Goal: Task Accomplishment & Management: Use online tool/utility

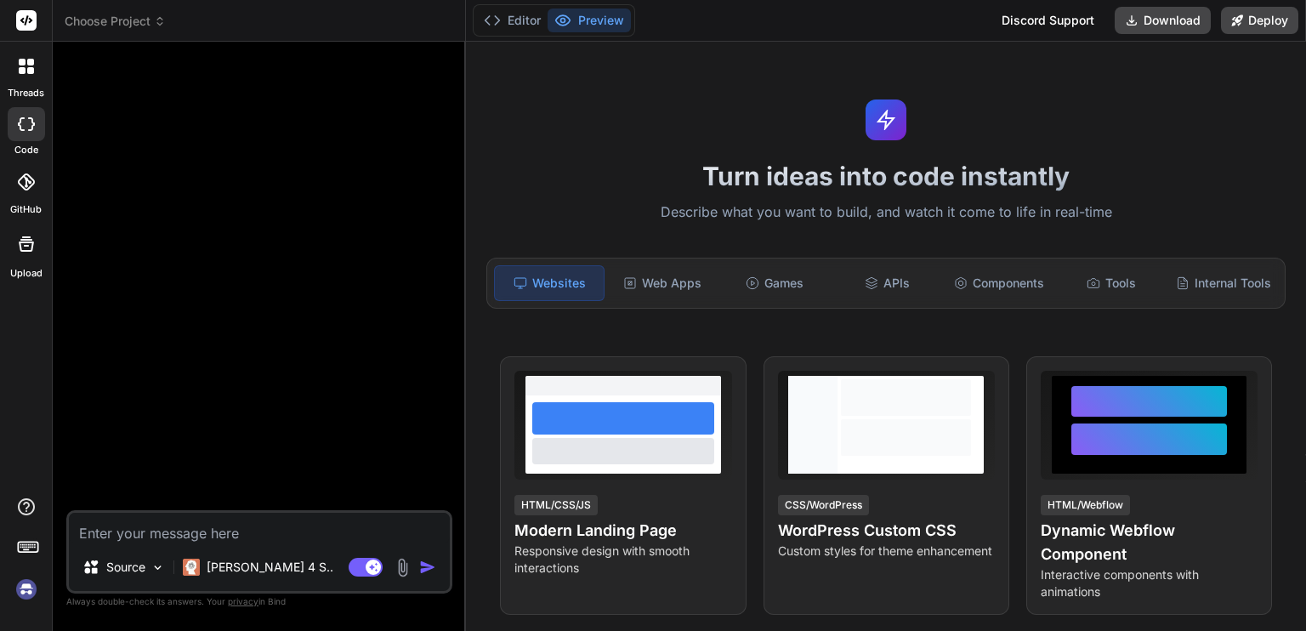
click at [273, 294] on div at bounding box center [261, 282] width 383 height 455
click at [602, 156] on div "Turn ideas into code instantly Describe what you want to build, and watch it co…" at bounding box center [886, 336] width 840 height 589
click at [584, 127] on div "Turn ideas into code instantly Describe what you want to build, and watch it co…" at bounding box center [886, 336] width 840 height 589
type textarea "x"
click at [311, 526] on textarea at bounding box center [259, 528] width 381 height 31
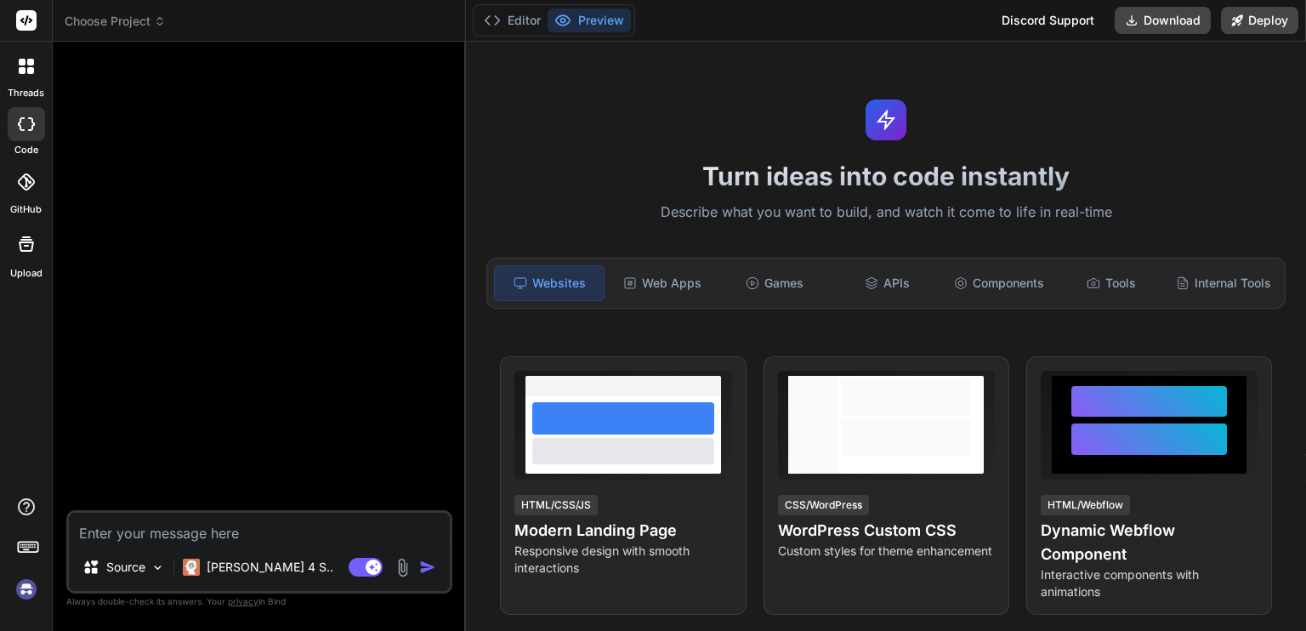
paste textarea "*"Loremi d sitam-consecte adipis eli seddo Eiusm Tempor + Inci utlabo Etdol Mag…"
type textarea "*"Loremi d sitam-consecte adipis eli seddo Eiusm Tempor + Inci utlabo Etdol Mag…"
type textarea "x"
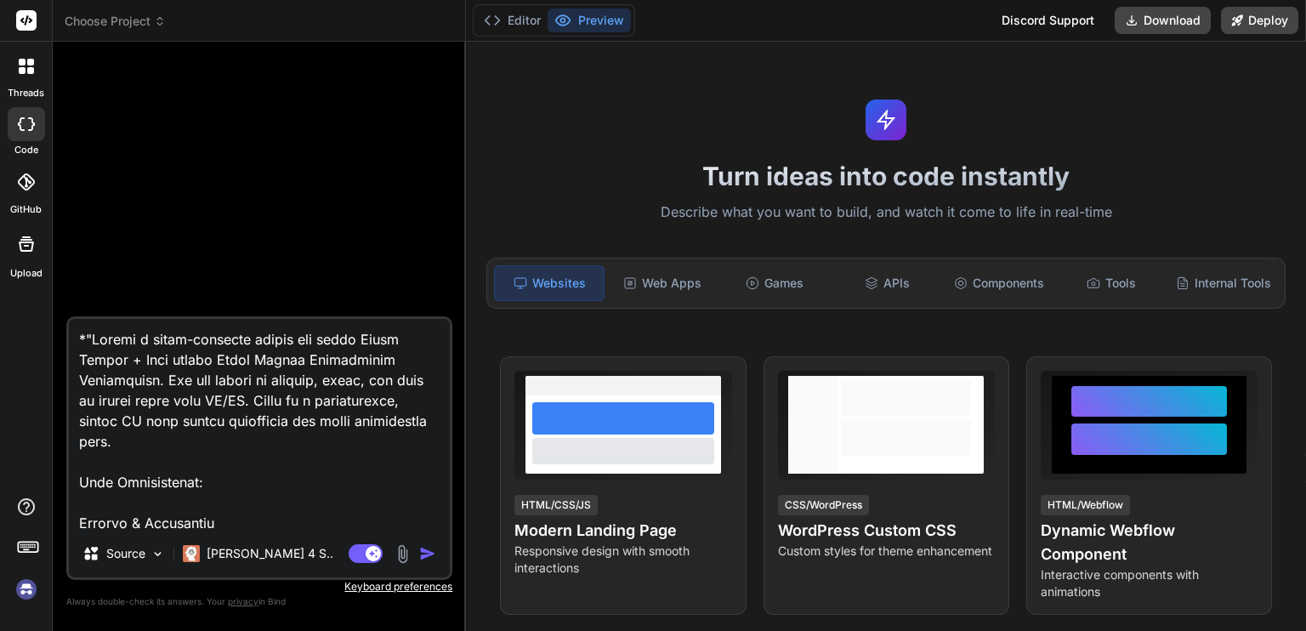
click at [168, 359] on textarea at bounding box center [259, 424] width 381 height 211
click at [152, 380] on textarea at bounding box center [259, 424] width 381 height 211
type textarea "*"Loremi d sitam-consecte adipis eli seddo Eiusm Tempor + Inci utlabo Etdol Mag…"
type textarea "x"
type textarea "*"Loremi d sitam-consecte adipis eli seddo Eiusm Tempor + Inci utlabo Etdol Mag…"
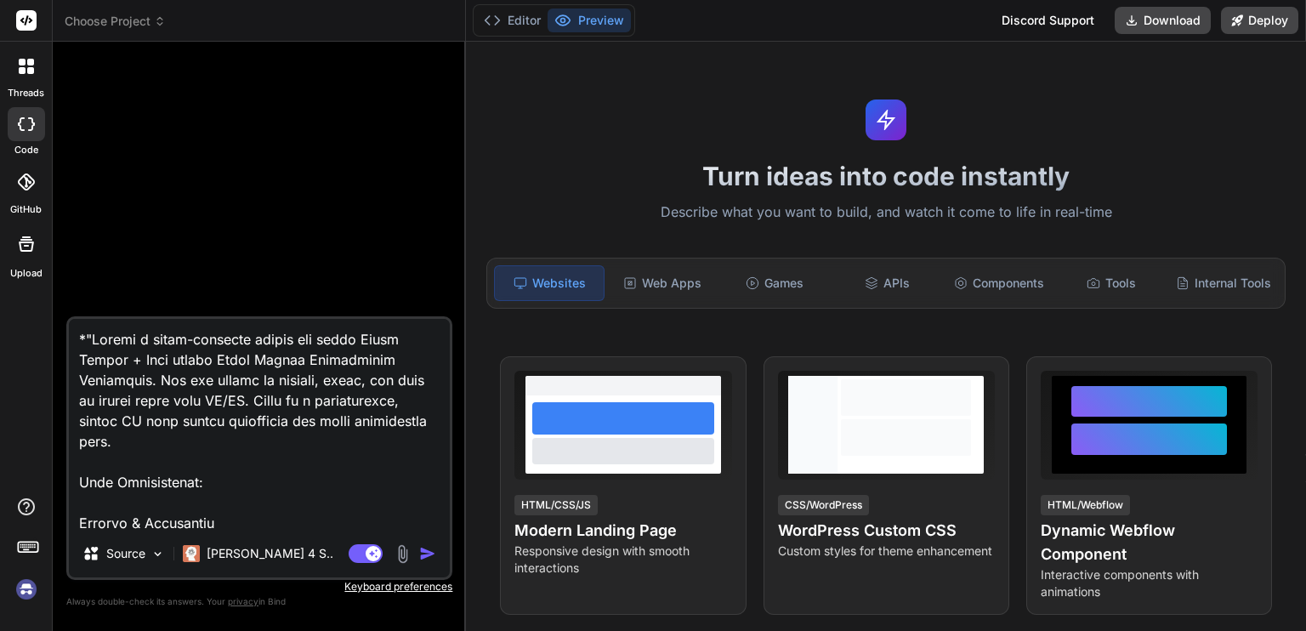
type textarea "x"
type textarea "*"Loremi d sitam-consecte adipis eli seddo Eiusm Tempor + Inci utlabo Etdol Mag…"
type textarea "x"
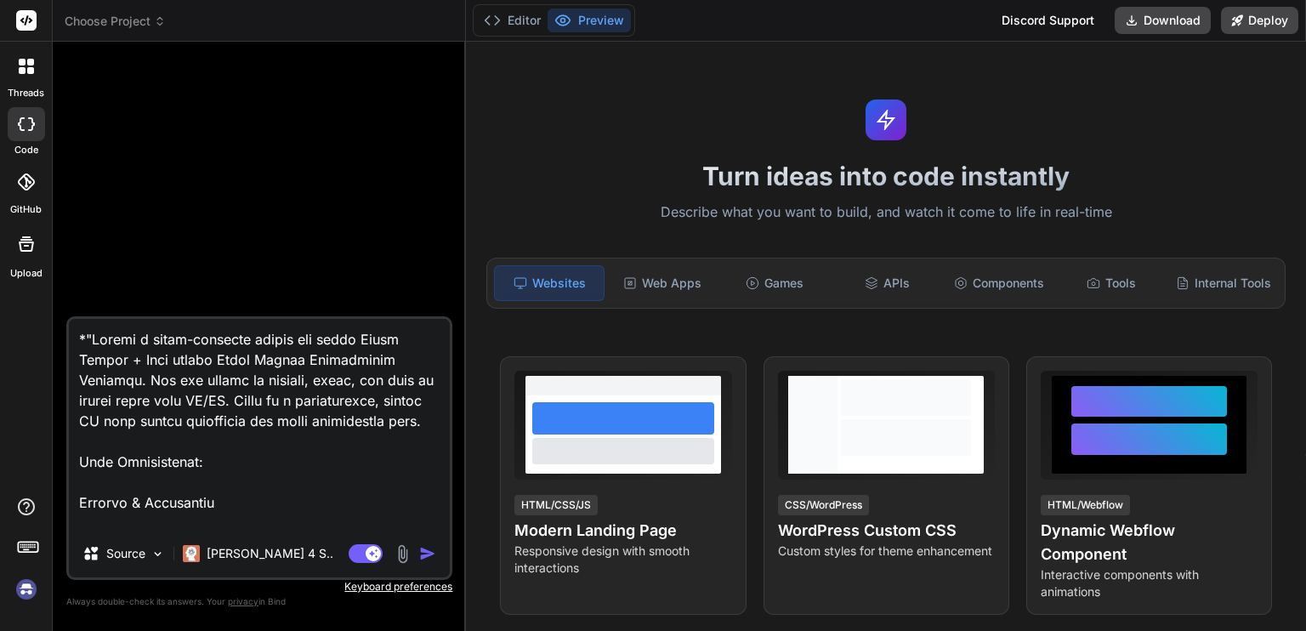
type textarea "*"Loremi d sitam-consecte adipis eli seddo Eiusm Tempor + Inci utlabo Etdol Mag…"
type textarea "x"
type textarea "*"Loremi d sitam-consecte adipis eli seddo Eiusm Tempor + Inci utlabo Etdol Mag…"
type textarea "x"
type textarea "*"Loremi d sitam-consecte adipis eli seddo Eiusm Tempor + Inci utlabo Etdol Mag…"
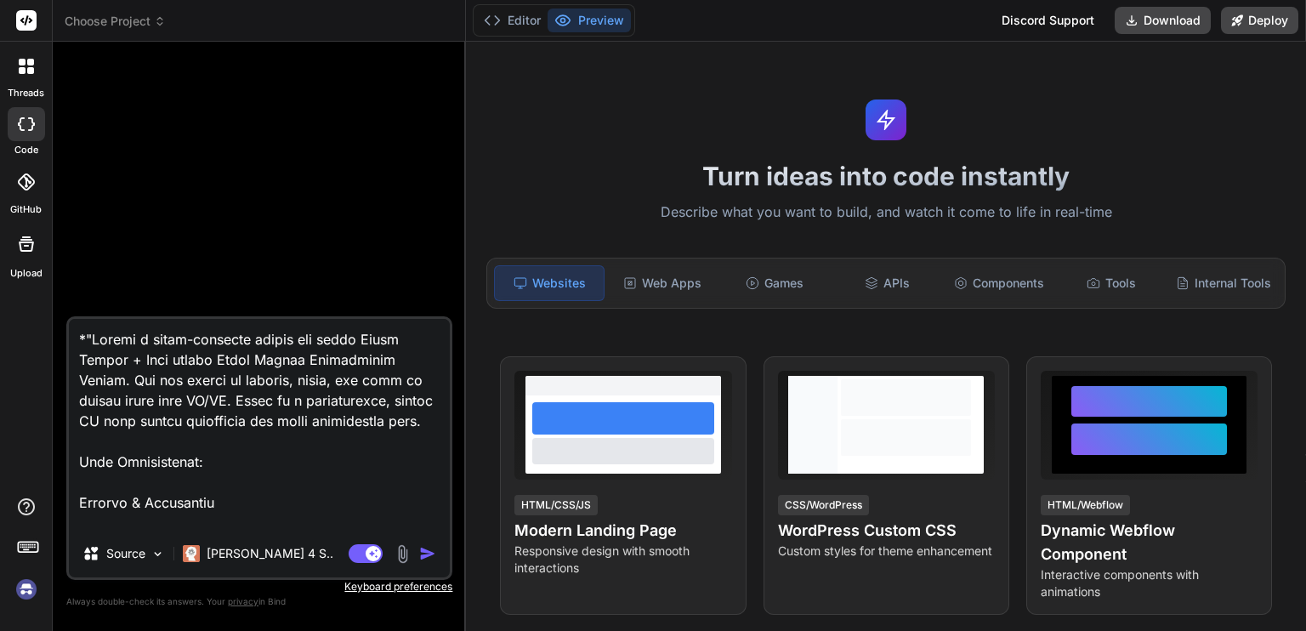
type textarea "x"
type textarea "*"Loremi d sitam-consecte adipis eli seddo Eiusm Tempor + Inci utlabo Etdol Mag…"
type textarea "x"
type textarea "*"Loremi d sitam-consecte adipis eli seddo Eiusm Tempor + Inci utlabo Etdol Mag…"
type textarea "x"
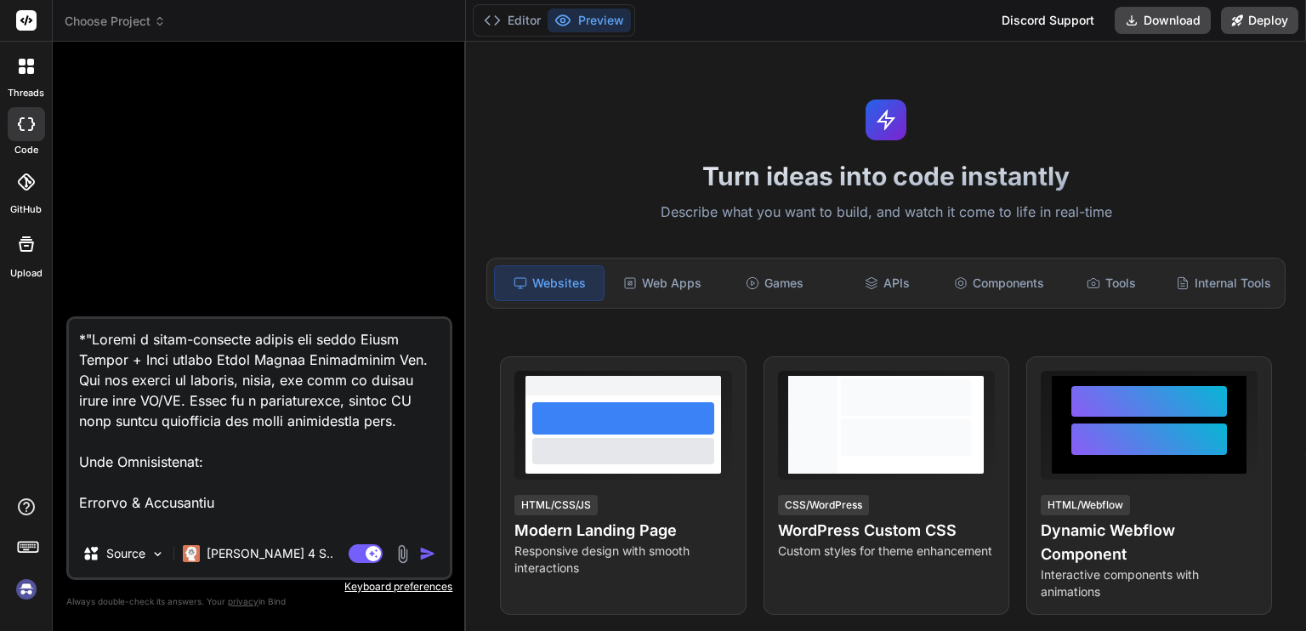
type textarea "*"Loremi d sitam-consecte adipis eli seddo Eiusm Tempor + Inci utlabo Etdol Mag…"
type textarea "x"
type textarea "*"Loremi d sitam-consecte adipis eli seddo Eiusm Tempor + Inci utlabo Etdol Mag…"
type textarea "x"
type textarea "*"Loremi d sitam-consecte adipis eli seddo Eiusm Tempor + Inci utlabo Etdol Mag…"
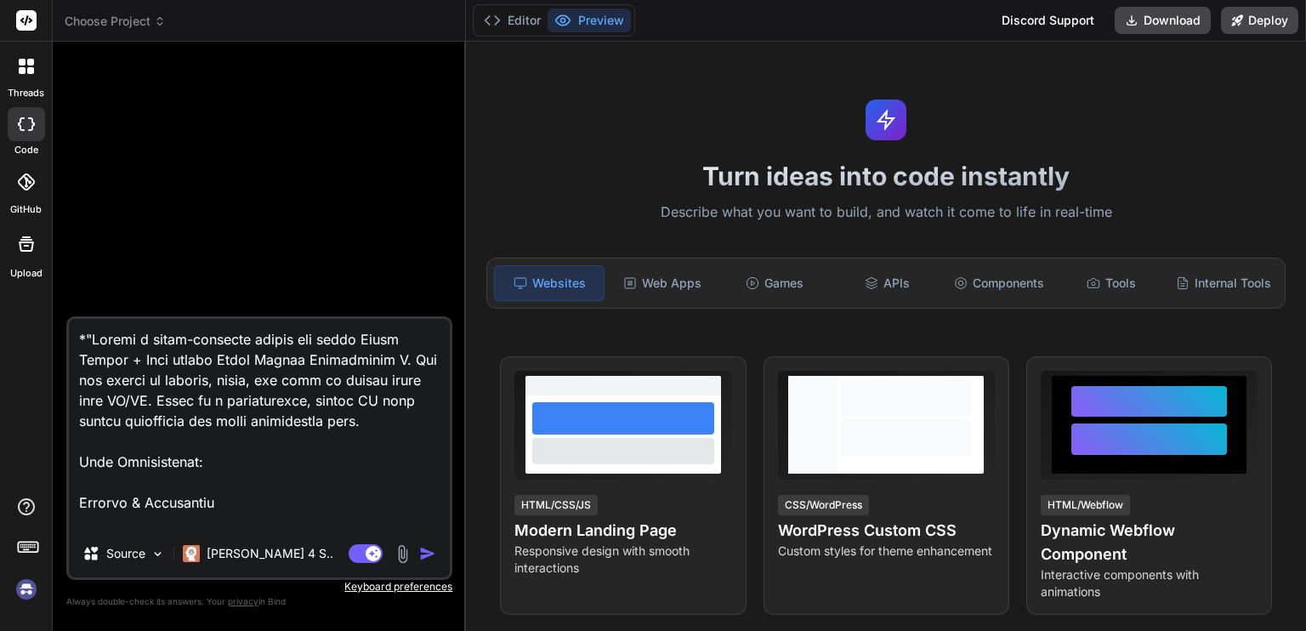
type textarea "x"
type textarea "*"Loremi d sitam-consecte adipis eli seddo Eiusm Tempor + Inci utlabo Etdol Mag…"
type textarea "x"
type textarea "*"Loremi d sitam-consecte adipis eli seddo Eiusm Tempor + Inci utlabo Etdol Mag…"
type textarea "x"
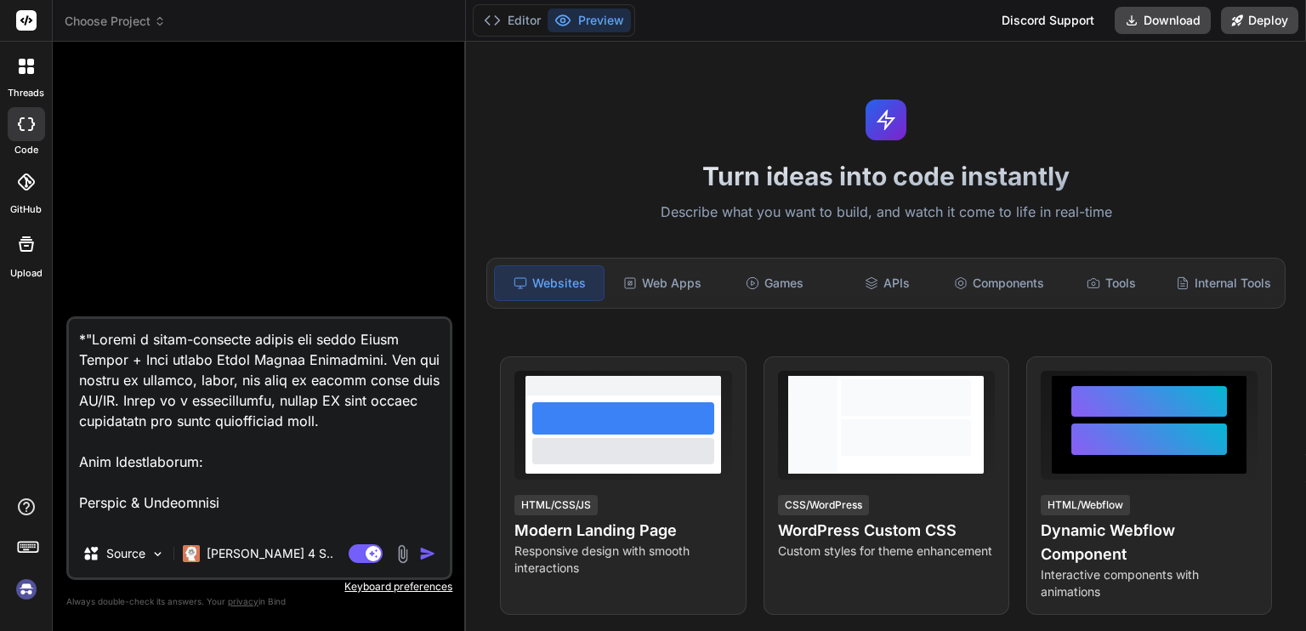
type textarea "*"Loremi d sitam-consecte adipis eli seddo Eiusm Tempor + Inci utlabo Etdol Mag…"
type textarea "x"
type textarea "*"Loremi d sitam-consecte adipis eli seddo Eiusm Tempor + Inci utlabo Etdol Mag…"
type textarea "x"
type textarea "*"Loremi d sitam-consecte adipis eli seddo Eiusm Tempor + Inci utlabo Etdol Mag…"
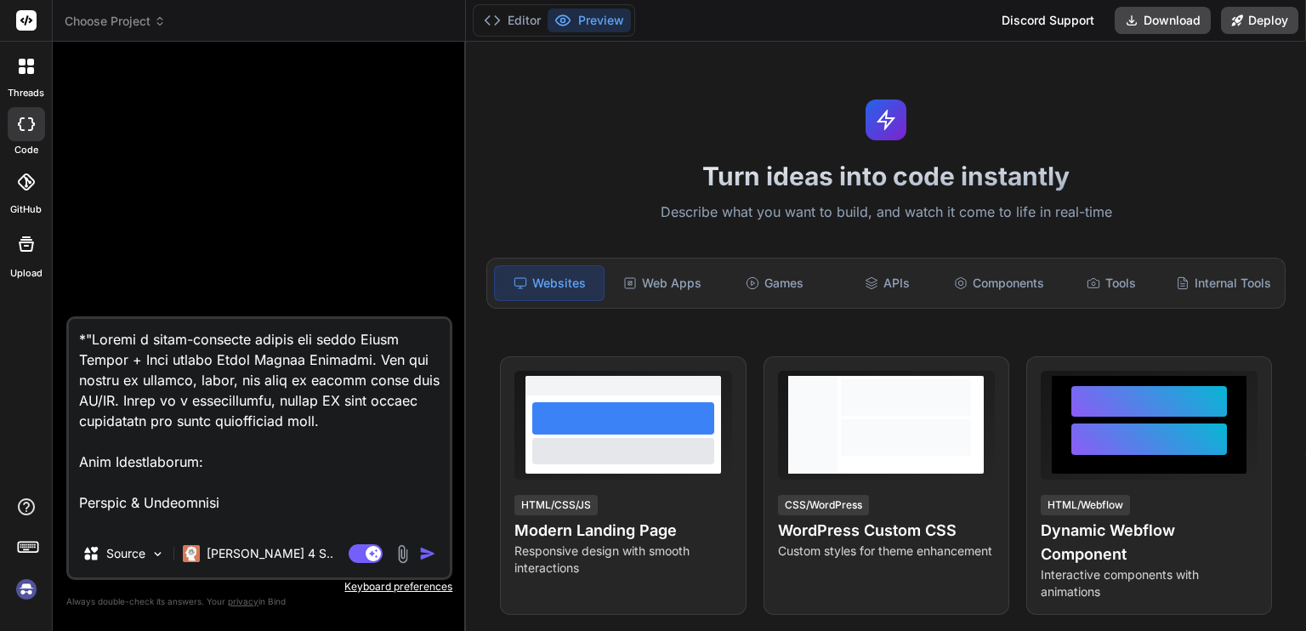
type textarea "x"
type textarea "*"Loremi d sitam-consecte adipis eli seddo Eiusm Tempor + Inci utlabo Etdol Mag…"
type textarea "x"
type textarea "*"Loremi d sitam-consecte adipis eli seddo Eiusm Tempor + Inci utlabo Etdol Mag…"
type textarea "x"
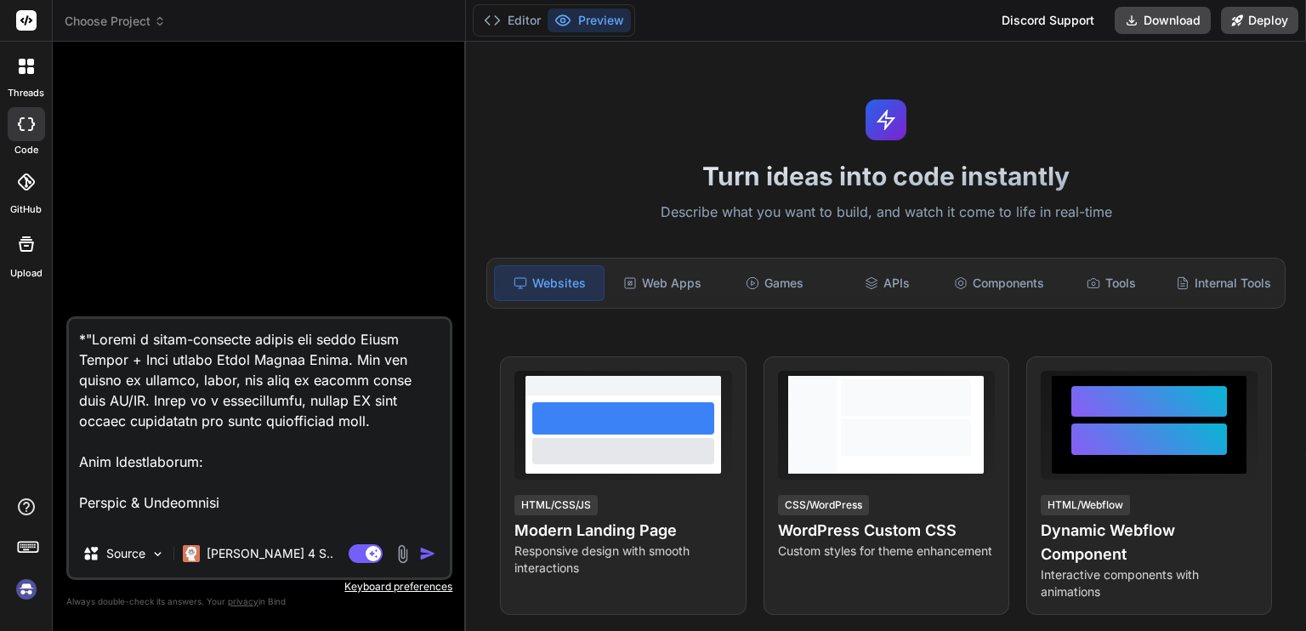
type textarea "*"Loremi d sitam-consecte adipis eli seddo Eiusm Tempor + Inci utlabo Etdol Mag…"
type textarea "x"
type textarea "*"Loremi d sitam-consecte adipis eli seddo Eiusm Tempor + Inci utlabo Etdol Mag…"
type textarea "x"
type textarea "*"Loremi d sitam-consecte adipis eli seddo Eiusm Tempor + Inci utlabo Etdol Mag…"
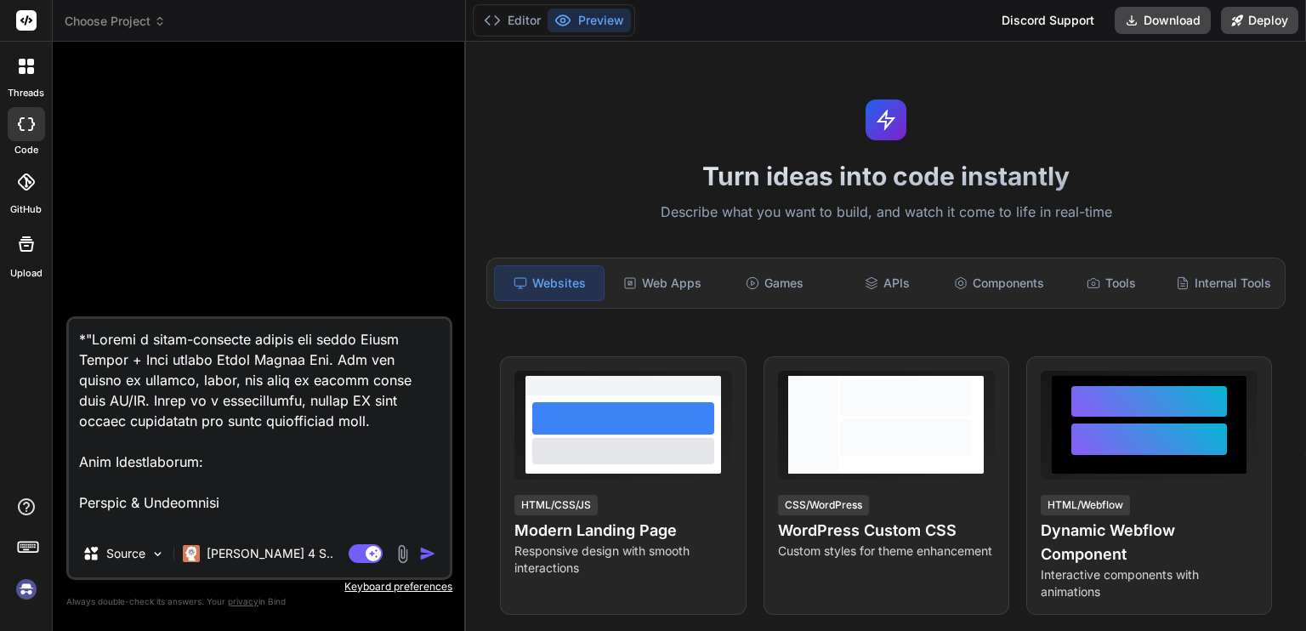
type textarea "x"
type textarea "*"Loremi d sitam-consecte adipis eli seddo Eiusm Tempor + Inci utlabo Etdol Mag…"
type textarea "x"
type textarea "*"Loremi d sitam-consecte adipis eli seddo Eiusm Tempor + Inci utlabo Etdol Mag…"
type textarea "x"
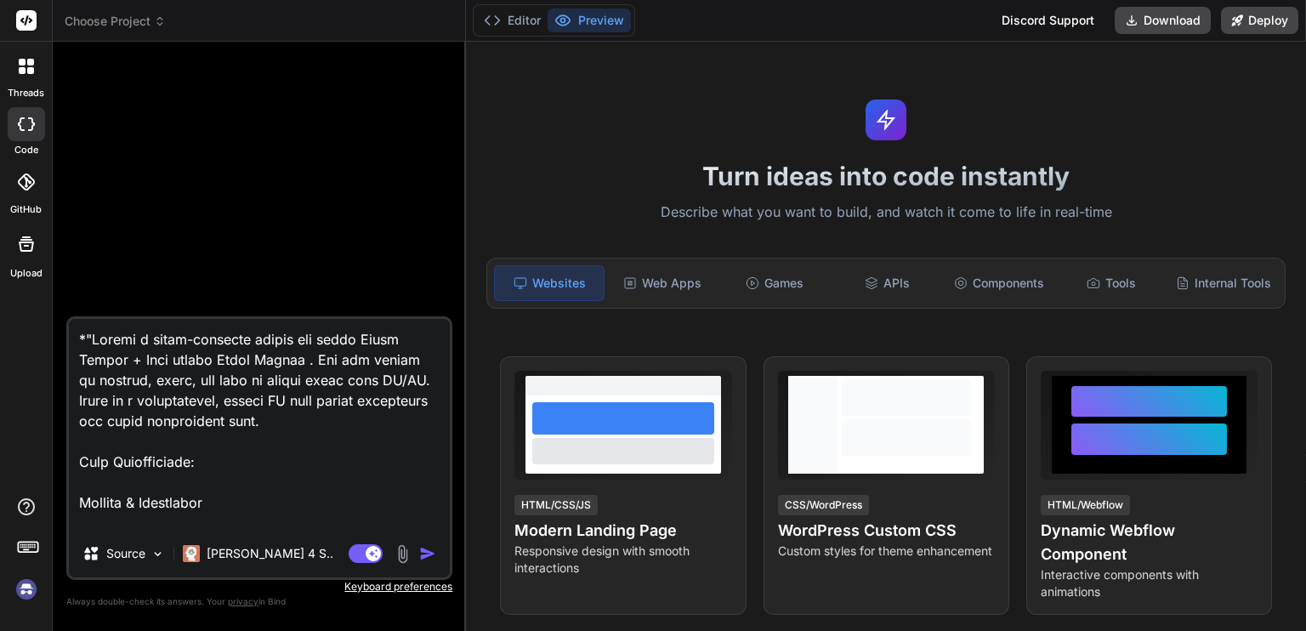
type textarea "*"Loremi d sitam-consecte adipis eli seddo Eiusm Tempor + Inci utlabo Etdol Mag…"
type textarea "x"
type textarea "*"Loremi d sitam-consecte adipis eli seddo Eiusm Tempor + Inci utlabo Etdol Mag…"
type textarea "x"
type textarea "*"Loremi d sitam-consecte adipis eli seddo Eiusm Tempor + Inci utlabo Etdol Mag…"
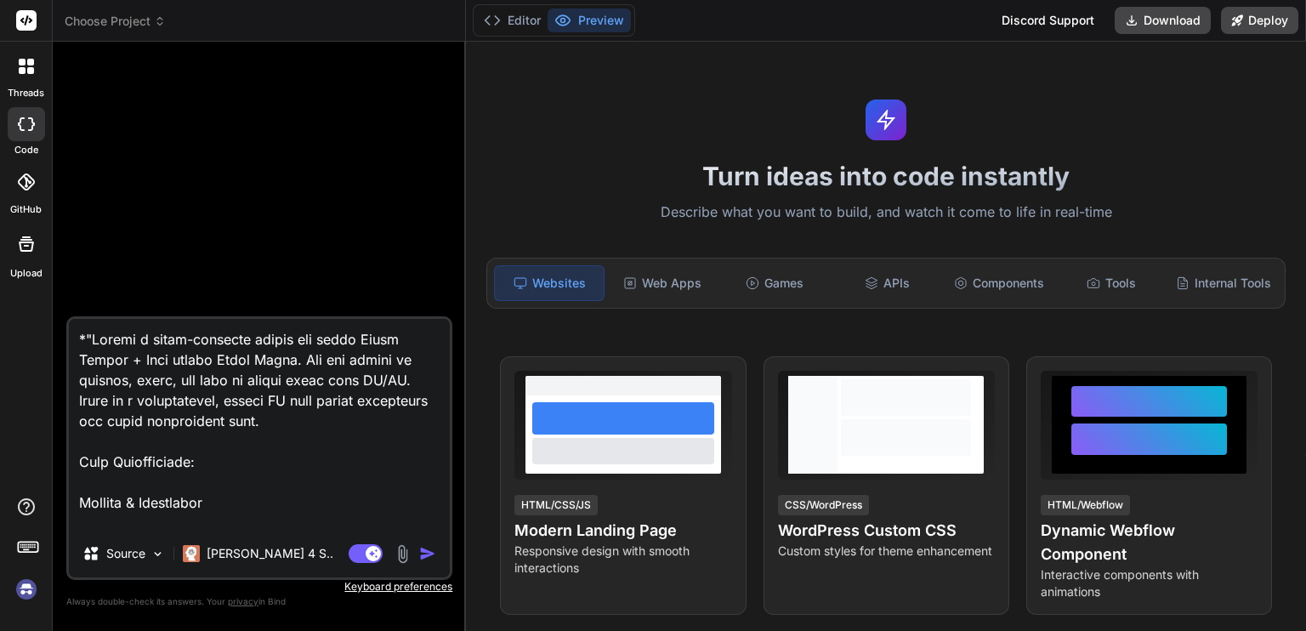
type textarea "x"
type textarea "*"Loremi d sitam-consecte adipis eli seddo Eiusm Tempor + Inci utlabo Etdol Mag…"
type textarea "x"
type textarea "*"Loremi d sitam-consecte adipis eli seddo Eiusm Tempor + Inci utlabo Etdol Ma.…"
type textarea "x"
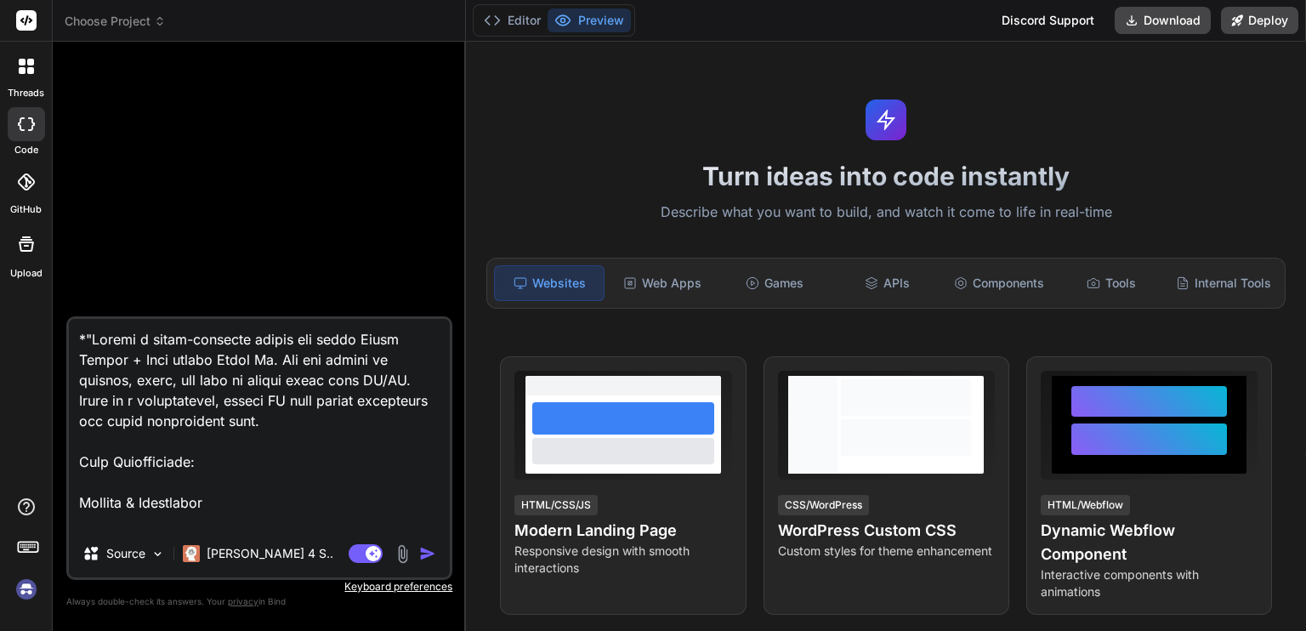
type textarea "*"Loremi d sitam-consecte adipis eli seddo Eiusm Tempor + Inci utlabo Etdol M. …"
type textarea "x"
type textarea "*"Loremi d sitam-consecte adipis eli seddo Eiusm Tempor + Inci utlabo Etdol . M…"
type textarea "x"
type textarea "*"Loremi d sitam-consecte adipis eli seddo Eiusm Tempor + Inci utlabo Etdol M. …"
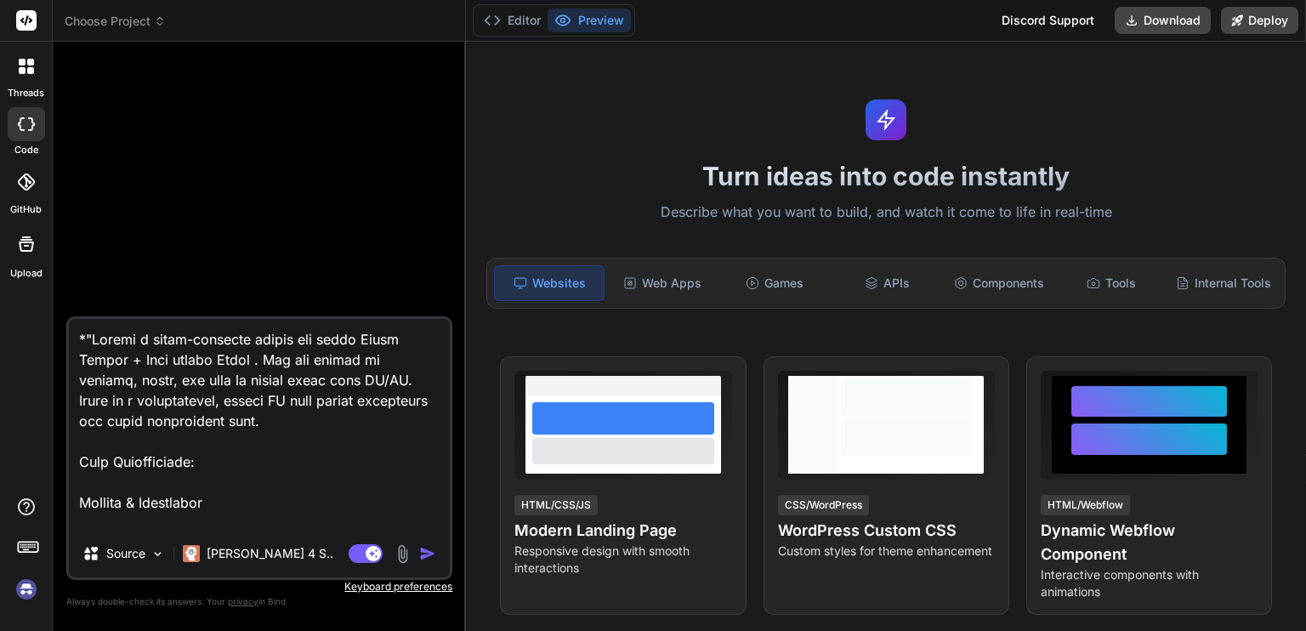
type textarea "x"
type textarea "*"Loremi d sitam-consecte adipis eli seddo Eiusm Tempor + Inci utlabo Etdol MA.…"
type textarea "x"
type textarea "*"Loremi d sitam-consecte adipis eli seddo Eiusm Tempor + Inci utlabo Etdol MAG…"
type textarea "x"
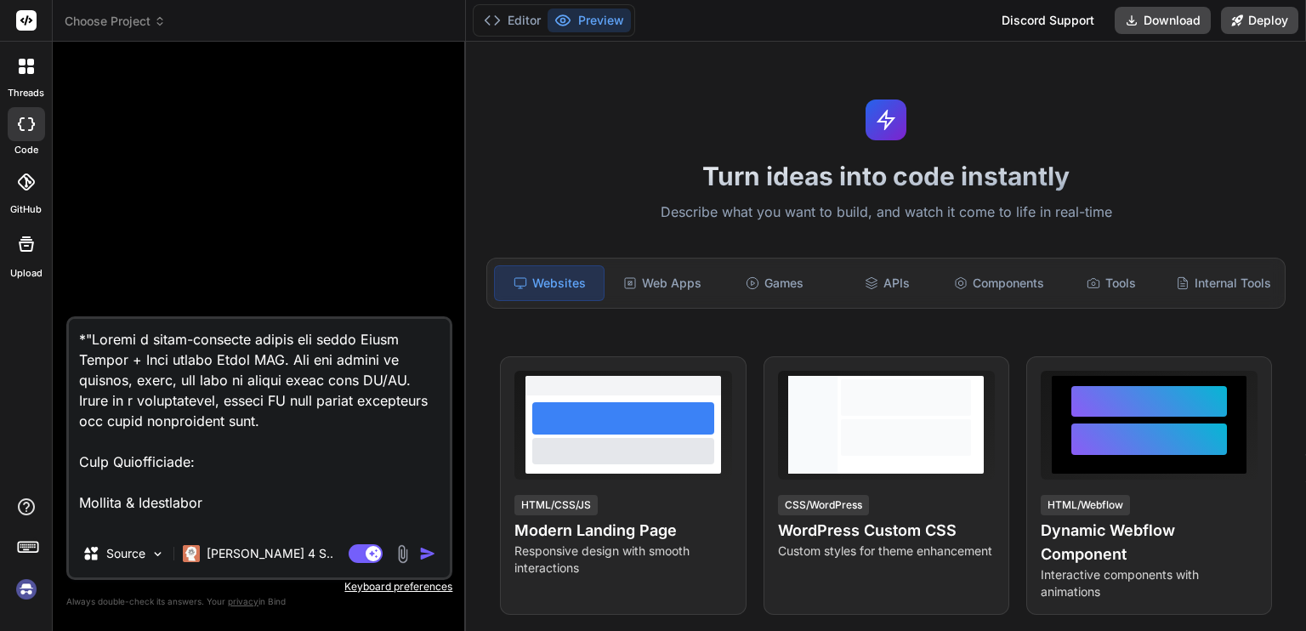
type textarea "*"Loremi d sitam-consecte adipis eli seddo Eiusm Tempor + Inci utlabo Etdol MA.…"
type textarea "x"
type textarea "*"Loremi d sitam-consecte adipis eli seddo Eiusm Tempor + Inci utlabo Etdol M. …"
type textarea "x"
type textarea "*"Loremi d sitam-consecte adipis eli seddo Eiusm Tempor + Inci utlabo Etdol Ma.…"
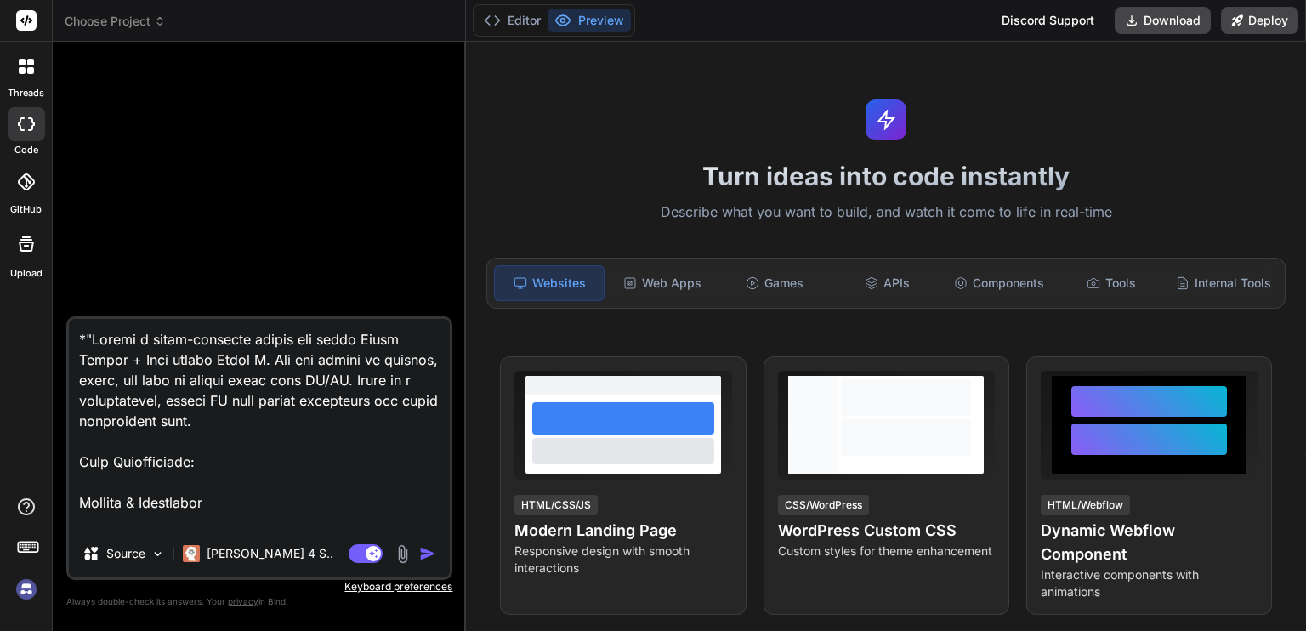
type textarea "x"
type textarea "*"Loremi d sitam-consecte adipis eli seddo Eiusm Tempor + Inci utlabo Etdol Mag…"
type textarea "x"
type textarea "*"Loremi d sitam-consecte adipis eli seddo Eiusm Tempor + Inci utlabo Etdol Mag…"
type textarea "x"
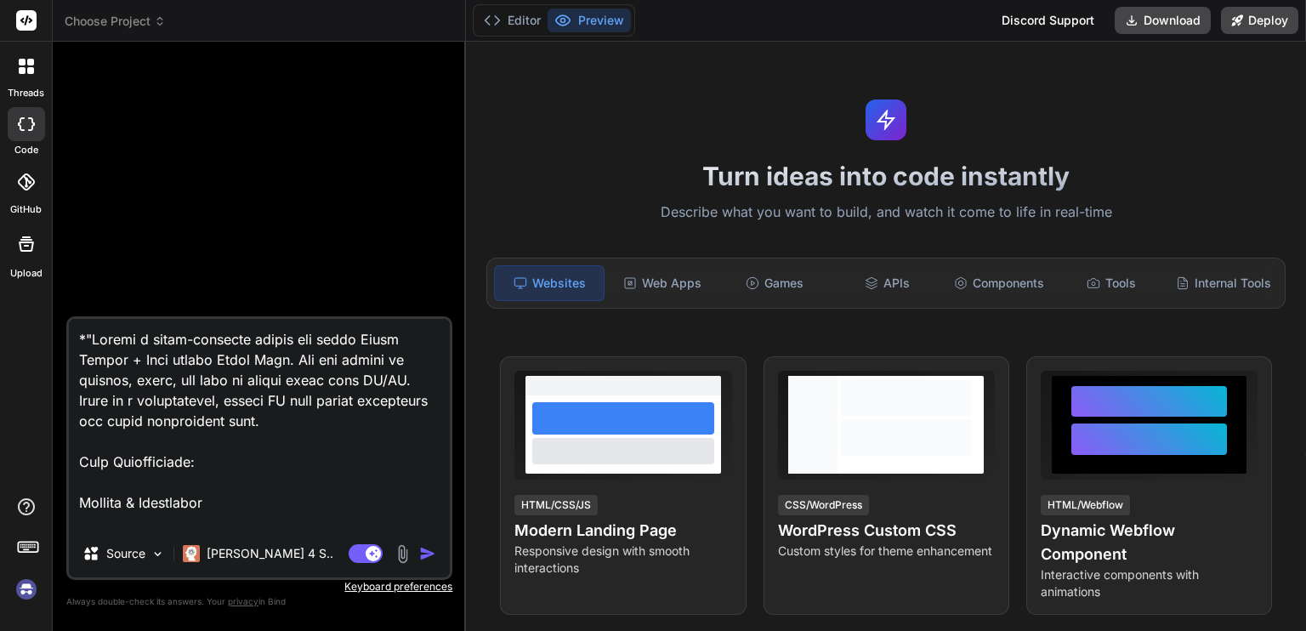
type textarea "*"Loremi d sitam-consecte adipis eli seddo Eiusm Tempor + Inci utlabo Etdol Mag…"
type textarea "x"
type textarea "*"Loremi d sitam-consecte adipis eli seddo Eiusm Tempor + Inci utlabo Etdol Mag…"
type textarea "x"
type textarea "*"Loremi d sitam-consecte adipis eli seddo Eiusm Tempor + Inci utlabo Etdol Mag…"
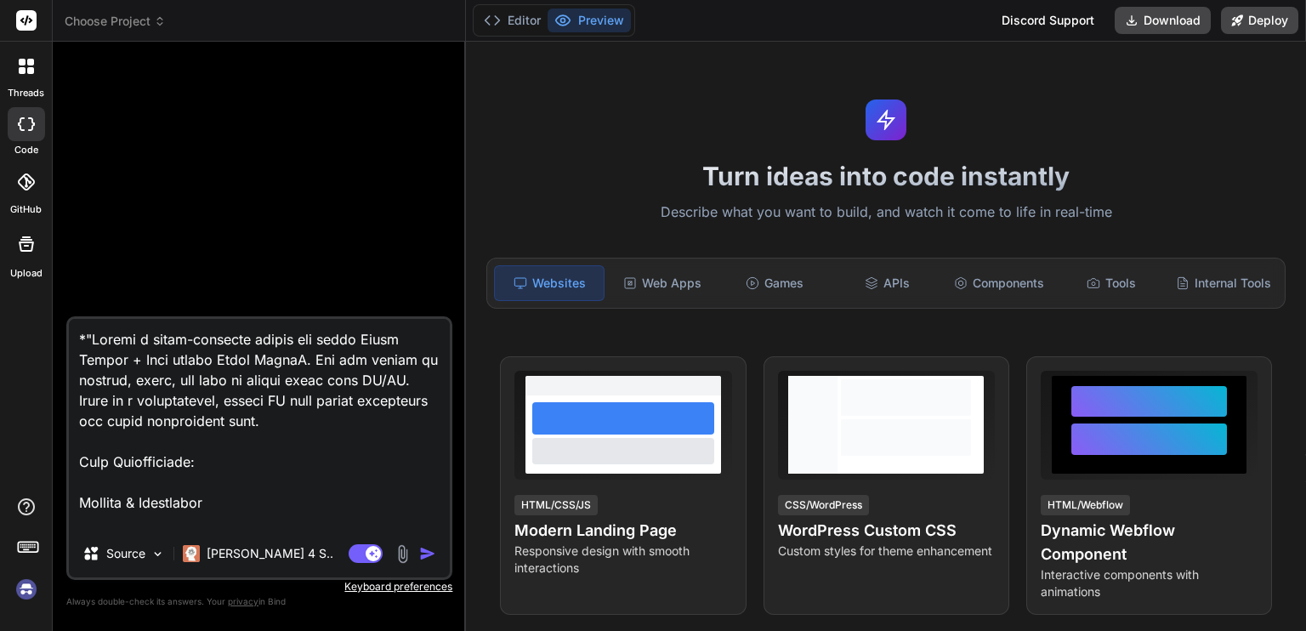
type textarea "x"
type textarea "*"Loremi d sitam-consecte adipis eli seddo Eiusm Tempor + Inci utlabo Etdol Mag…"
type textarea "x"
type textarea "*"Loremi d sitam-consecte adipis eli seddo Eiusm Tempor + Inci utlabo Etdol Mag…"
type textarea "x"
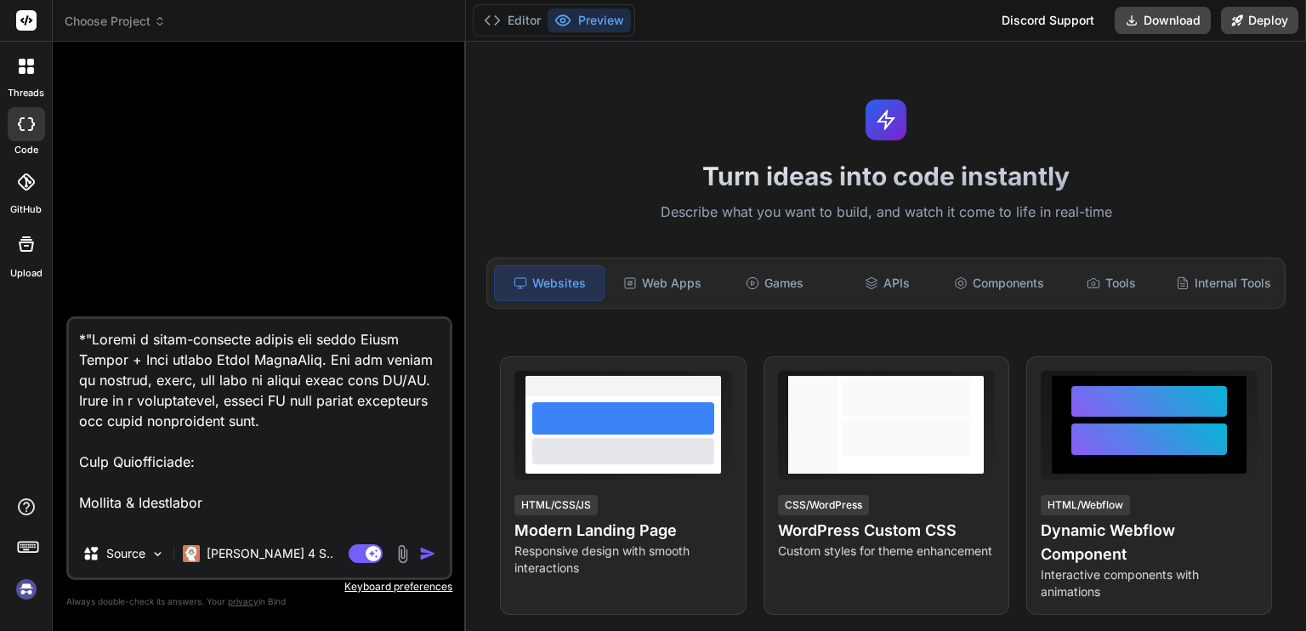
type textarea "*"Loremi d sitam-consecte adipis eli seddo Eiusm Tempor + Inci utlabo Etdol Mag…"
type textarea "x"
type textarea "*"Loremi d sitam-consecte adipis eli seddo Eiusm Tempor + Inci utlabo Etdol Mag…"
click at [432, 557] on img "button" at bounding box center [427, 553] width 17 height 17
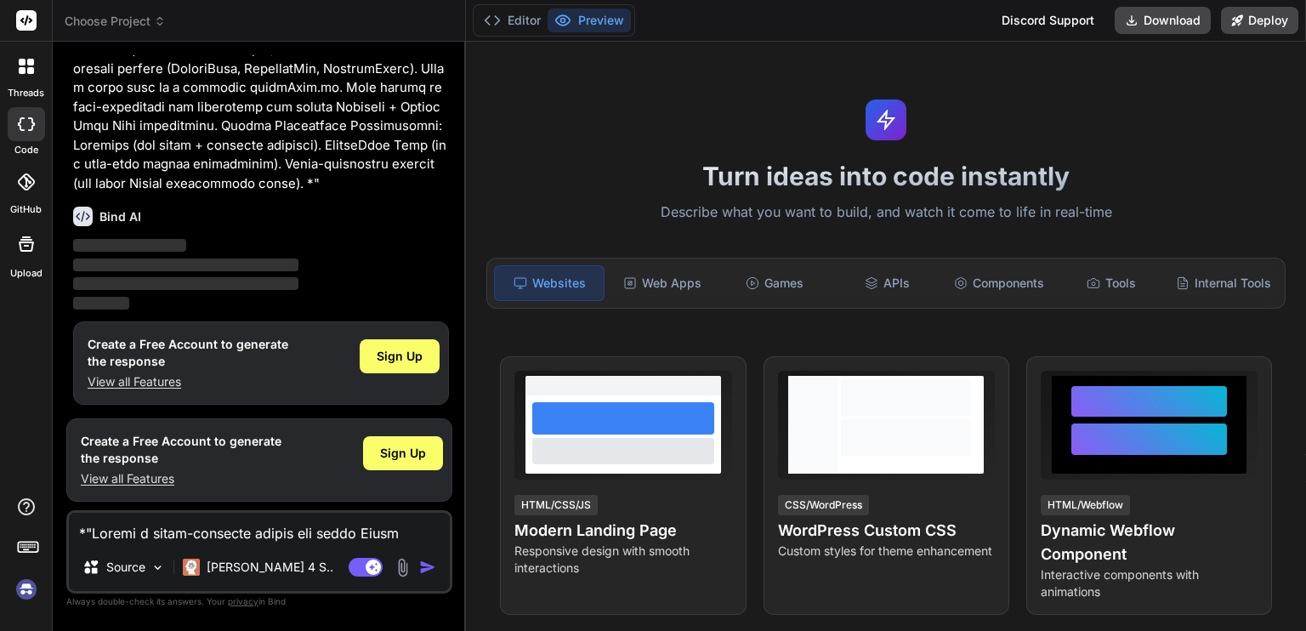
scroll to position [589, 0]
click at [404, 358] on span "Sign Up" at bounding box center [400, 355] width 46 height 17
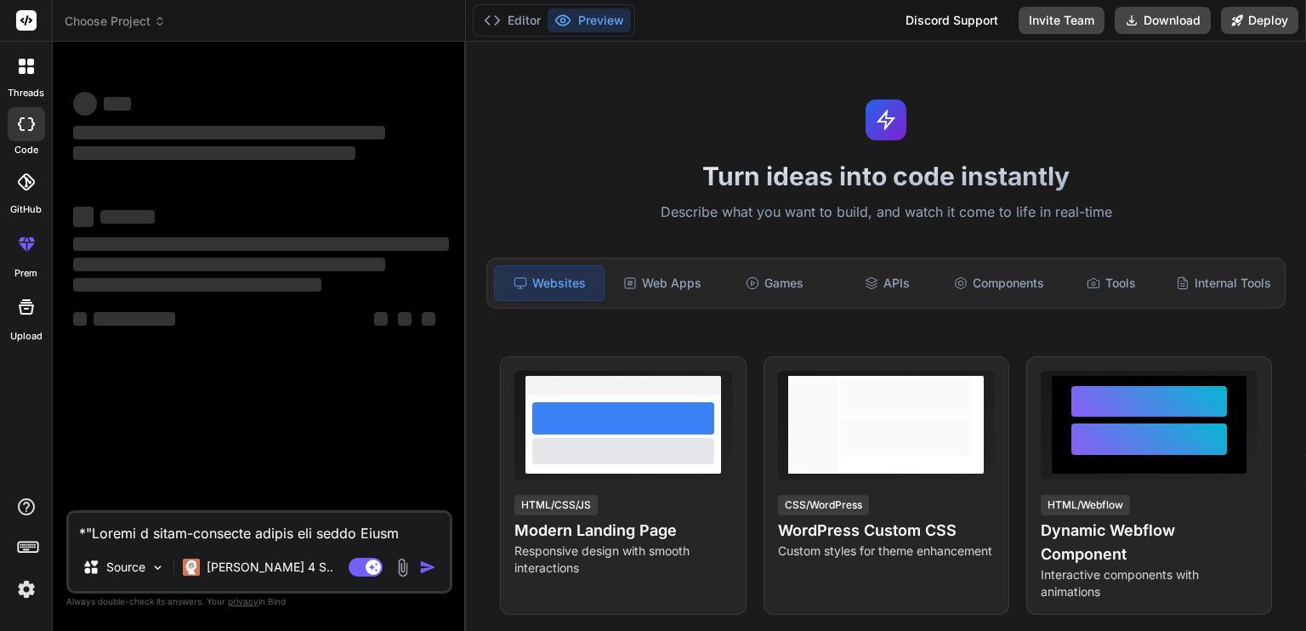
scroll to position [0, 0]
type textarea "x"
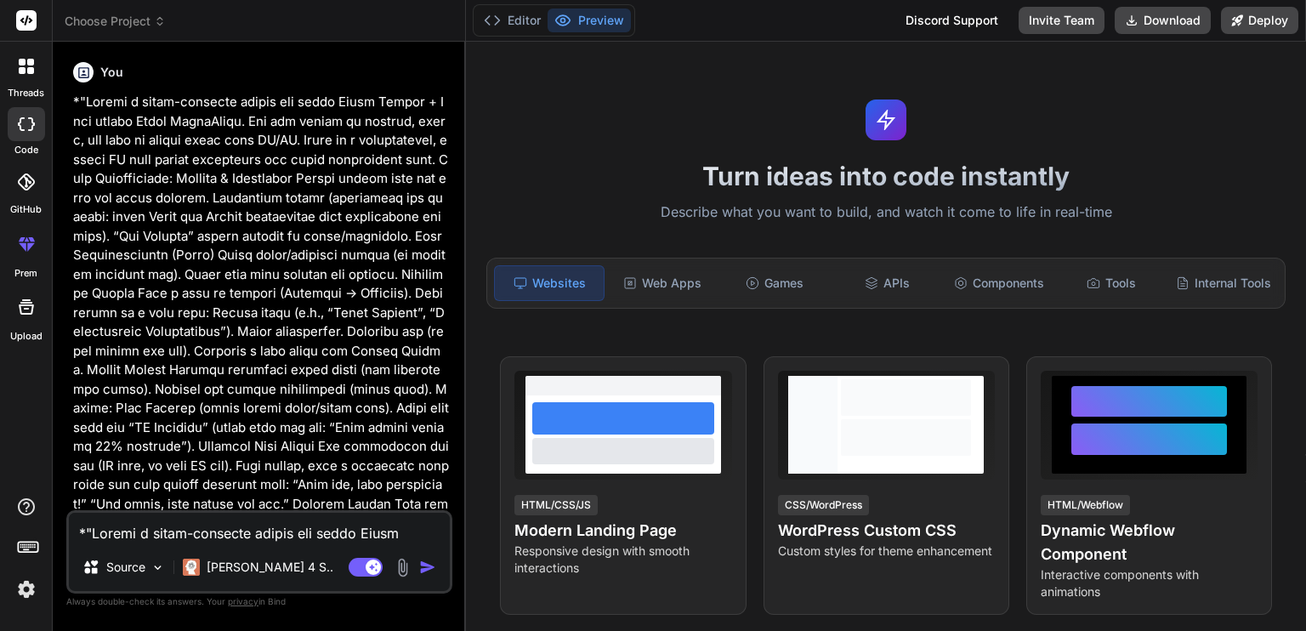
scroll to position [390, 0]
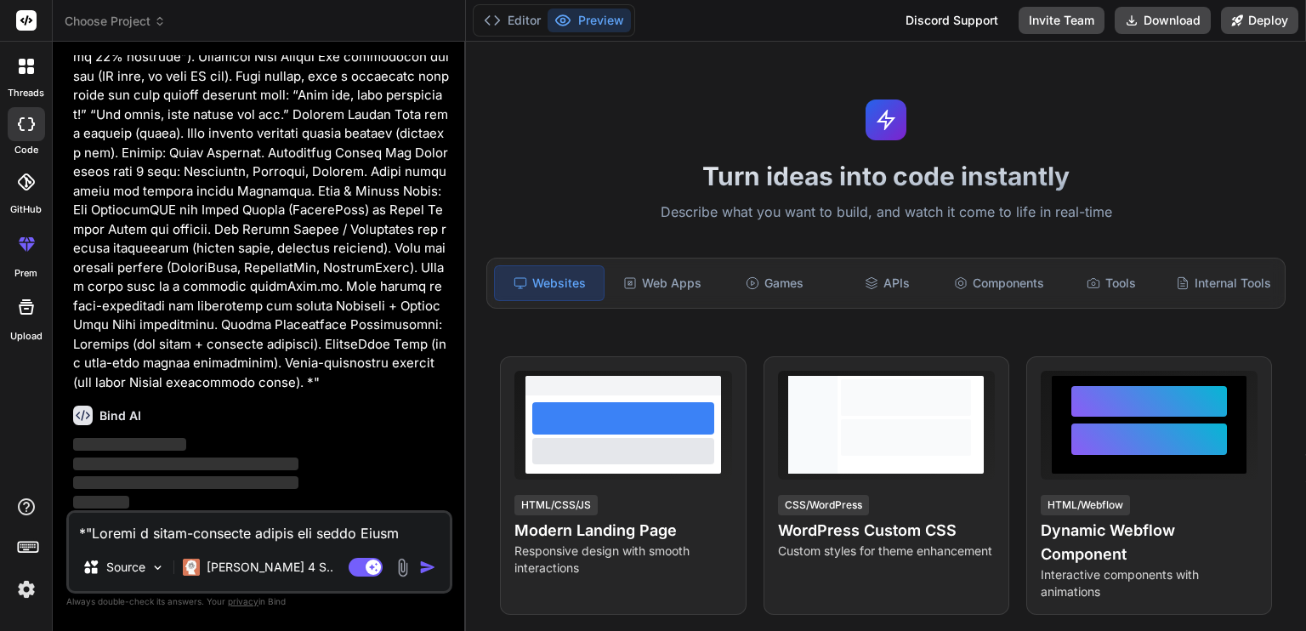
click at [276, 528] on textarea at bounding box center [259, 528] width 381 height 31
paste textarea "*"Loremi d sitam-consecte adipis eli seddo Eiusm Tempor + Inci utlabo Etdol Mag…"
type textarea "*"Loremi d sitam-consecte adipis eli seddo Eiusm Tempor + Inci utlabo Etdol Mag…"
type textarea "x"
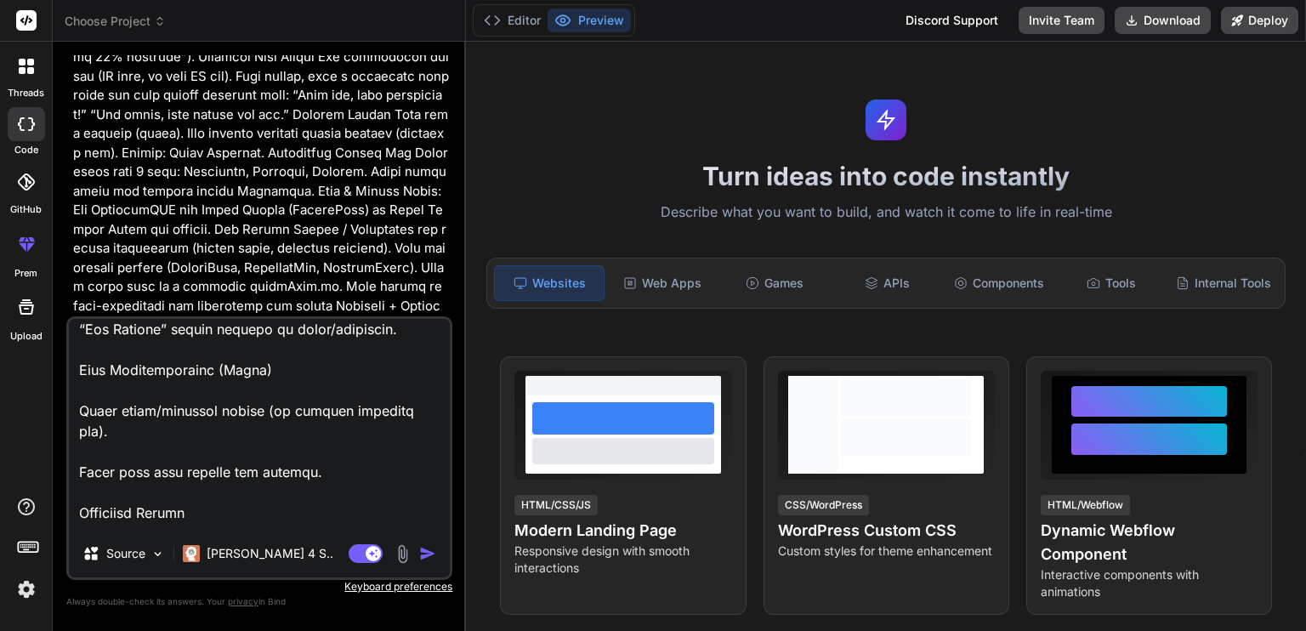
scroll to position [0, 0]
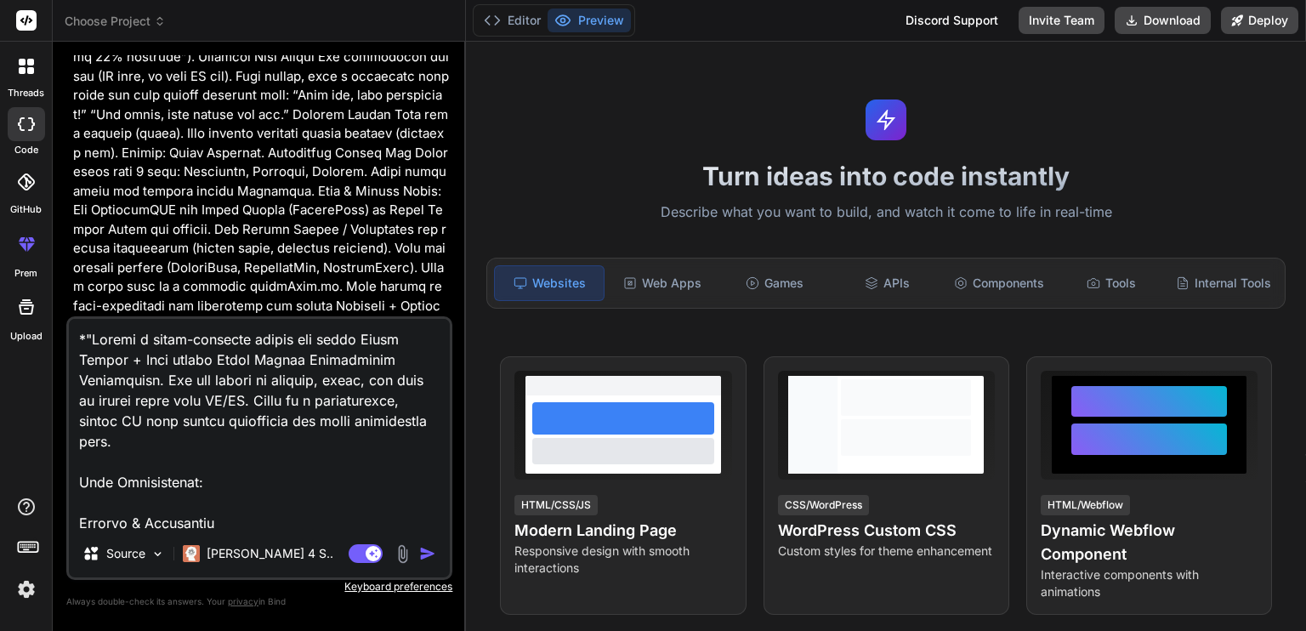
drag, startPoint x: 212, startPoint y: 358, endPoint x: 153, endPoint y: 375, distance: 61.1
click at [153, 375] on textarea at bounding box center [259, 424] width 381 height 211
type textarea "*"Loremi d sitam-consecte adipis eli seddo Eiusm Tempor + Inci utlaboR. Etd mag…"
type textarea "x"
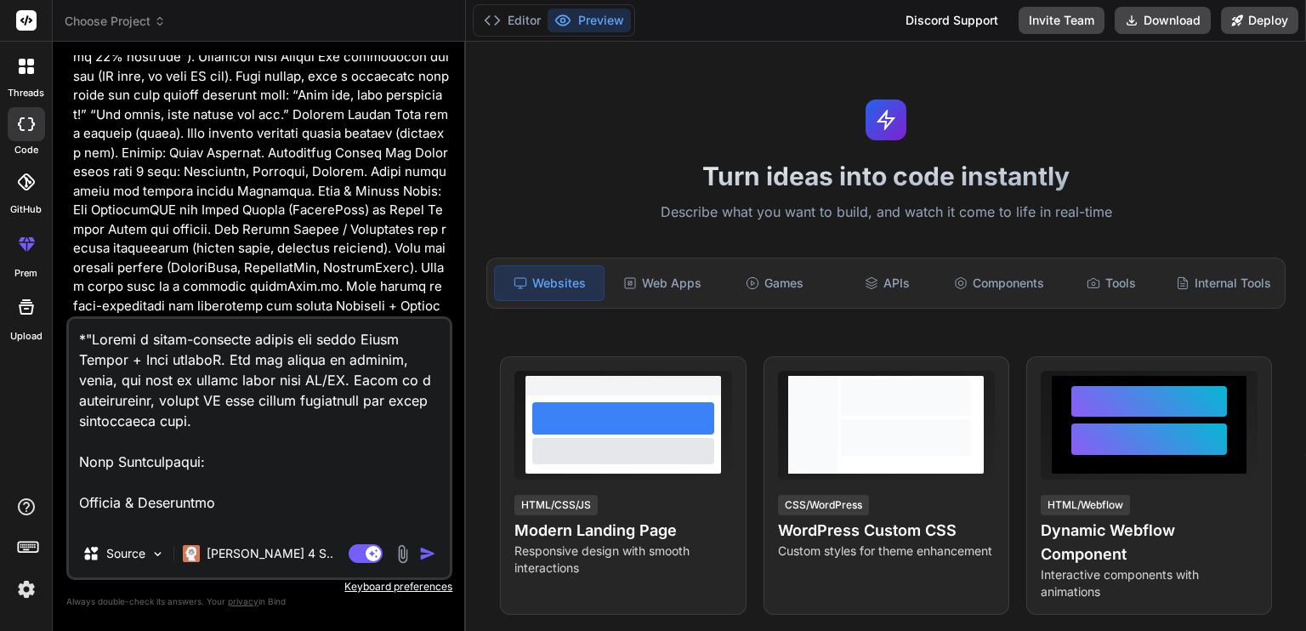
type textarea "*"Loremi d sitam-consecte adipis eli seddo Eiusm Tempor + Inci utlabo. Etd mag …"
type textarea "x"
type textarea "*"Loremi d sitam-consecte adipis eli seddo Eiusm Tempor + Inci utlabo . Etd mag…"
type textarea "x"
type textarea "*"Loremi d sitam-consecte adipis eli seddo Eiusm Tempor + Inci utlabo E. Dol ma…"
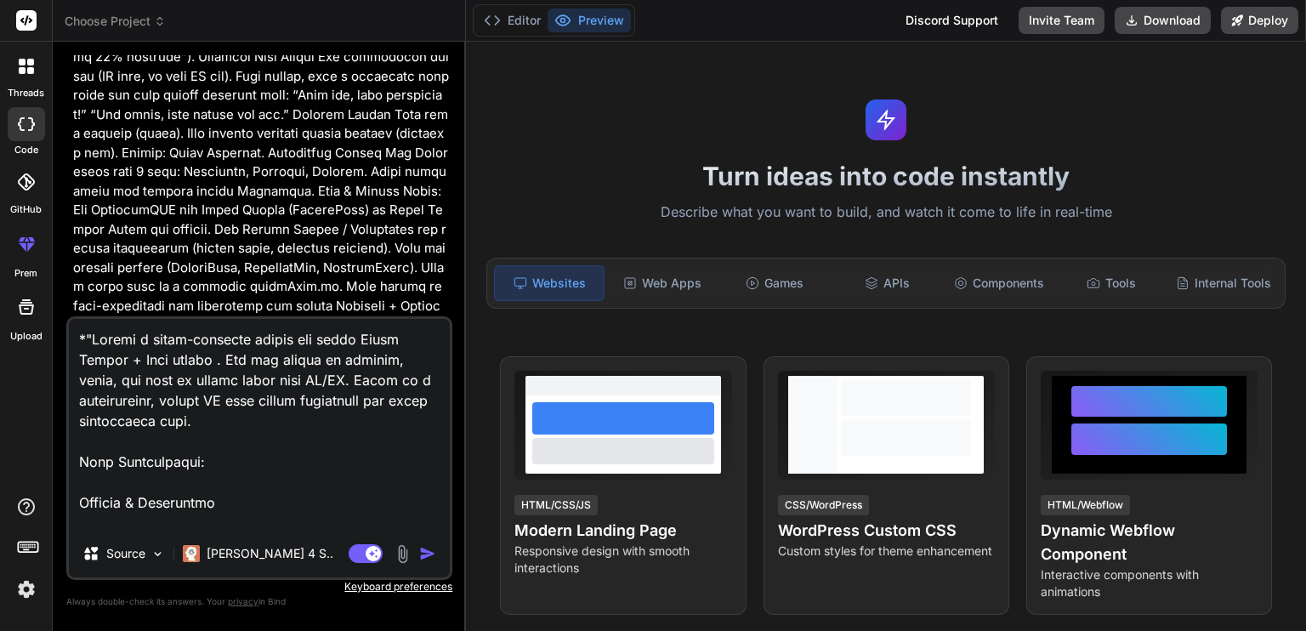
type textarea "x"
type textarea "*"Loremi d sitam-consecte adipis eli seddo Eiusm Tempor + Inci utlabo Et. Dol m…"
type textarea "x"
type textarea "*"Loremi d sitam-consecte adipis eli seddo Eiusm Tempor + Inci utlabo Etd. Mag …"
type textarea "x"
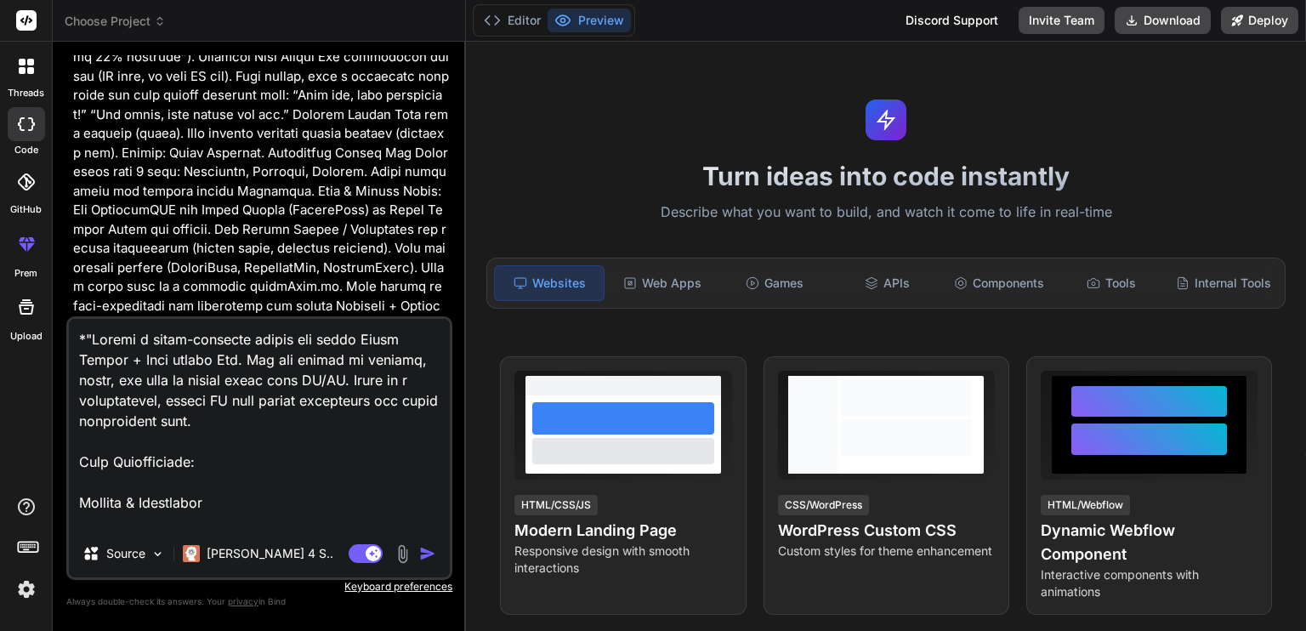
type textarea "*"Loremi d sitam-consecte adipis eli seddo Eiusm Tempor + Inci utlabo Etdo. Mag…"
type textarea "x"
type textarea "*"Loremi d sitam-consecte adipis eli seddo Eiusm Tempor + Inci utlabo Etdol. Ma…"
type textarea "x"
type textarea "*"Loremi d sitam-consecte adipis eli seddo Eiusm Tempor + Inci utlabo EtdolO. M…"
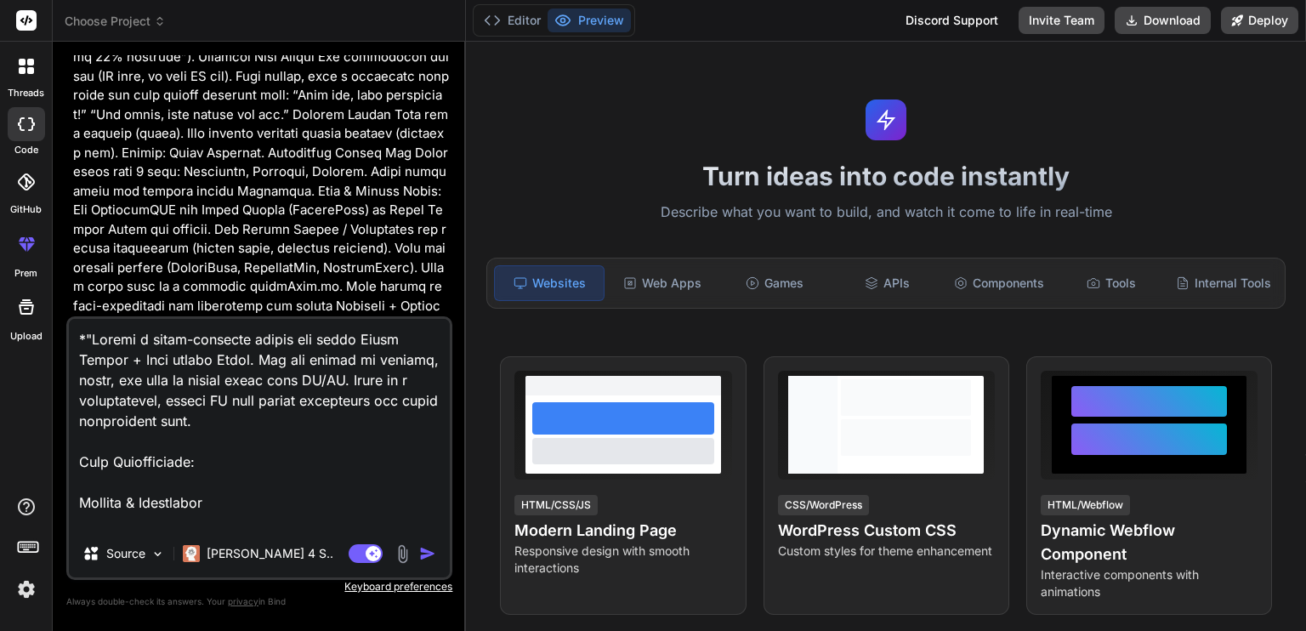
type textarea "x"
type textarea "*"Loremi d sitam-consecte adipis eli seddo Eiusm Tempor + Inci utlabo EtdolOr. …"
type textarea "x"
type textarea "*"Loremi d sitam-consecte adipis eli seddo Eiusm Tempor + Inci utlabo EtdolOre.…"
type textarea "x"
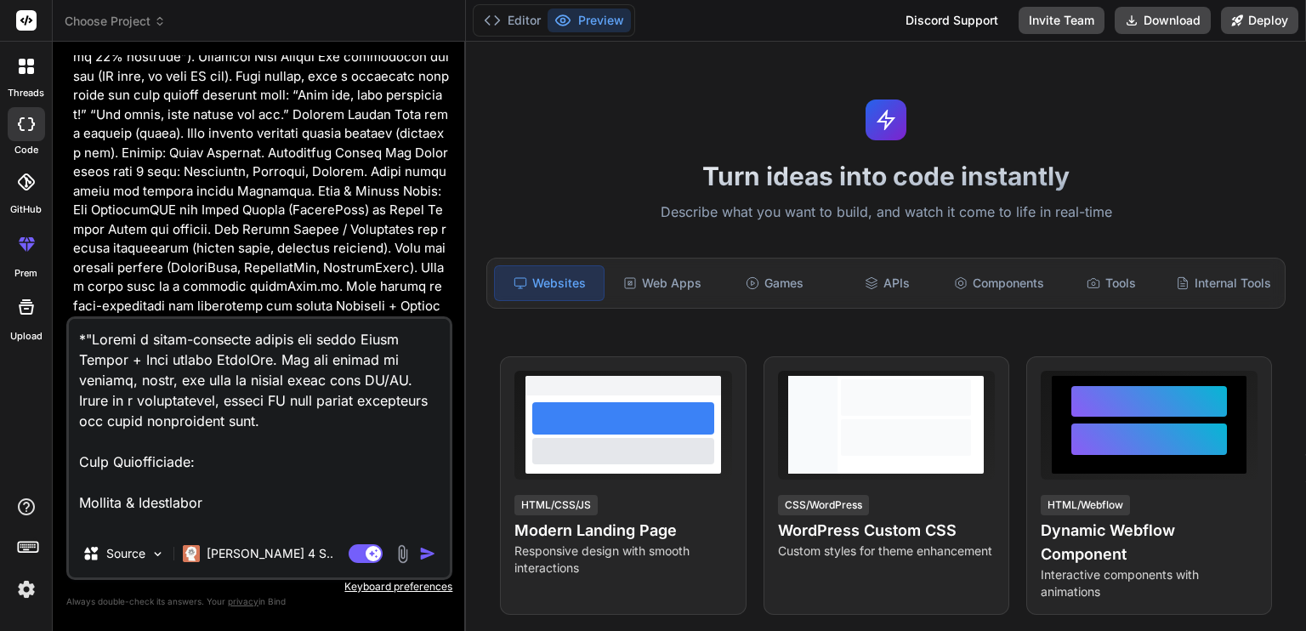
type textarea "*"Loremi d sitam-consecte adipis eli seddo Eiusm Tempor + Inci utlabo EtdolOrem…"
type textarea "x"
type textarea "*"Loremi d sitam-consecte adipis eli seddo Eiusm Tempor + Inci utlabo EtdolOrem…"
type textarea "x"
type textarea "*"Loremi d sitam-consecte adipis eli seddo Eiusm Tempor + Inci utlabo EtdolOrem…"
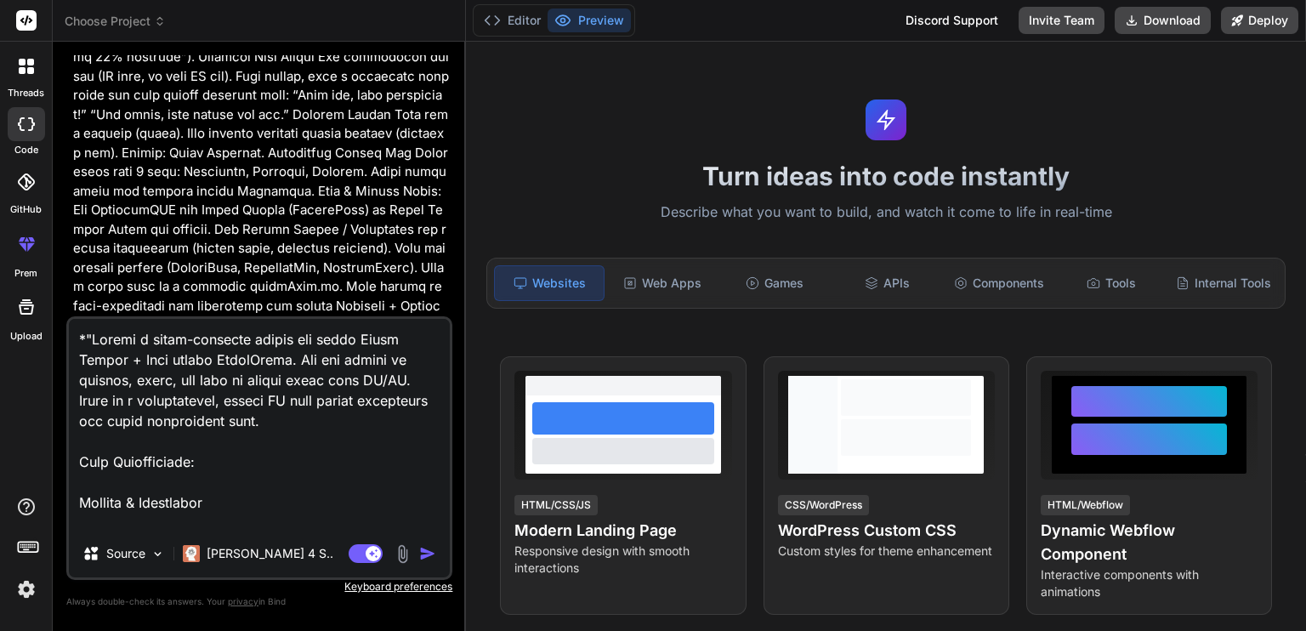
click at [422, 557] on img "button" at bounding box center [427, 553] width 17 height 17
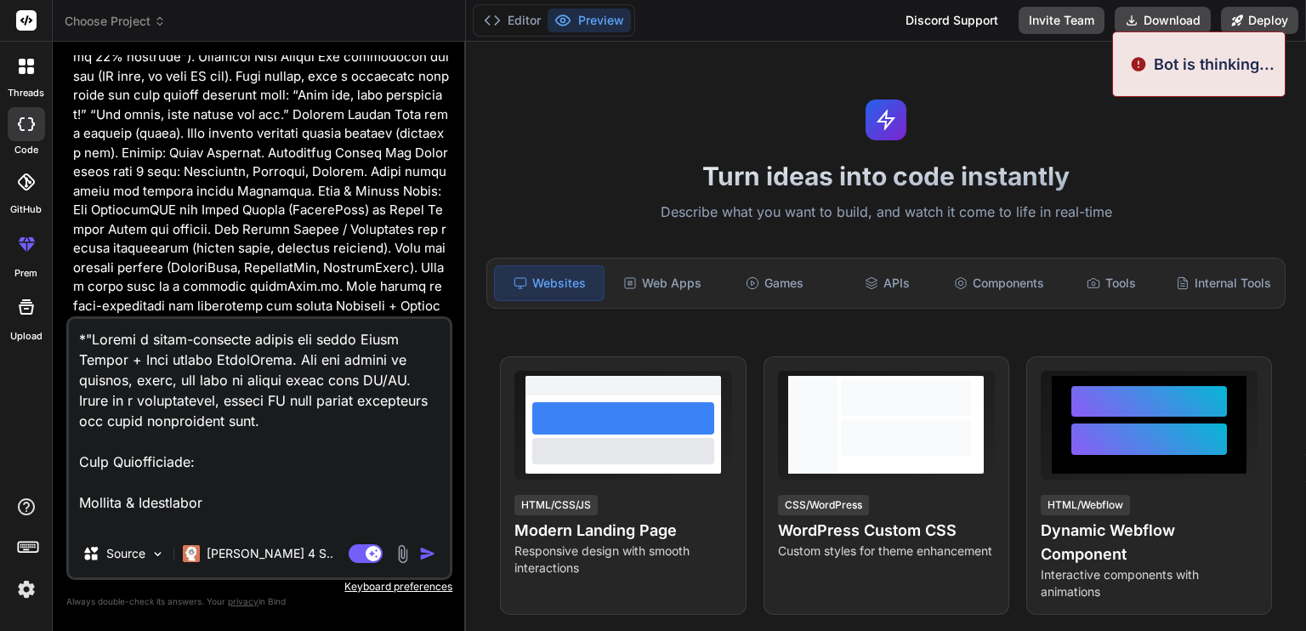
scroll to position [583, 0]
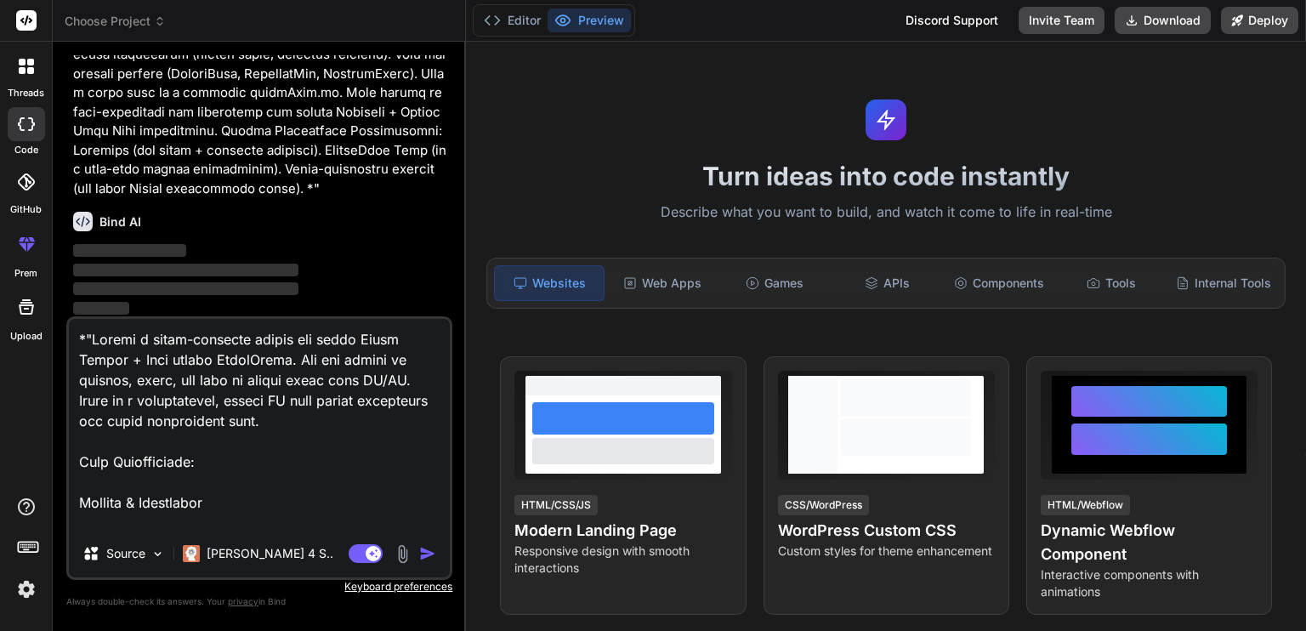
click at [289, 250] on p "‌" at bounding box center [261, 252] width 376 height 20
type textarea "x"
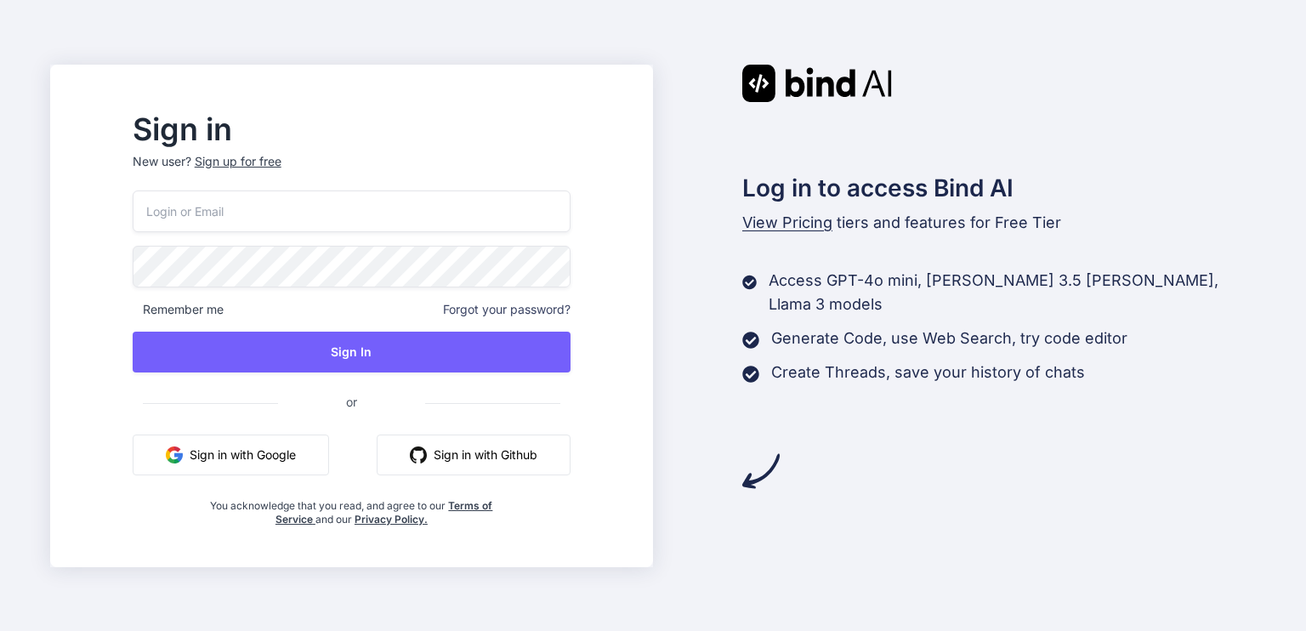
click at [325, 457] on button "Sign in with Google" at bounding box center [231, 455] width 196 height 41
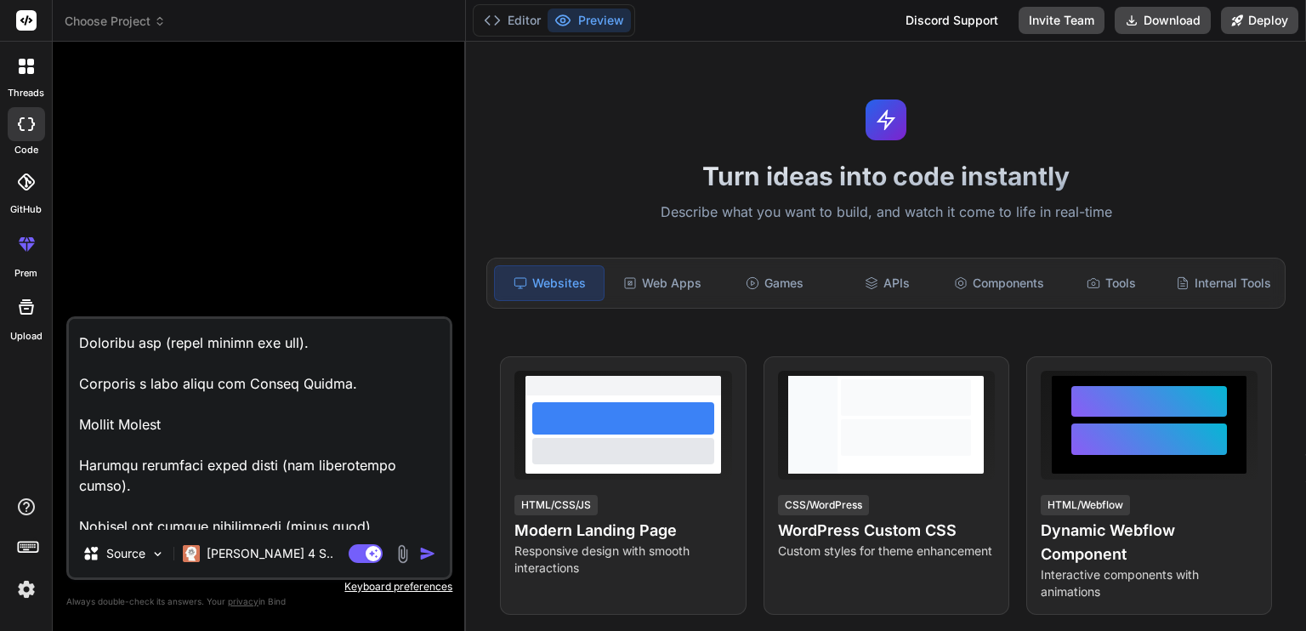
scroll to position [1058, 0]
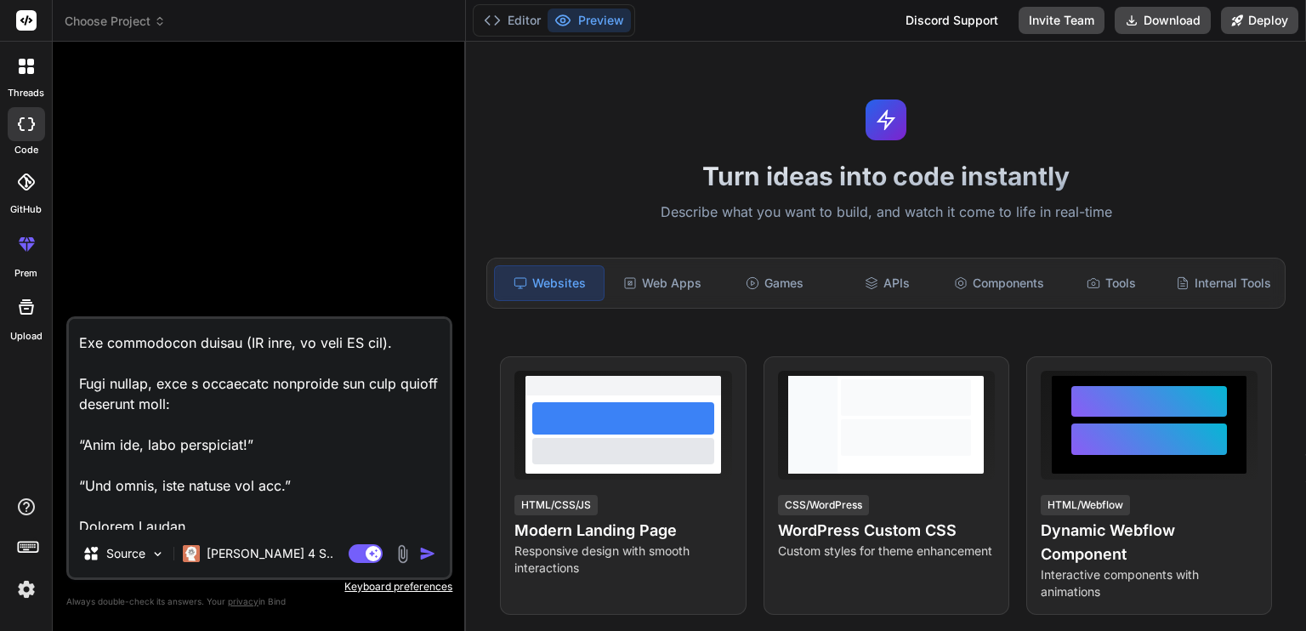
click at [428, 553] on img "button" at bounding box center [427, 553] width 17 height 17
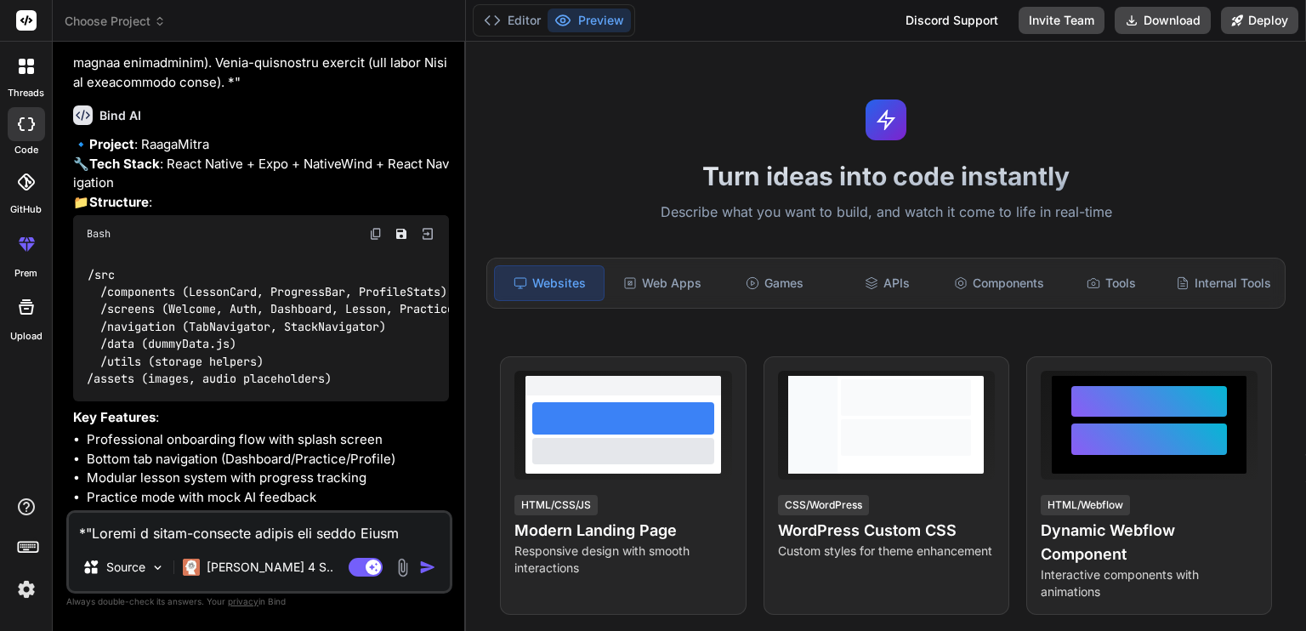
scroll to position [867, 0]
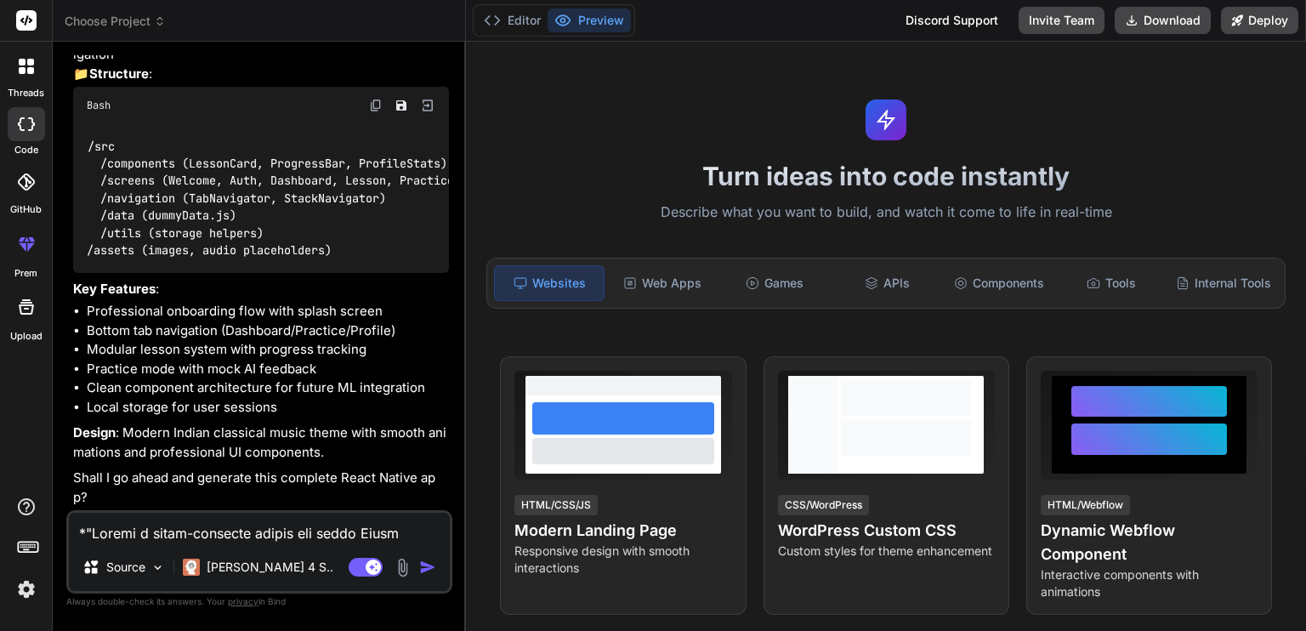
type textarea "x"
click at [262, 536] on textarea at bounding box center [259, 528] width 381 height 31
type textarea "y"
type textarea "x"
type textarea "ye"
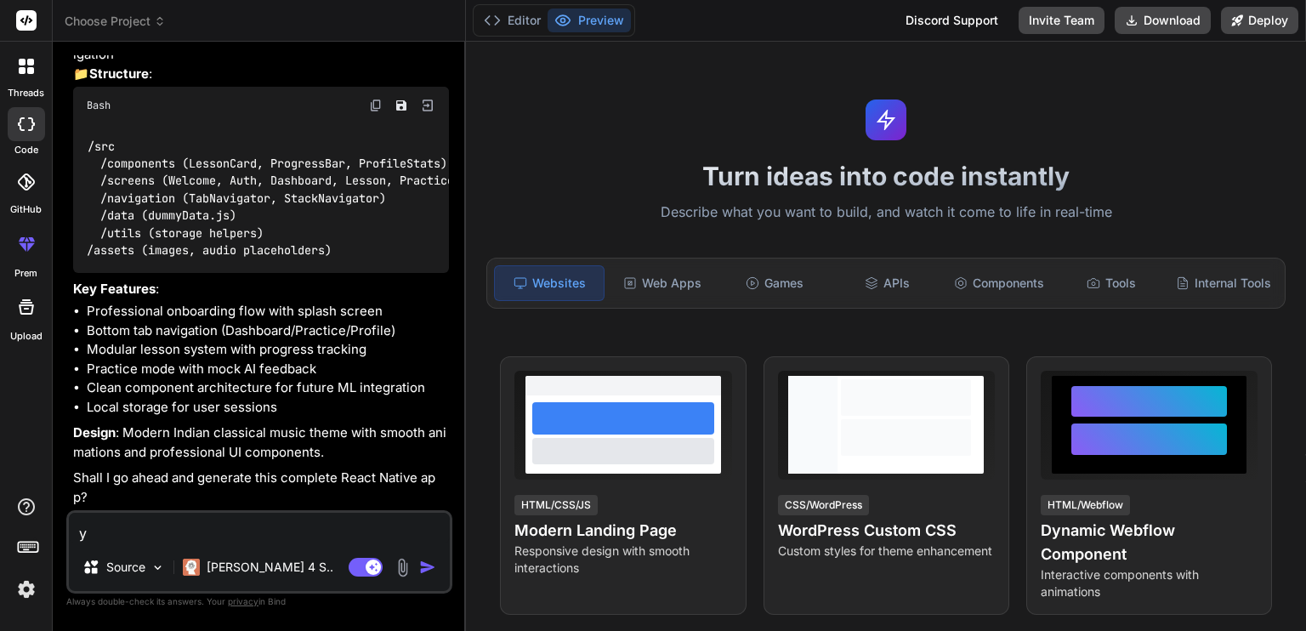
type textarea "x"
type textarea "yes"
type textarea "x"
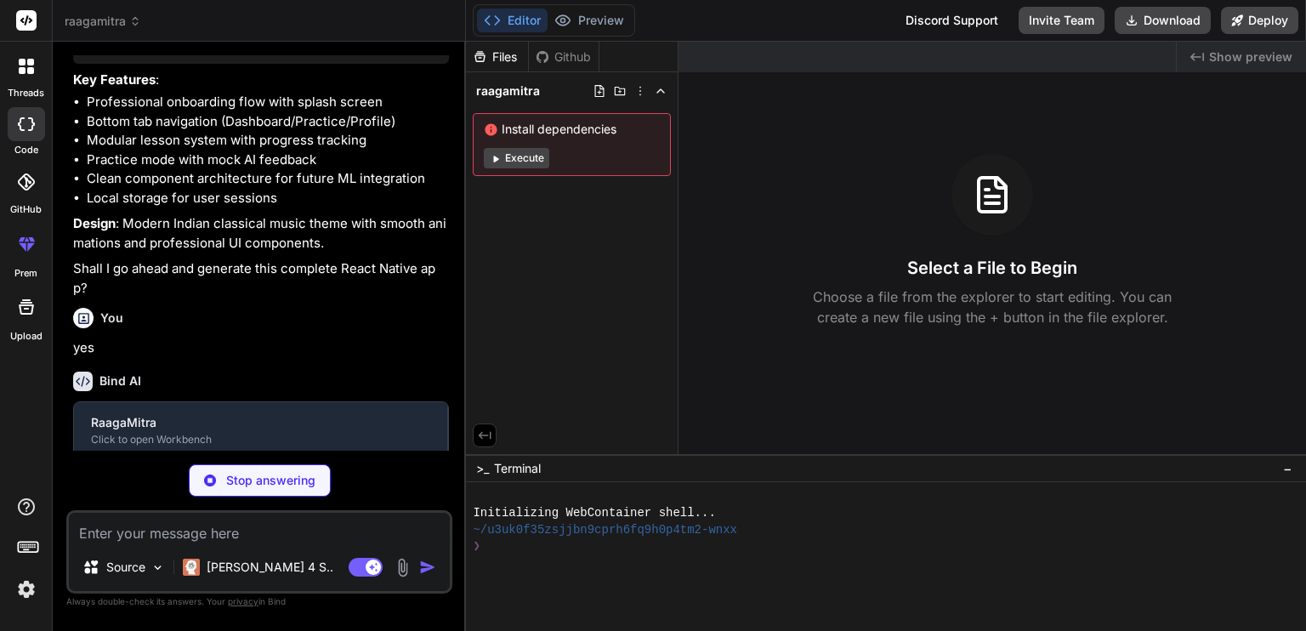
scroll to position [1044, 0]
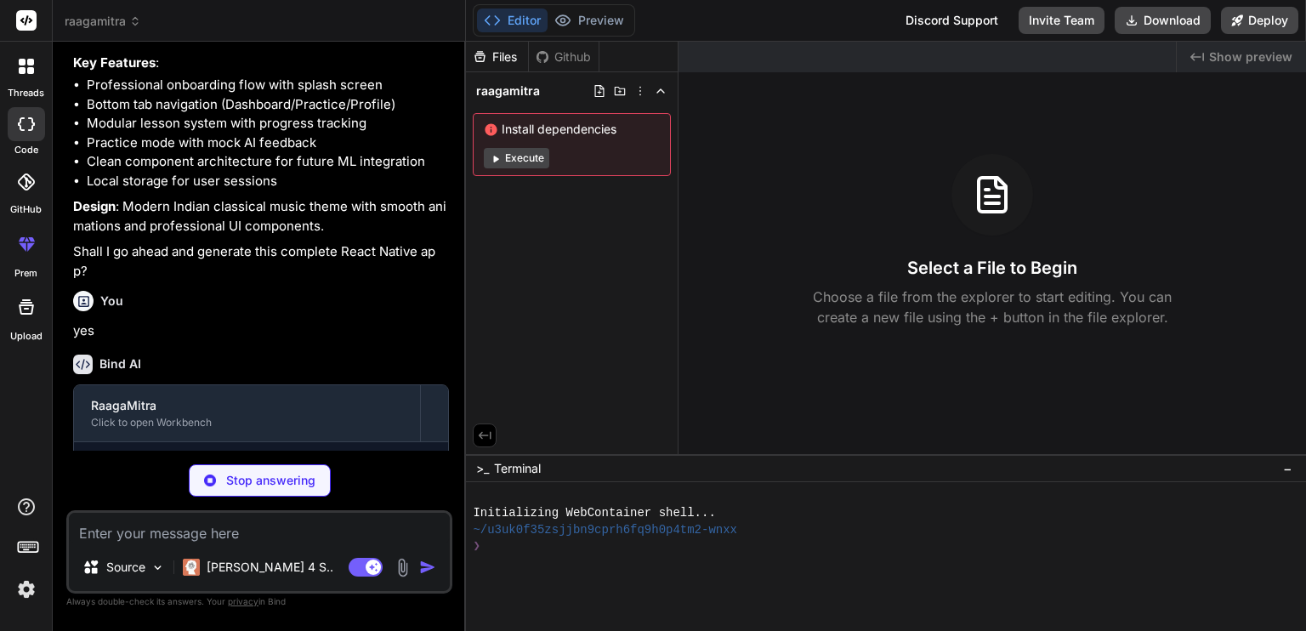
click at [535, 162] on button "Execute" at bounding box center [516, 158] width 65 height 20
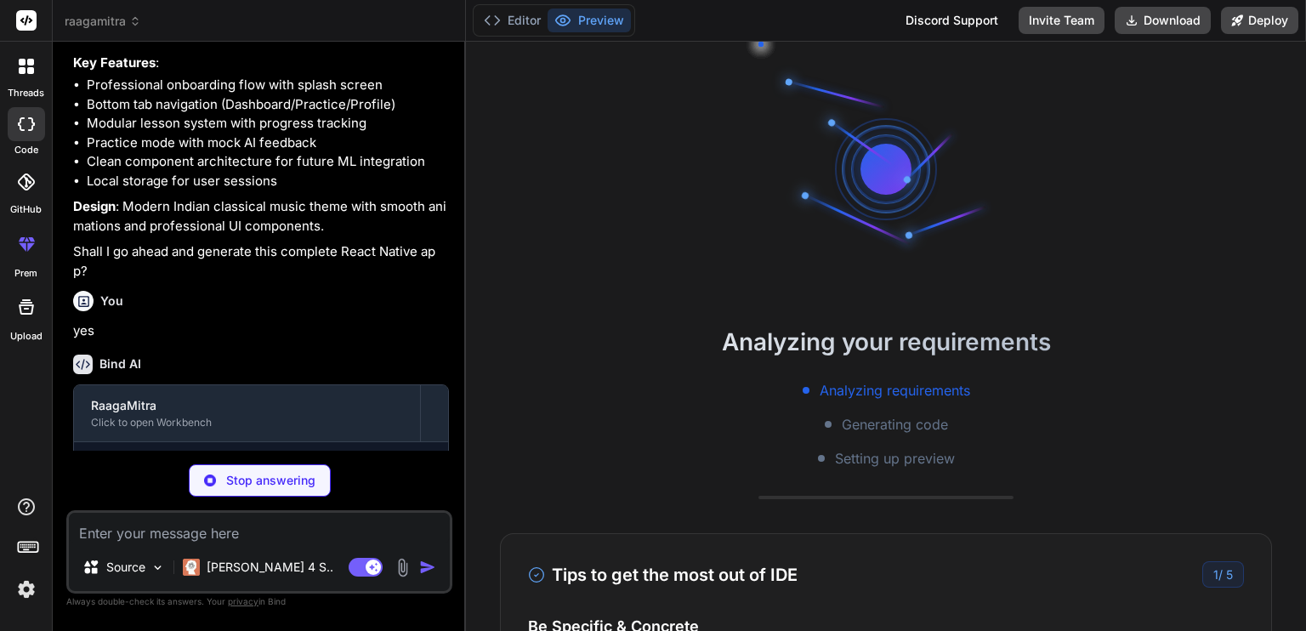
scroll to position [16, 0]
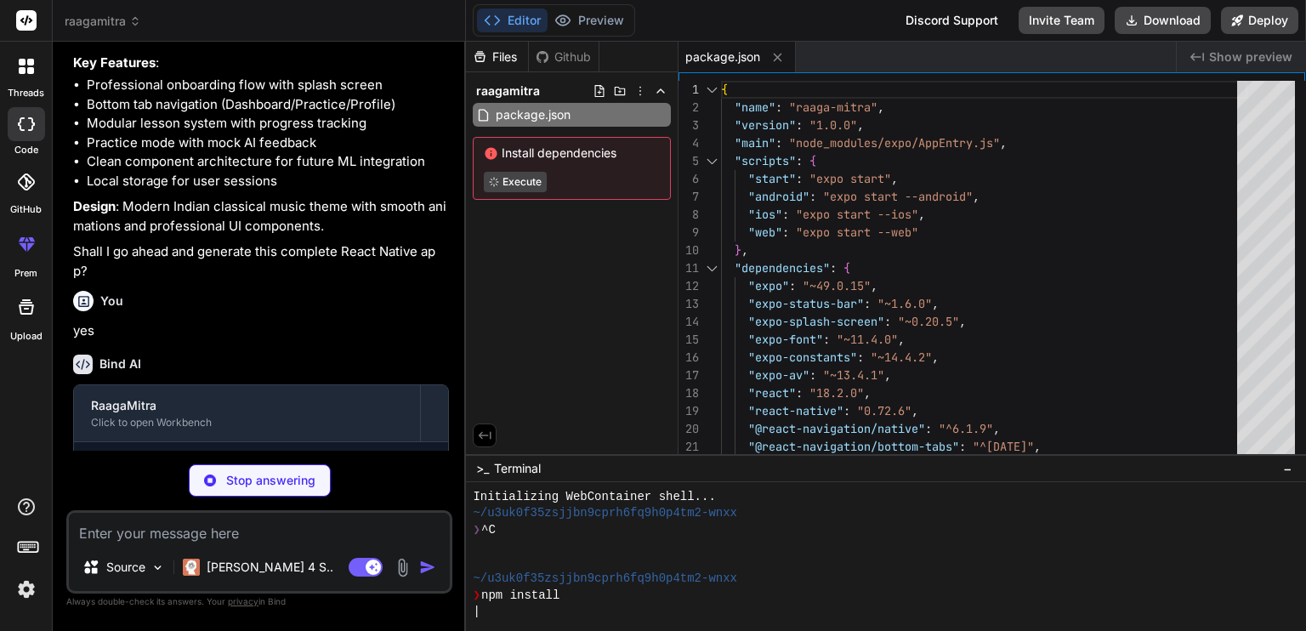
type textarea "x"
type textarea "] } }"
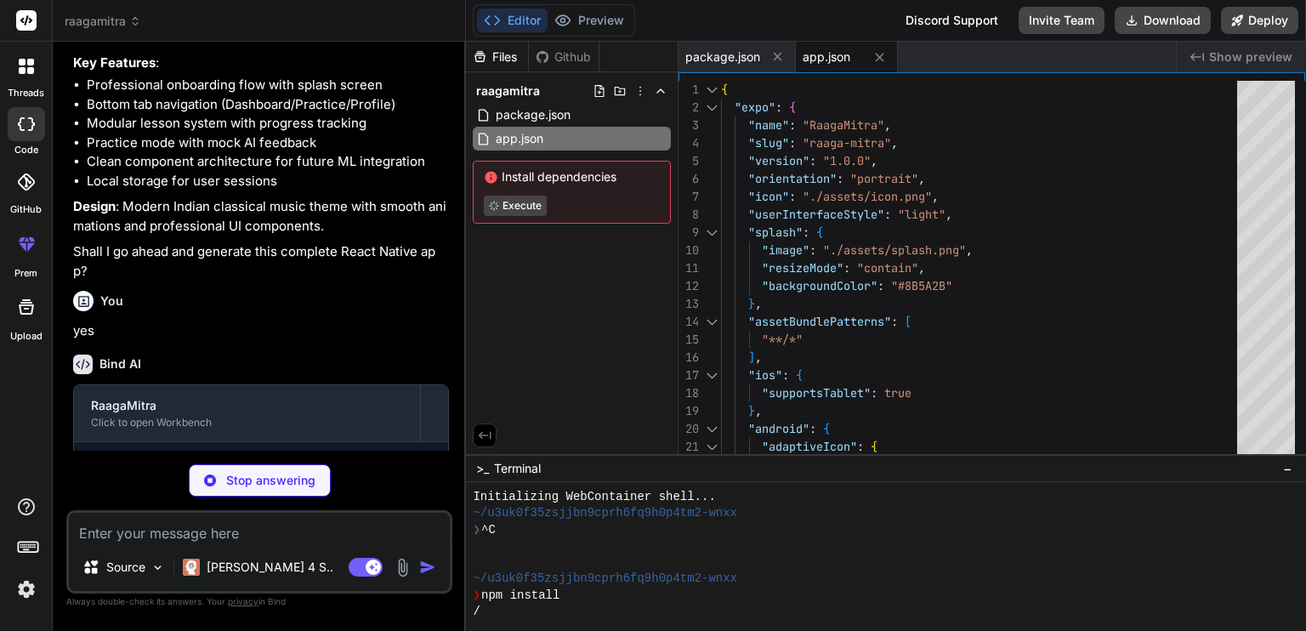
type textarea "x"
type textarea "module.exports = function(api) { api.cache(true); return { presets: ['babel-pre…"
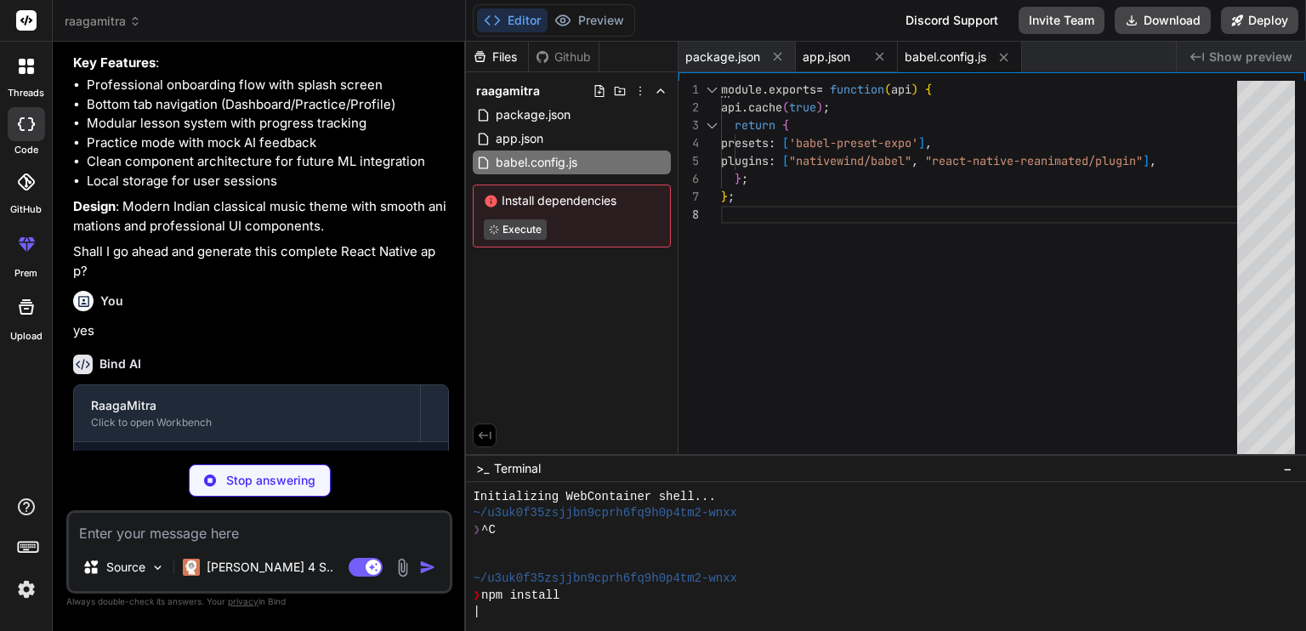
click at [839, 58] on span "app.json" at bounding box center [827, 56] width 48 height 17
type textarea "x"
type textarea "] } }"
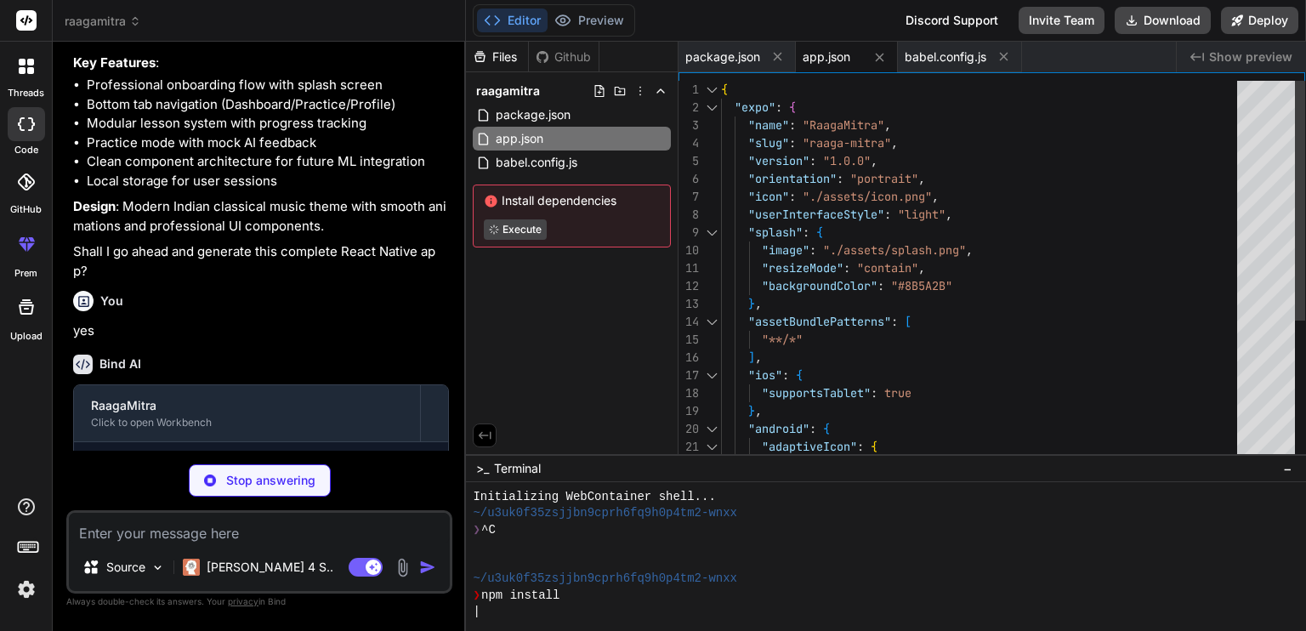
type textarea "x"
type textarea "} }, }, plugins: [], };"
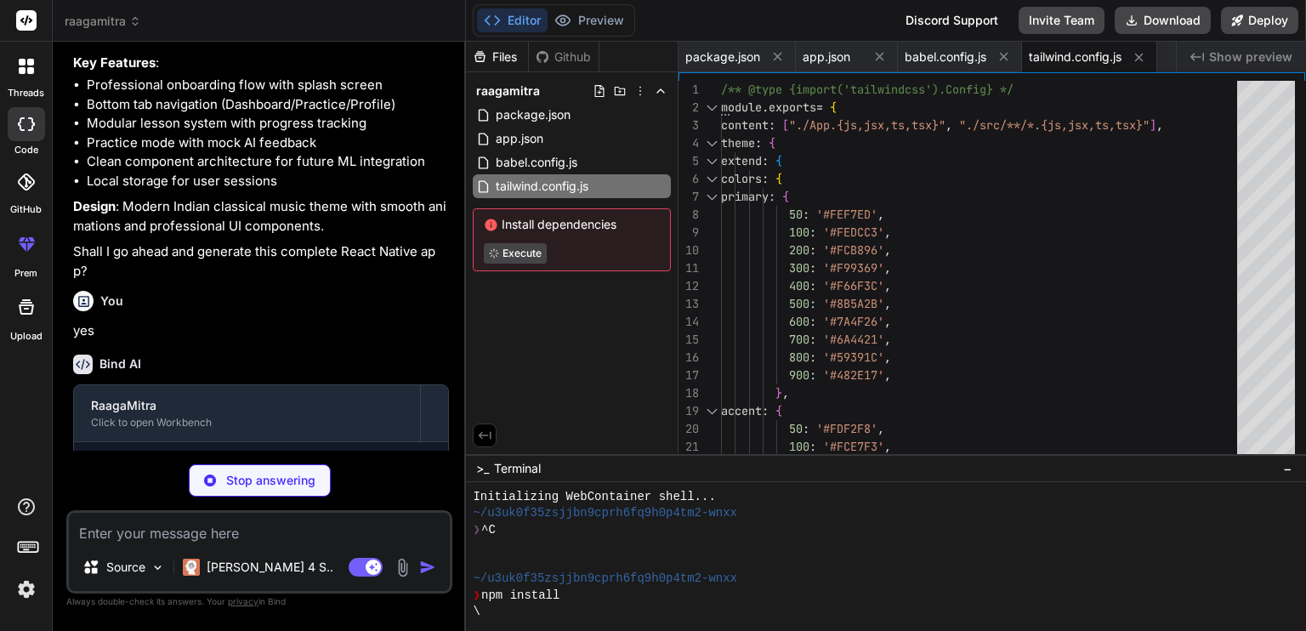
click at [1051, 58] on span "tailwind.config.js" at bounding box center [1075, 56] width 93 height 17
click at [1068, 64] on span "tailwind.config.js" at bounding box center [1075, 56] width 93 height 17
type textarea "x"
type textarea "</PaperProvider> ); }"
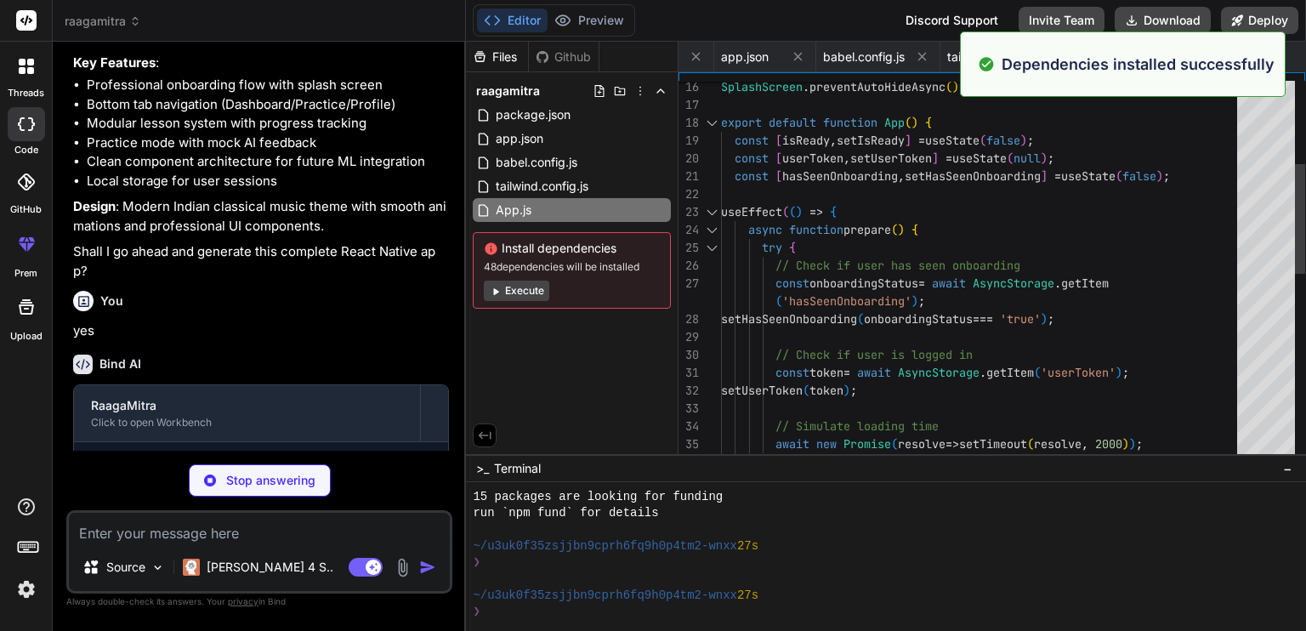
scroll to position [179, 0]
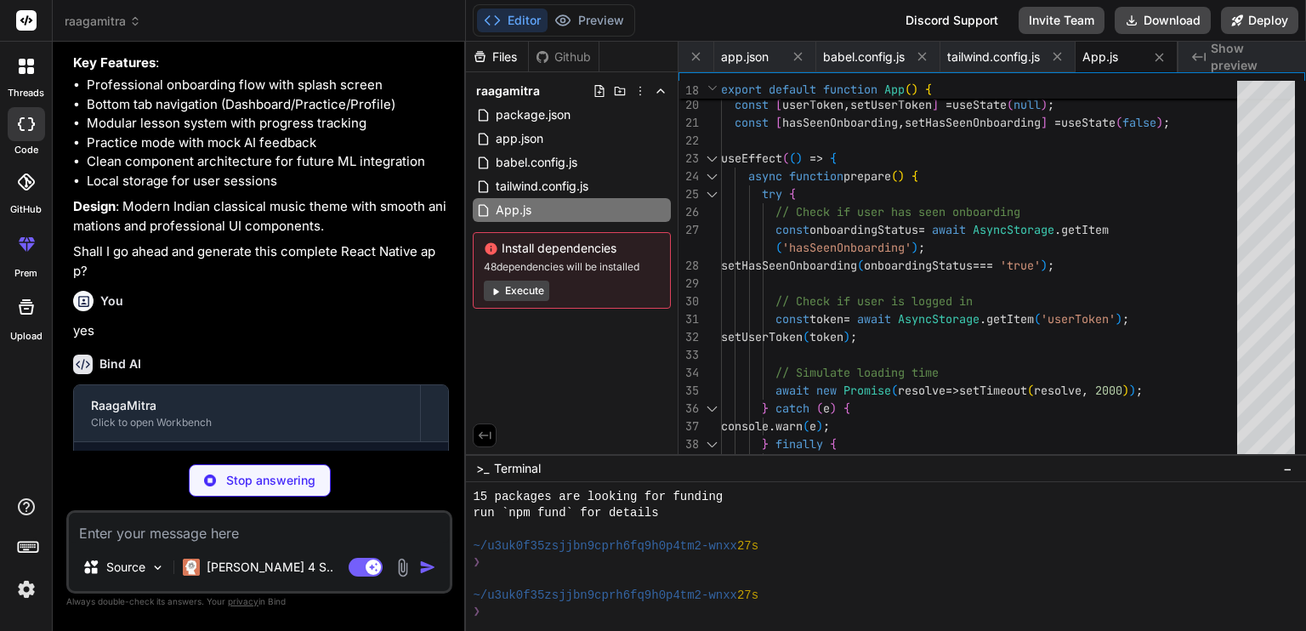
click at [528, 287] on button "Execute" at bounding box center [516, 291] width 65 height 20
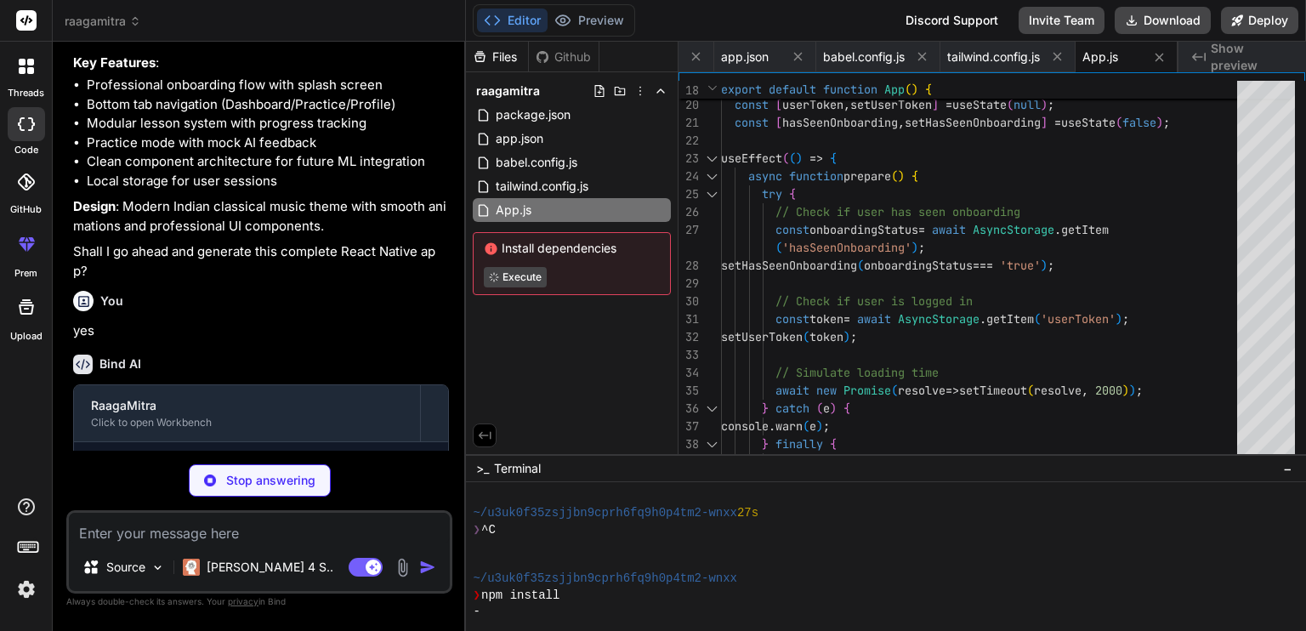
type textarea "x"
type textarea ""Great stroke technique! Practice more for perfection.", "Nice work! Your hand …"
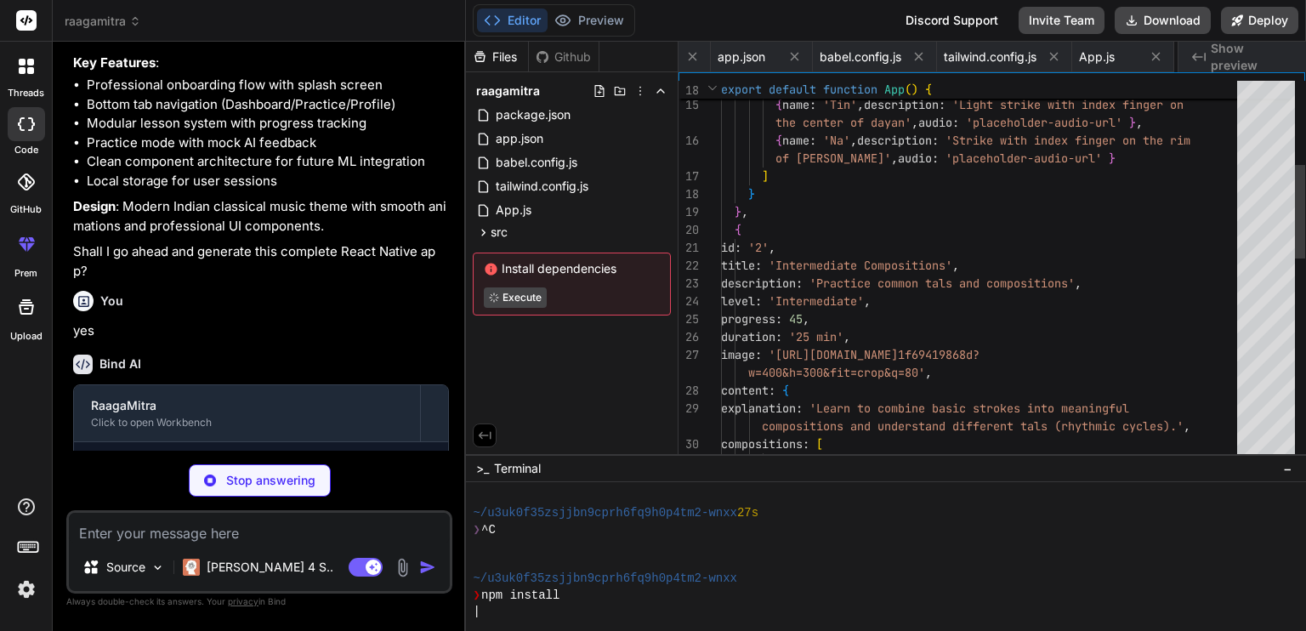
scroll to position [0, 208]
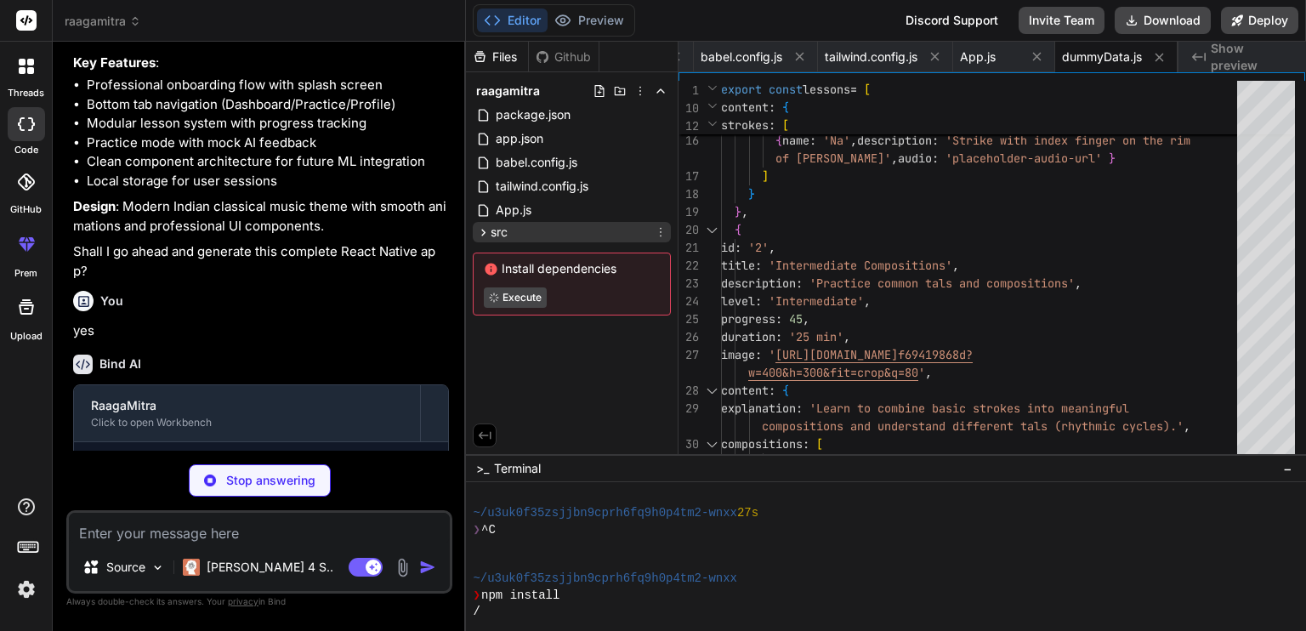
click at [487, 230] on icon at bounding box center [483, 232] width 14 height 14
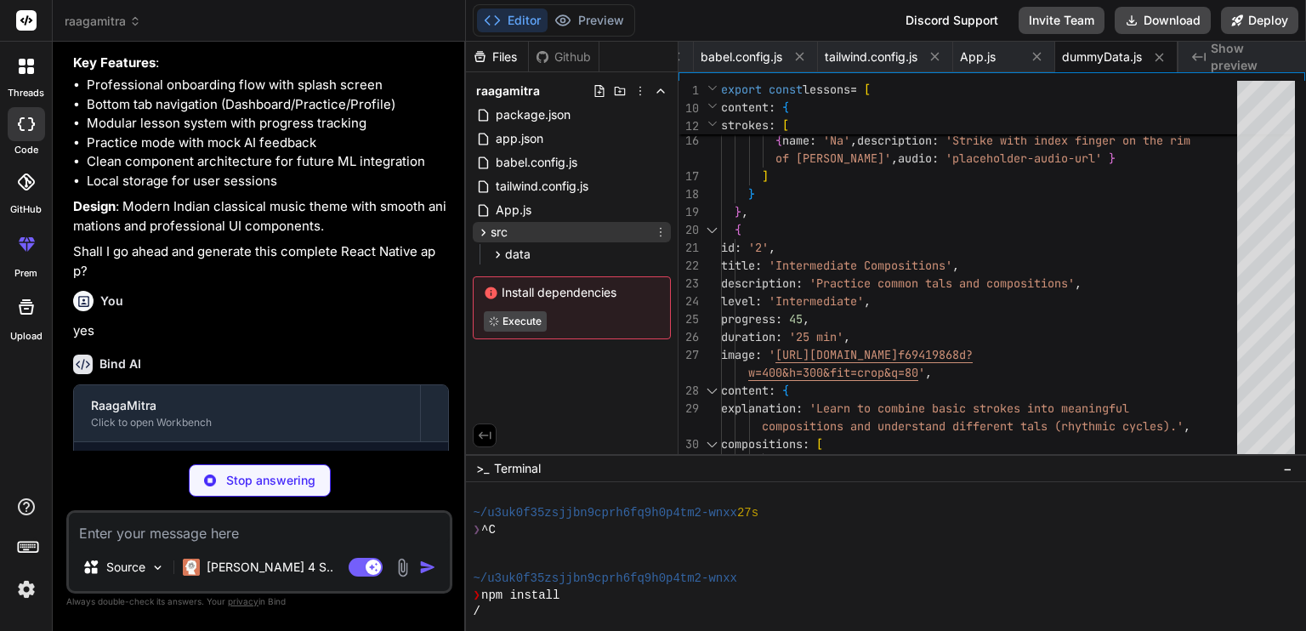
type textarea "x"
type textarea "try { await AsyncStorage.removeItem(key); } catch (e) { console.error('Error re…"
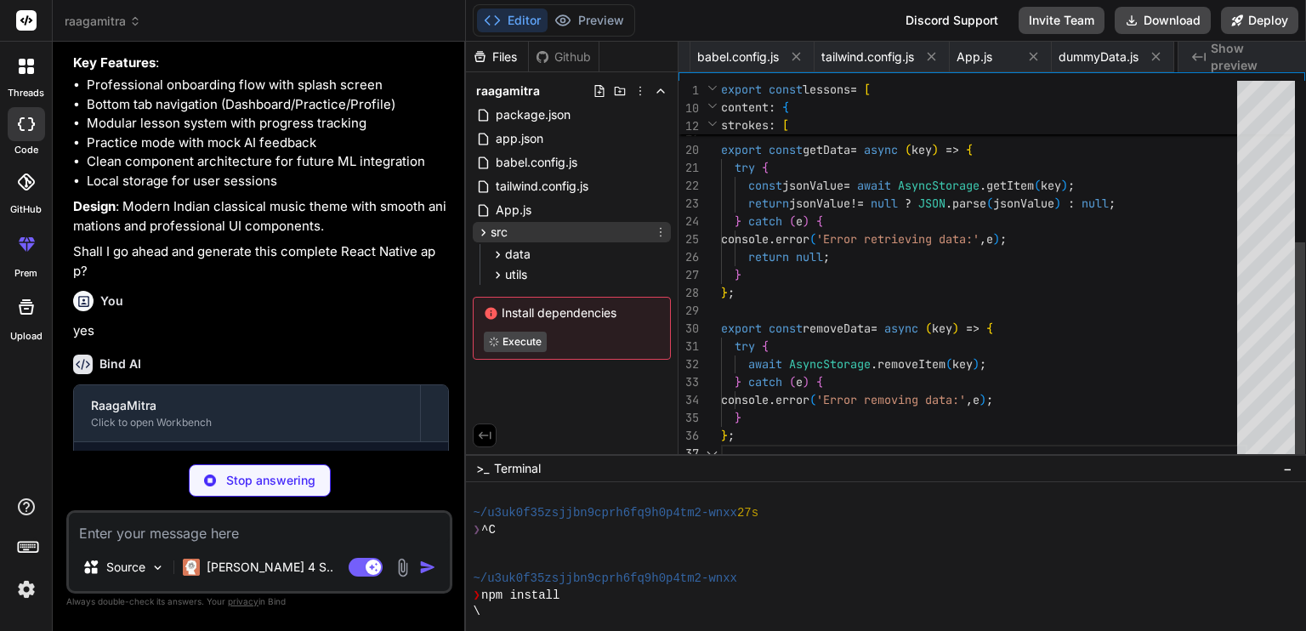
scroll to position [0, 310]
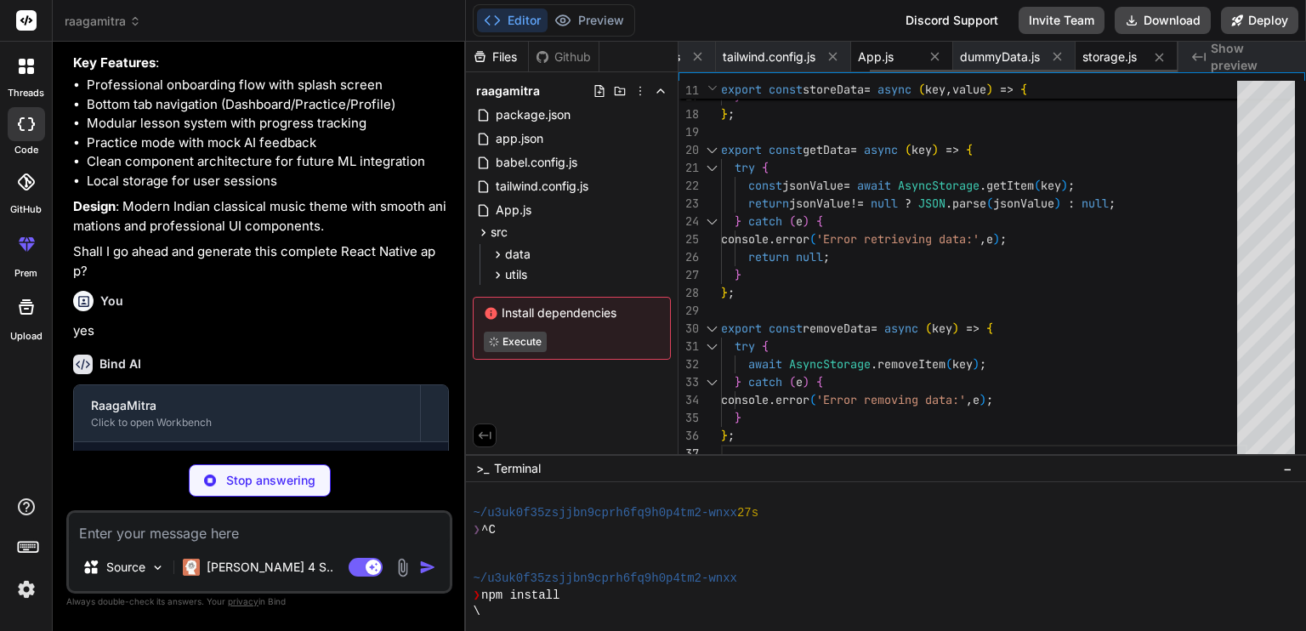
type textarea "x"
click at [877, 53] on span "App.js" at bounding box center [876, 56] width 36 height 17
type textarea "</PaperProvider> ); }"
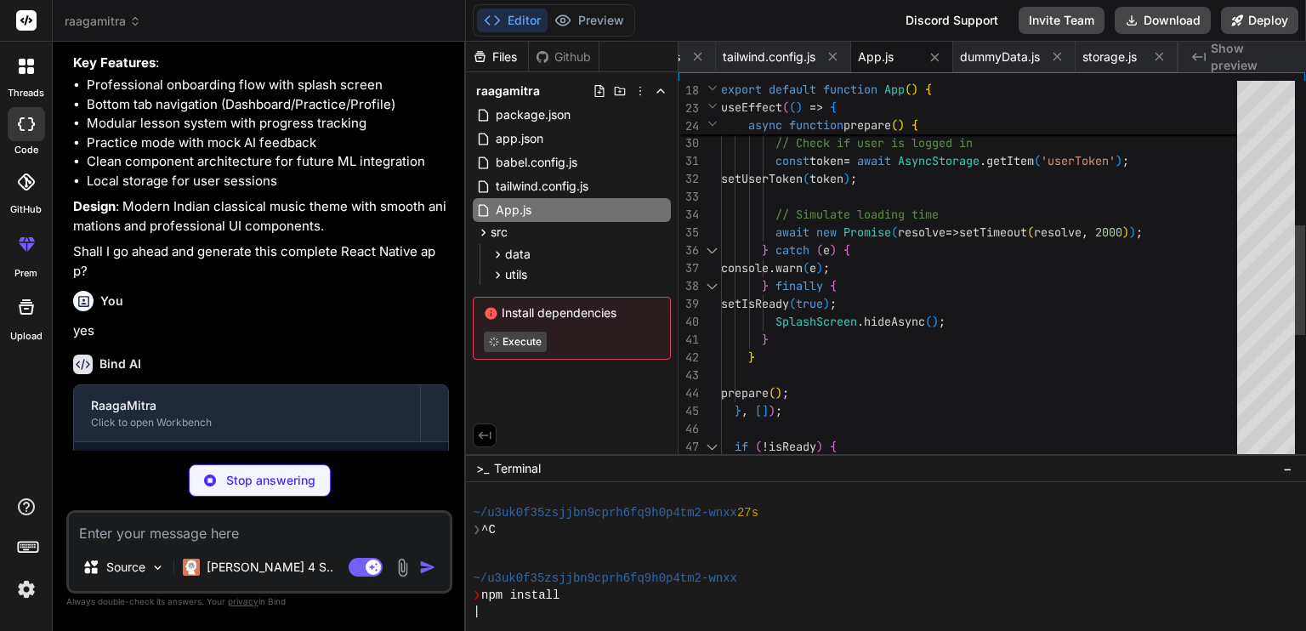
type textarea "x"
type textarea "export default LessonCard;"
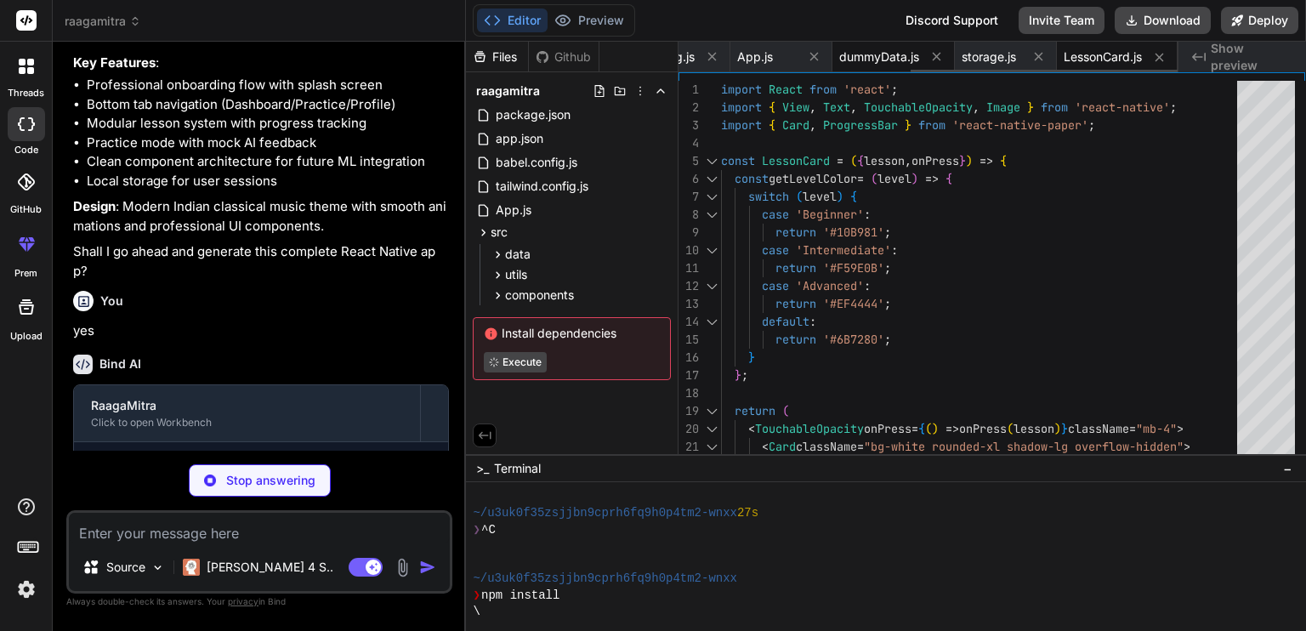
type textarea "x"
click at [864, 63] on span "dummyData.js" at bounding box center [879, 56] width 80 height 17
type textarea ""Great stroke technique! Practice more for perfection.", "Nice work! Your hand …"
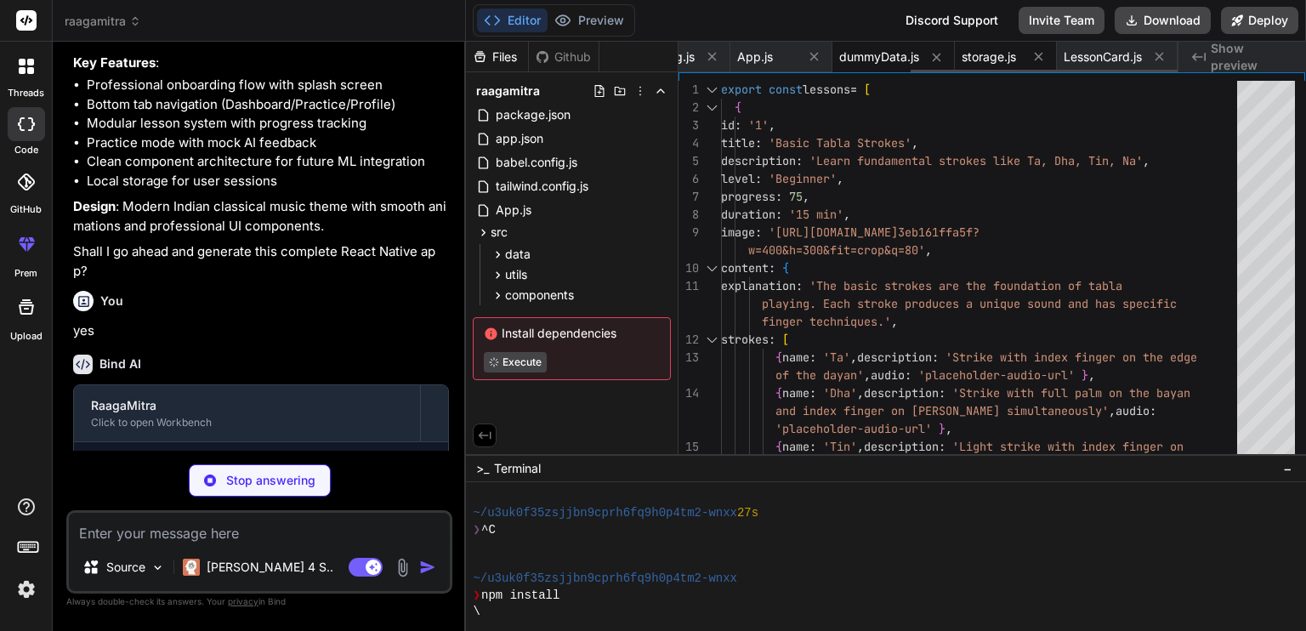
type textarea "x"
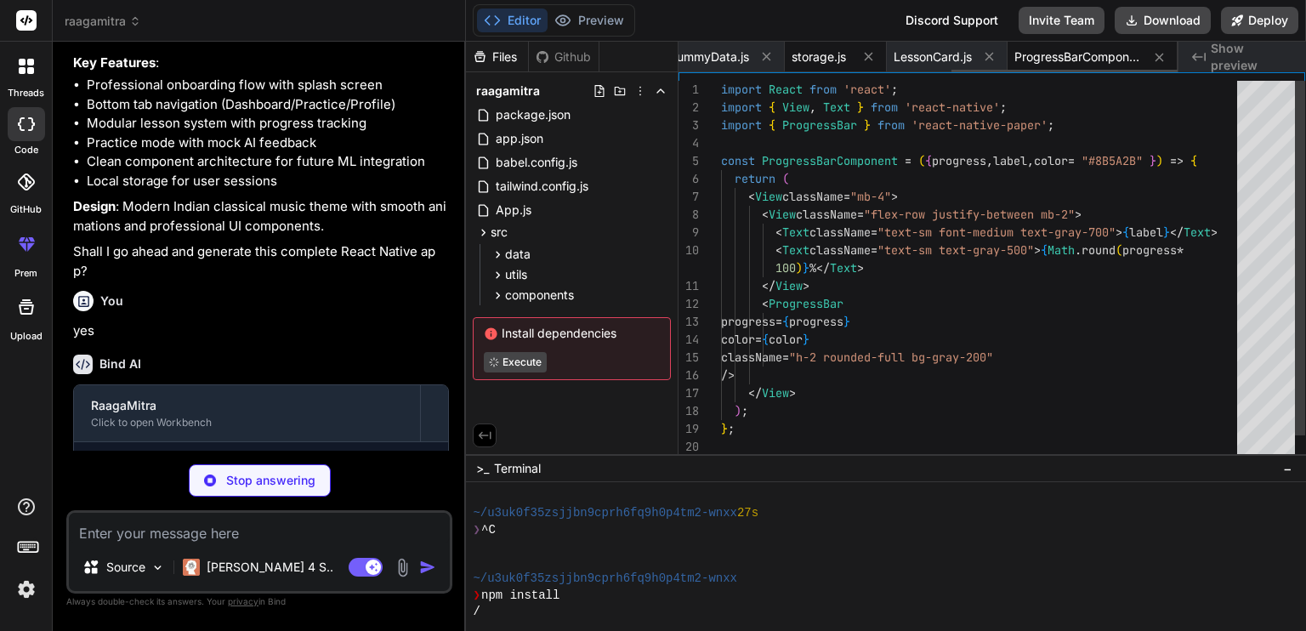
click at [970, 57] on span "LessonCard.js" at bounding box center [933, 56] width 78 height 17
type textarea "export default LessonCard;"
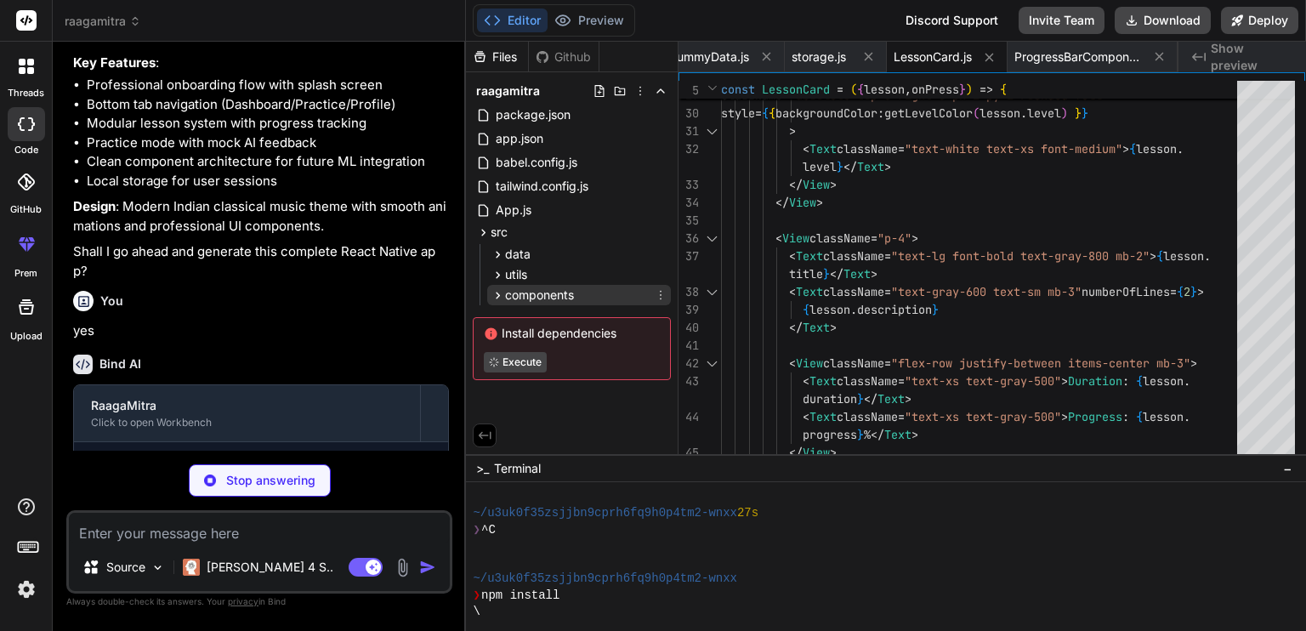
click at [502, 299] on icon at bounding box center [498, 295] width 14 height 14
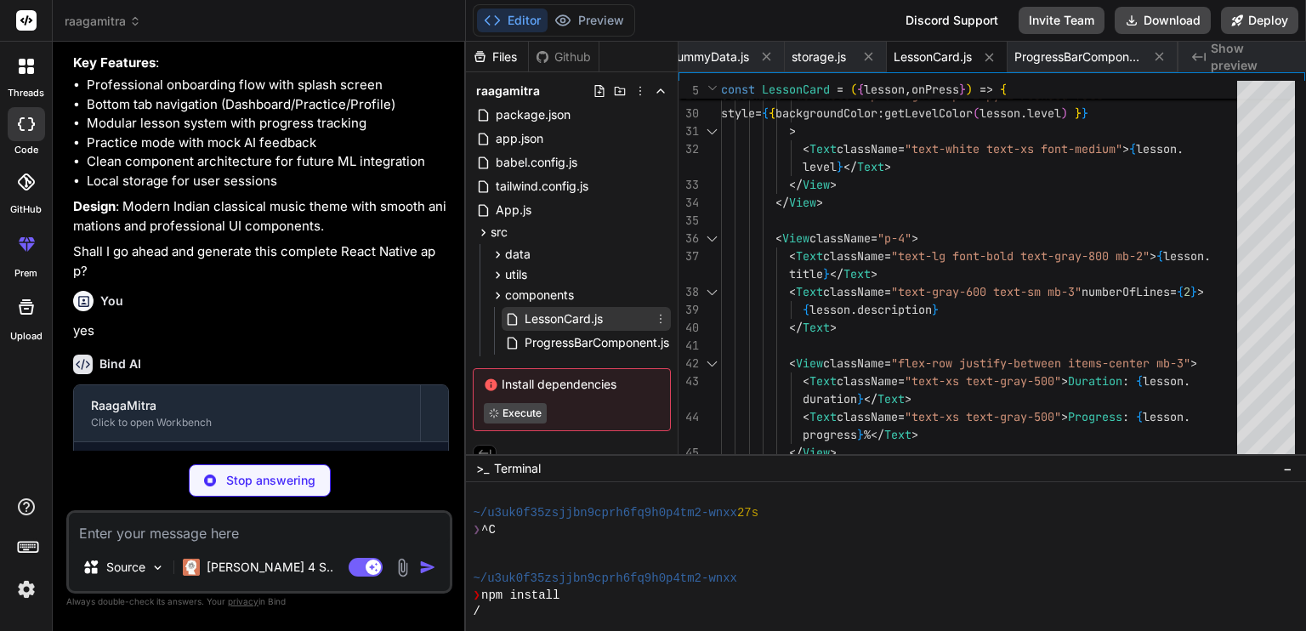
click at [535, 320] on span "LessonCard.js" at bounding box center [564, 319] width 82 height 20
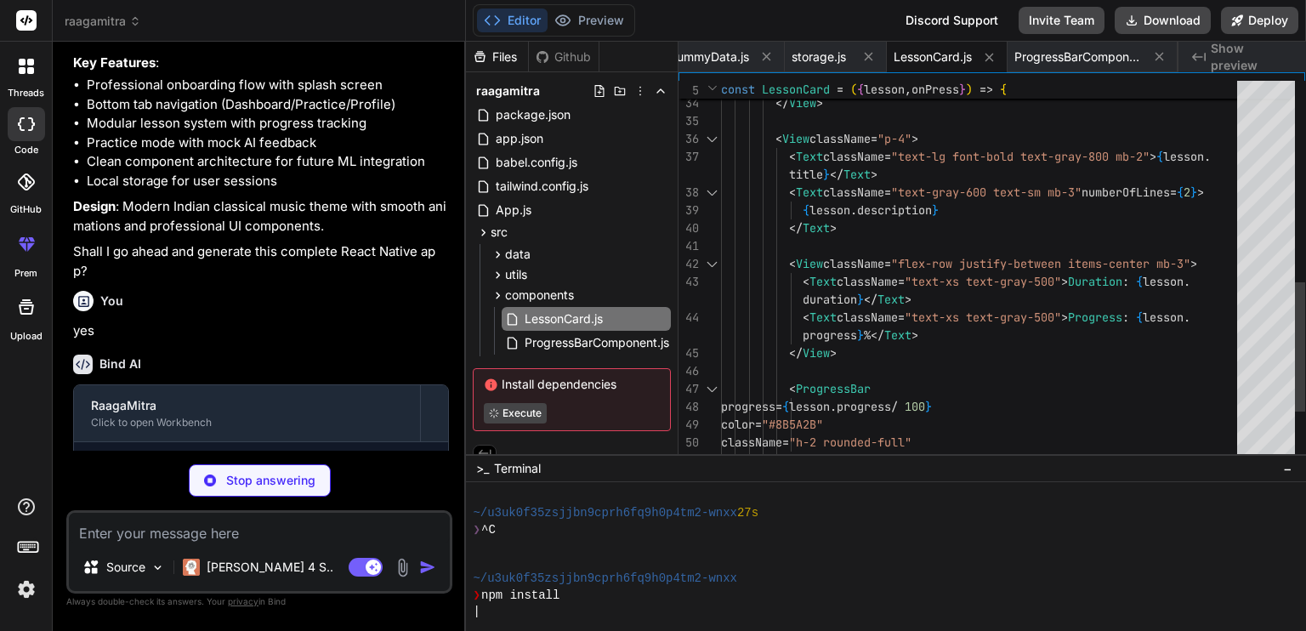
type textarea "x"
type textarea "/> </View> </Card> ); }; export default ProfileStats;"
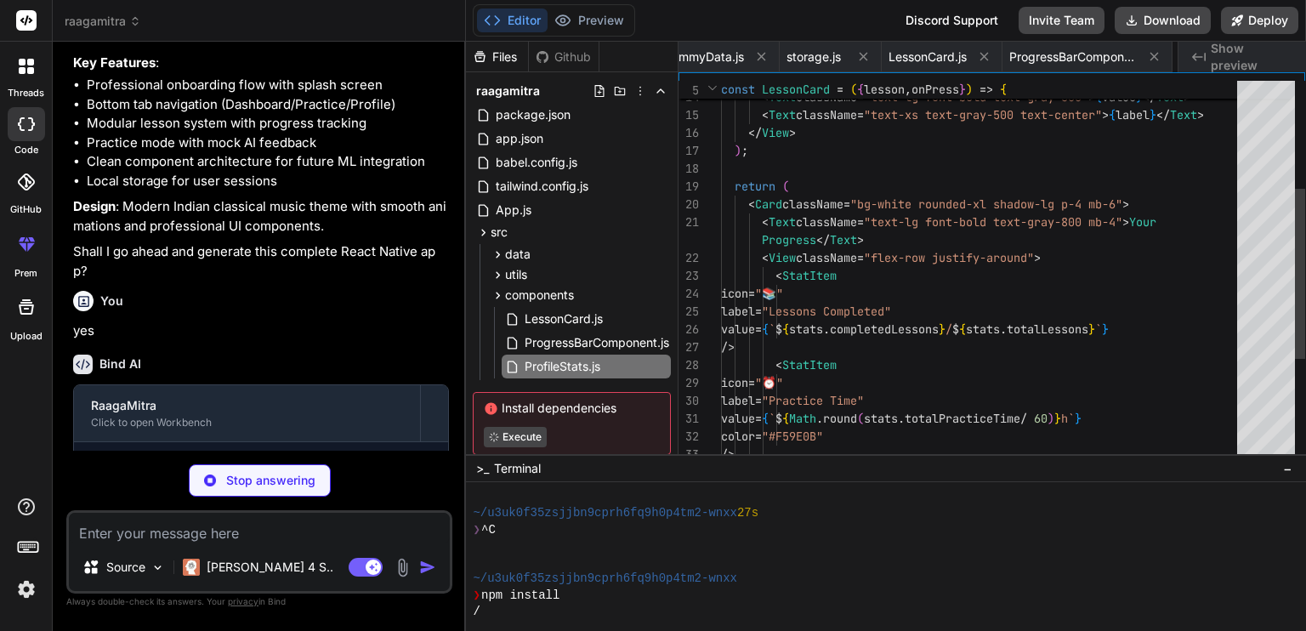
scroll to position [0, 721]
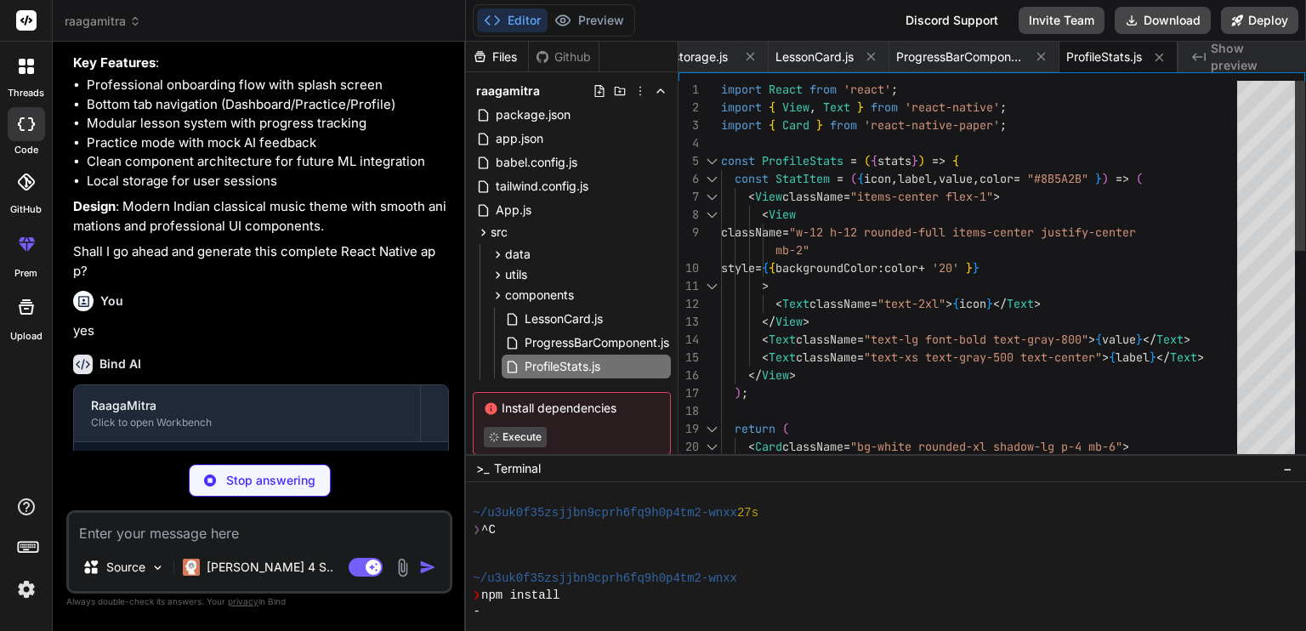
type textarea "x"
type textarea "</View> ); }; export default WelcomeScreen;"
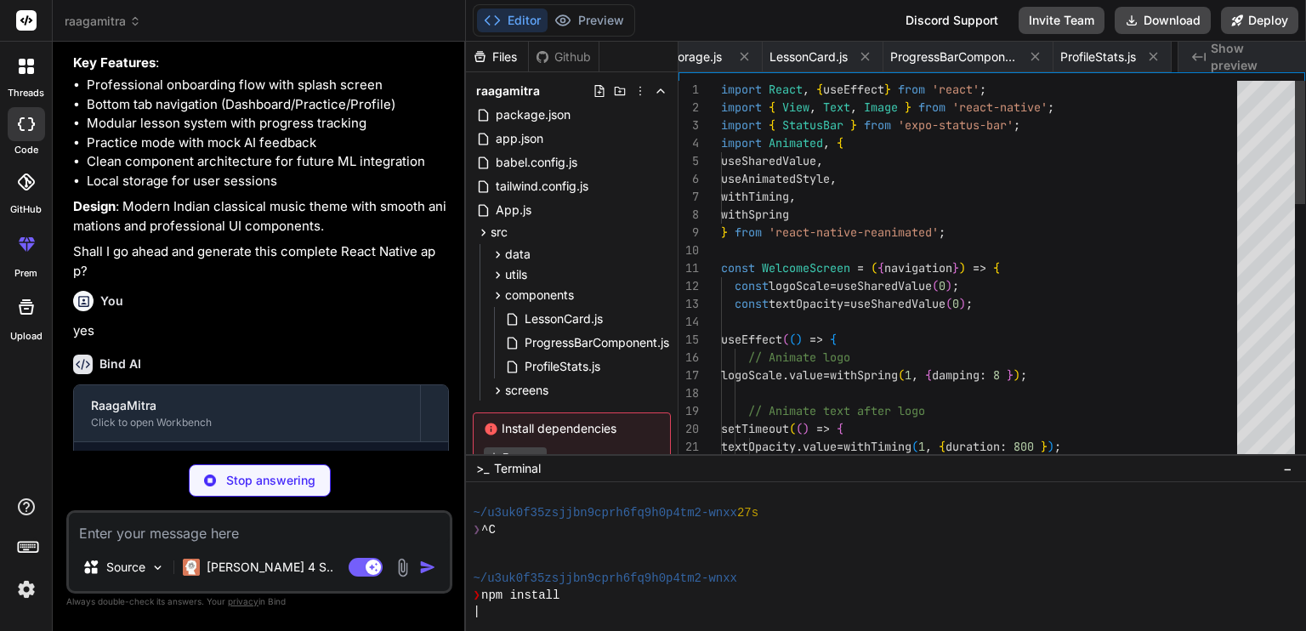
scroll to position [0, 867]
type textarea "x"
type textarea "export default OnboardingScreen;"
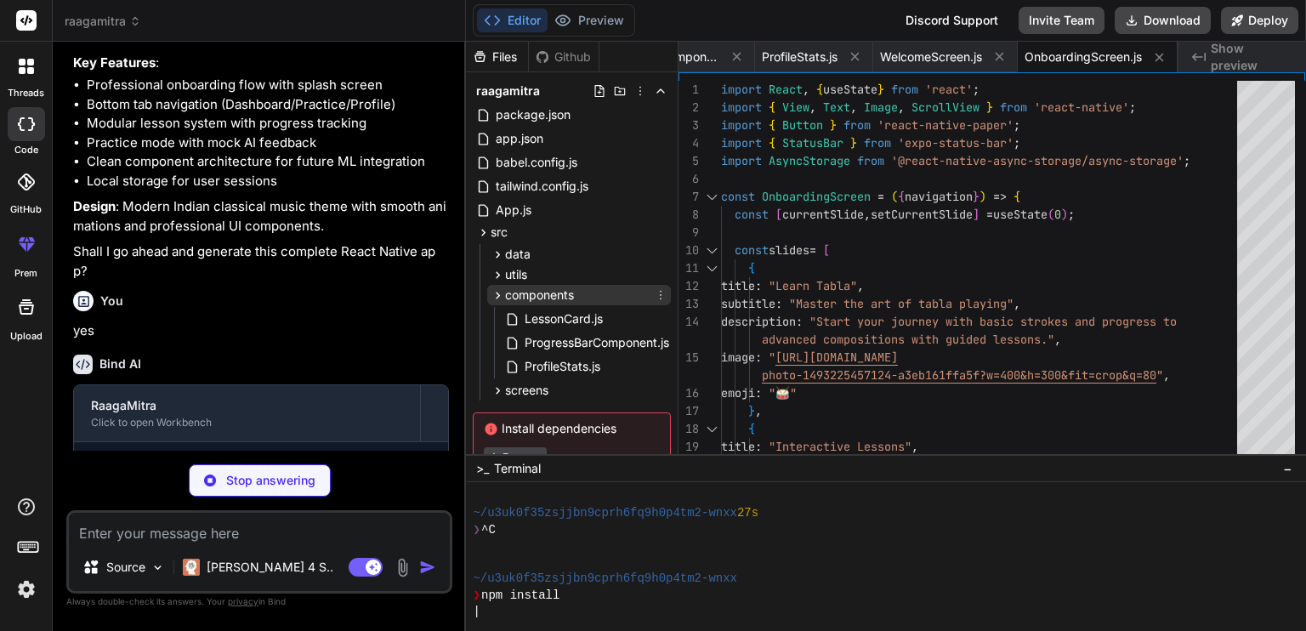
click at [500, 297] on icon at bounding box center [498, 295] width 14 height 14
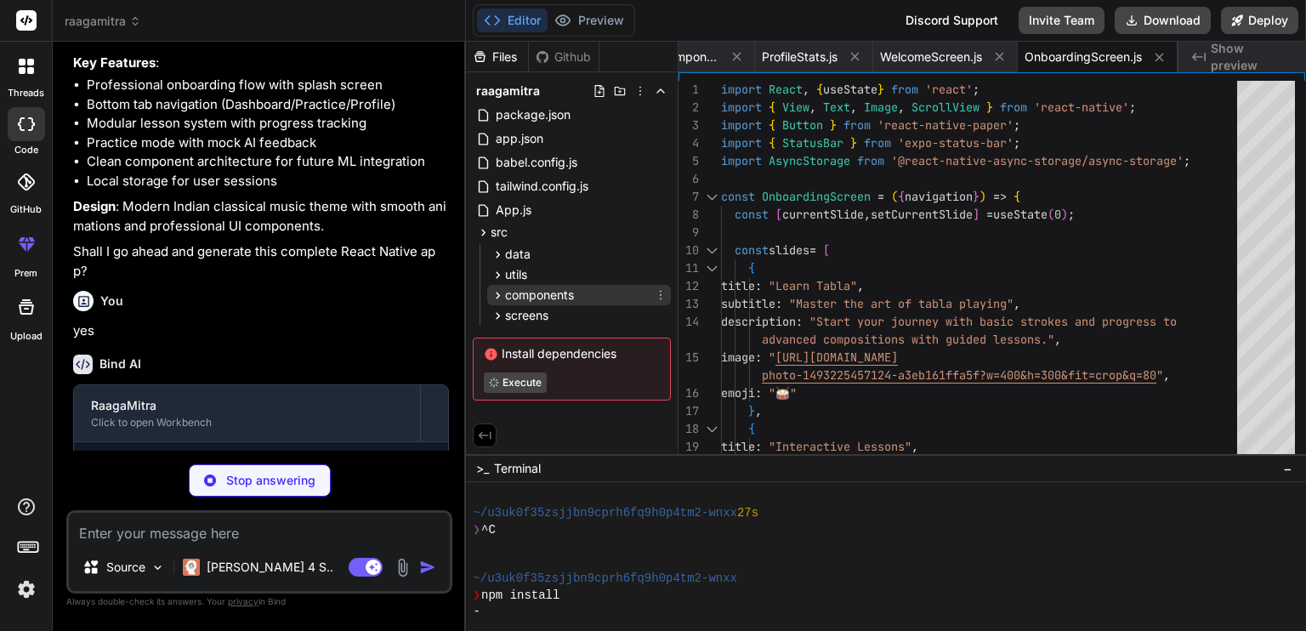
type textarea "x"
type textarea "</Card> </View> </ScrollView> ); }; export default AuthScreen;"
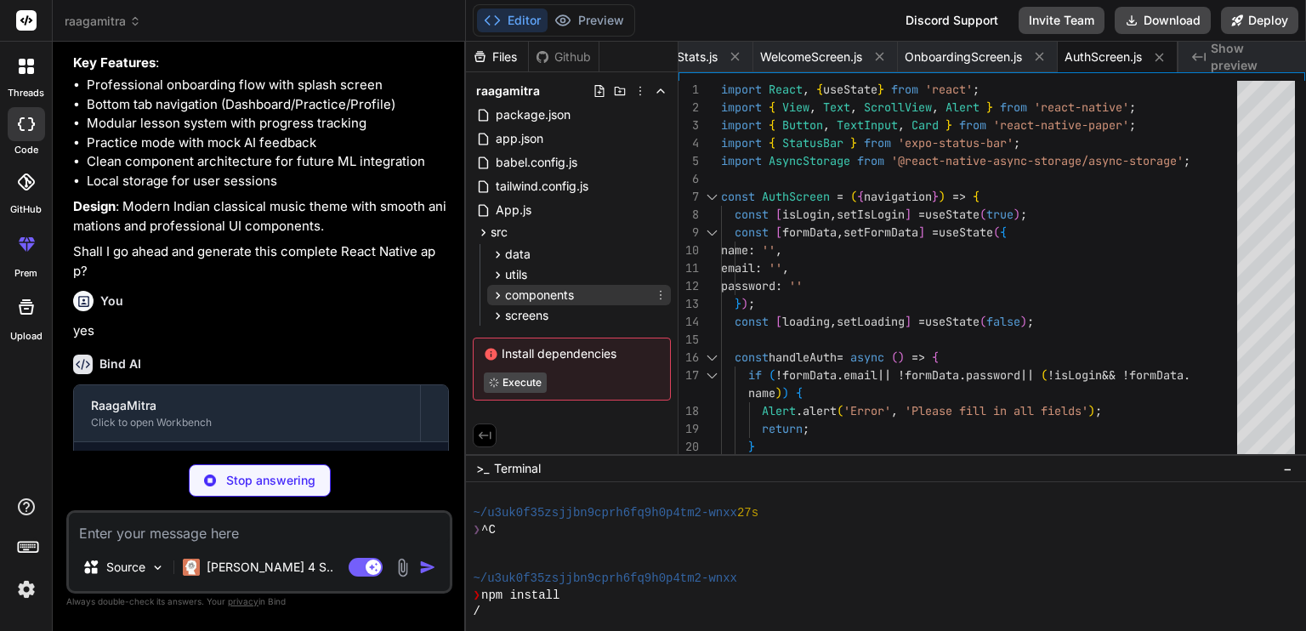
type textarea "x"
type textarea "); }; export default DashboardScreen;"
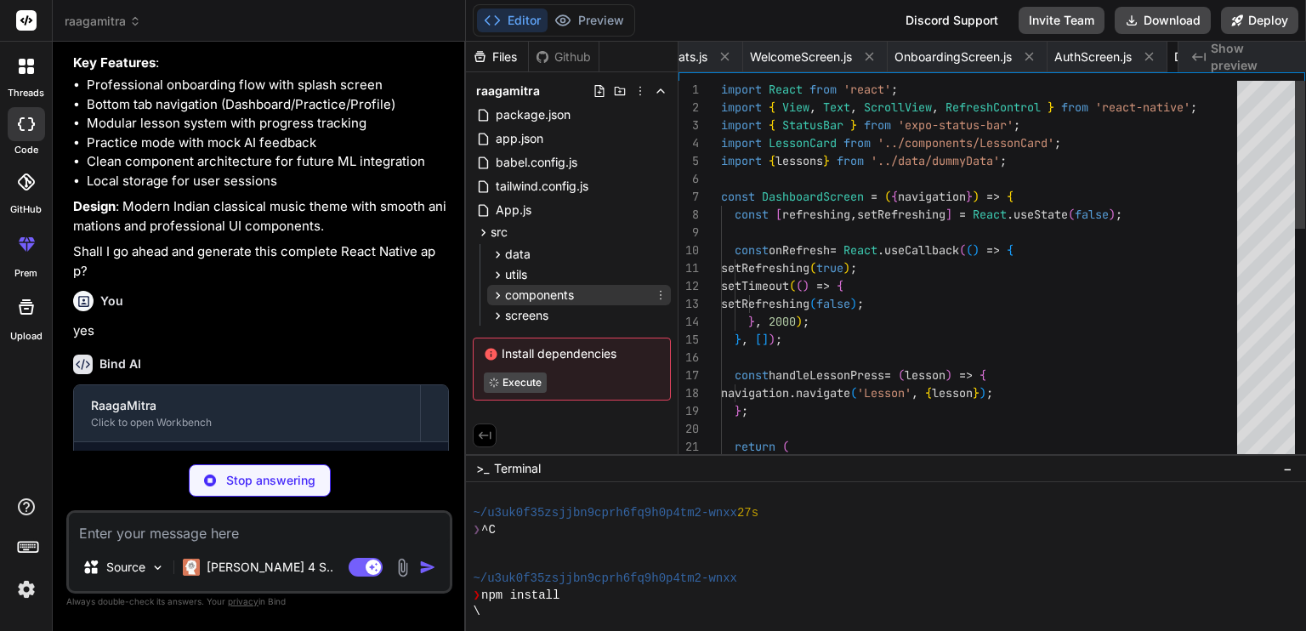
scroll to position [0, 1306]
type textarea "x"
type textarea "}; export default LessonScreen;"
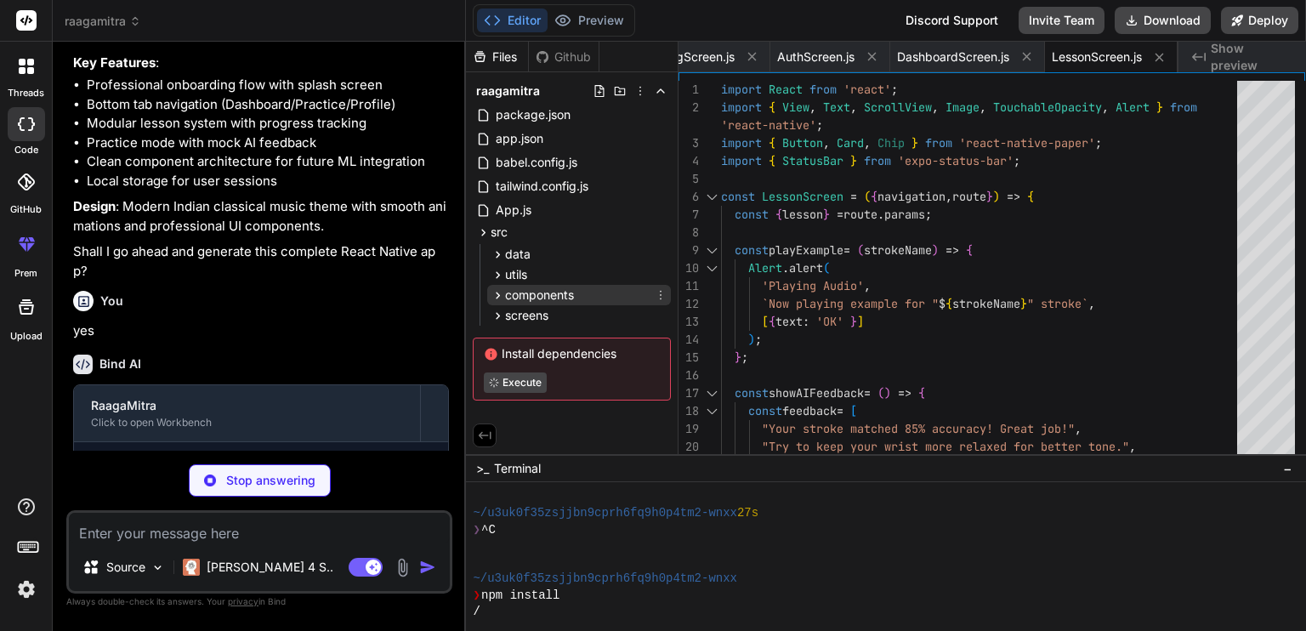
type textarea "x"
type textarea "export default PracticeScreen;"
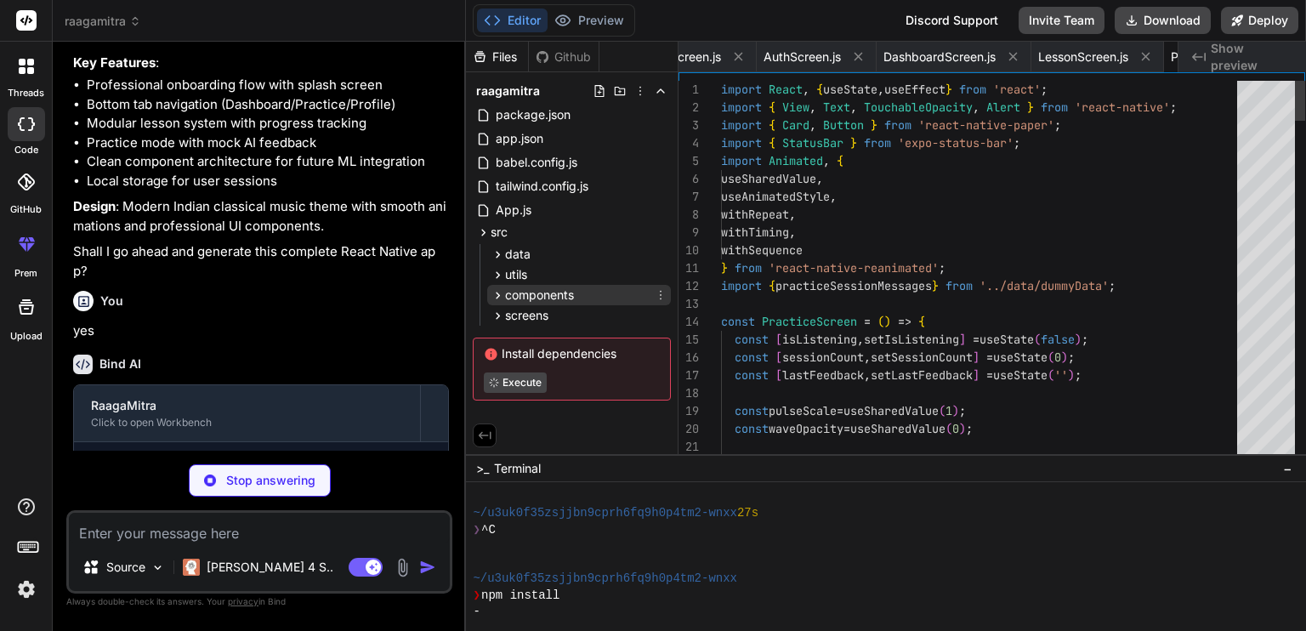
scroll to position [0, 1582]
type textarea "x"
type textarea "</Button> </View> </View> </ScrollView> ); }; export default ProfileScreen;"
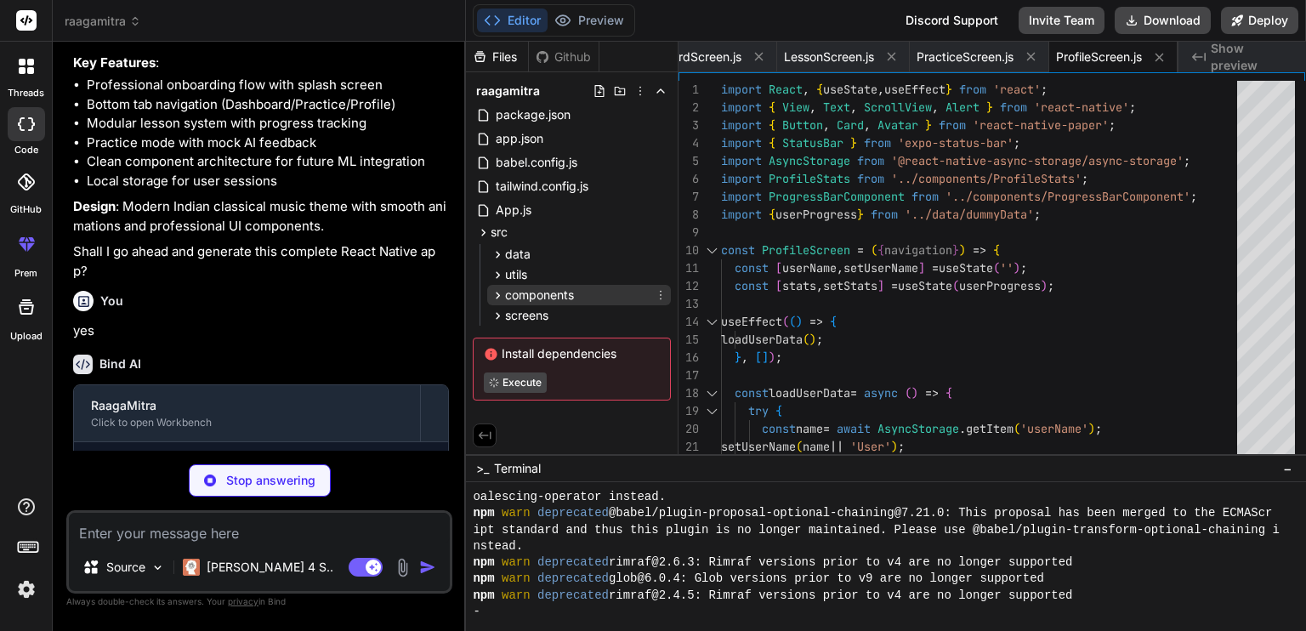
scroll to position [980, 0]
type textarea "x"
type textarea "/> </Tab.Navigator> ); }; export default MainTabNavigator;"
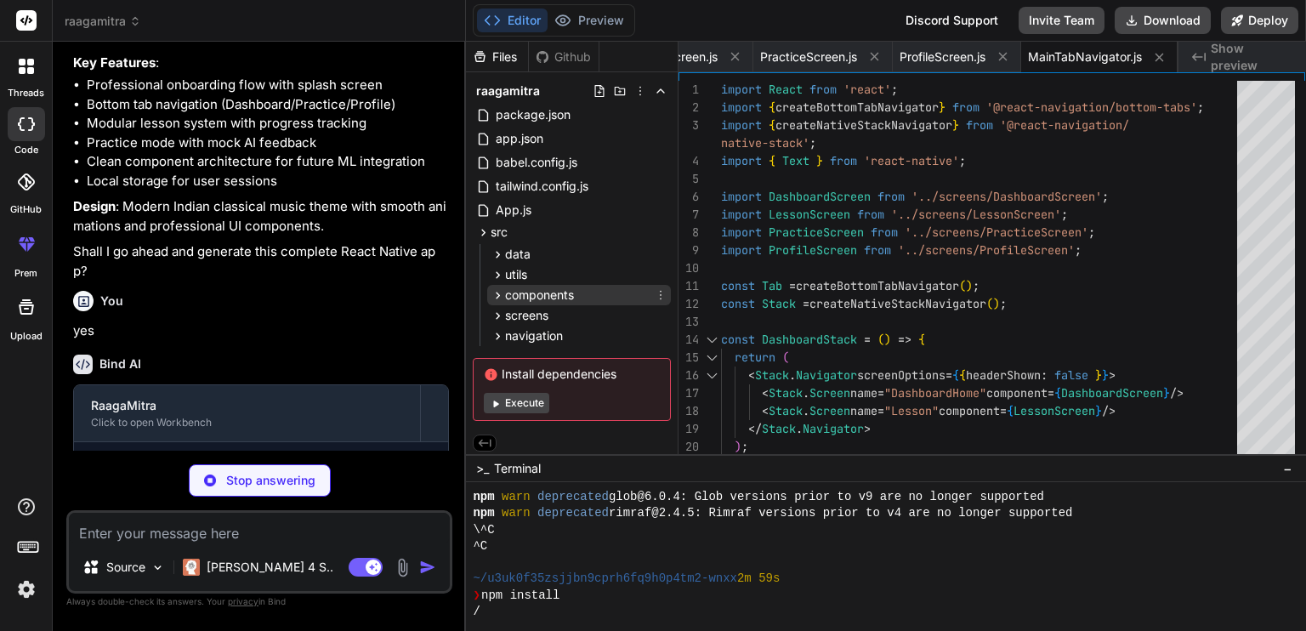
scroll to position [3, 0]
click at [535, 401] on button "Execute" at bounding box center [516, 400] width 65 height 20
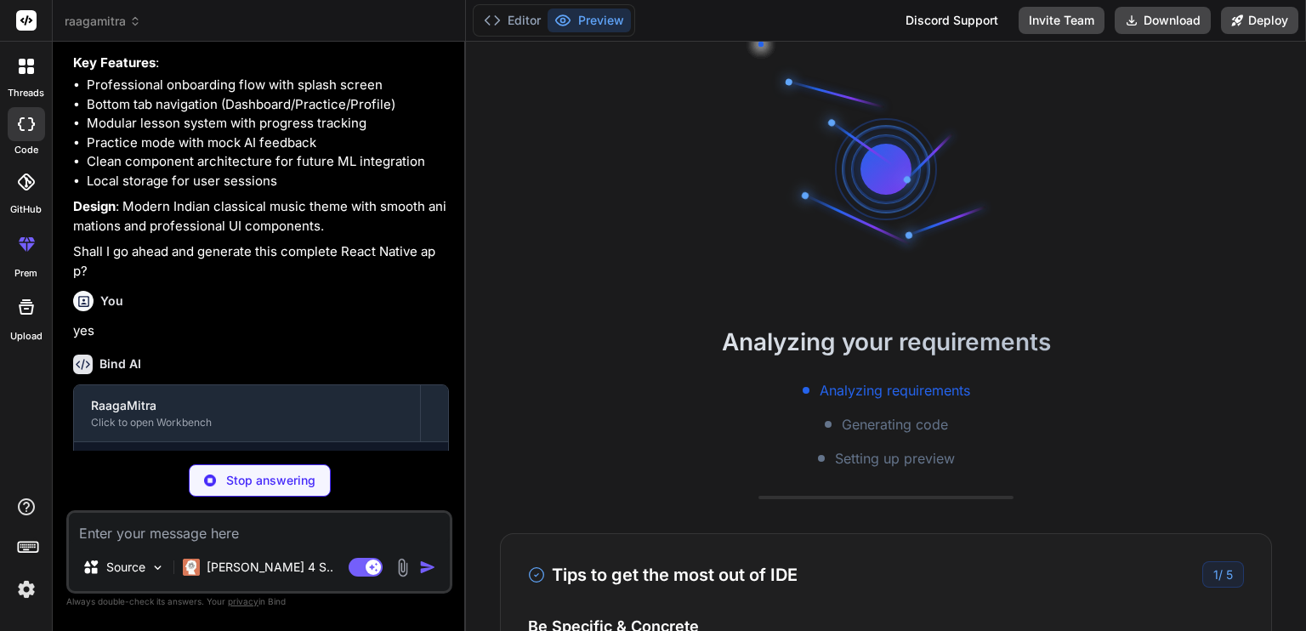
scroll to position [1159, 0]
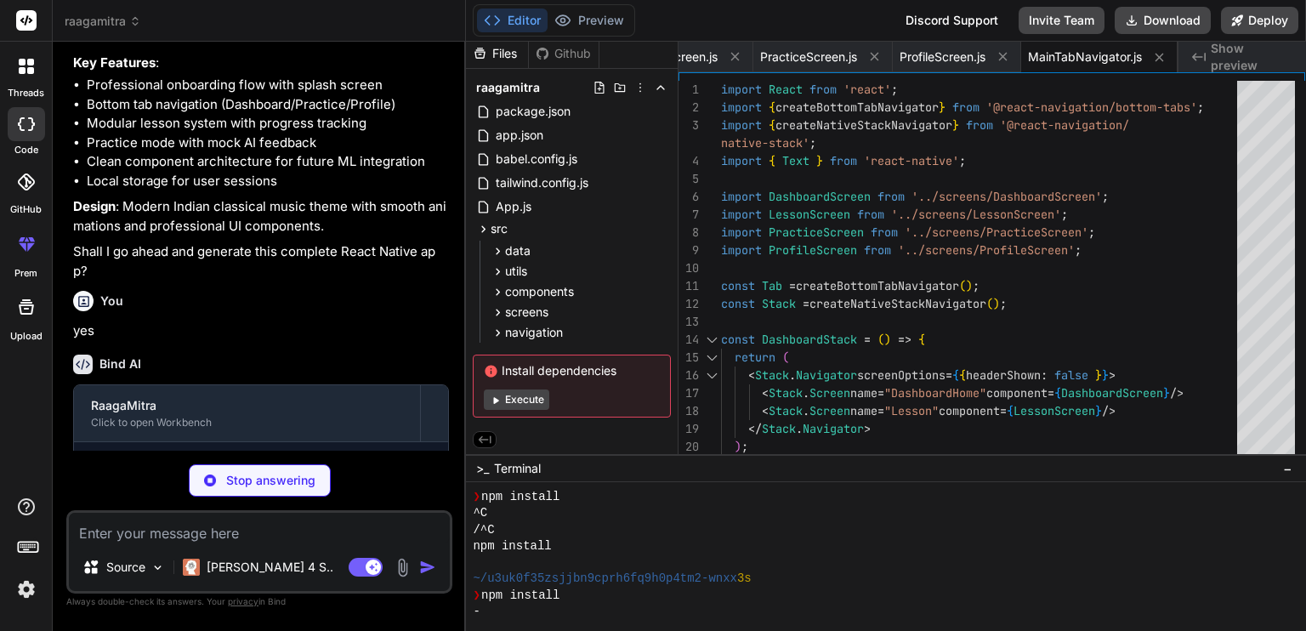
click at [508, 397] on button "Execute" at bounding box center [516, 400] width 65 height 20
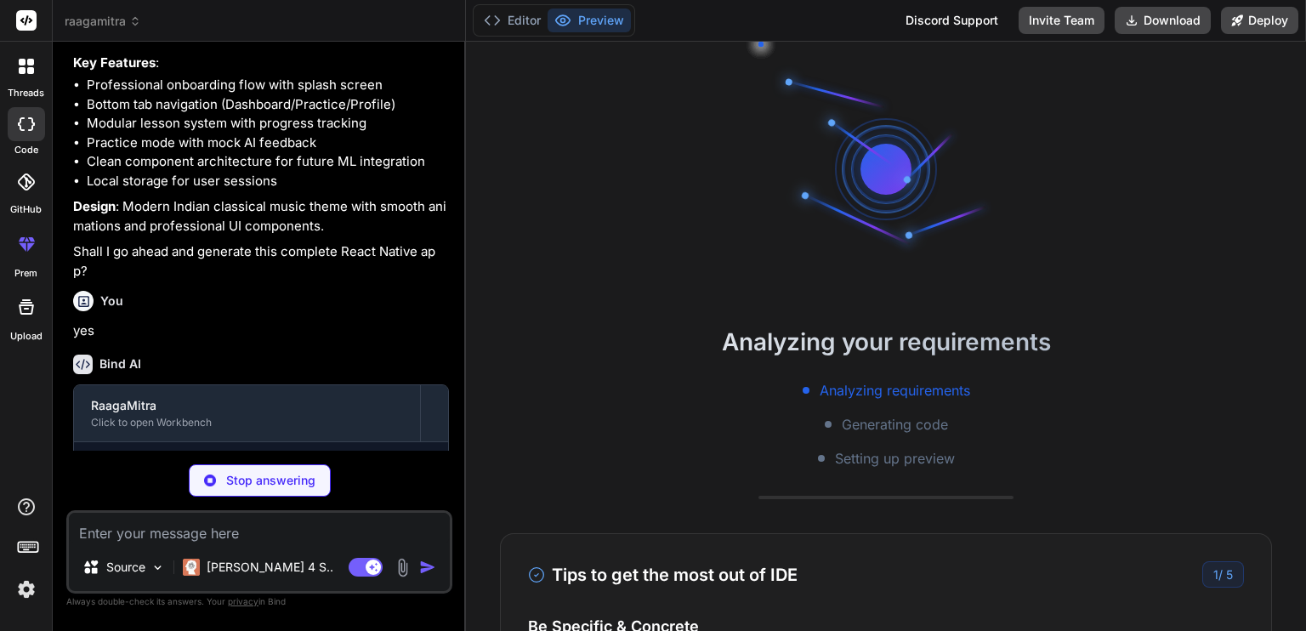
type textarea "x"
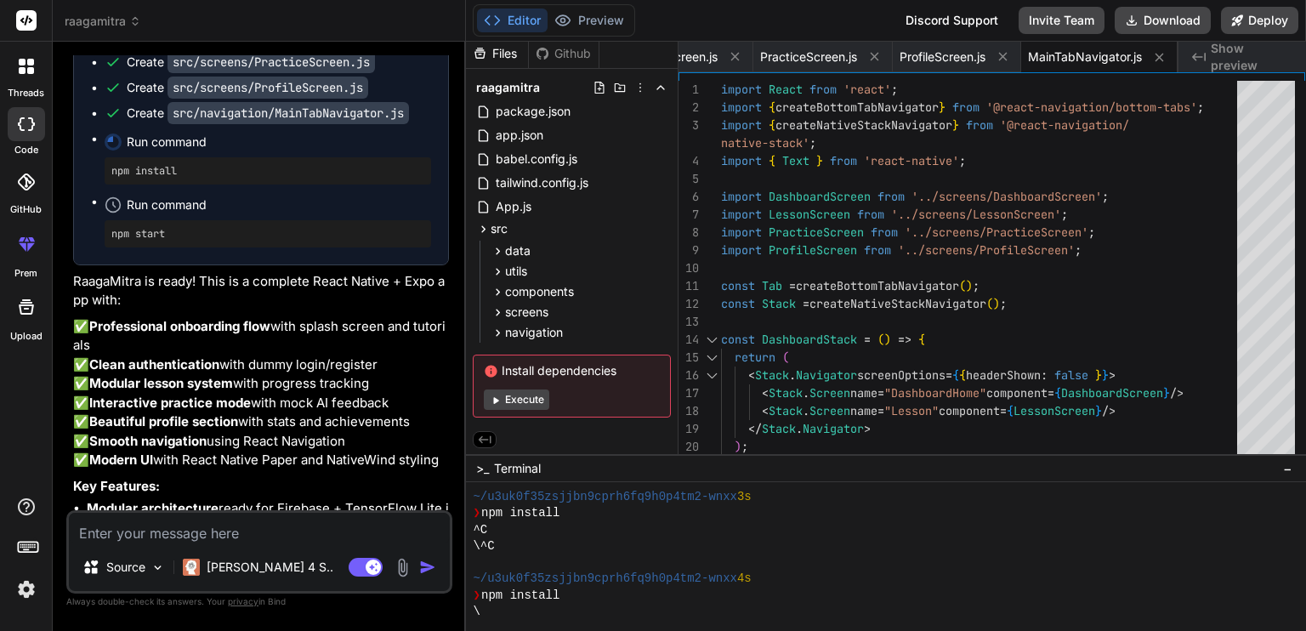
scroll to position [1849, 0]
click at [825, 569] on div at bounding box center [876, 563] width 807 height 16
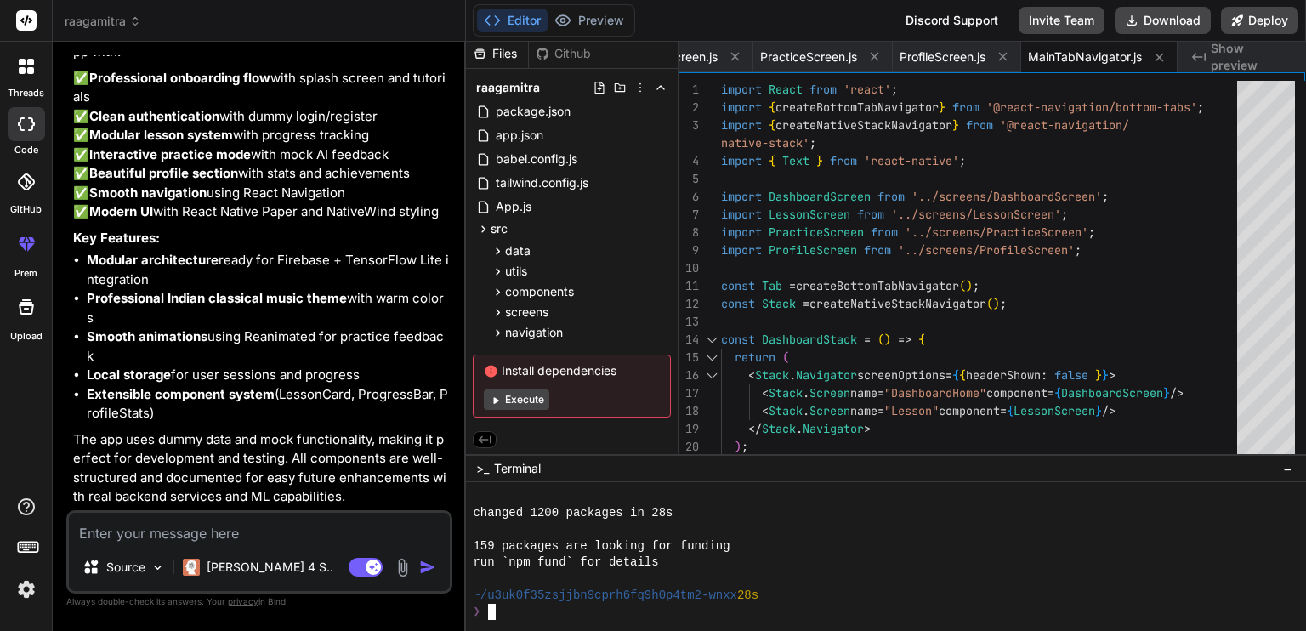
scroll to position [2262, 0]
click at [282, 533] on textarea at bounding box center [259, 528] width 381 height 31
type textarea "h"
type textarea "x"
type textarea "ho"
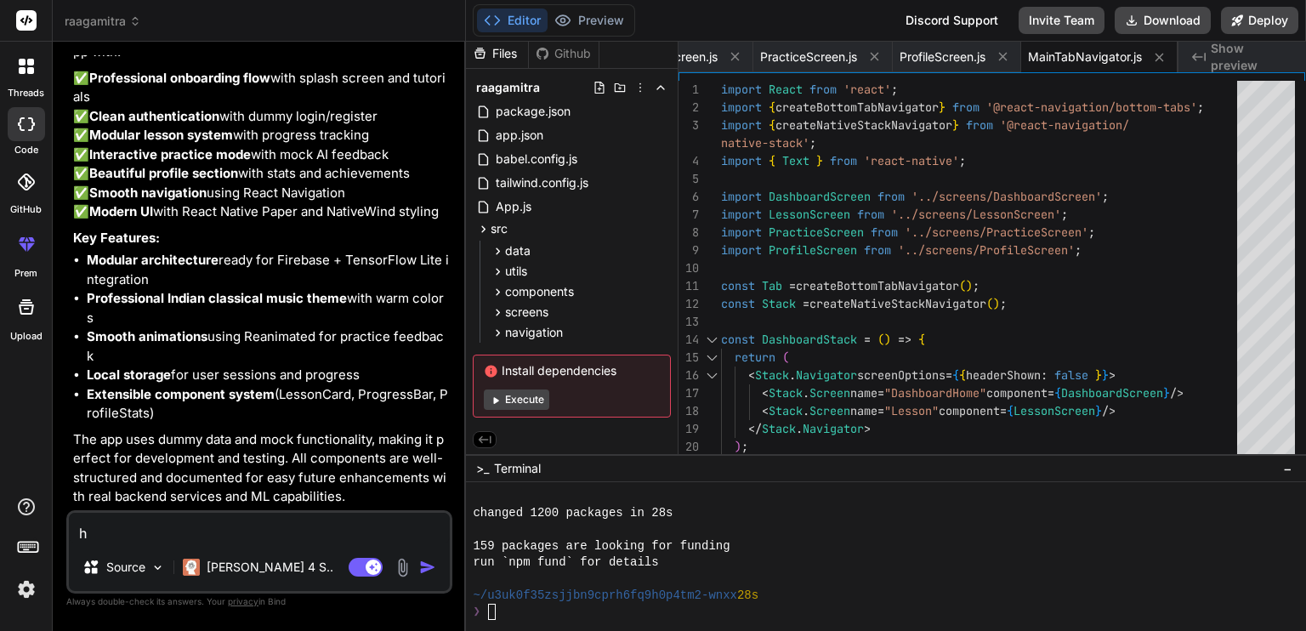
type textarea "x"
type textarea "how"
type textarea "x"
type textarea "how"
type textarea "x"
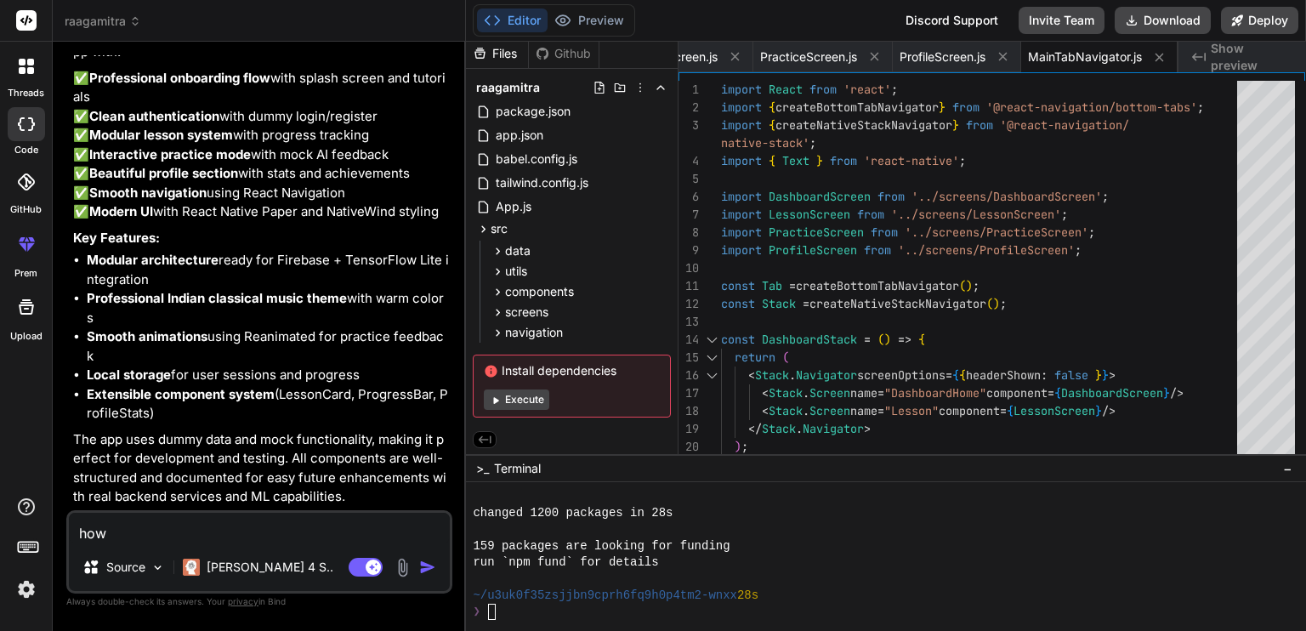
type textarea "how d"
type textarea "x"
type textarea "how do"
type textarea "x"
type textarea "how do"
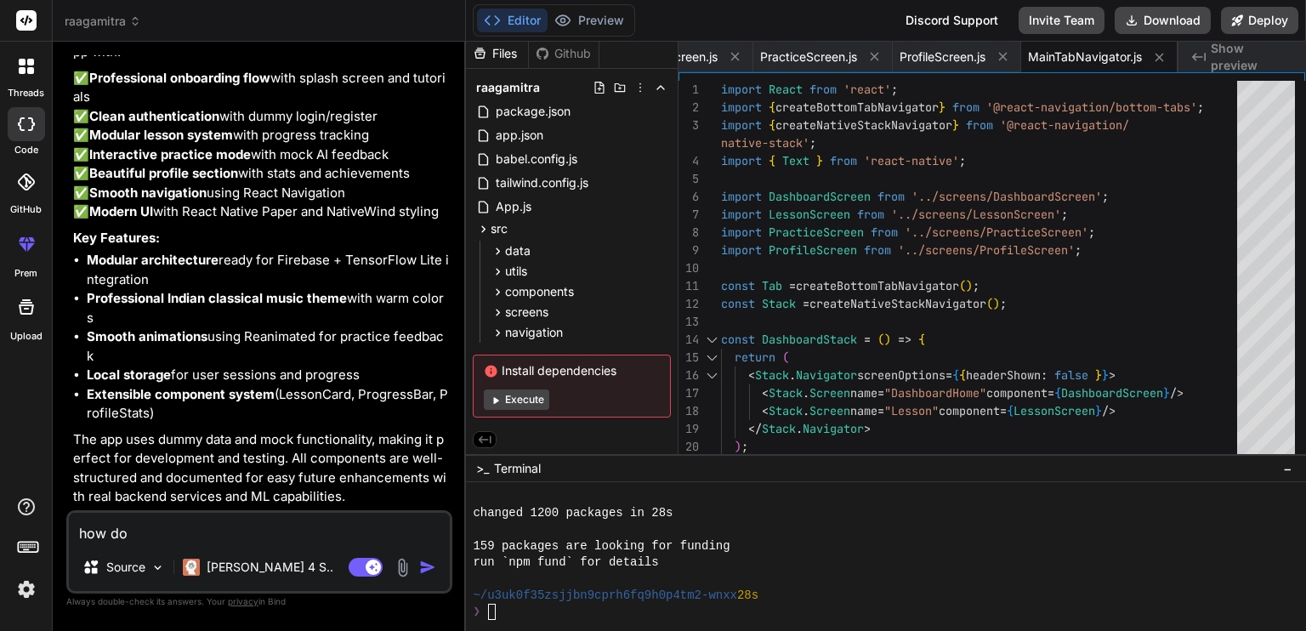
type textarea "x"
type textarea "how do i"
type textarea "x"
type textarea "how do i"
type textarea "x"
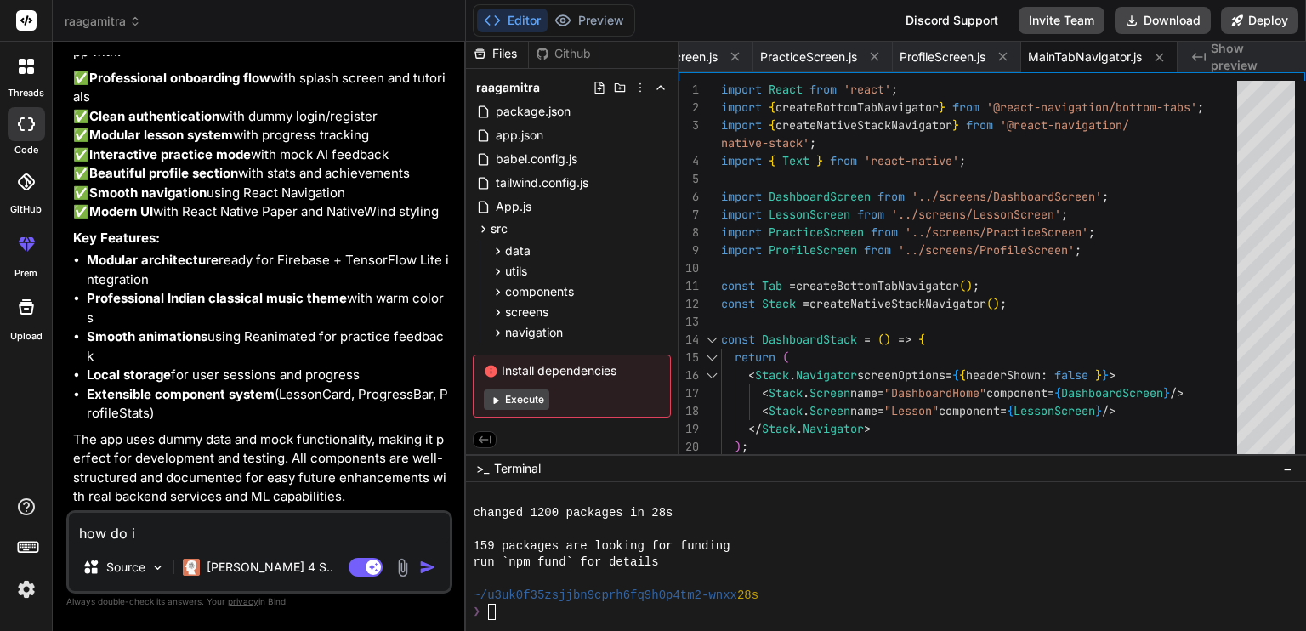
type textarea "how do i r"
type textarea "x"
type textarea "how do i ru"
type textarea "x"
type textarea "how do i run"
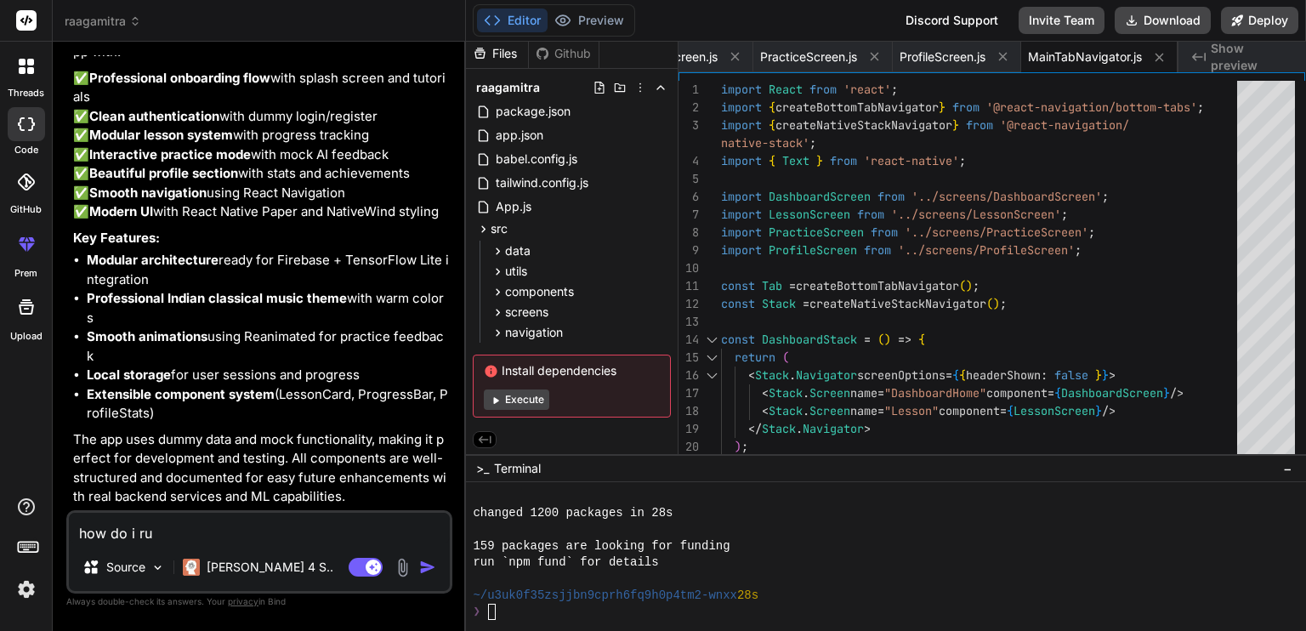
type textarea "x"
type textarea "how do i run"
type textarea "x"
type textarea "how do i run i"
type textarea "x"
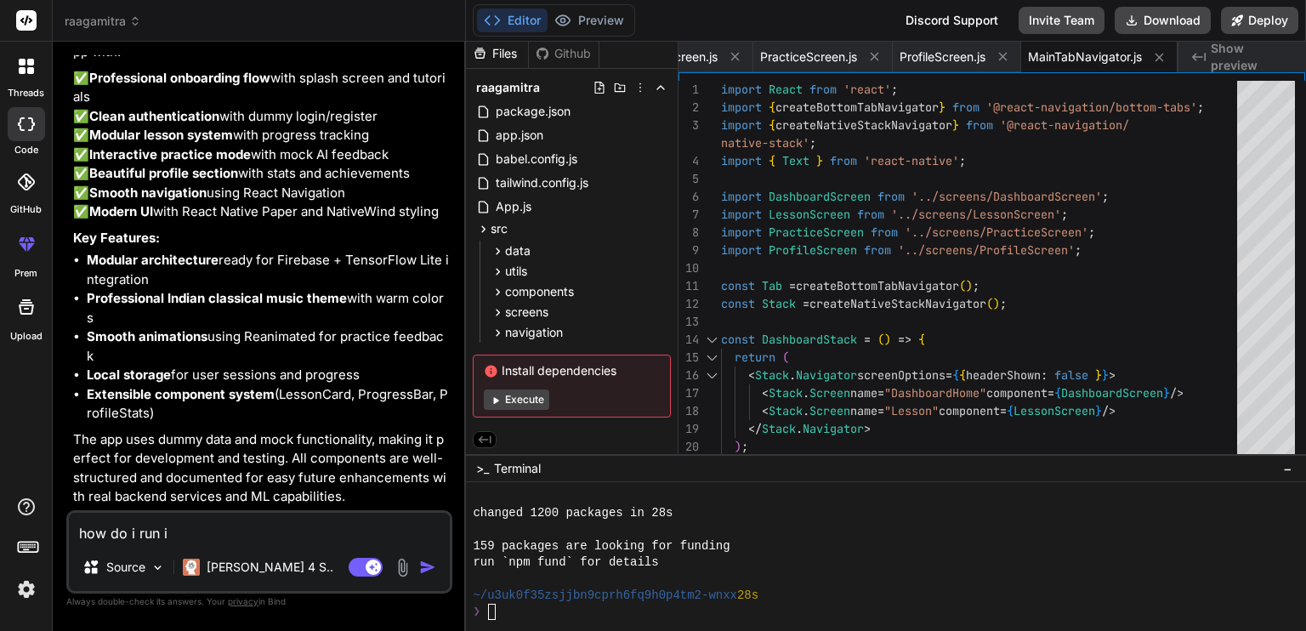
type textarea "how do i run it"
type textarea "x"
type textarea "how do i run it"
type textarea "x"
type textarea "how do i run it i"
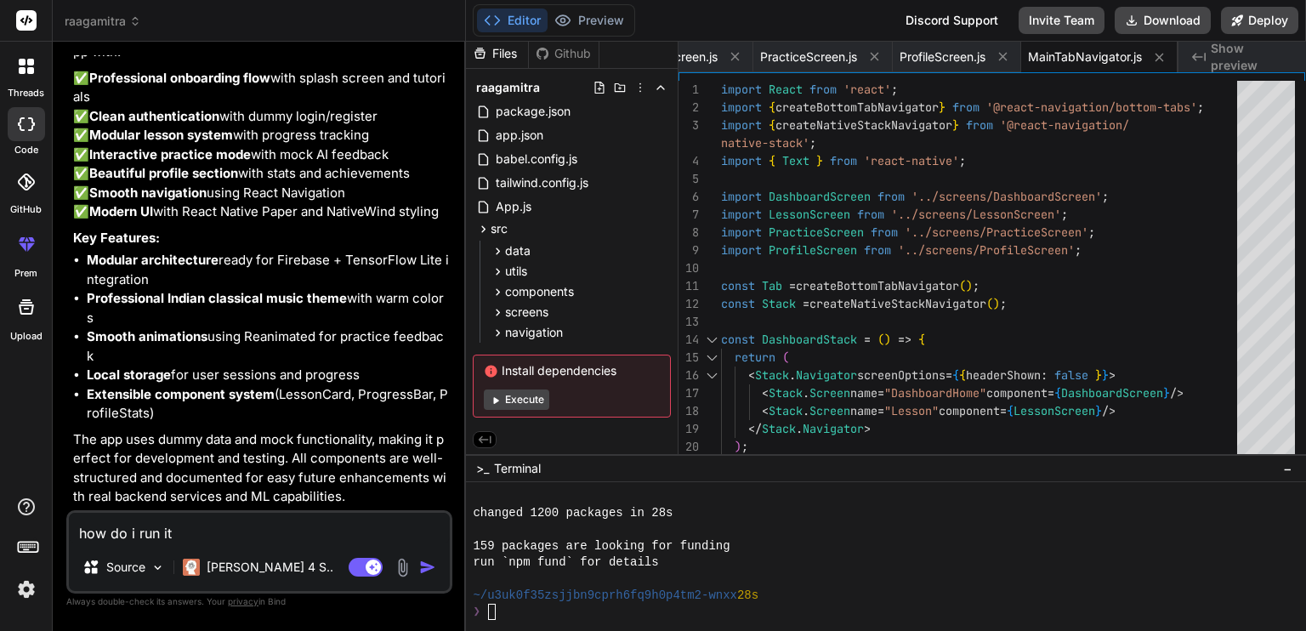
type textarea "x"
type textarea "how do i run it in"
type textarea "x"
type textarea "how do i run it in"
type textarea "x"
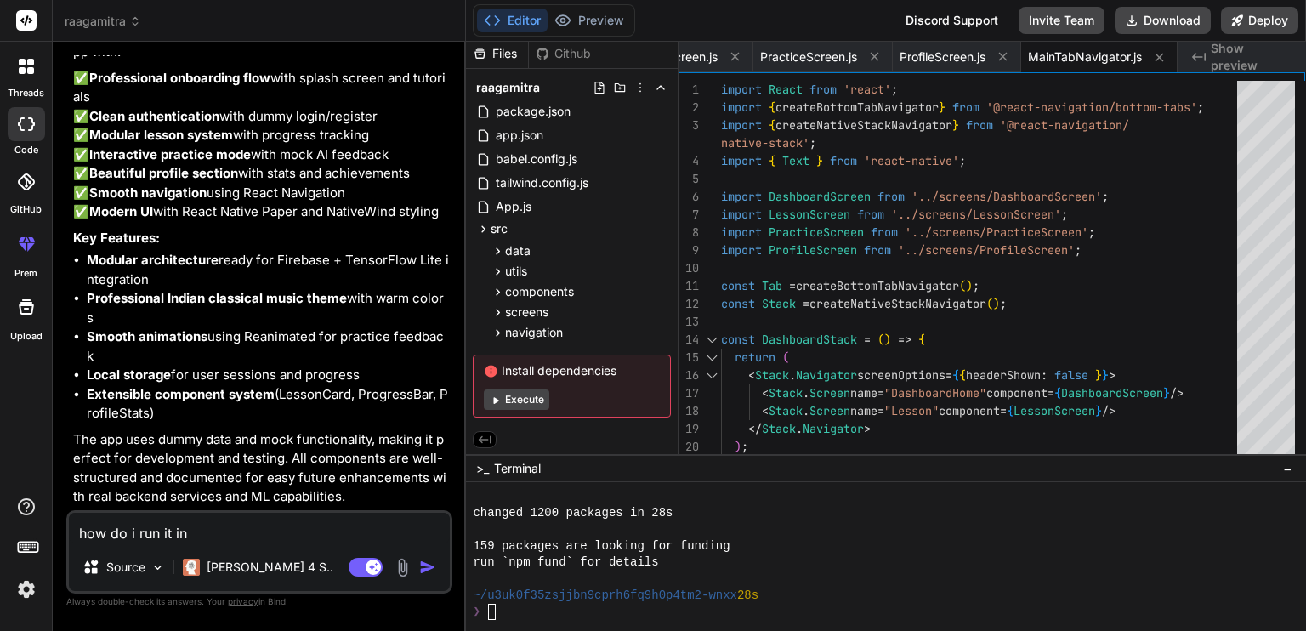
type textarea "how do i run it in m"
type textarea "x"
type textarea "how do i run it in my"
type textarea "x"
type textarea "how do i run it in my"
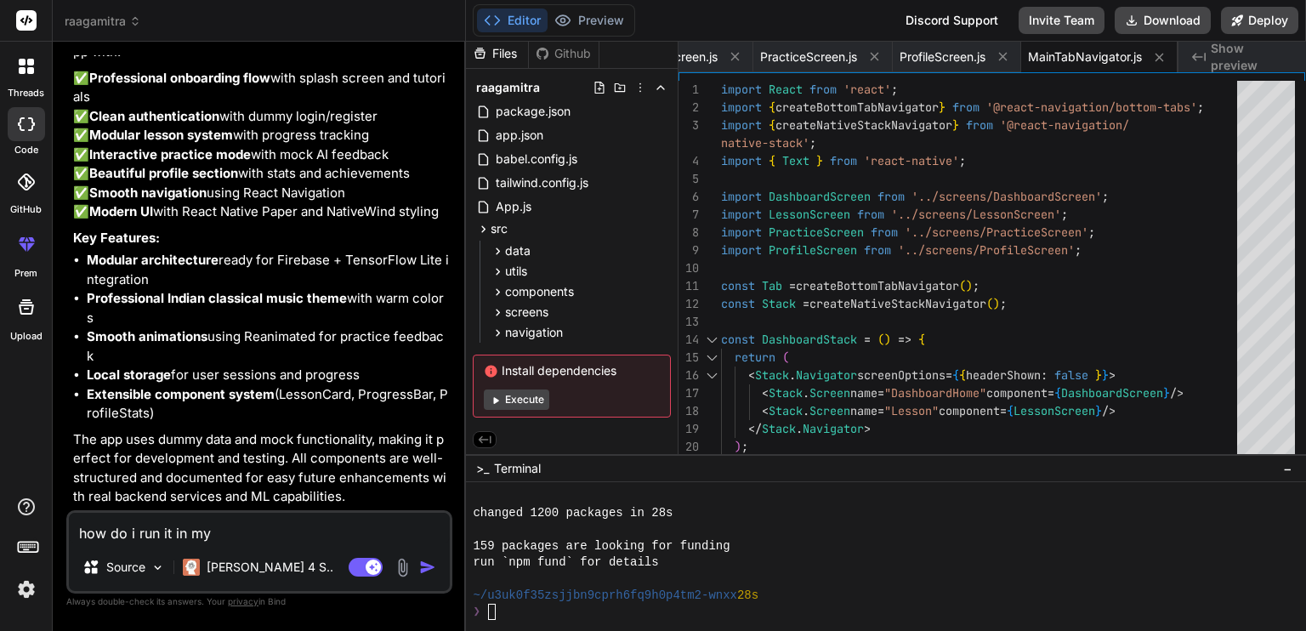
type textarea "x"
type textarea "how do i run it in my l"
type textarea "x"
type textarea "how do i run it in my lo"
type textarea "x"
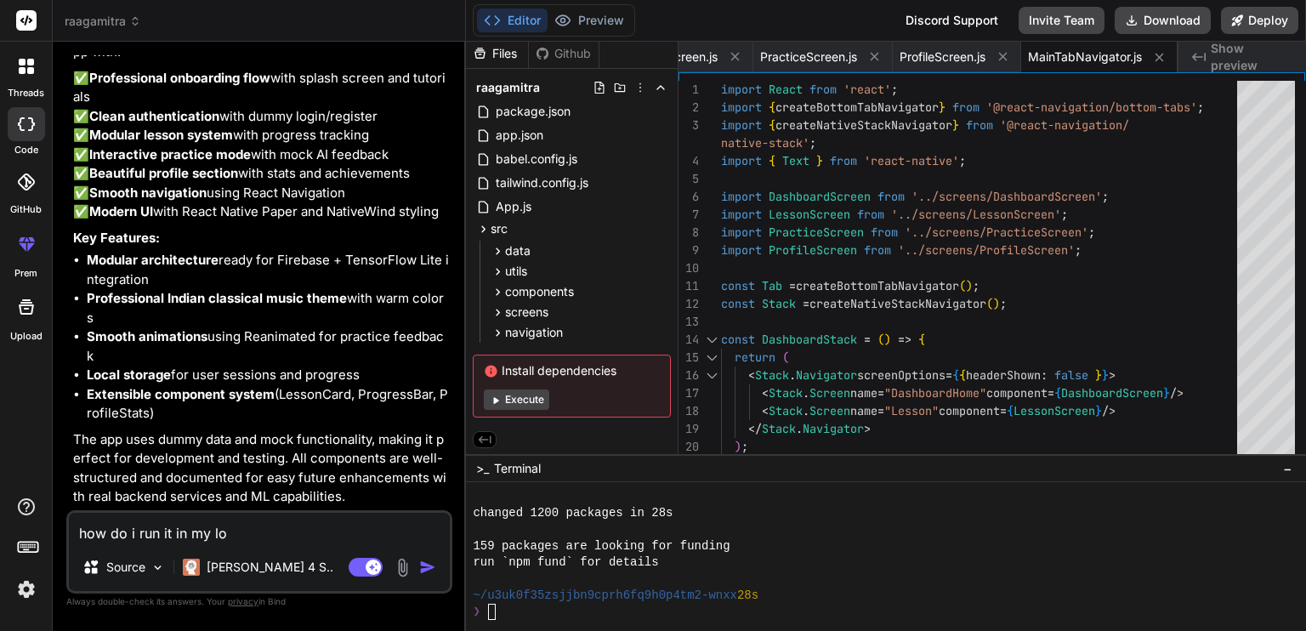
type textarea "how do i run it in my loc"
type textarea "x"
type textarea "how do i run it in my loca"
type textarea "x"
type textarea "how do i run it in my local"
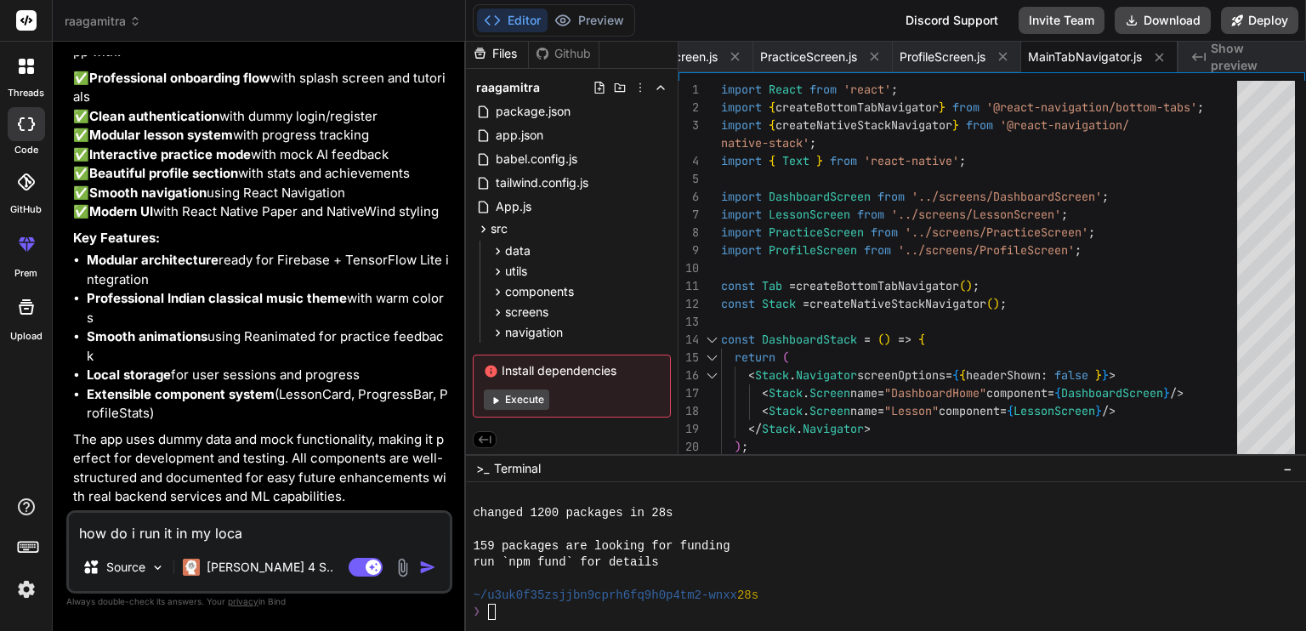
type textarea "x"
type textarea "how do i run it in my local"
type textarea "x"
type textarea "how do i run it in my local p"
type textarea "x"
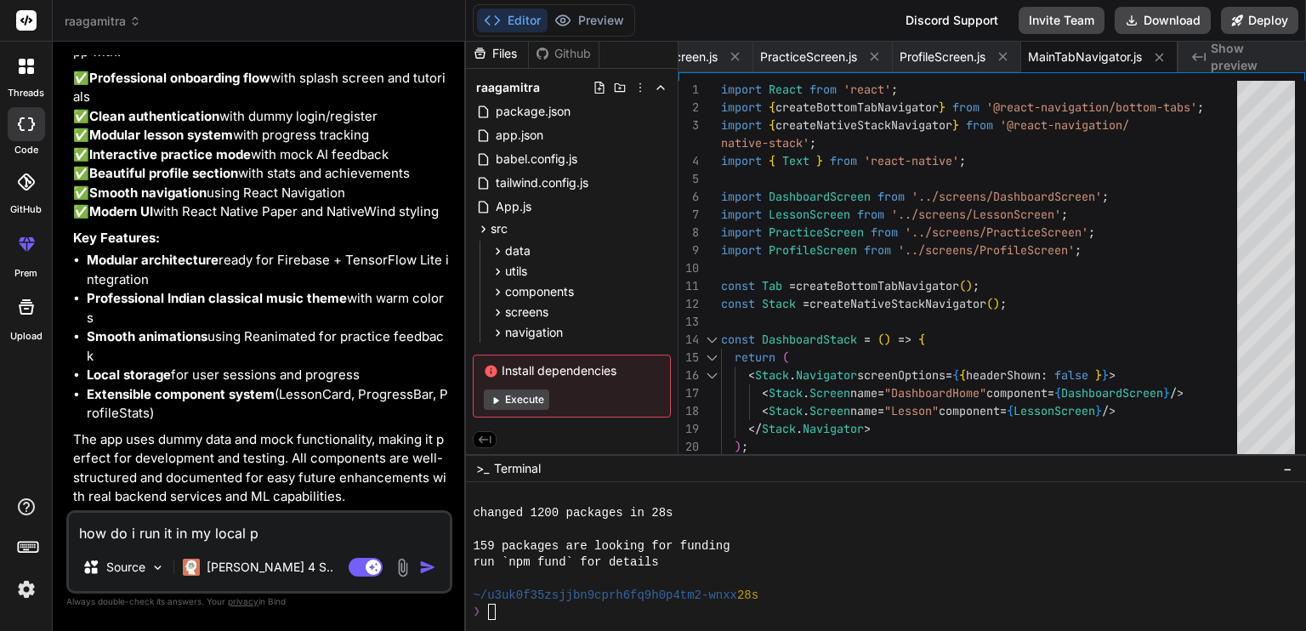
type textarea "how do i run it in my local pc"
type textarea "x"
type textarea "how do i run it in my local pc"
type textarea "x"
type textarea "how do i run it in my local pc e"
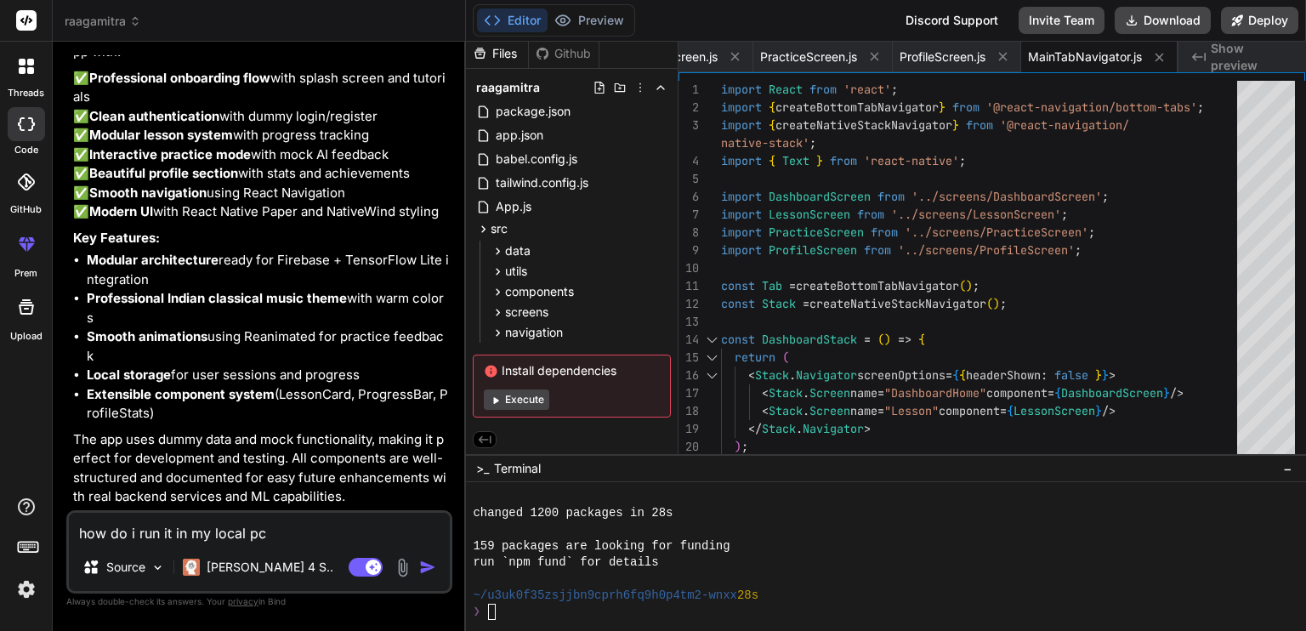
type textarea "x"
type textarea "how do i run it in my local pc en"
type textarea "x"
type textarea "how do i run it in my local pc env"
type textarea "x"
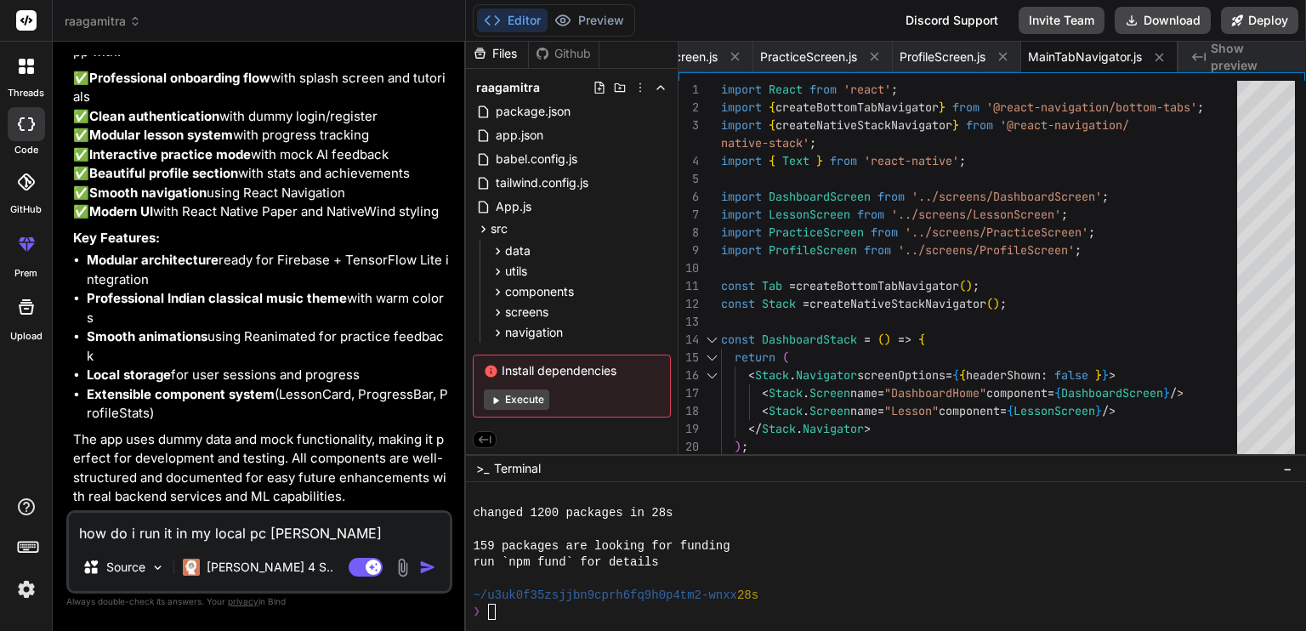
type textarea "how do i run it in my local pc envi"
type textarea "x"
type textarea "how do i run it in my local pc envir"
type textarea "x"
type textarea "how do i run it in my local pc enviro"
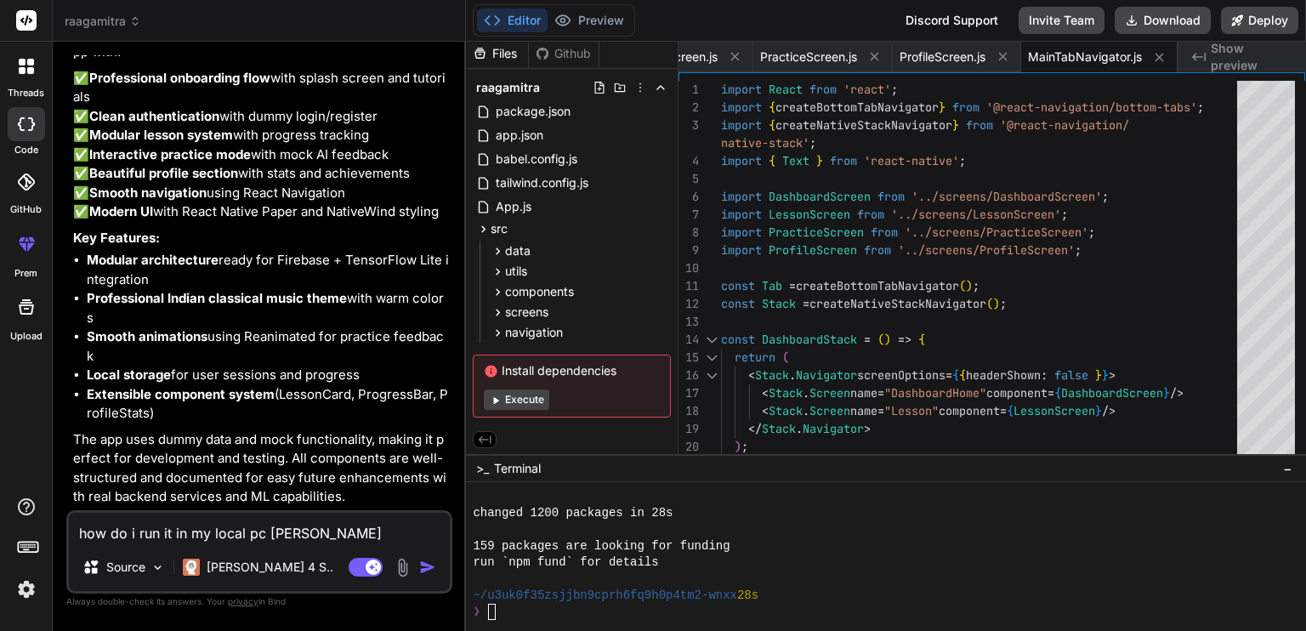
type textarea "x"
type textarea "how do i run it in my local pc environ"
type textarea "x"
type textarea "how do i run it in my local pc environm"
type textarea "x"
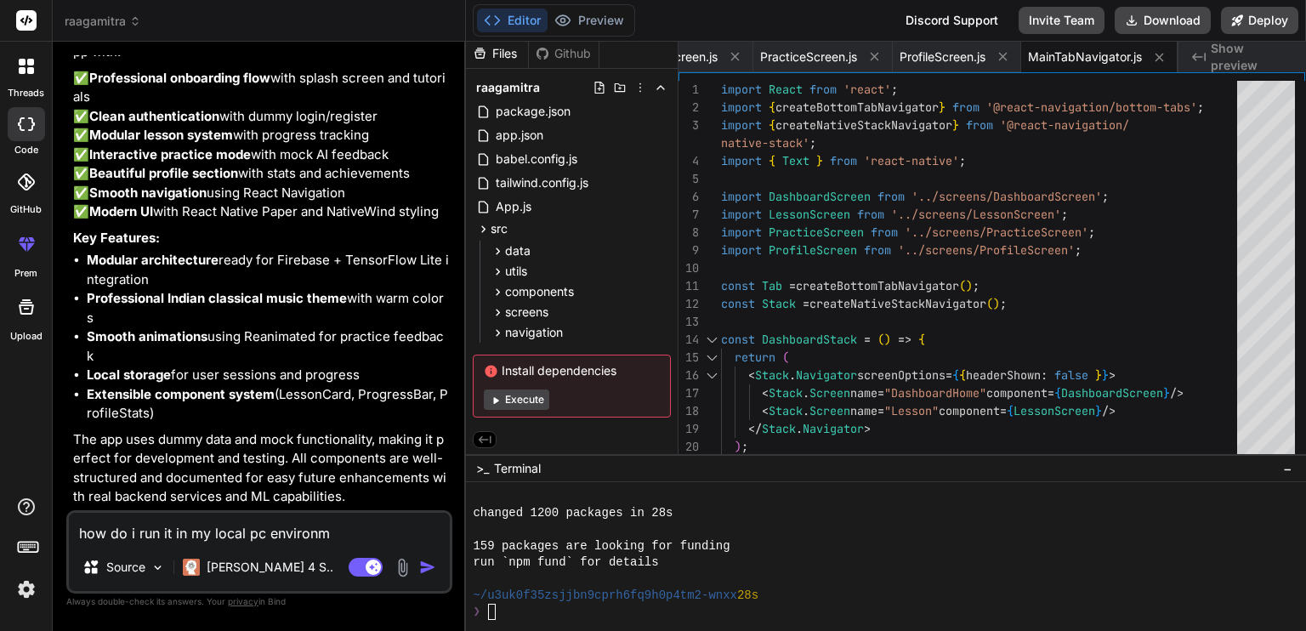
type textarea "how do i run it in my local pc environme"
type textarea "x"
type textarea "how do i run it in my local pc environmen"
type textarea "x"
type textarea "how do i run it in my local pc environment"
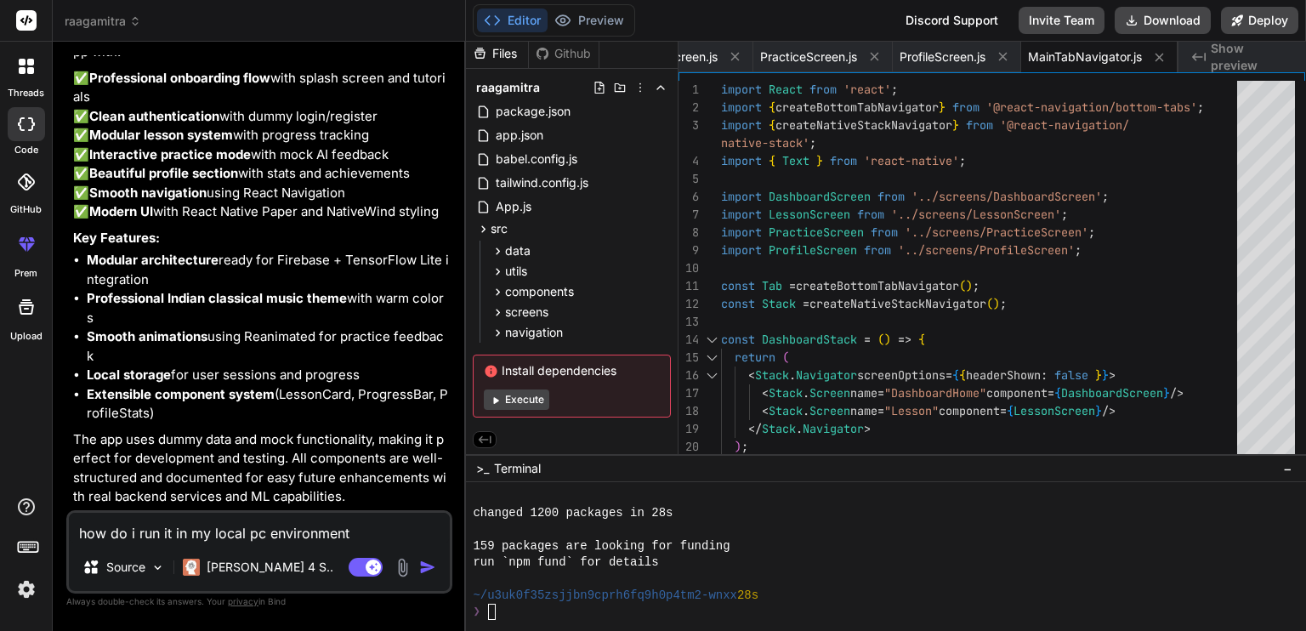
type textarea "x"
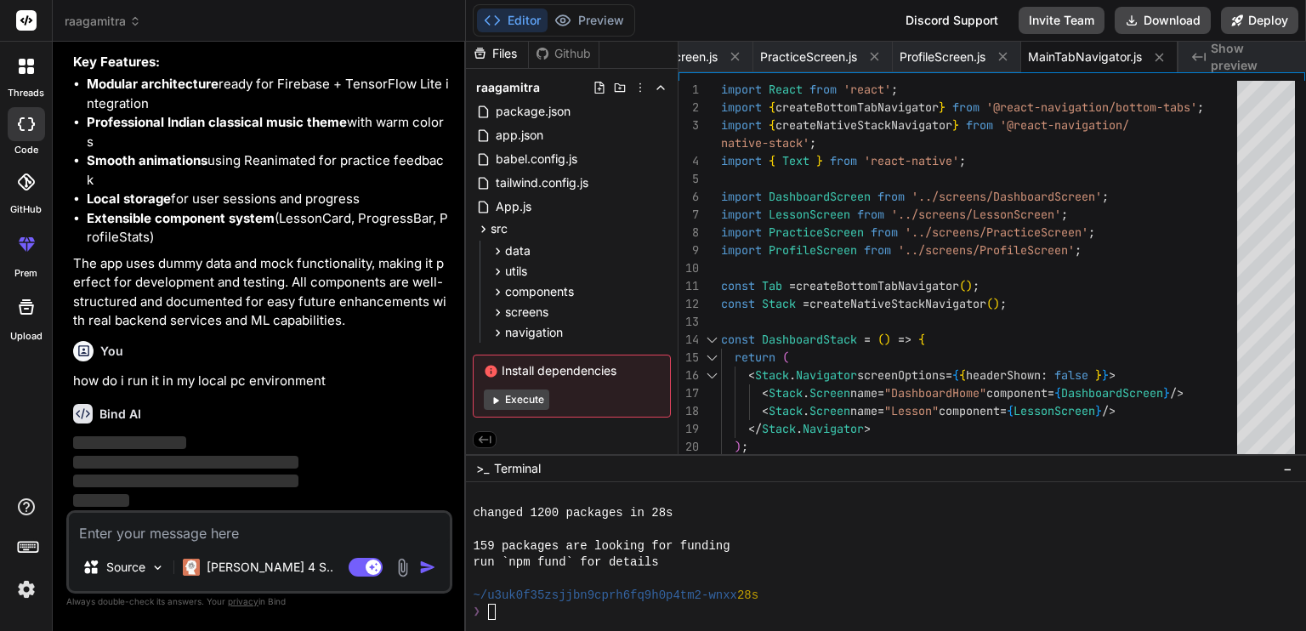
scroll to position [2438, 0]
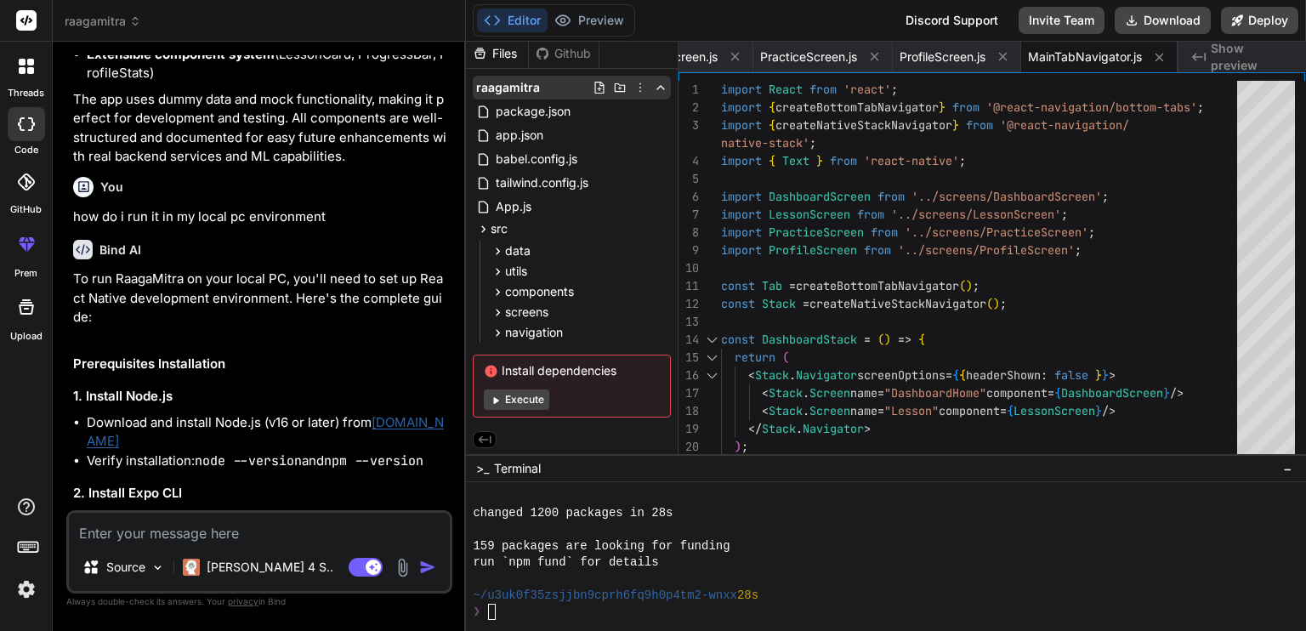
click at [616, 85] on icon at bounding box center [620, 88] width 14 height 14
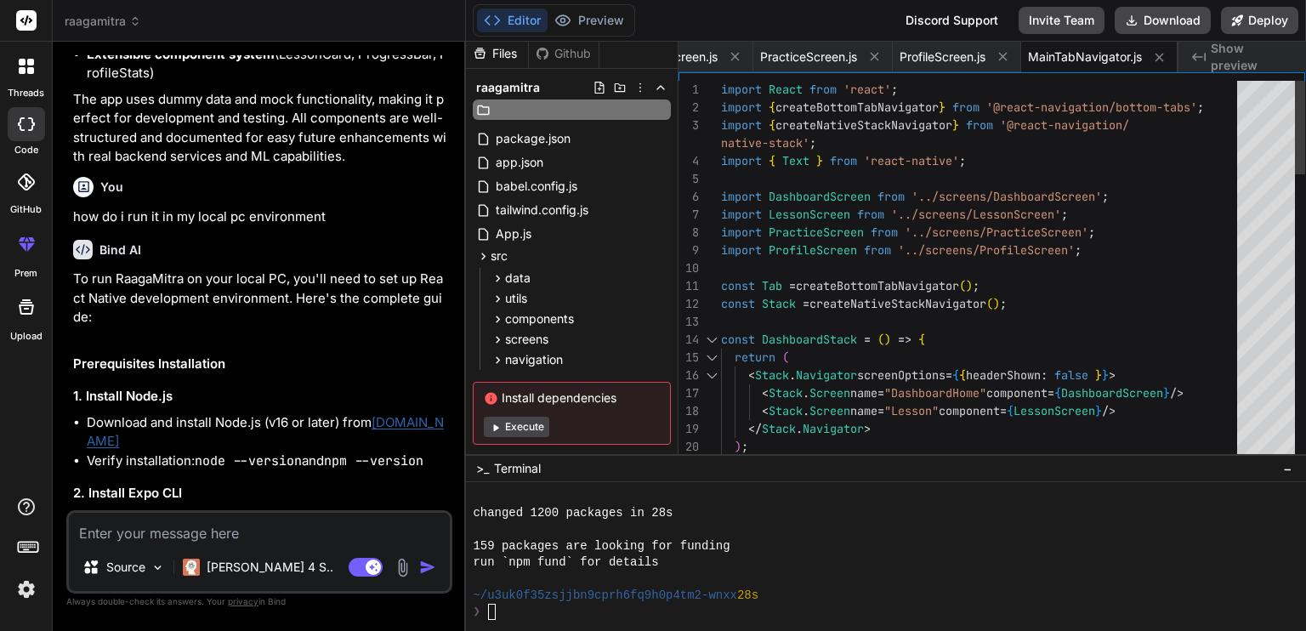
click at [713, 103] on div "2" at bounding box center [700, 108] width 43 height 18
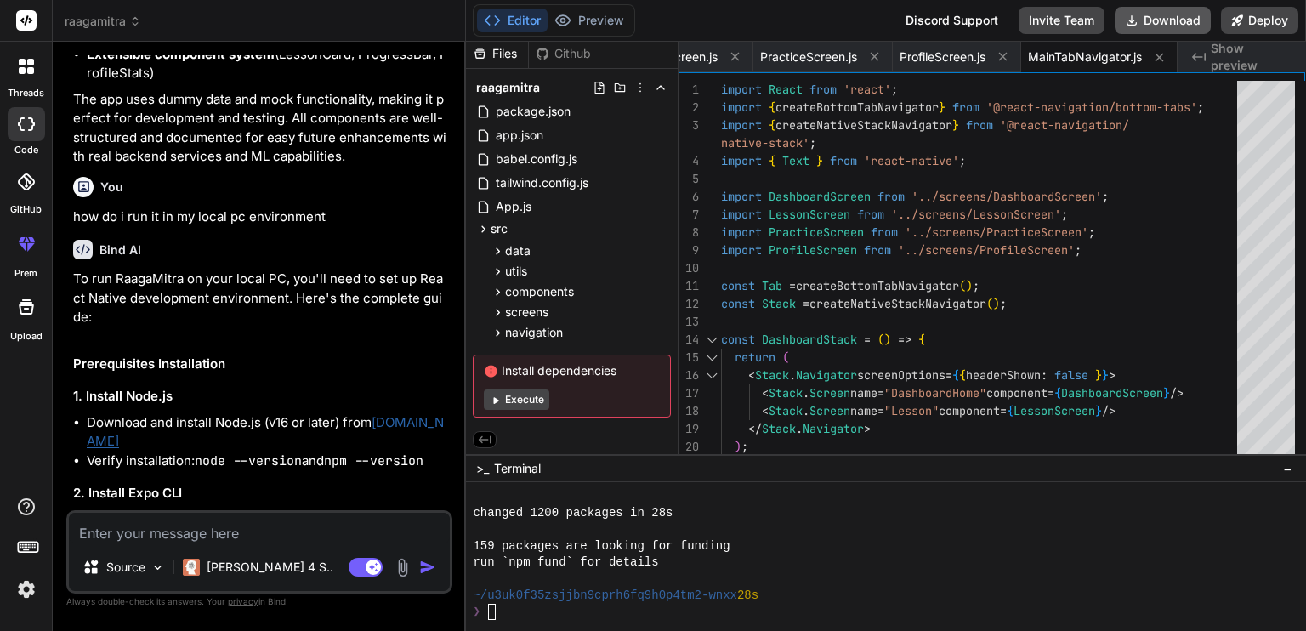
click at [1174, 25] on button "Download" at bounding box center [1163, 20] width 96 height 27
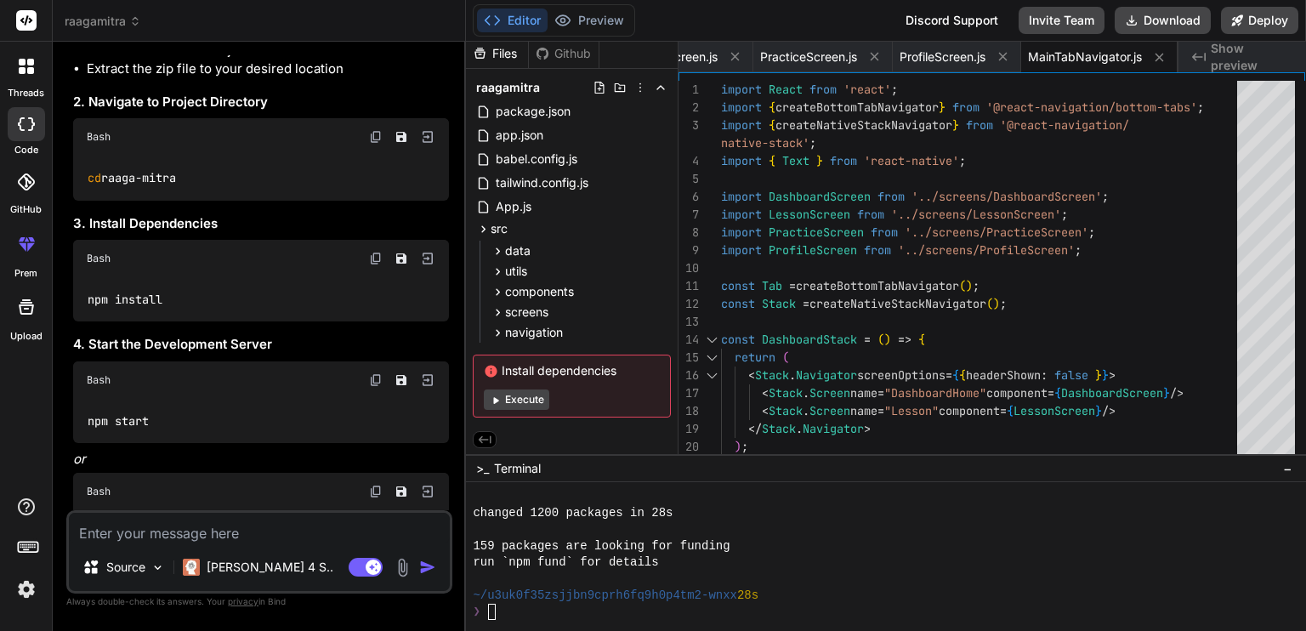
scroll to position [3153, 0]
click at [162, 61] on li "Use the "Download Project" button in the IDE Web header" at bounding box center [268, 52] width 362 height 20
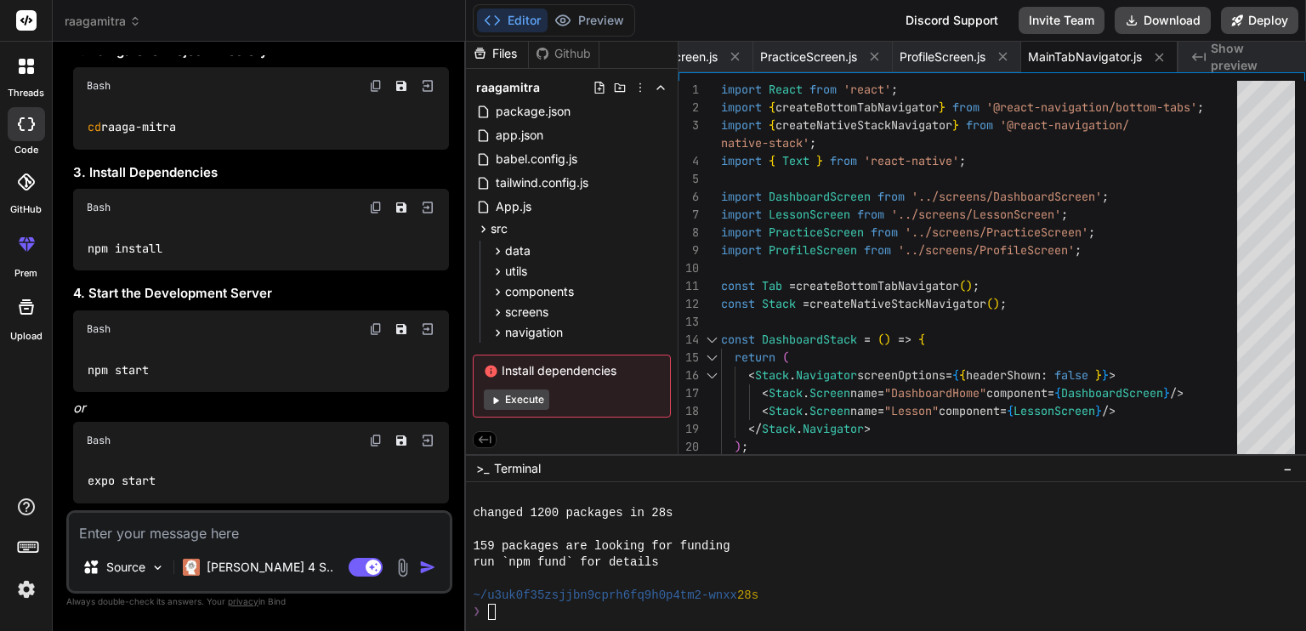
scroll to position [3210, 0]
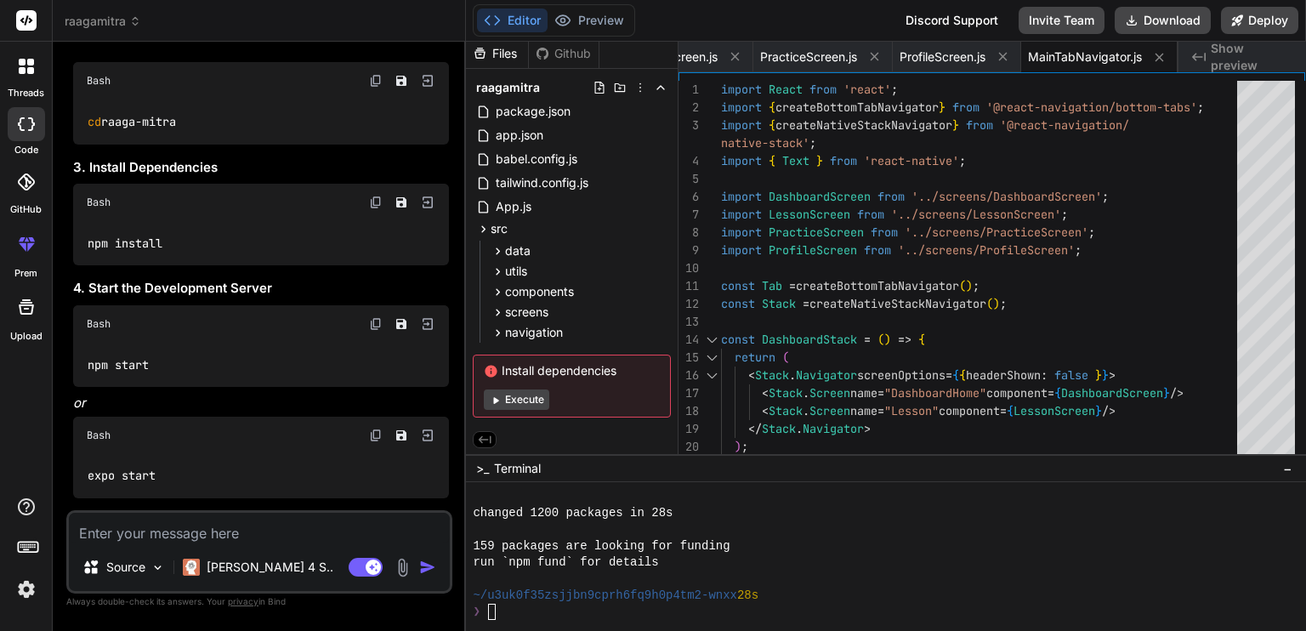
click at [376, 209] on img at bounding box center [376, 203] width 14 height 14
type textarea "x"
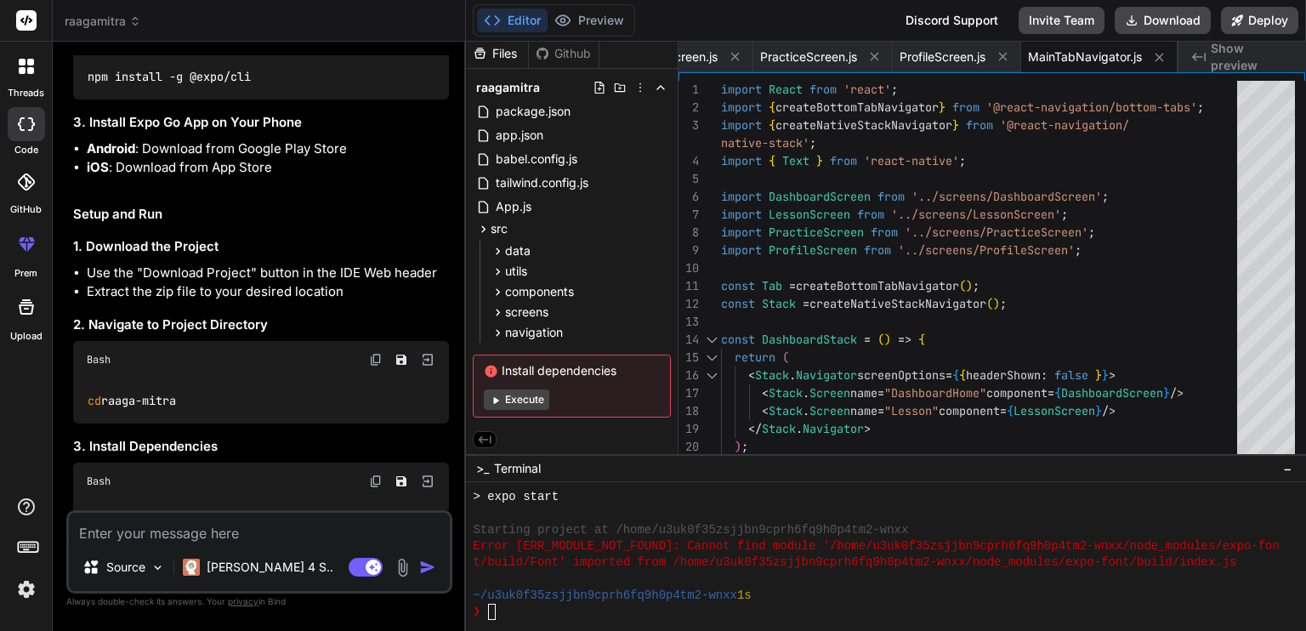
scroll to position [2934, 0]
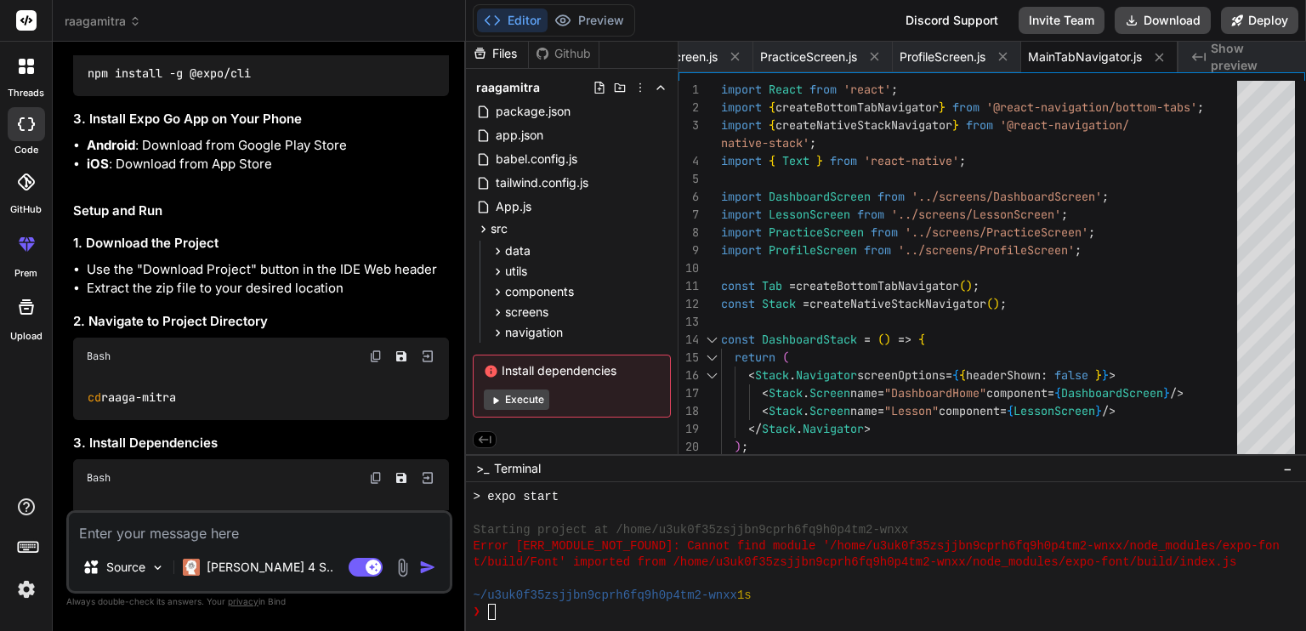
click at [225, 129] on h3 "3. Install Expo Go App on Your Phone" at bounding box center [261, 120] width 376 height 20
click at [378, 40] on img at bounding box center [376, 33] width 14 height 14
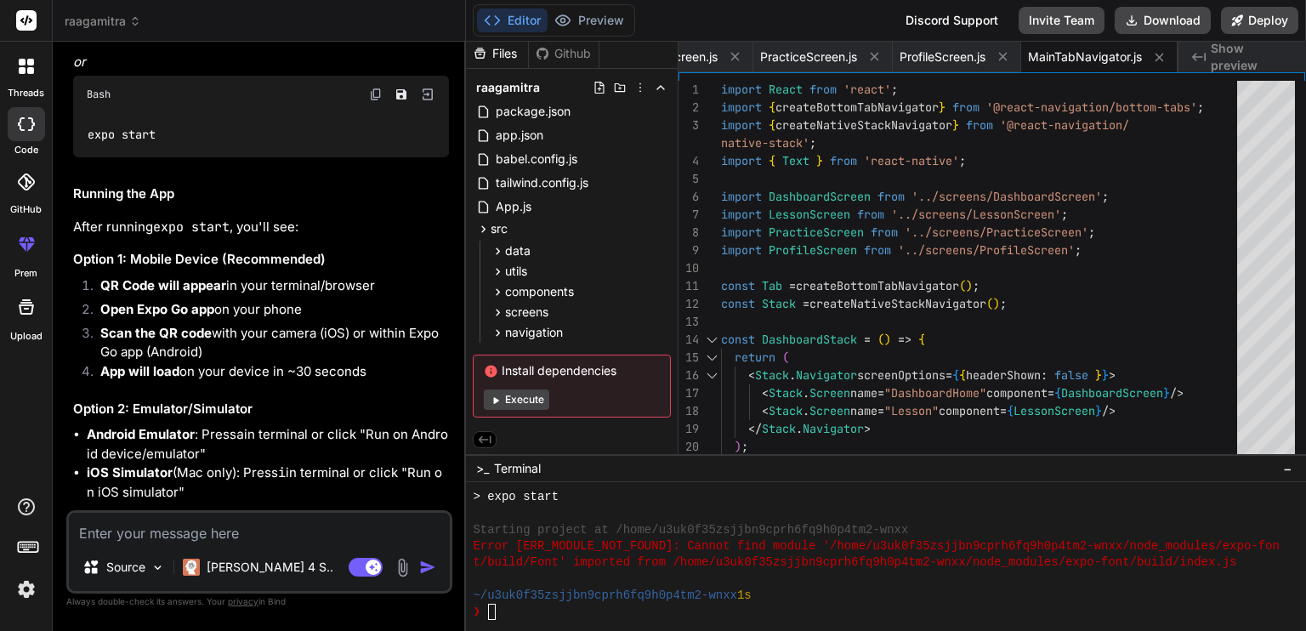
scroll to position [3555, 0]
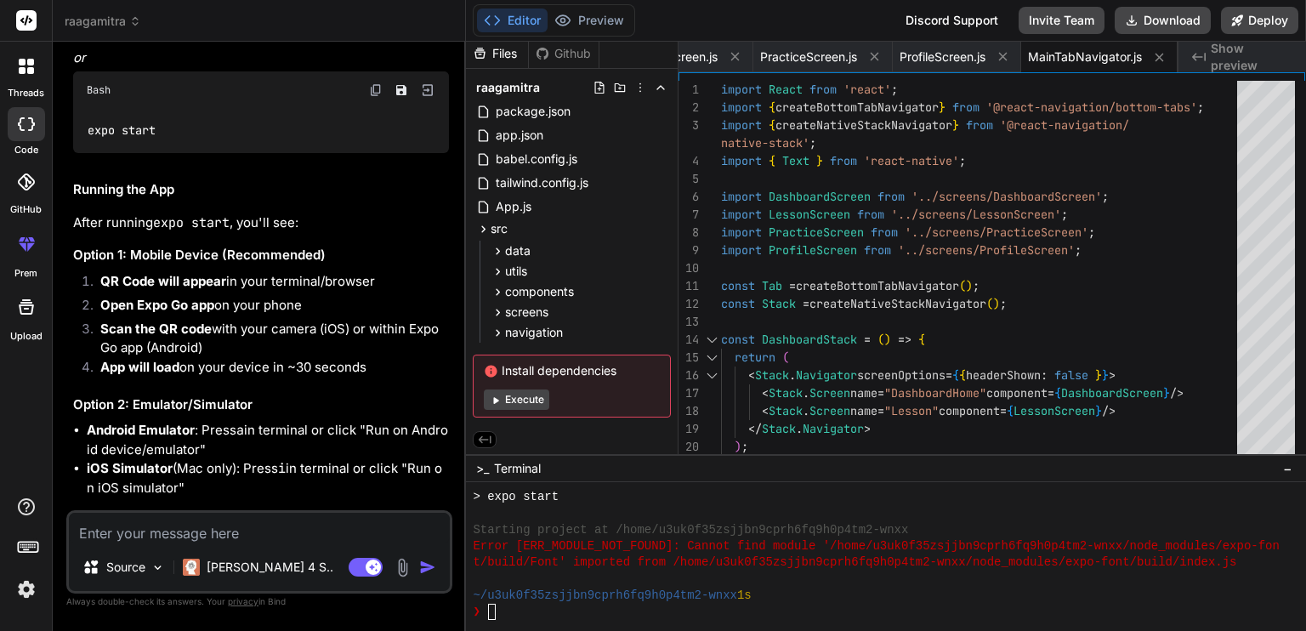
click at [430, 200] on h2 "Running the App" at bounding box center [261, 190] width 376 height 20
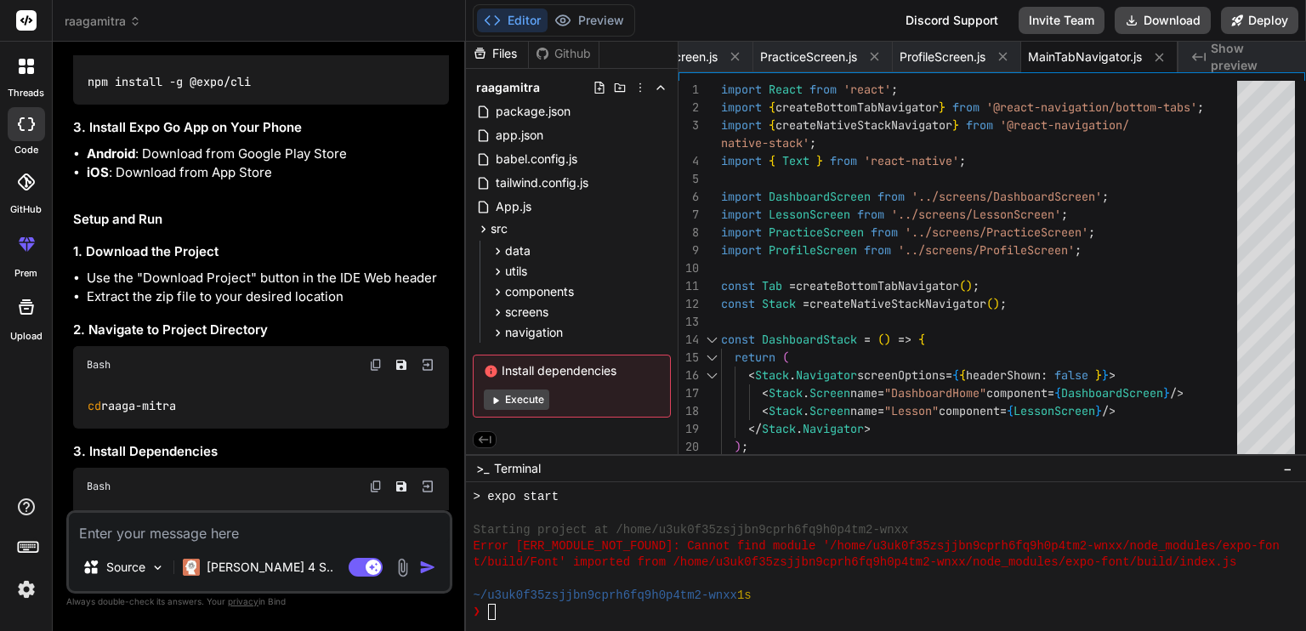
scroll to position [2911, 0]
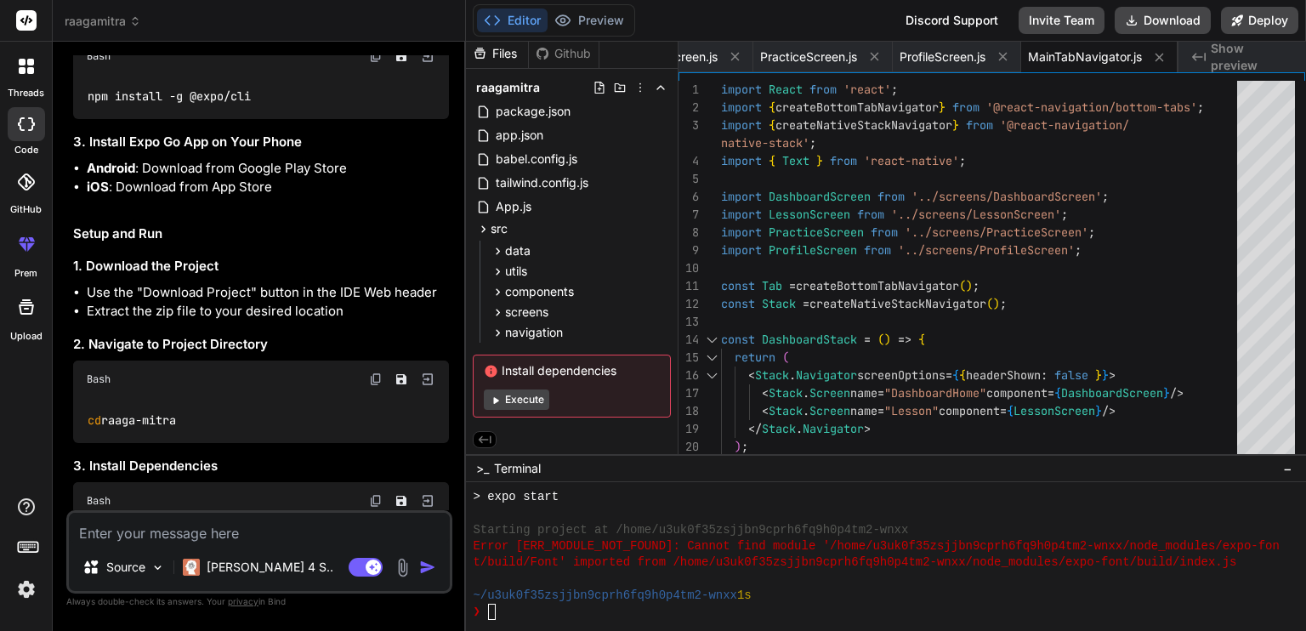
click at [381, 63] on img at bounding box center [376, 56] width 14 height 14
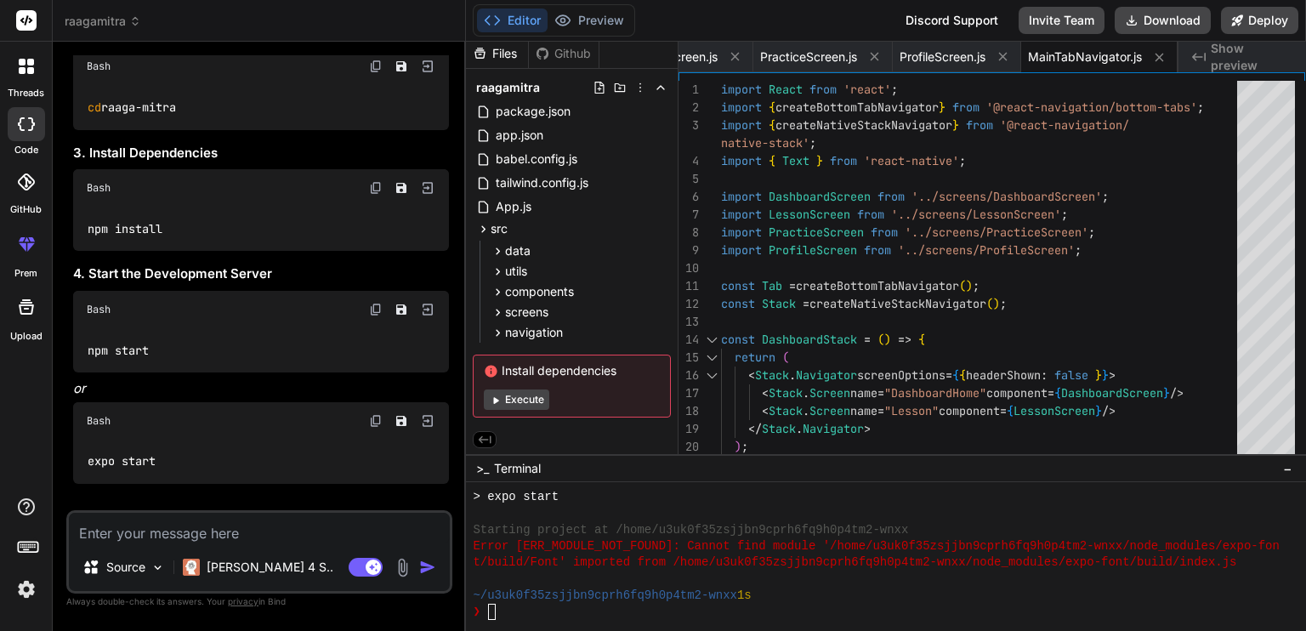
scroll to position [3228, 0]
click at [378, 191] on img at bounding box center [376, 185] width 14 height 14
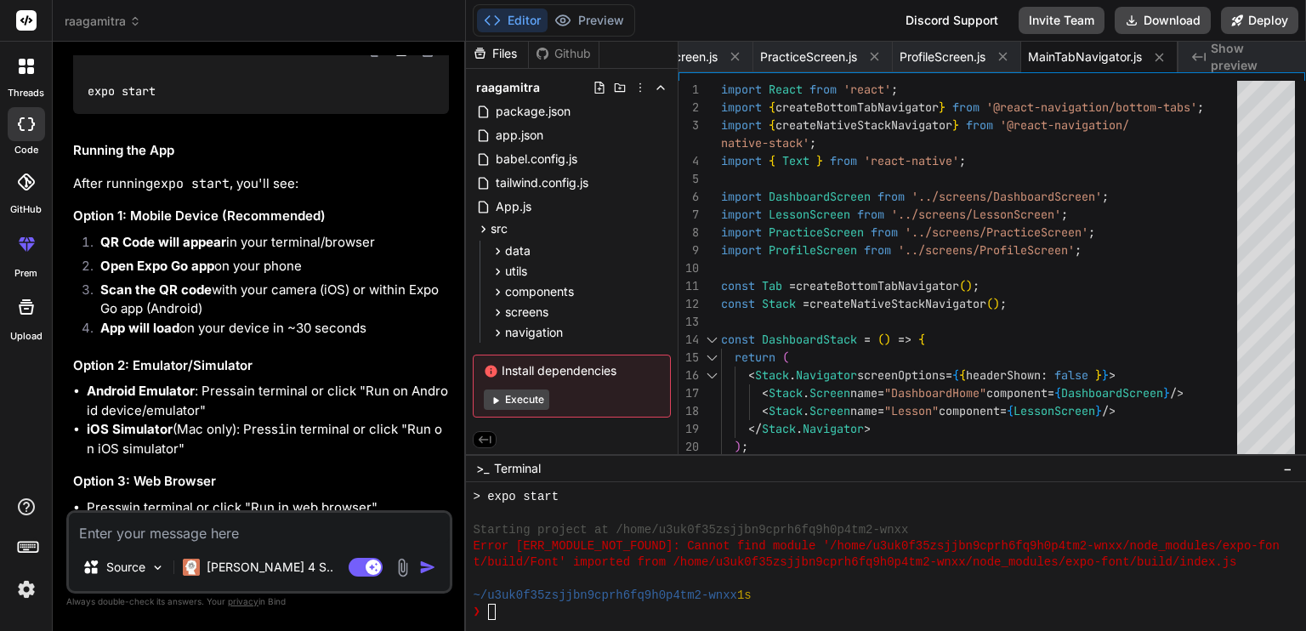
scroll to position [3596, 0]
click at [176, 540] on textarea at bounding box center [259, 528] width 381 height 31
paste textarea "npm start > raaga-mitra@1.0.0 start > expo start Starting project at C:\Users\a…"
type textarea "npm start > raaga-mitra@1.0.0 start > expo start Starting project at C:\Users\a…"
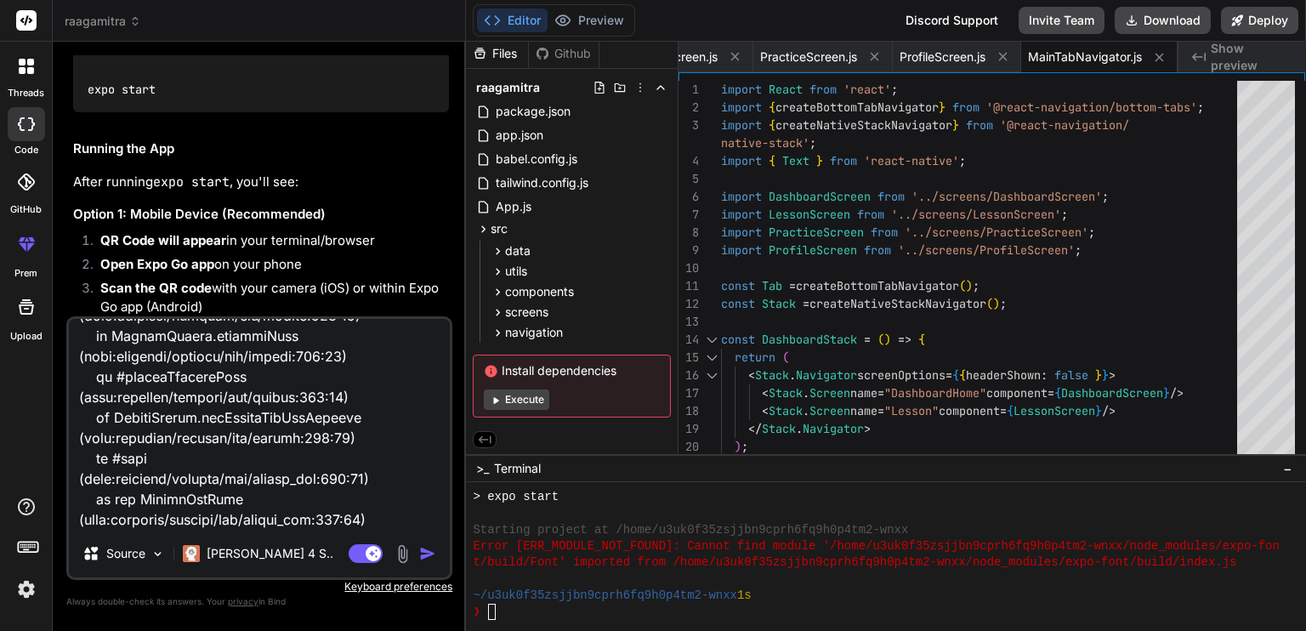
type textarea "x"
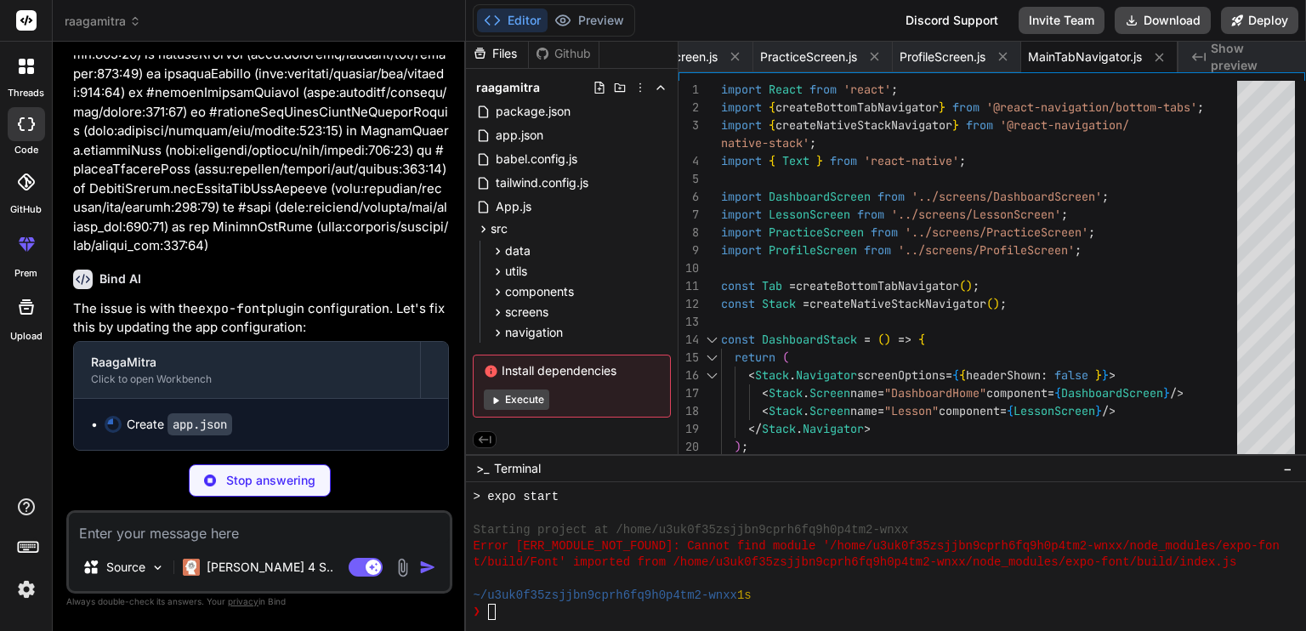
scroll to position [5331, 0]
type textarea "x"
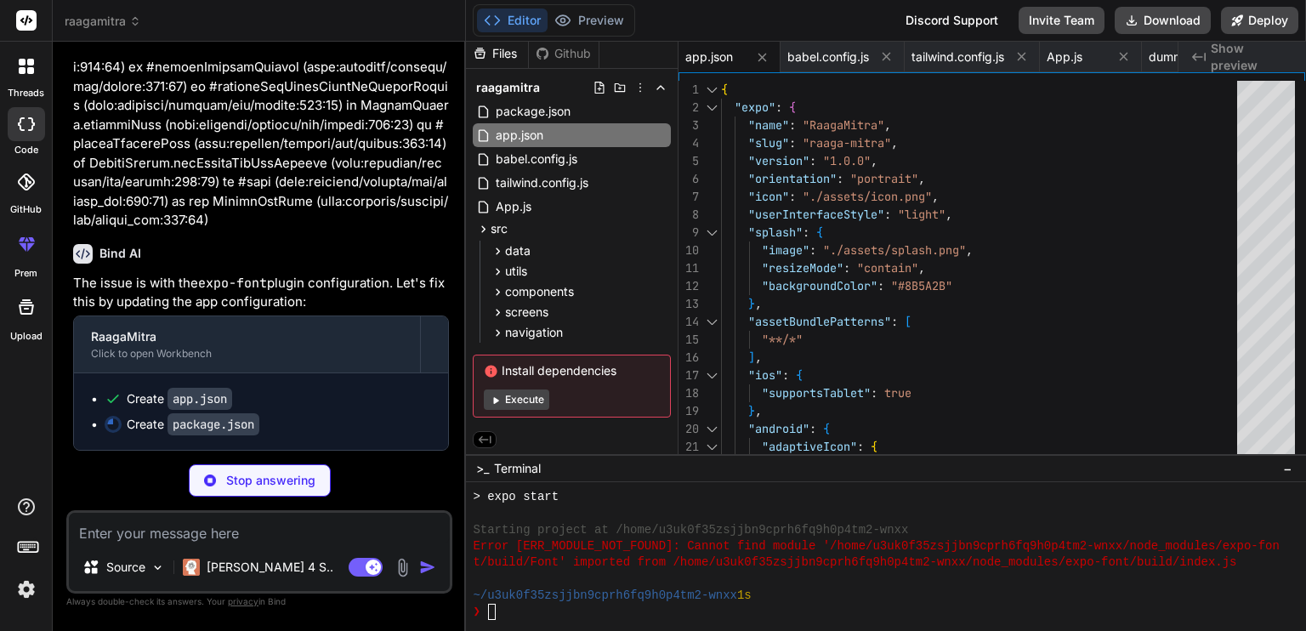
scroll to position [5356, 0]
type textarea "x"
type textarea ""devDependencies": { "@babel/core": "^7.20.0", "tailwindcss": "3.3.2" } }"
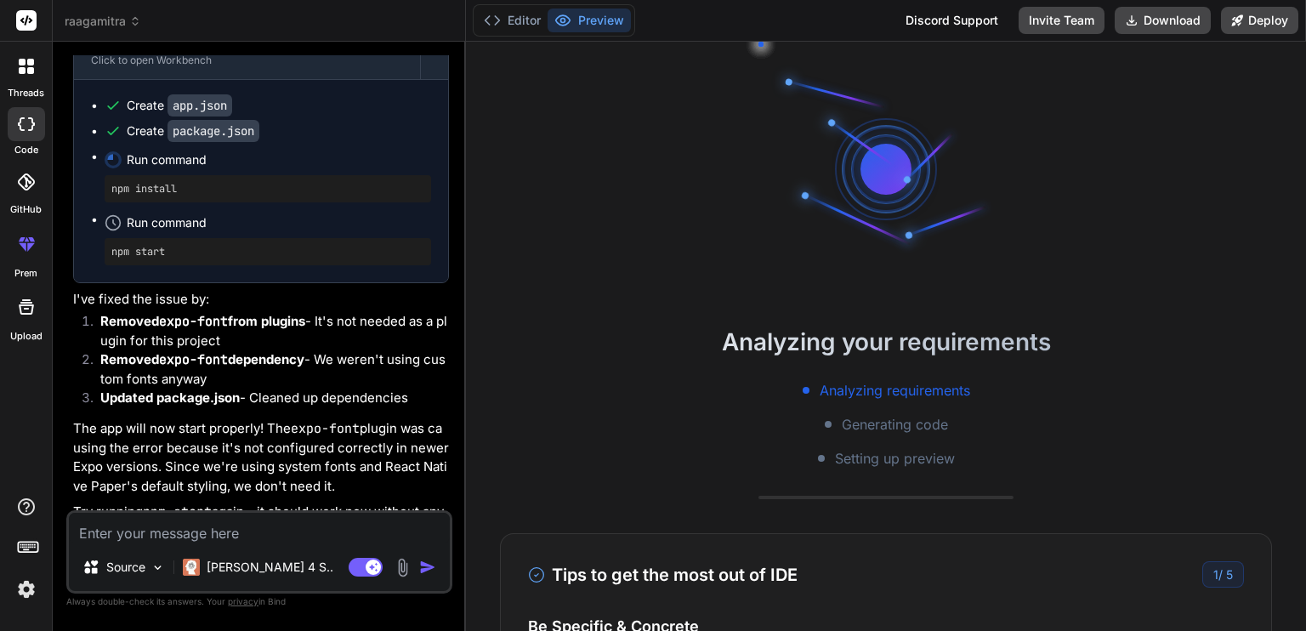
scroll to position [2497, 0]
type textarea "x"
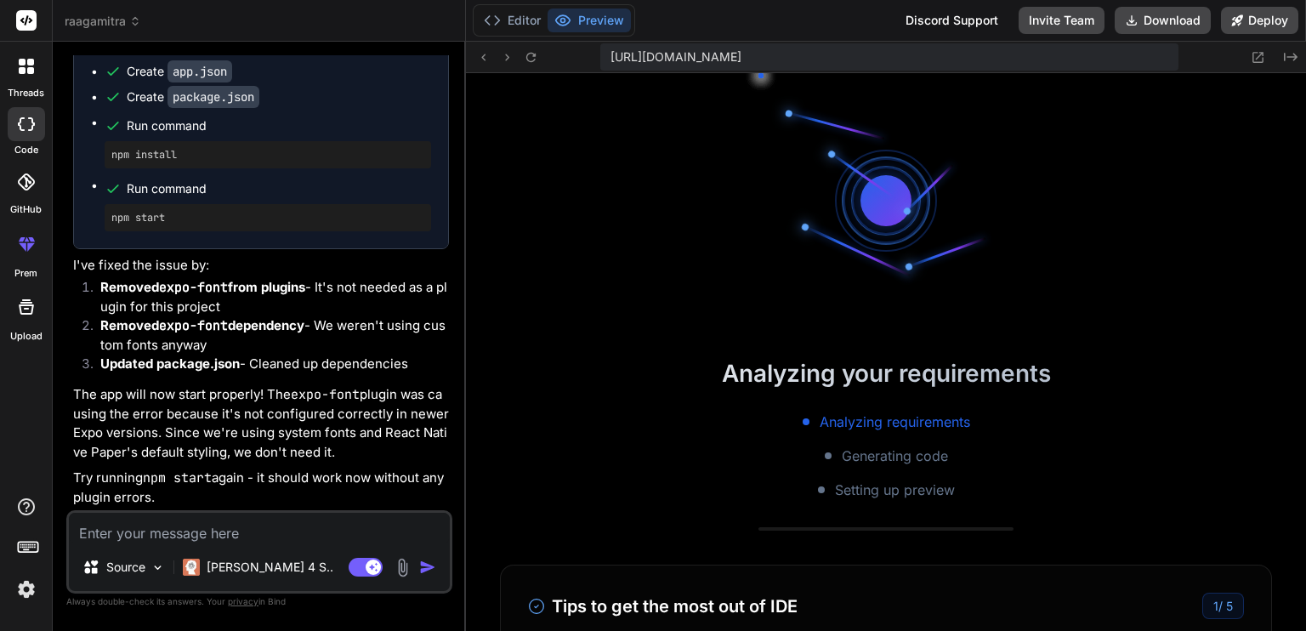
scroll to position [2776, 0]
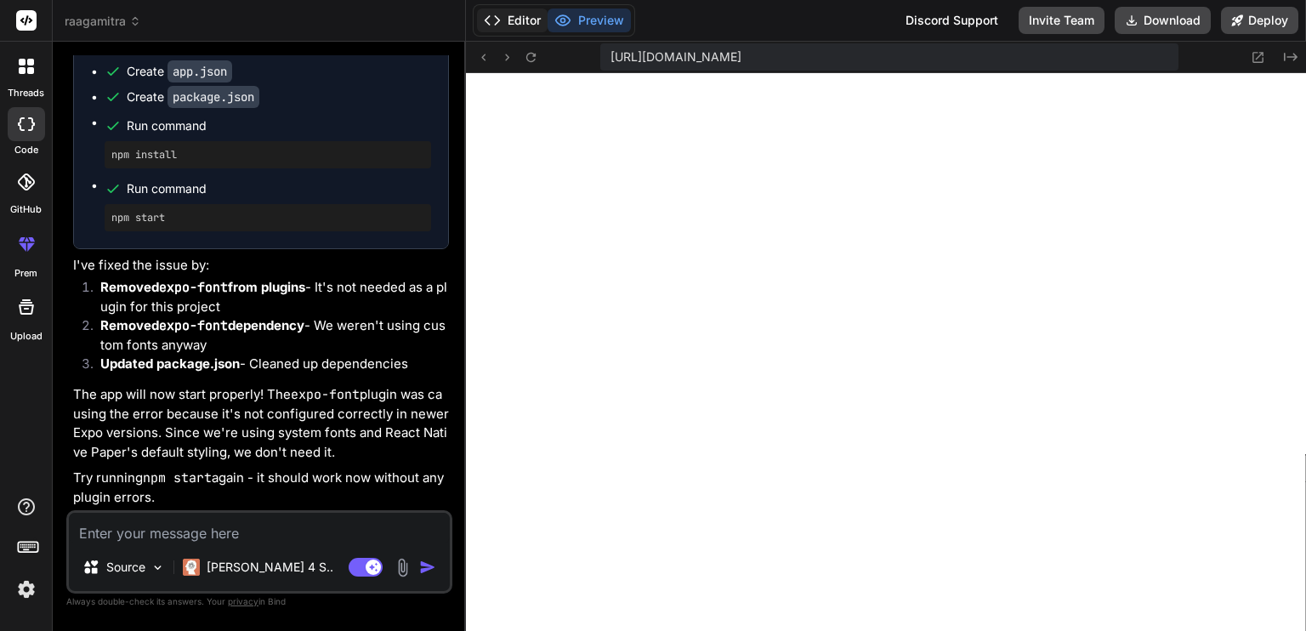
click at [519, 13] on button "Editor" at bounding box center [512, 21] width 71 height 24
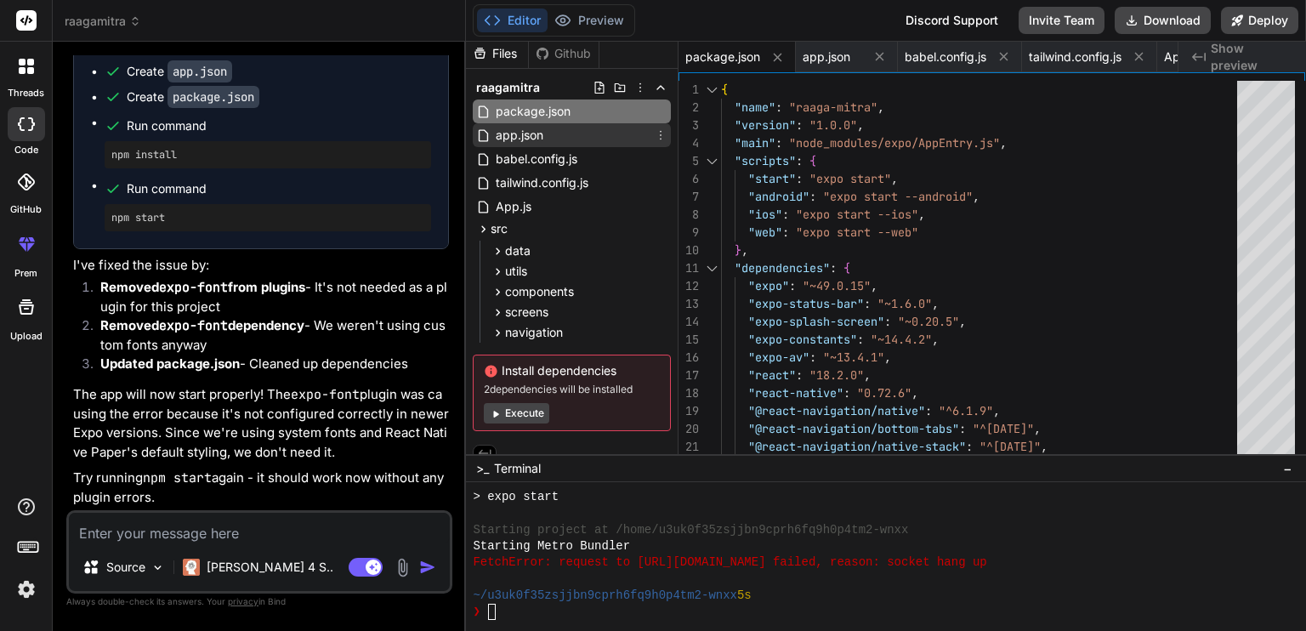
click at [548, 133] on div "app.json" at bounding box center [572, 135] width 198 height 24
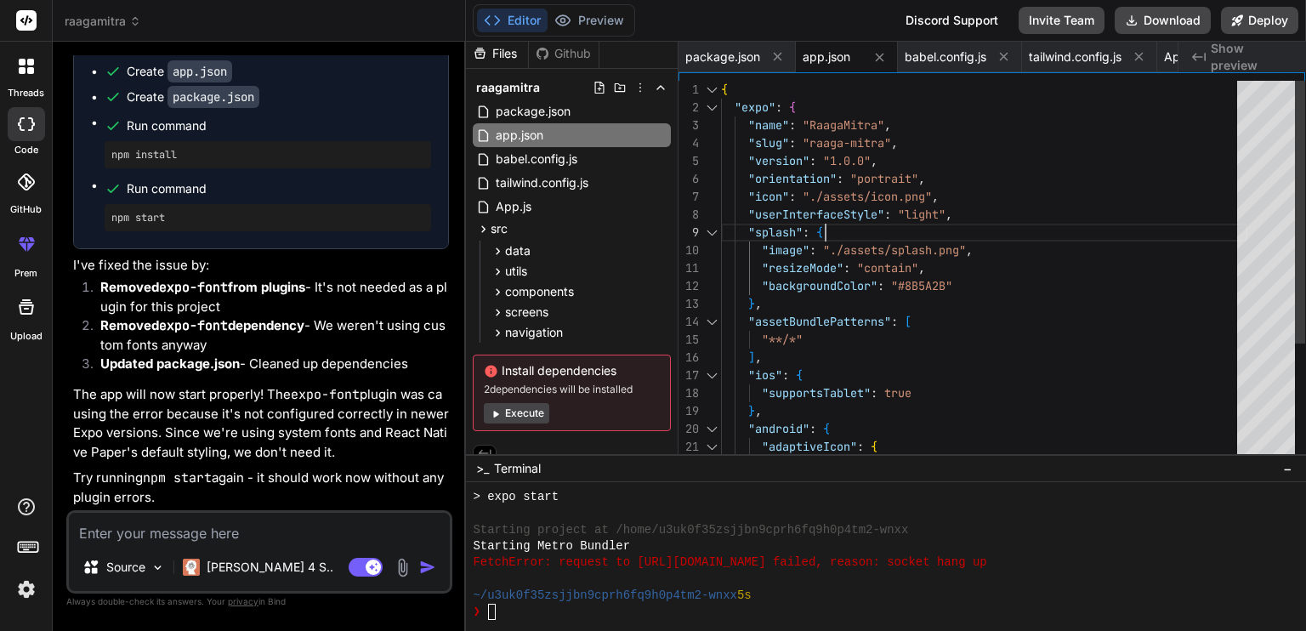
scroll to position [0, 0]
click at [916, 229] on div ""ios" : { "supportsTablet" : true } , } , "assetBundlePatterns" : [ "**/*" ] , …" at bounding box center [984, 358] width 526 height 554
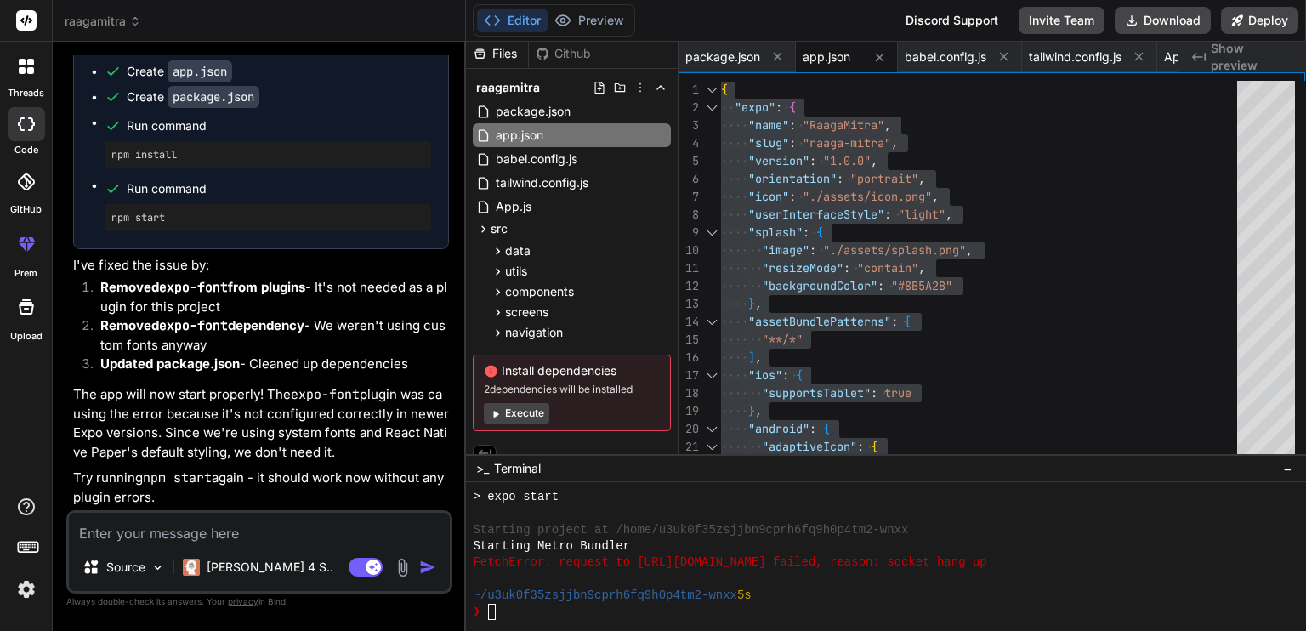
click at [147, 231] on ul "Create app.json Create package.json Run command npm install Run command npm sta…" at bounding box center [261, 147] width 340 height 168
click at [582, 108] on div "package.json" at bounding box center [572, 112] width 198 height 24
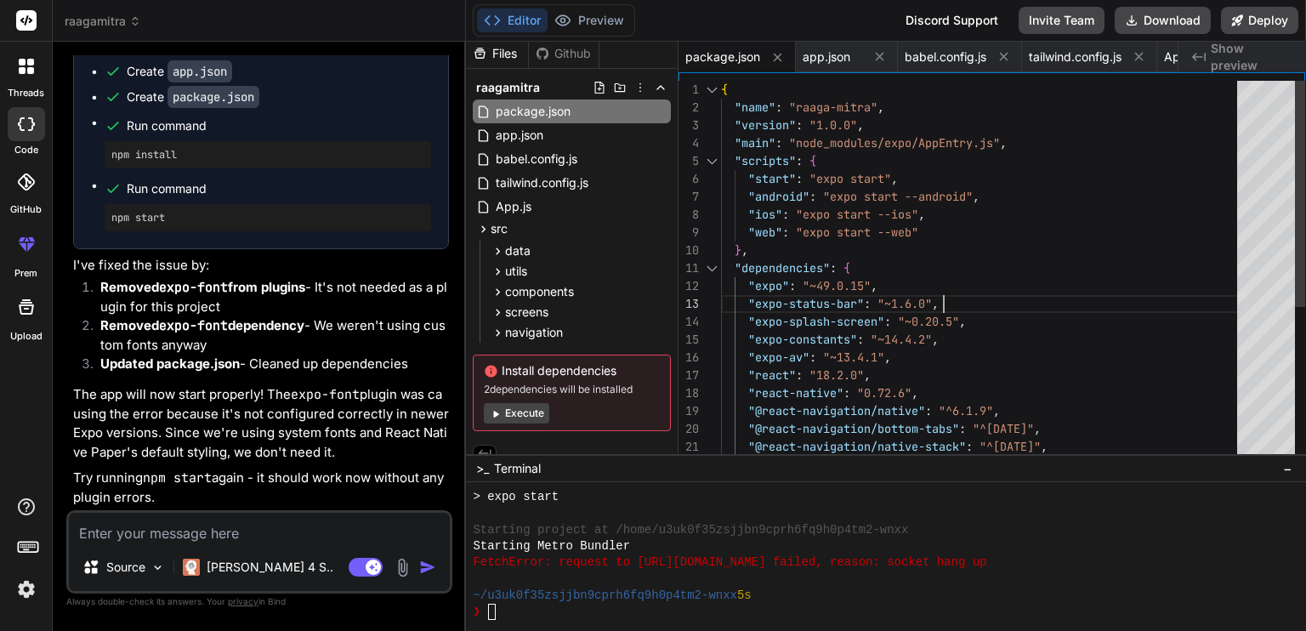
click at [963, 288] on div ""react" : "18.2.0" , "react-native" : "0.72.6" , "@react-navigation/native" : "…" at bounding box center [984, 402] width 526 height 643
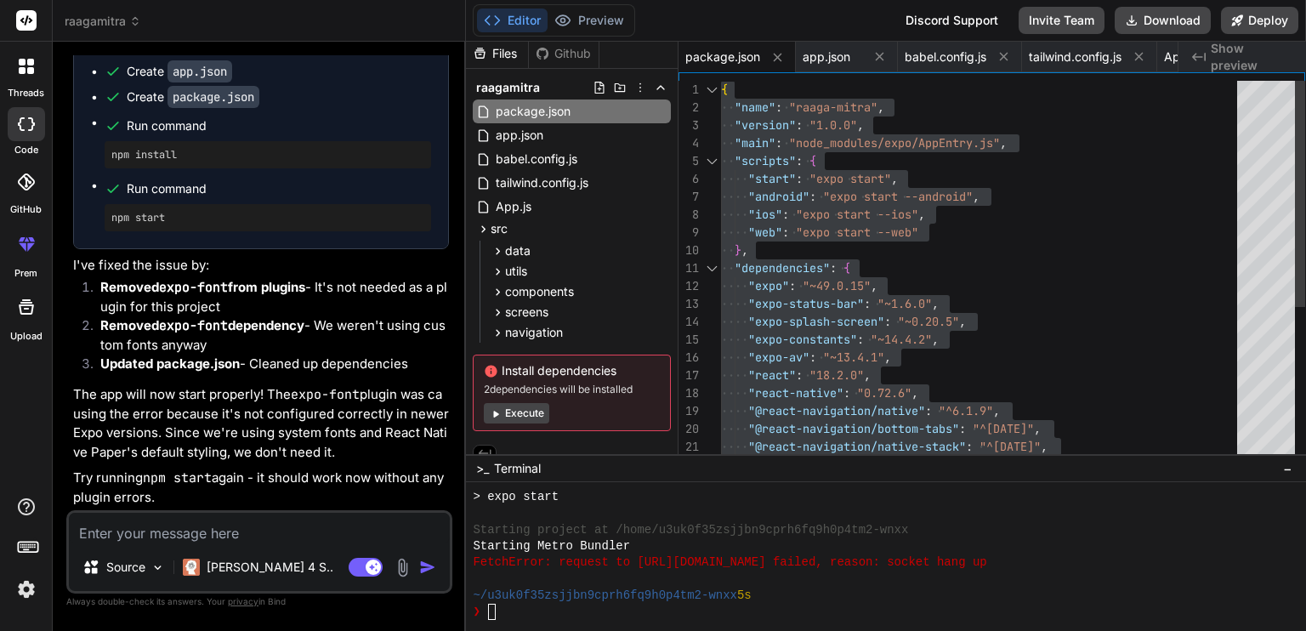
type textarea "{ "name": "raaga-mitra", "version": "1.0.0", "main": "node_modules/expo/AppEntr…"
click at [1120, 135] on div ""react" : "18.2.0" , "react-native" : "0.72.6" , "@react-navigation/native" : "…" at bounding box center [984, 402] width 526 height 643
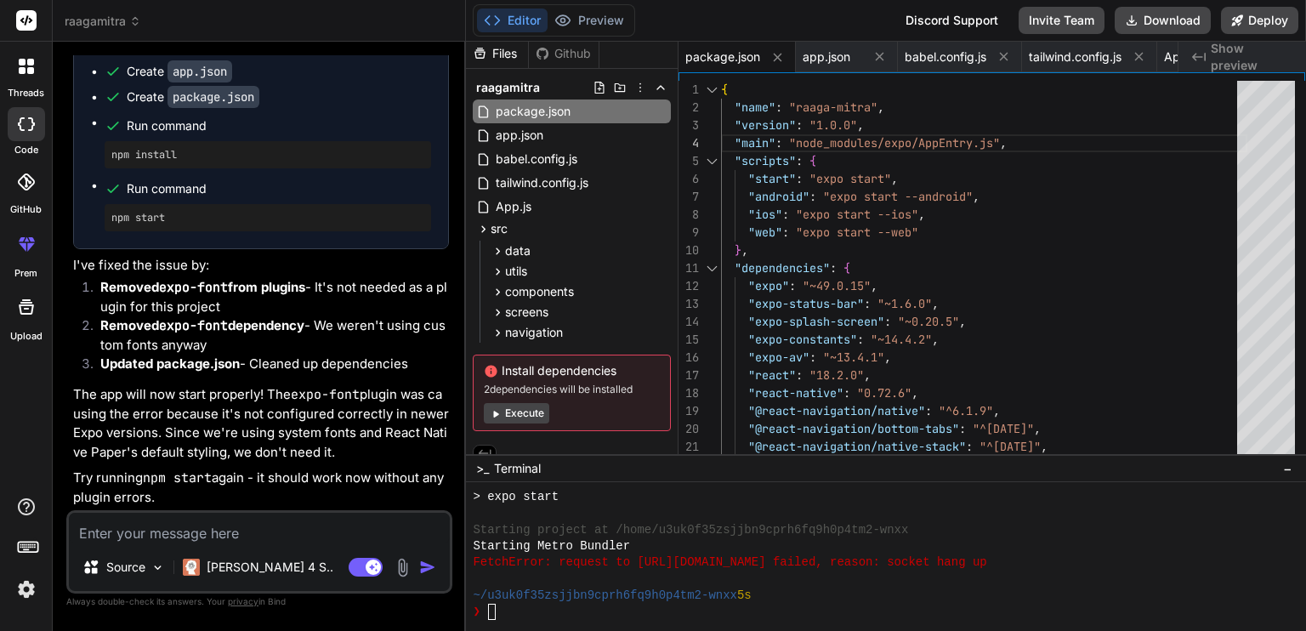
scroll to position [5685, 0]
click at [963, 545] on div "Starting Metro Bundler" at bounding box center [876, 546] width 807 height 16
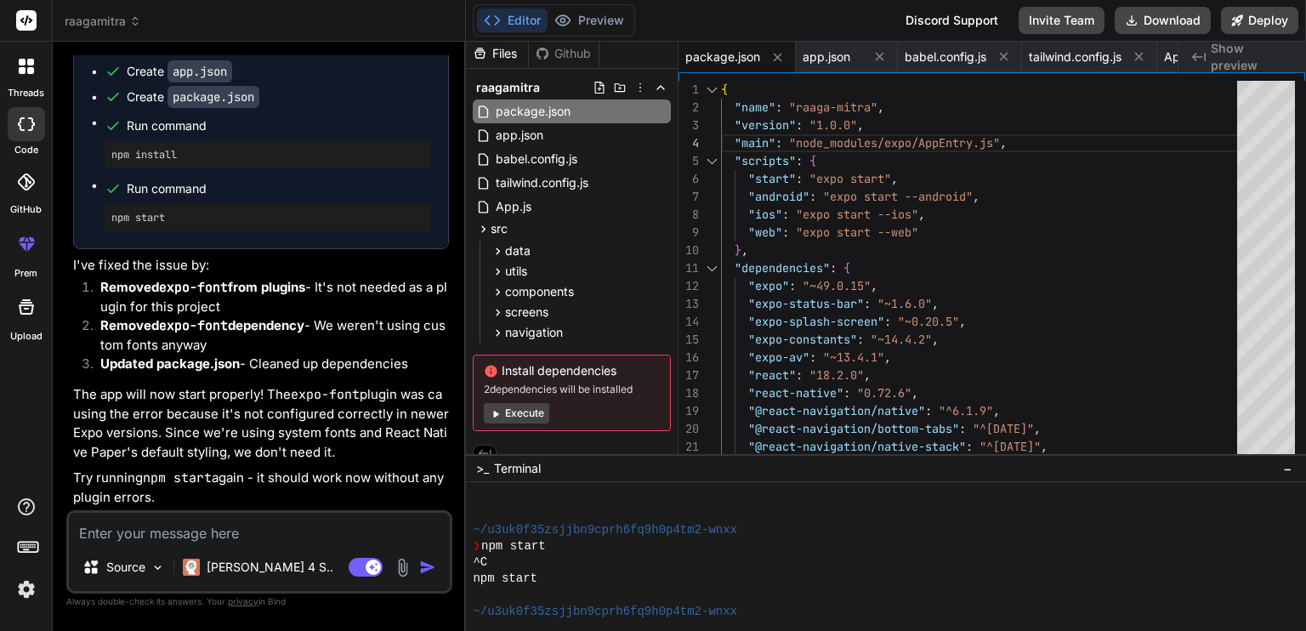
scroll to position [2824, 0]
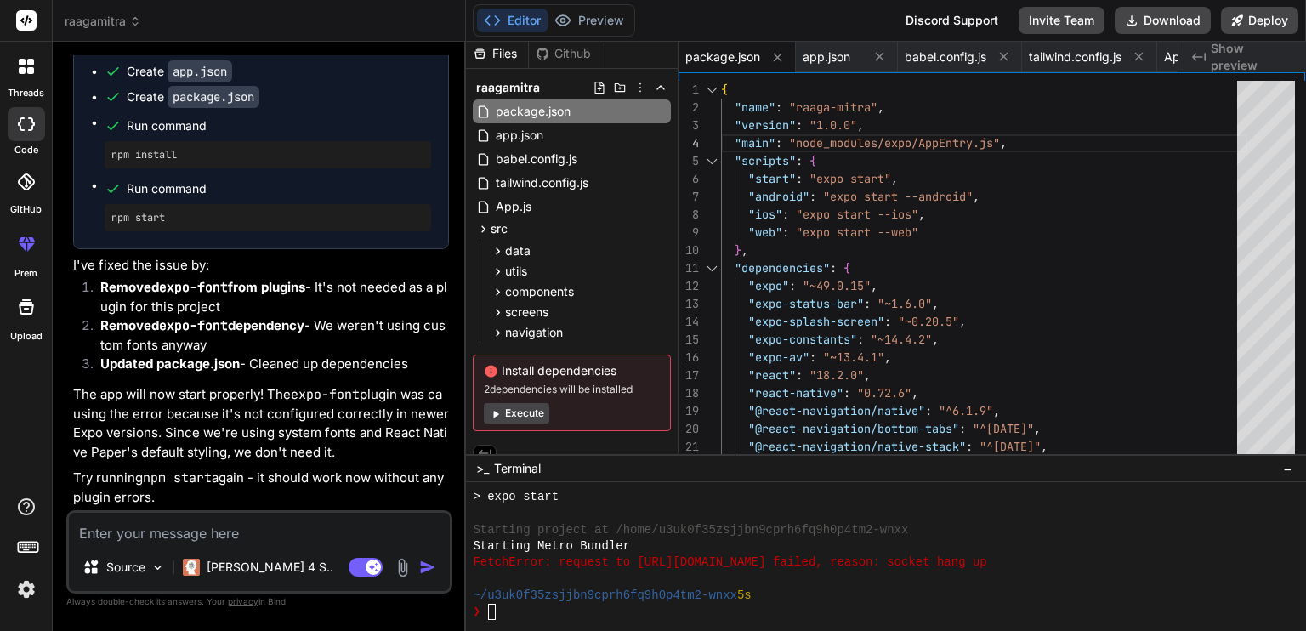
click at [539, 401] on div "Install dependencies 2 dependencies will be installed Execute" at bounding box center [572, 393] width 198 height 77
click at [538, 411] on button "Execute" at bounding box center [516, 413] width 65 height 20
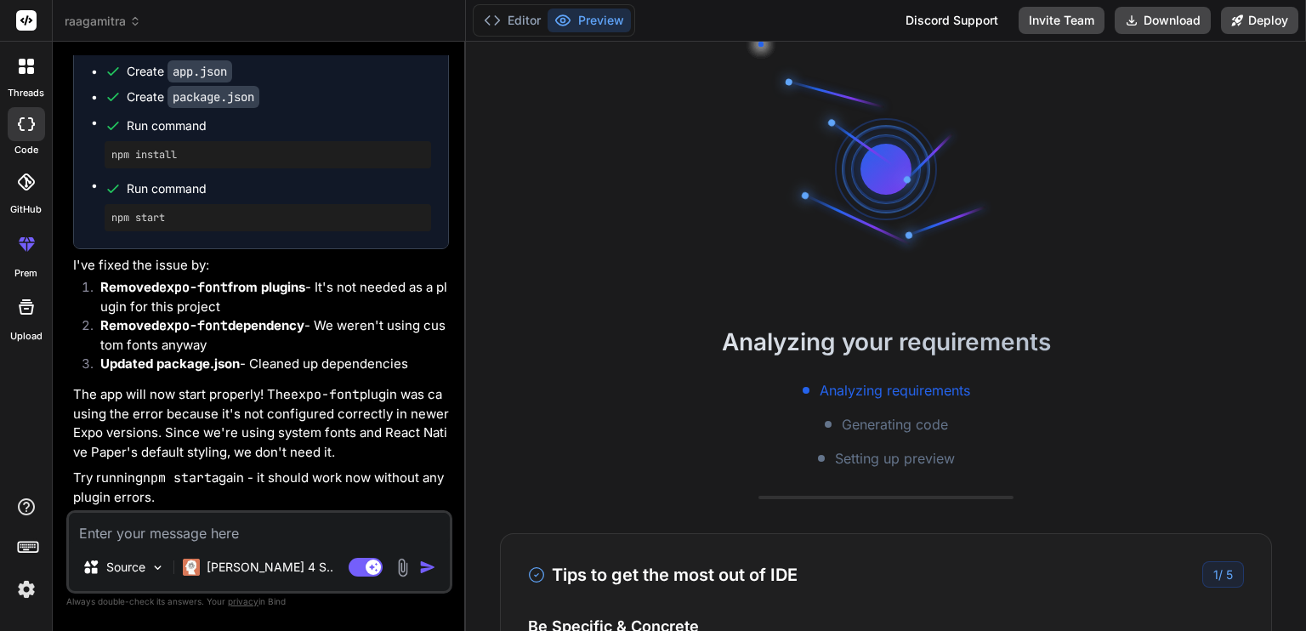
scroll to position [3021, 0]
type textarea "x"
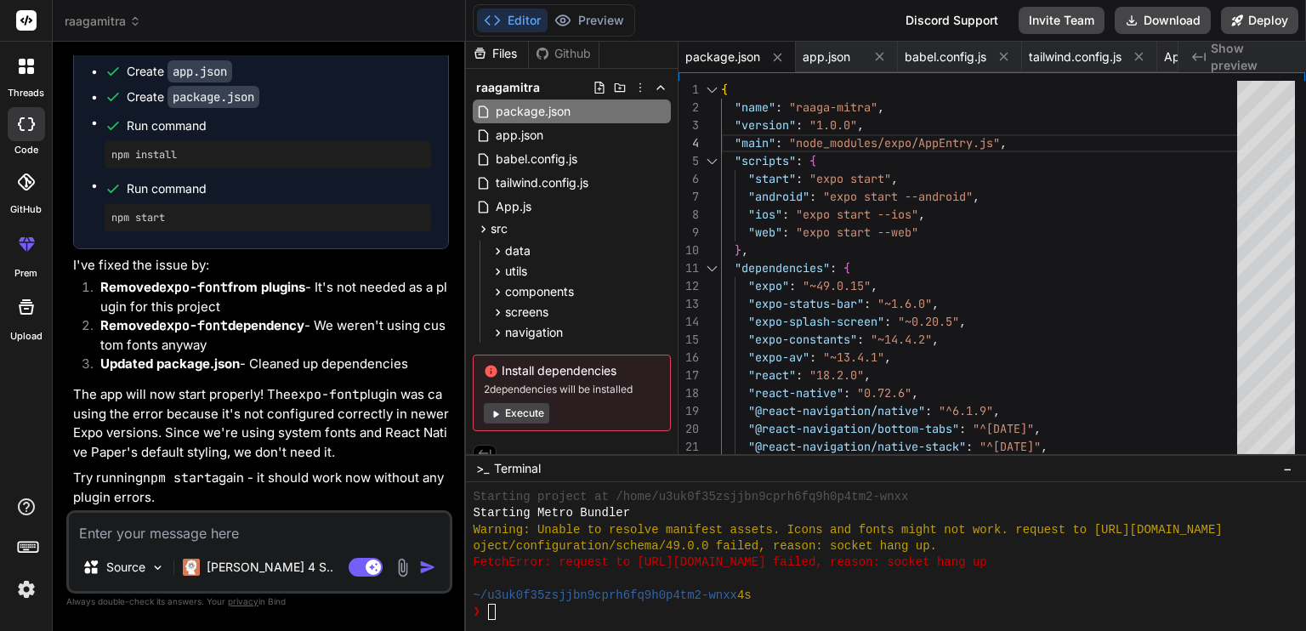
scroll to position [3216, 0]
click at [142, 522] on textarea at bounding box center [259, 528] width 381 height 31
paste textarea "$ npm install npm warn deprecated osenv@0.1.5: This package is no longer suppor…"
type textarea "$ npm install npm warn deprecated osenv@0.1.5: This package is no longer suppor…"
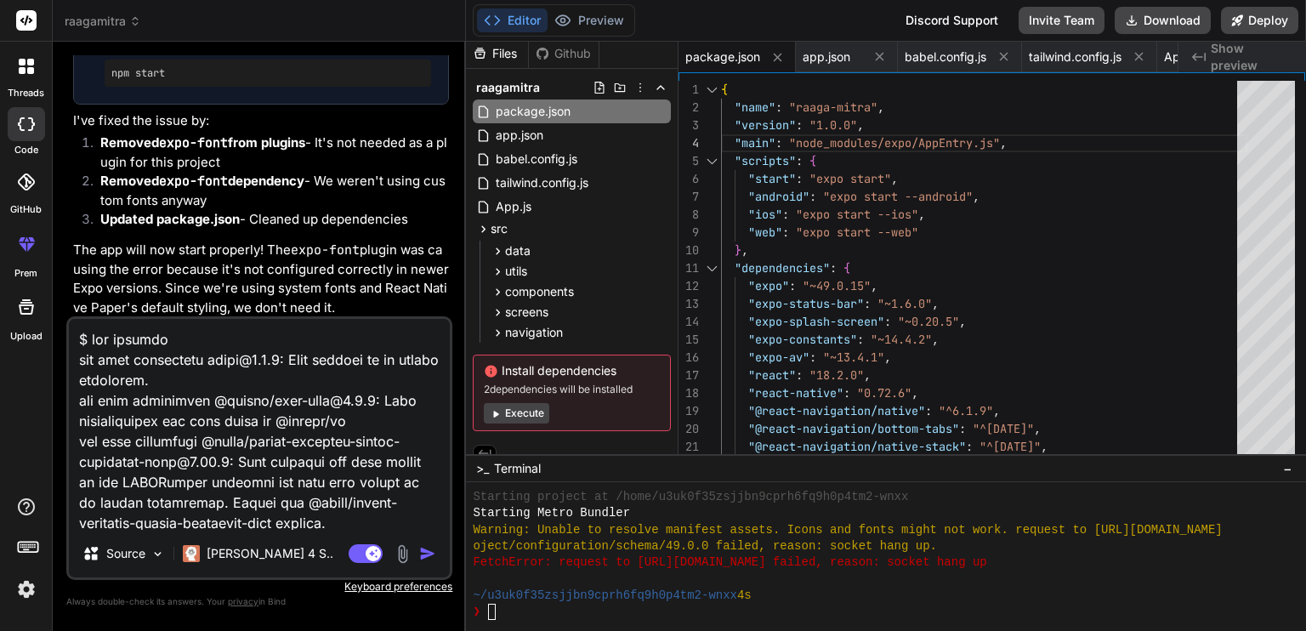
scroll to position [532, 0]
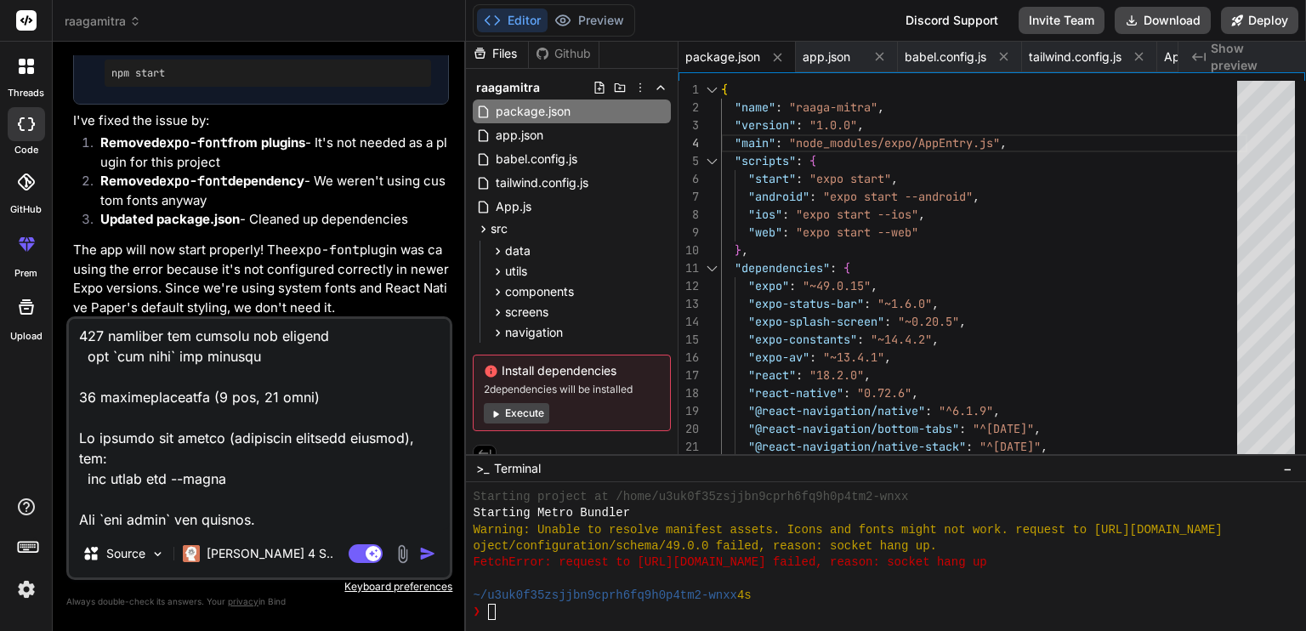
type textarea "x"
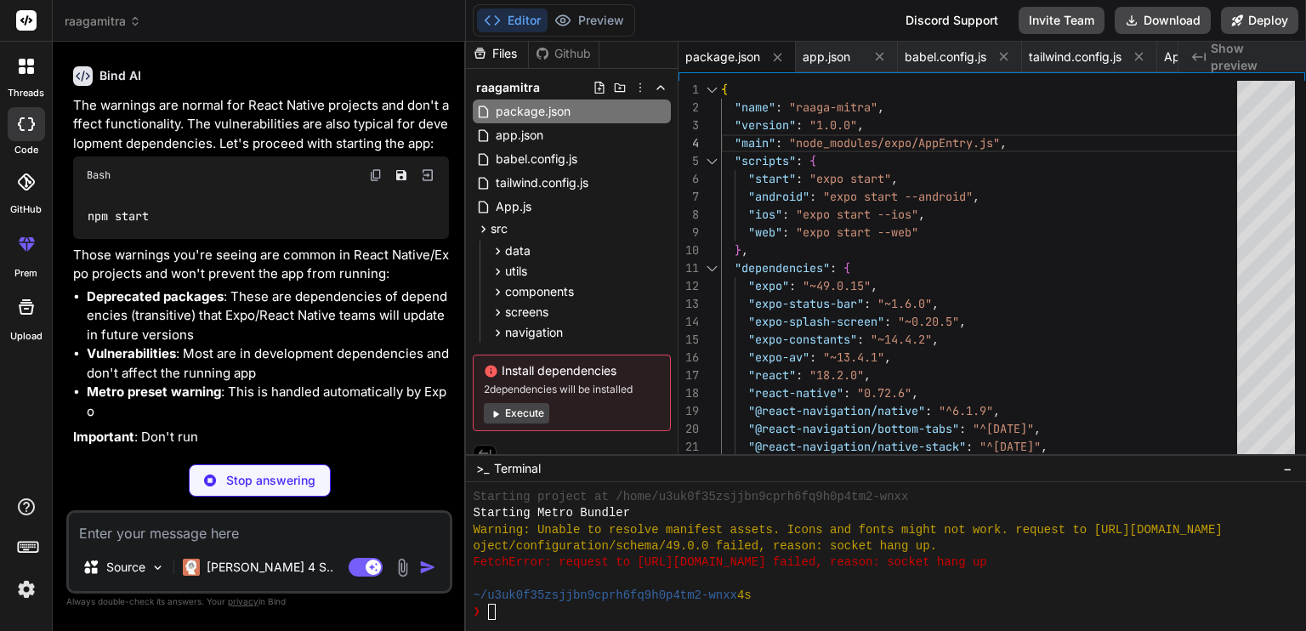
scroll to position [6487, 0]
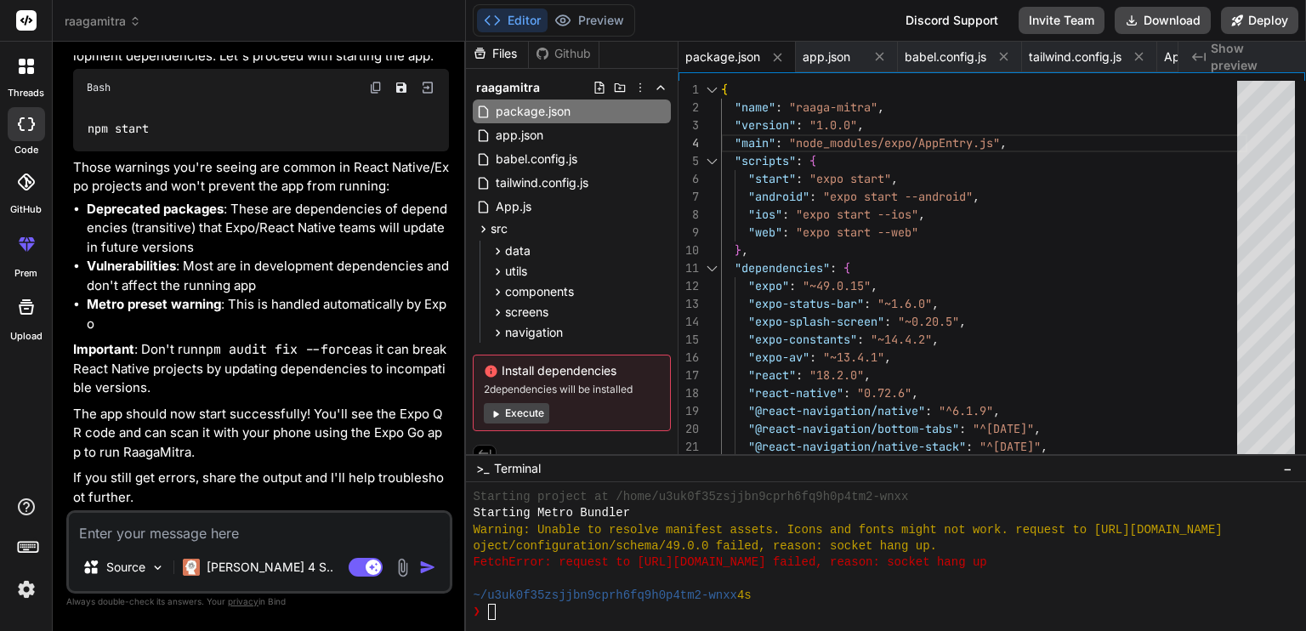
type textarea "x"
click at [199, 533] on textarea at bounding box center [259, 528] width 381 height 31
paste textarea "Metro waiting on exp://10.38.53.178:8081 › Scan the QR code above with Expo Go …"
type textarea "Metro waiting on exp://10.38.53.178:8081 › Scan the QR code above with Expo Go …"
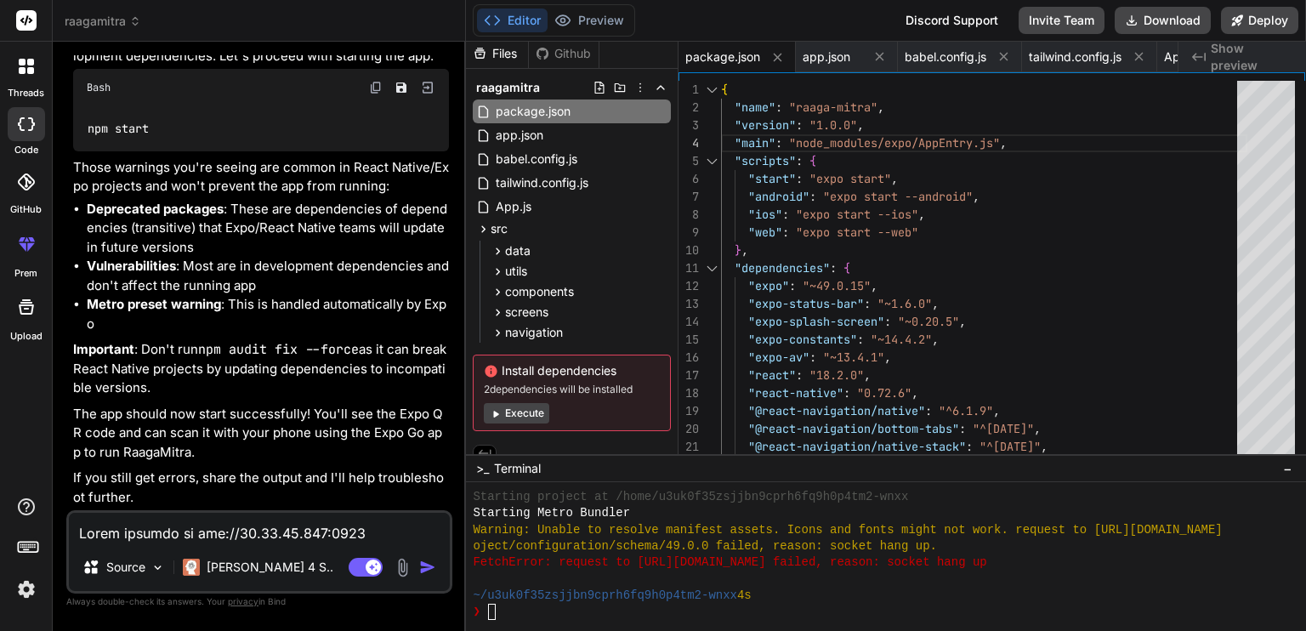
scroll to position [613, 0]
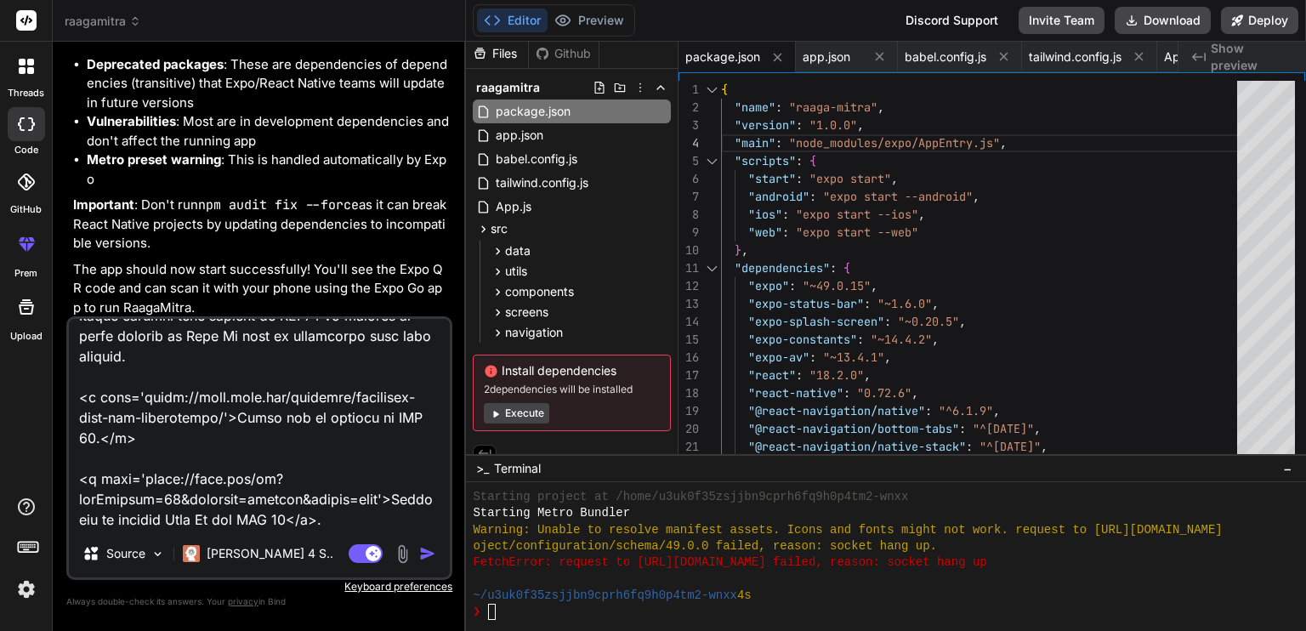
type textarea "x"
type textarea "Metro waiting on exp://10.38.53.178:8081 › Scan the QR code above with Expo Go …"
type textarea "x"
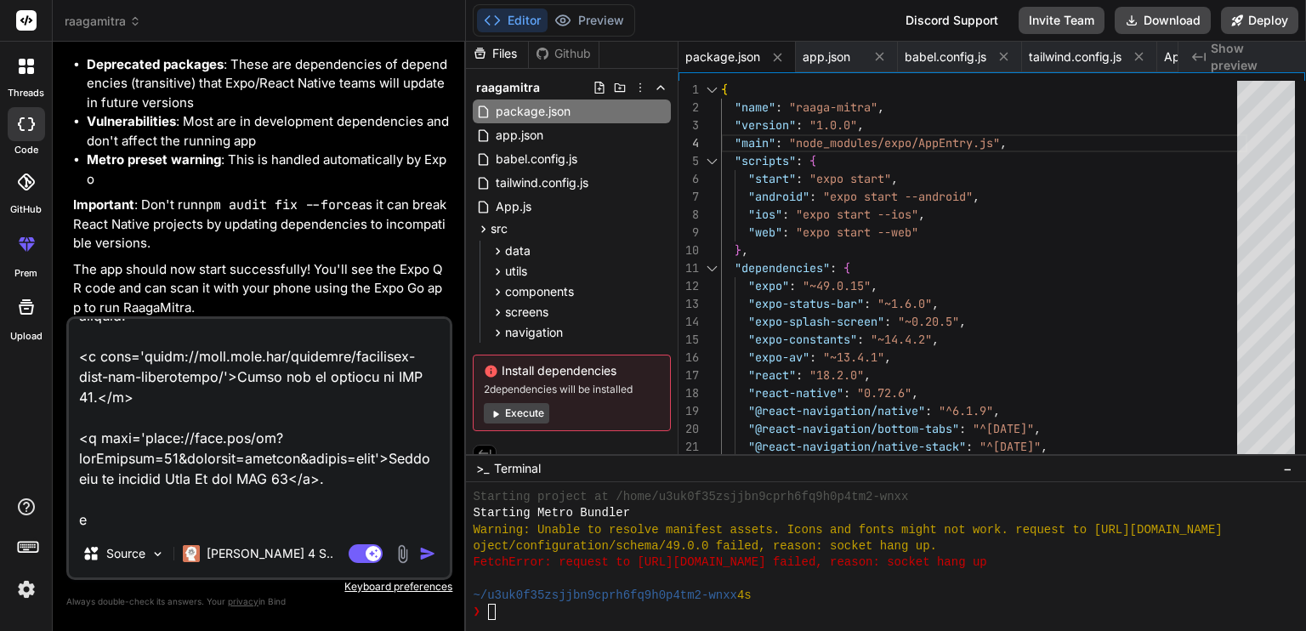
type textarea "Metro waiting on exp://10.38.53.178:8081 › Scan the QR code above with Expo Go …"
type textarea "x"
type textarea "Metro waiting on exp://10.38.53.178:8081 › Scan the QR code above with Expo Go …"
type textarea "x"
type textarea "Metro waiting on exp://10.38.53.178:8081 › Scan the QR code above with Expo Go …"
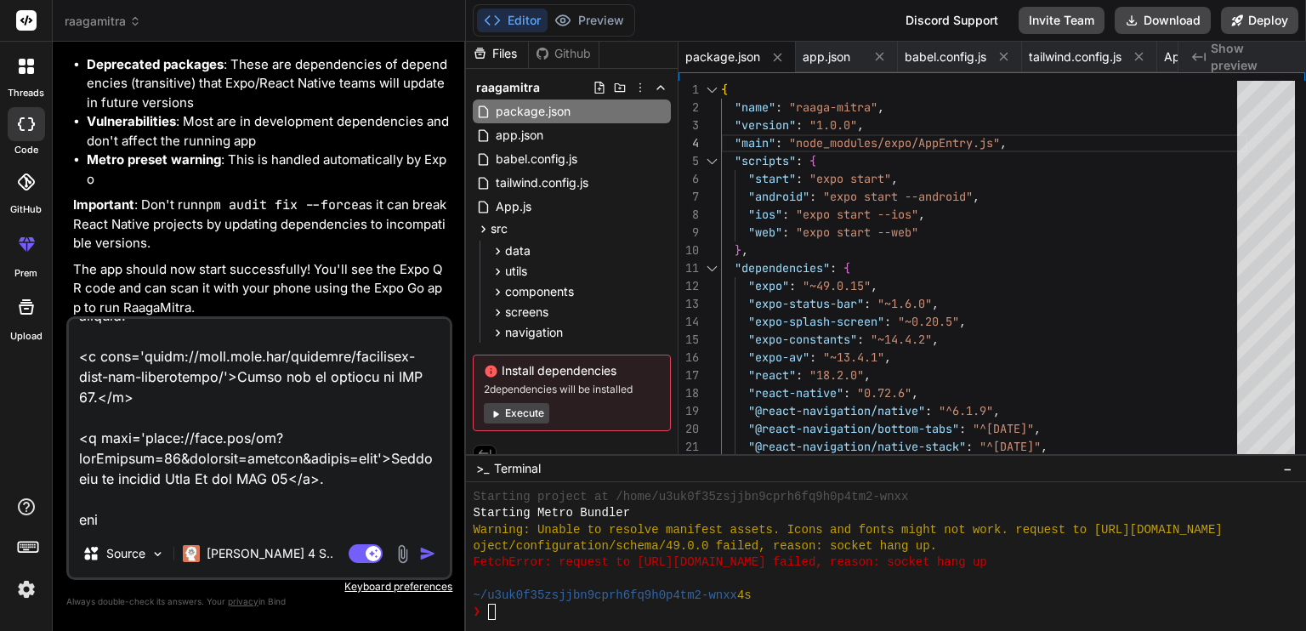
type textarea "x"
type textarea "Metro waiting on exp://10.38.53.178:8081 › Scan the QR code above with Expo Go …"
type textarea "x"
type textarea "Metro waiting on exp://10.38.53.178:8081 › Scan the QR code above with Expo Go …"
type textarea "x"
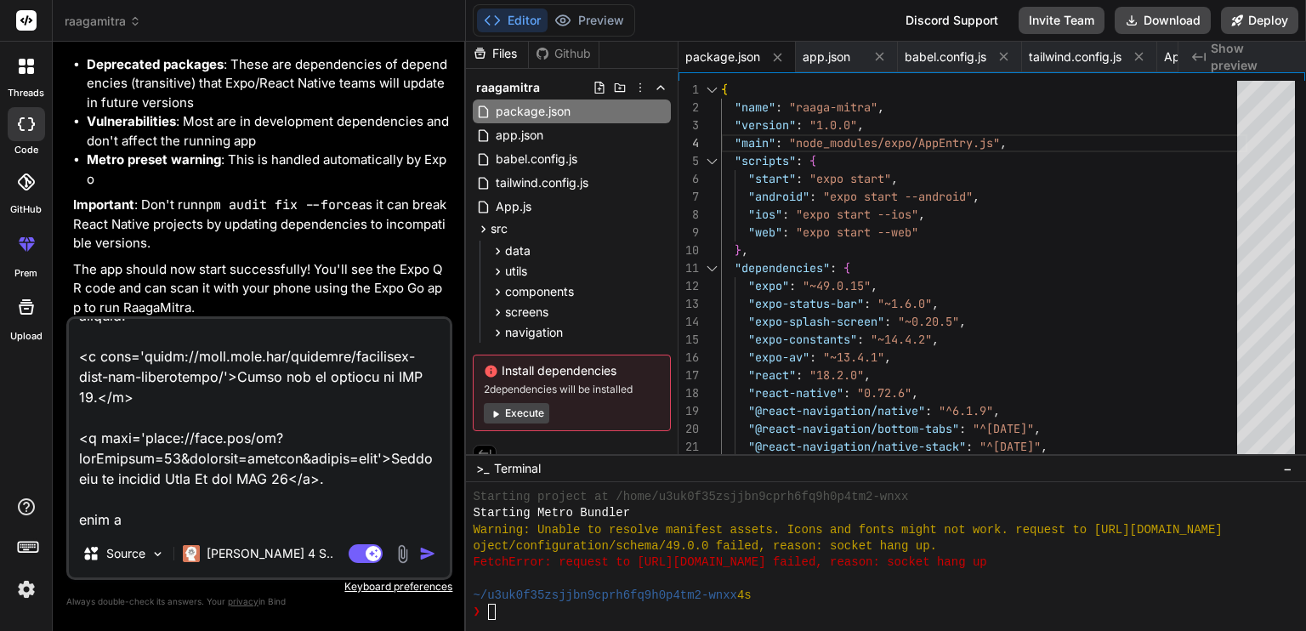
type textarea "Metro waiting on exp://10.38.53.178:8081 › Scan the QR code above with Expo Go …"
type textarea "x"
type textarea "Metro waiting on exp://10.38.53.178:8081 › Scan the QR code above with Expo Go …"
type textarea "x"
type textarea "Metro waiting on exp://10.38.53.178:8081 › Scan the QR code above with Expo Go …"
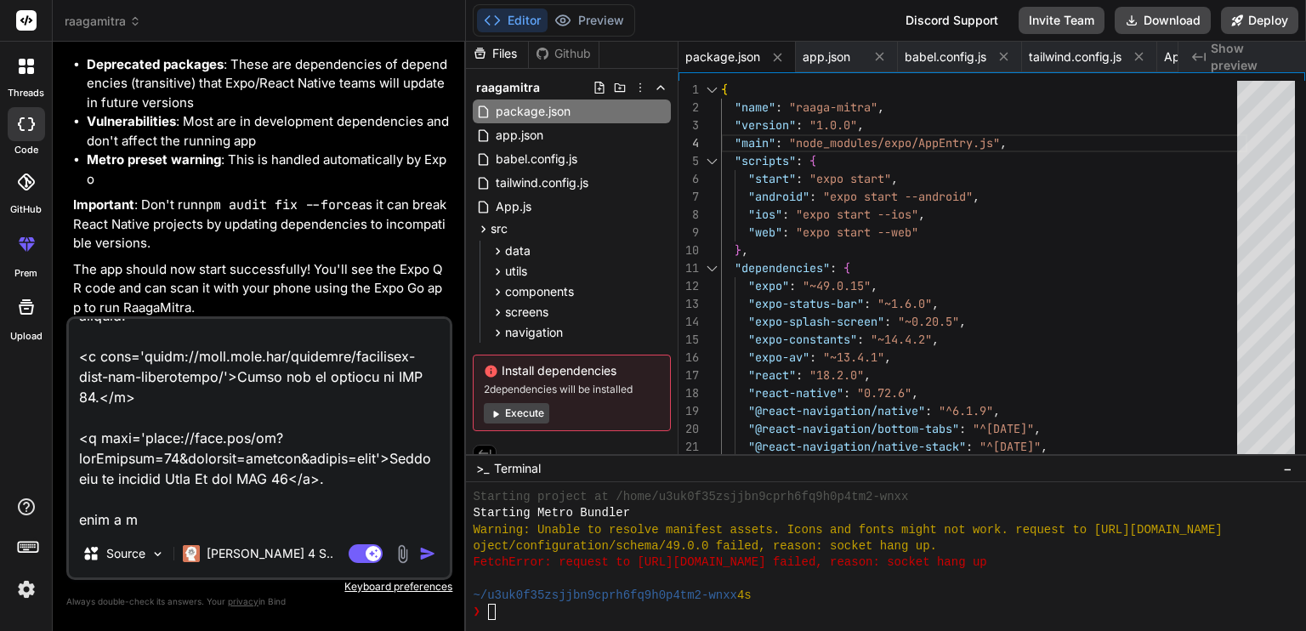
type textarea "x"
type textarea "Metro waiting on exp://10.38.53.178:8081 › Scan the QR code above with Expo Go …"
type textarea "x"
type textarea "Metro waiting on exp://10.38.53.178:8081 › Scan the QR code above with Expo Go …"
type textarea "x"
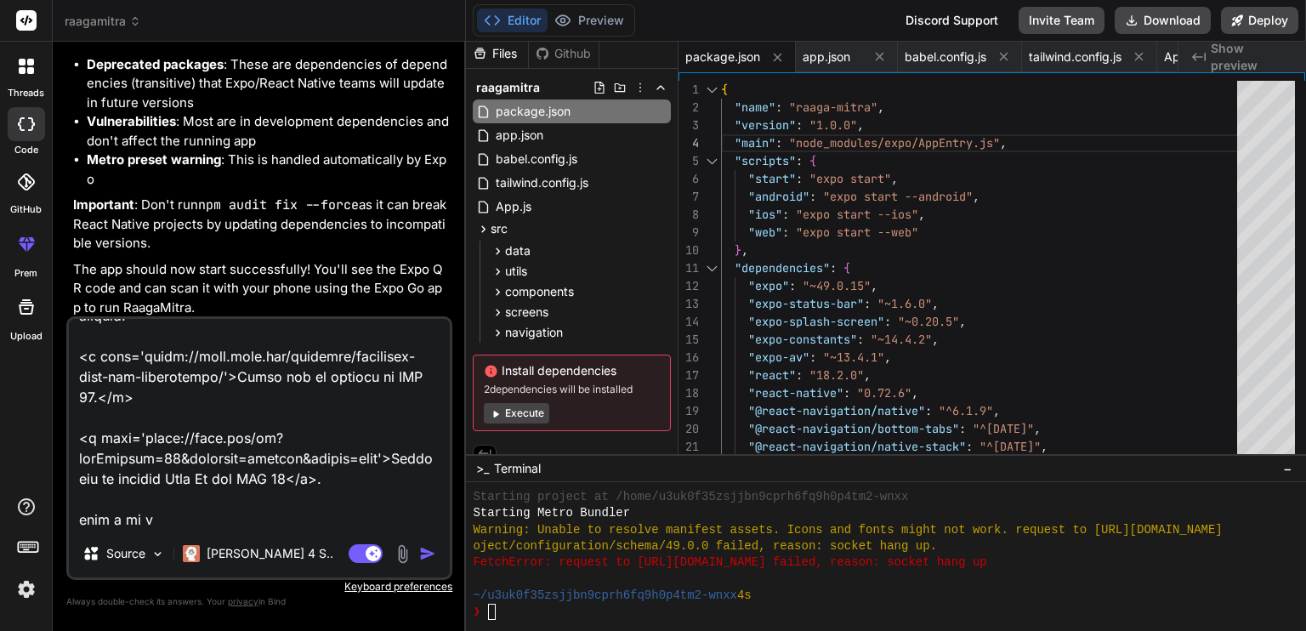
type textarea "Metro waiting on exp://10.38.53.178:8081 › Scan the QR code above with Expo Go …"
type textarea "x"
type textarea "Metro waiting on exp://10.38.53.178:8081 › Scan the QR code above with Expo Go …"
type textarea "x"
type textarea "Metro waiting on exp://10.38.53.178:8081 › Scan the QR code above with Expo Go …"
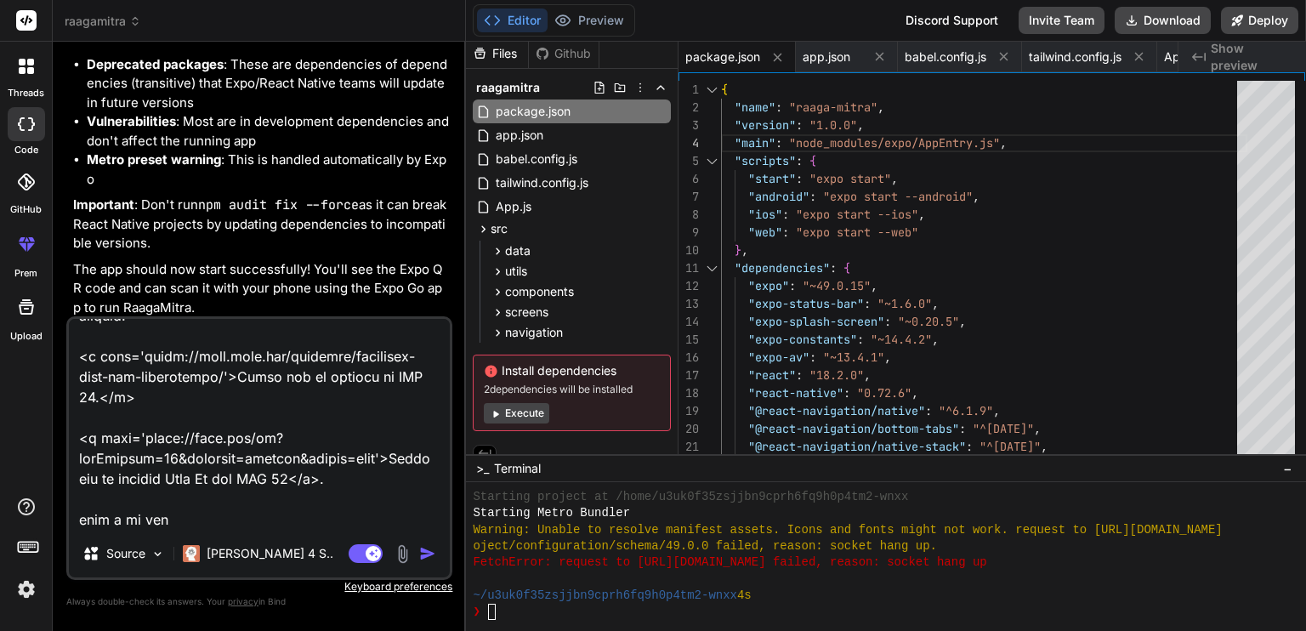
type textarea "x"
type textarea "Metro waiting on exp://10.38.53.178:8081 › Scan the QR code above with Expo Go …"
type textarea "x"
type textarea "Metro waiting on exp://10.38.53.178:8081 › Scan the QR code above with Expo Go …"
type textarea "x"
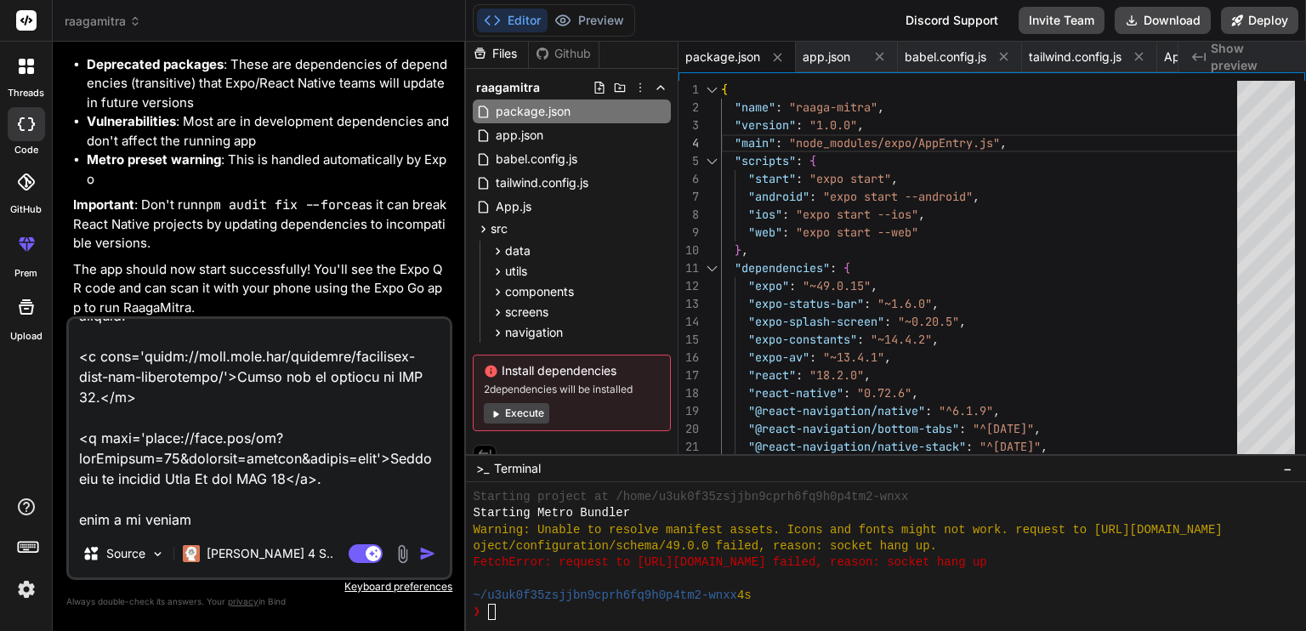
type textarea "Metro waiting on exp://10.38.53.178:8081 › Scan the QR code above with Expo Go …"
type textarea "x"
type textarea "Metro waiting on exp://10.38.53.178:8081 › Scan the QR code above with Expo Go …"
type textarea "x"
type textarea "Metro waiting on exp://10.38.53.178:8081 › Scan the QR code above with Expo Go …"
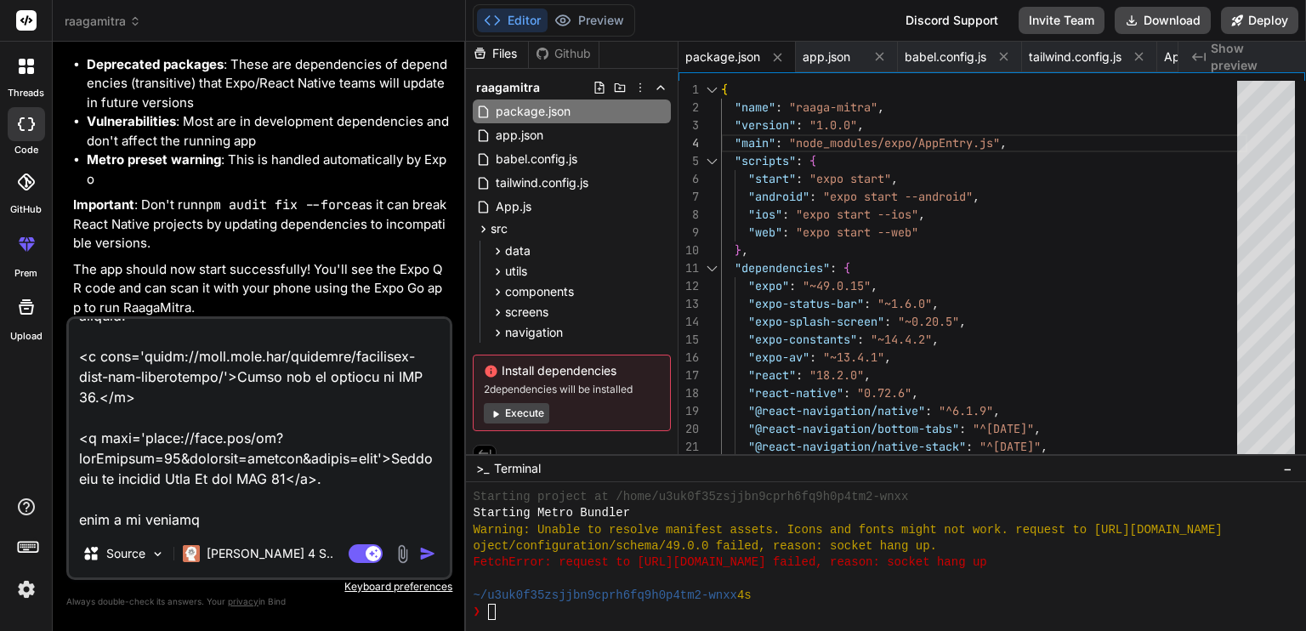
type textarea "x"
type textarea "Metro waiting on exp://10.38.53.178:8081 › Scan the QR code above with Expo Go …"
type textarea "x"
type textarea "Metro waiting on exp://10.38.53.178:8081 › Scan the QR code above with Expo Go …"
type textarea "x"
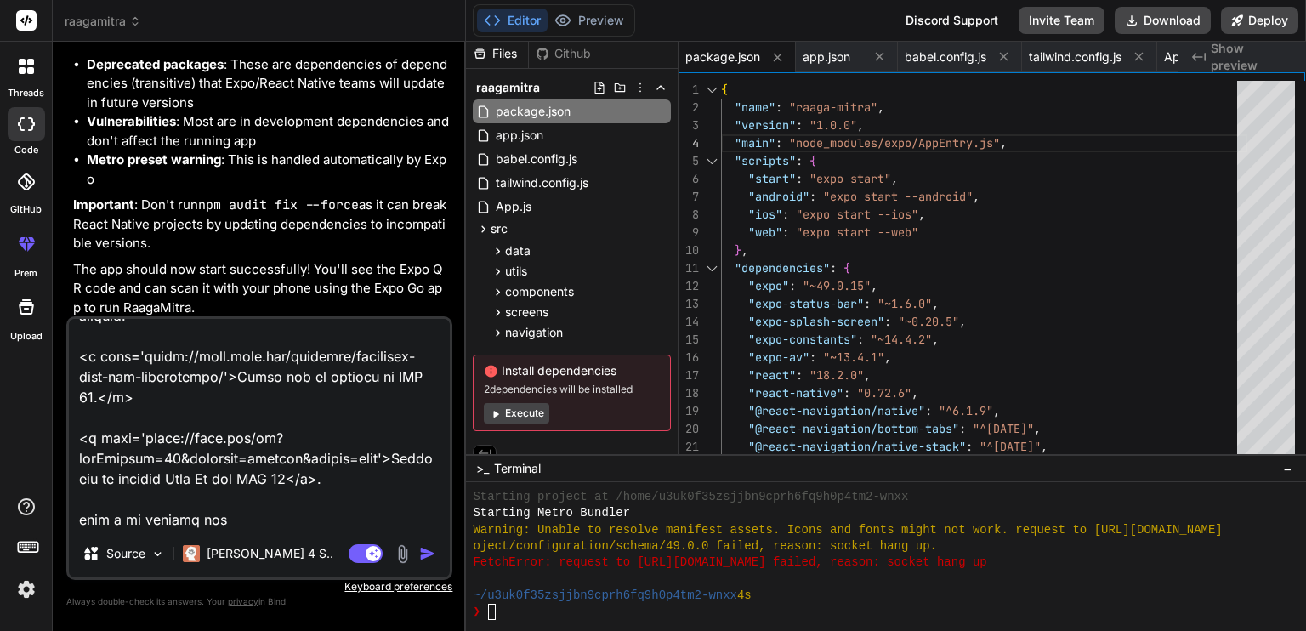
type textarea "Metro waiting on exp://10.38.53.178:8081 › Scan the QR code above with Expo Go …"
type textarea "x"
type textarea "Metro waiting on exp://10.38.53.178:8081 › Scan the QR code above with Expo Go …"
type textarea "x"
type textarea "Metro waiting on exp://10.38.53.178:8081 › Scan the QR code above with Expo Go …"
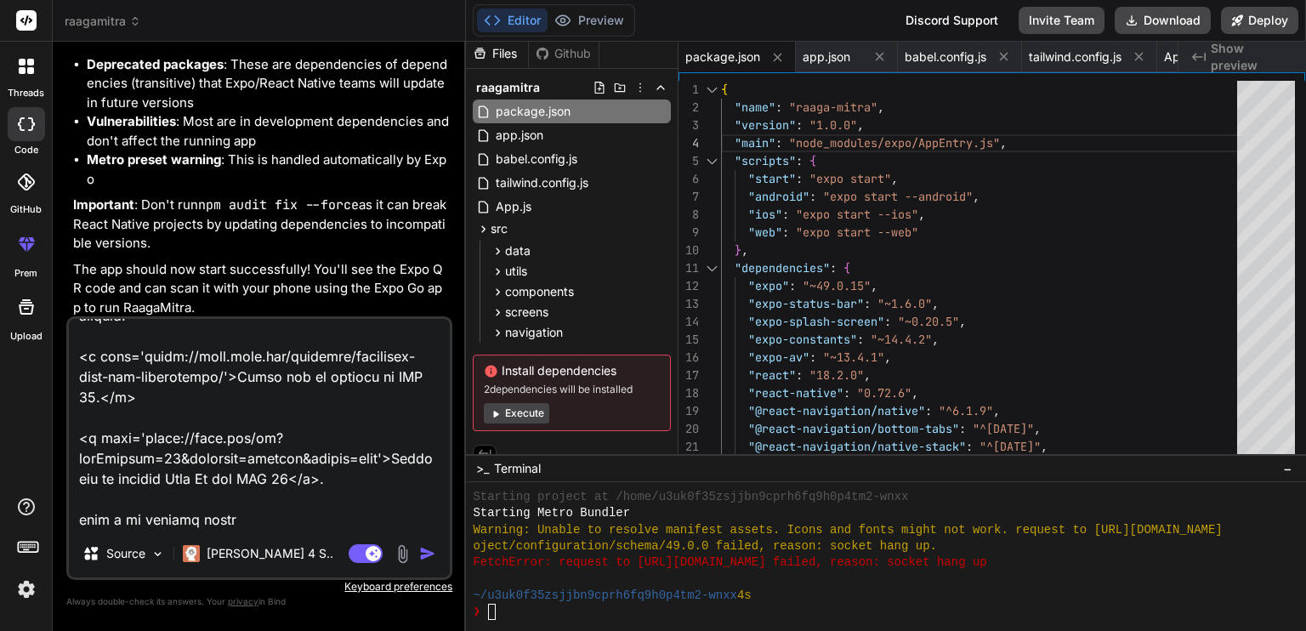
type textarea "x"
type textarea "Metro waiting on exp://10.38.53.178:8081 › Scan the QR code above with Expo Go …"
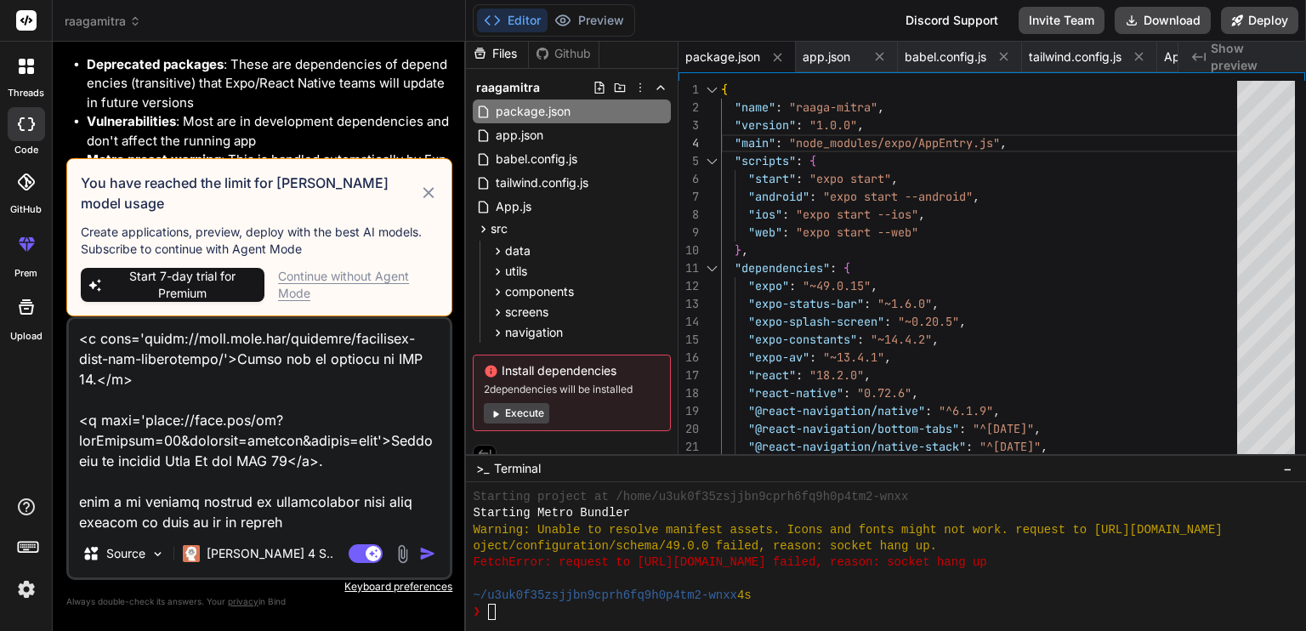
scroll to position [657, 0]
click at [422, 550] on img "button" at bounding box center [427, 553] width 17 height 17
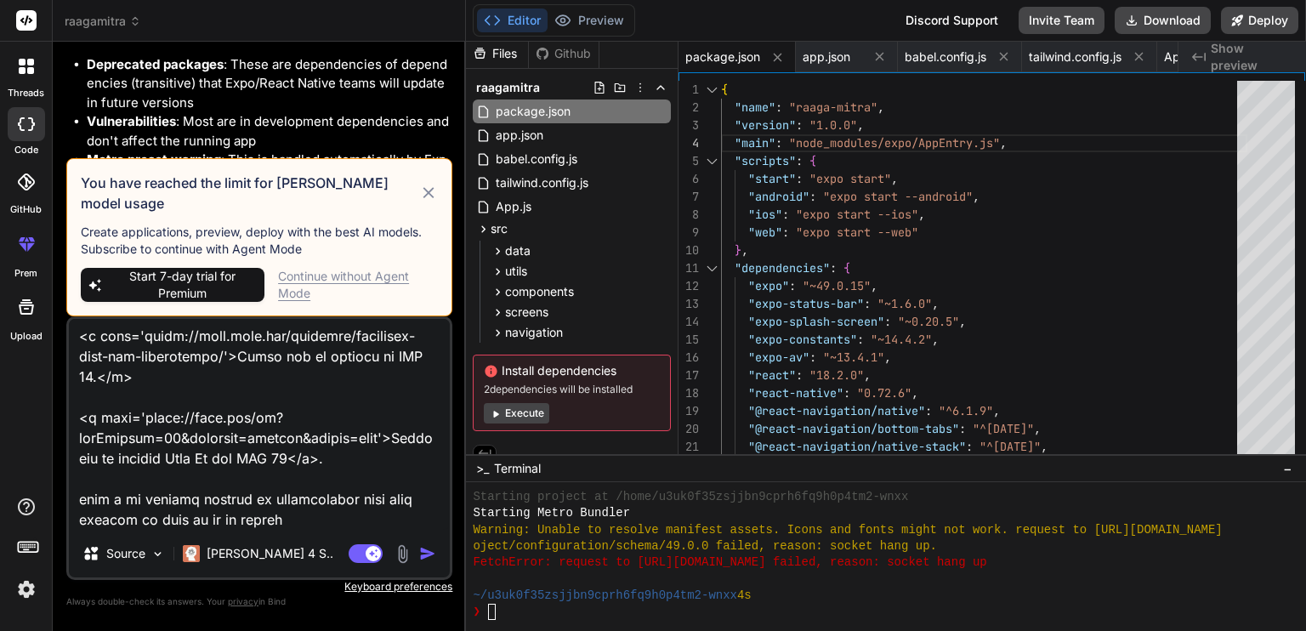
click at [422, 550] on img "button" at bounding box center [427, 553] width 17 height 17
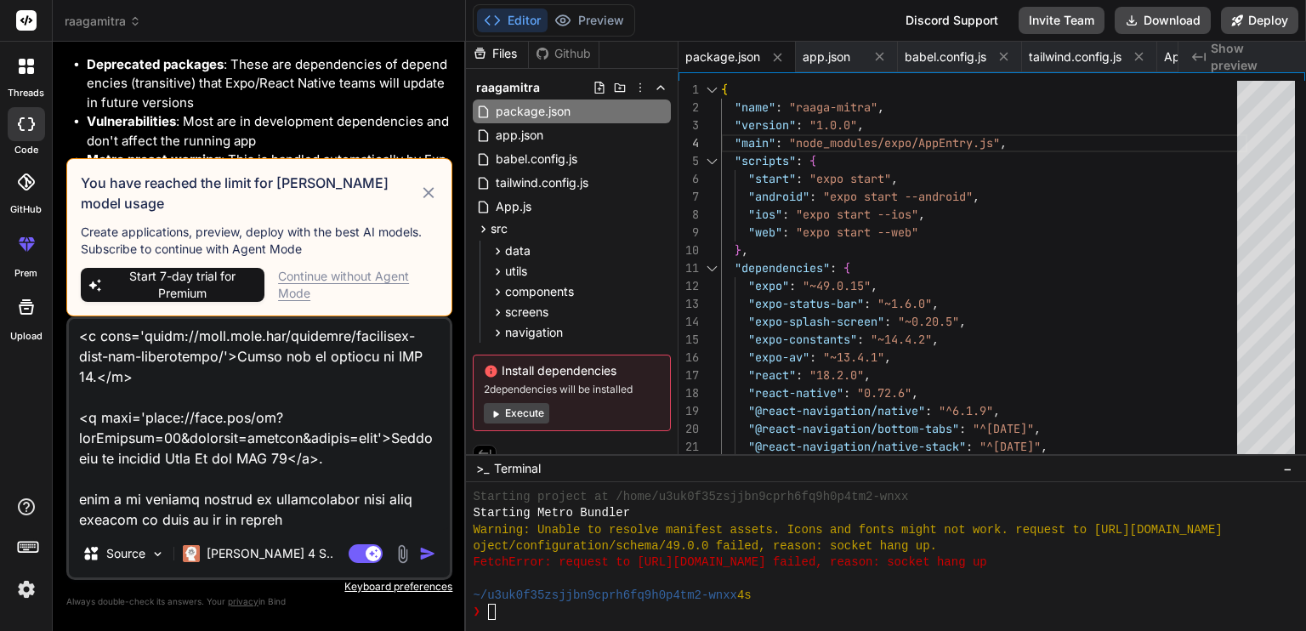
click at [422, 550] on img "button" at bounding box center [427, 553] width 17 height 17
click at [379, 276] on div "Continue without Agent Mode" at bounding box center [358, 285] width 160 height 34
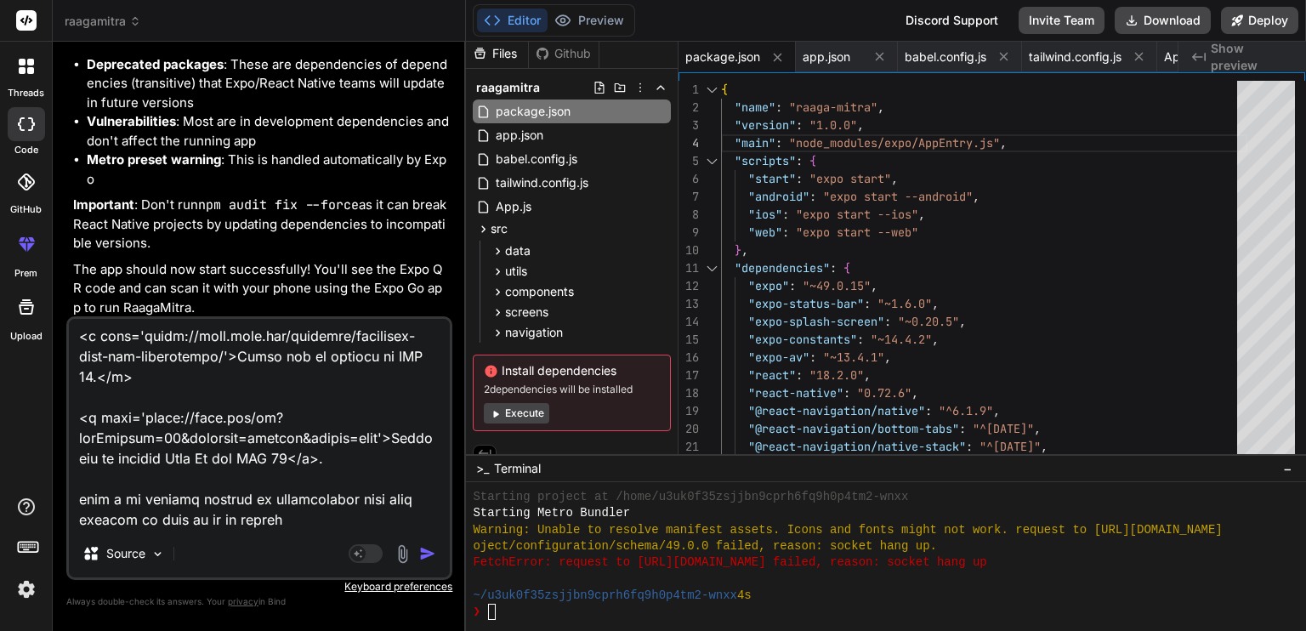
click at [421, 557] on img "button" at bounding box center [427, 553] width 17 height 17
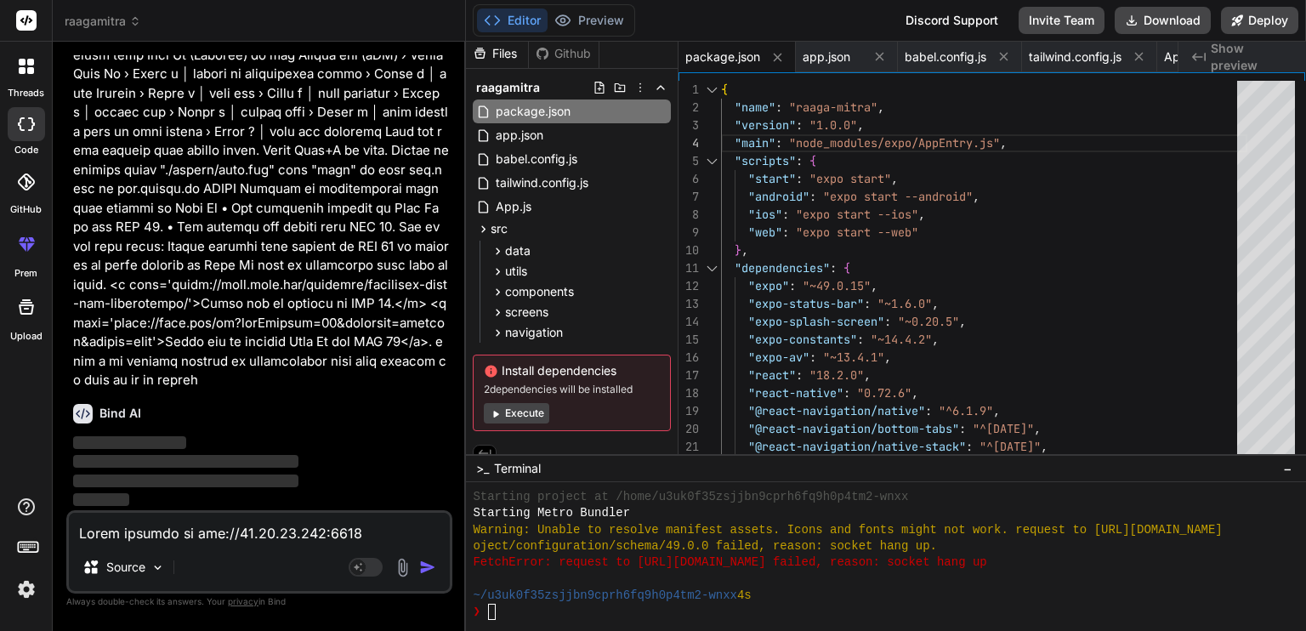
scroll to position [7153, 0]
click at [534, 414] on button "Execute" at bounding box center [516, 413] width 65 height 20
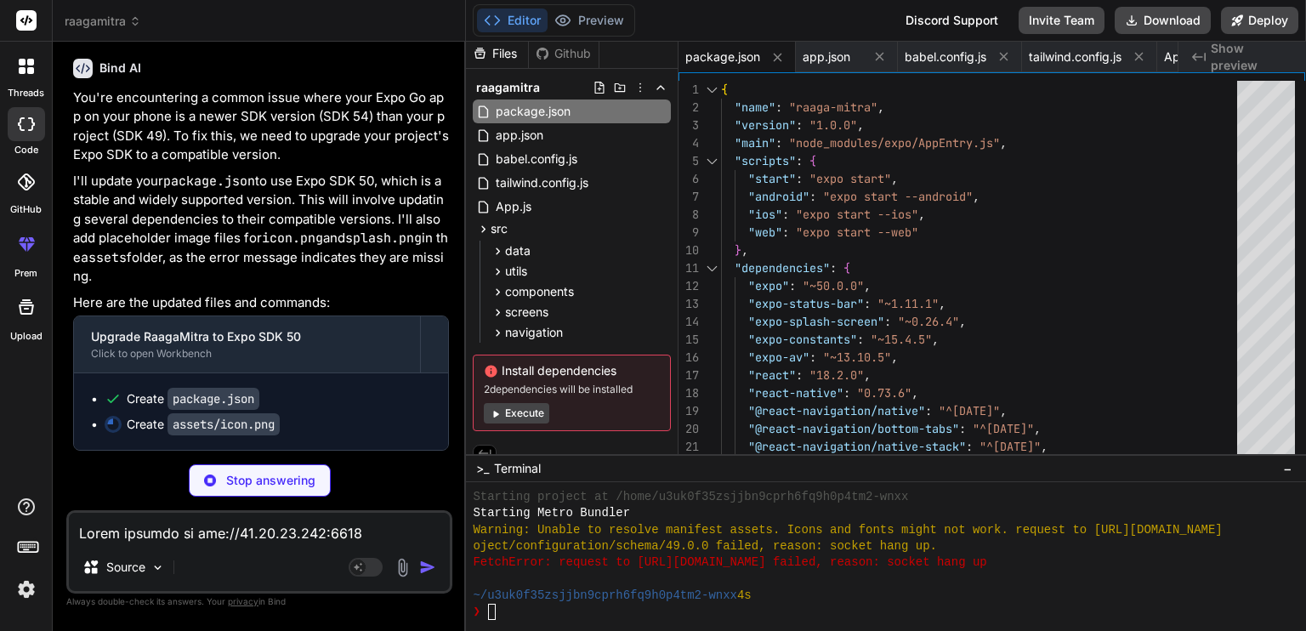
scroll to position [7498, 0]
click at [246, 401] on code "package.json" at bounding box center [214, 399] width 92 height 22
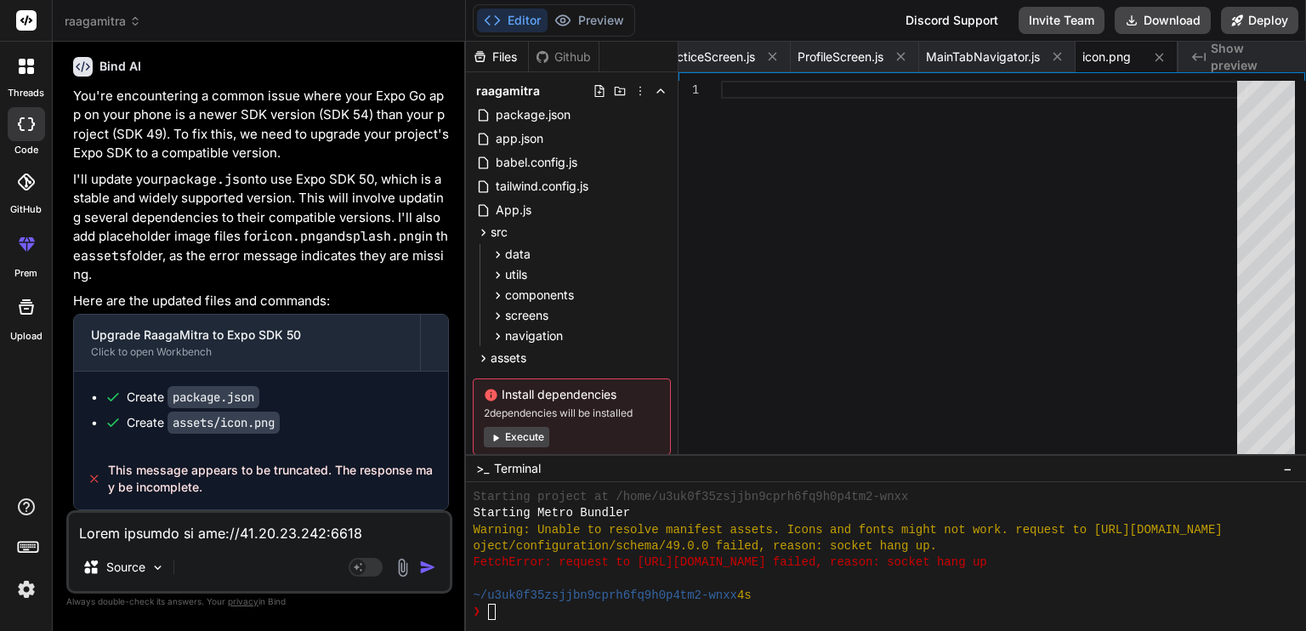
click at [171, 543] on textarea at bounding box center [259, 528] width 381 height 31
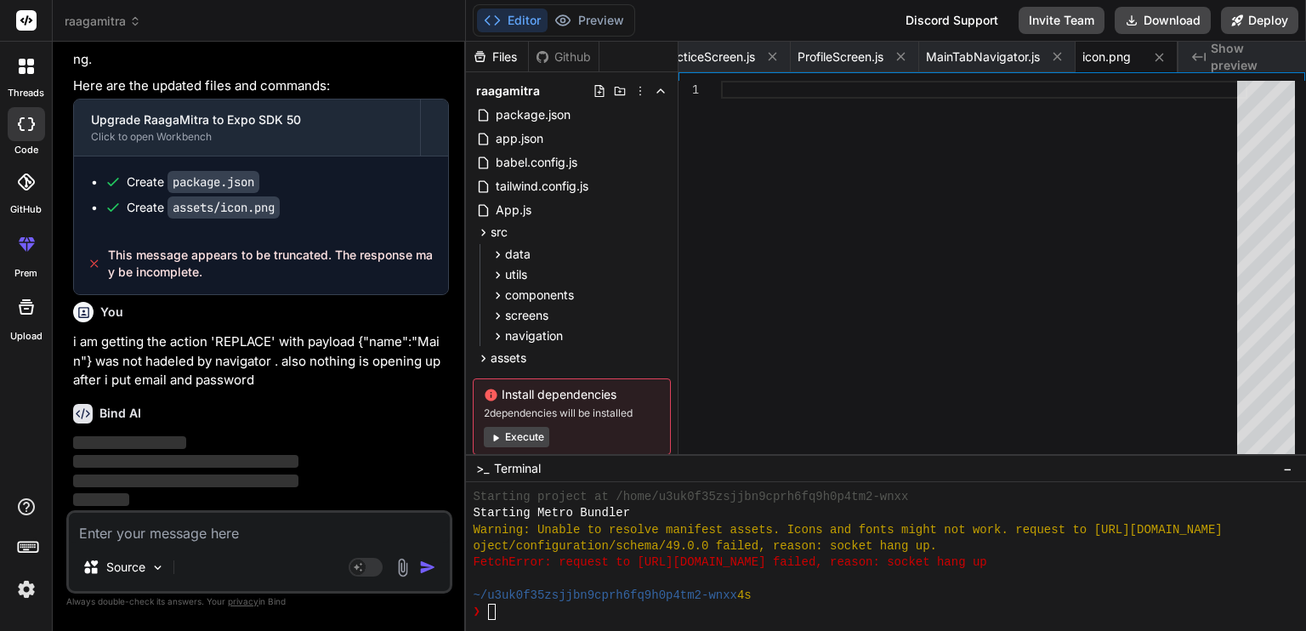
scroll to position [7714, 0]
click at [1107, 66] on div "icon.png" at bounding box center [1127, 57] width 102 height 31
click at [1106, 276] on div at bounding box center [984, 272] width 526 height 382
click at [1163, 58] on icon at bounding box center [1159, 57] width 14 height 14
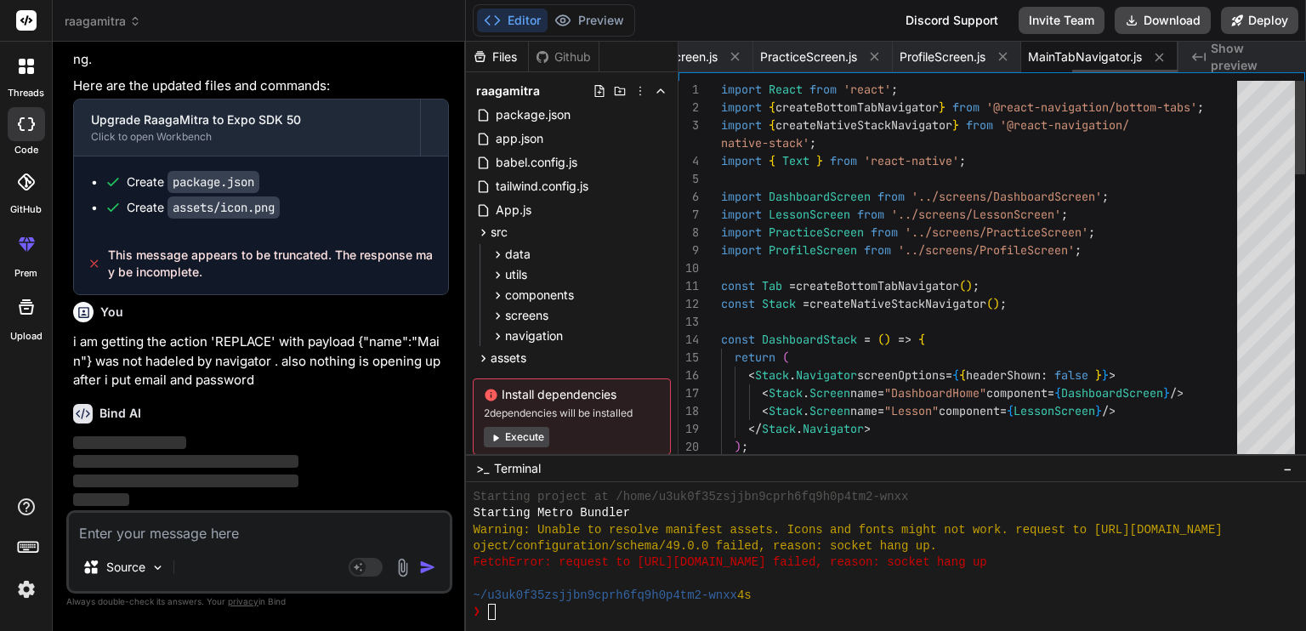
scroll to position [0, 1868]
click at [148, 538] on textarea at bounding box center [259, 528] width 381 height 31
paste textarea "This is a development-only warning and won't be shown in production. ERROR The …"
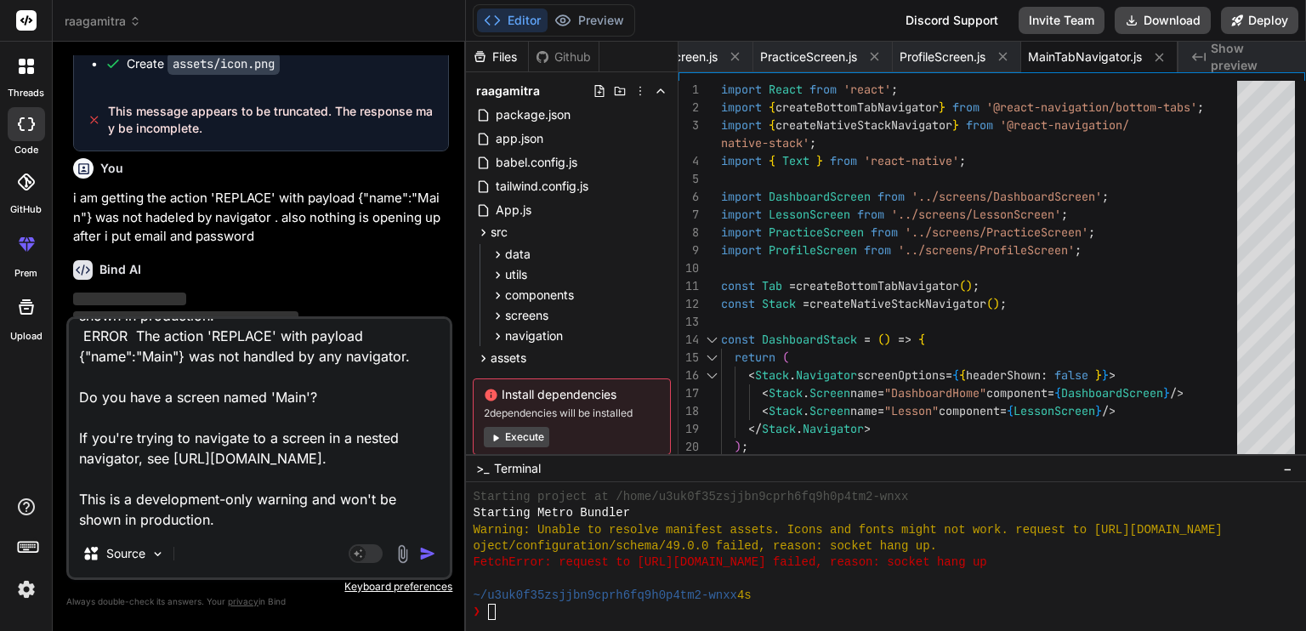
click at [424, 550] on img "button" at bounding box center [427, 553] width 17 height 17
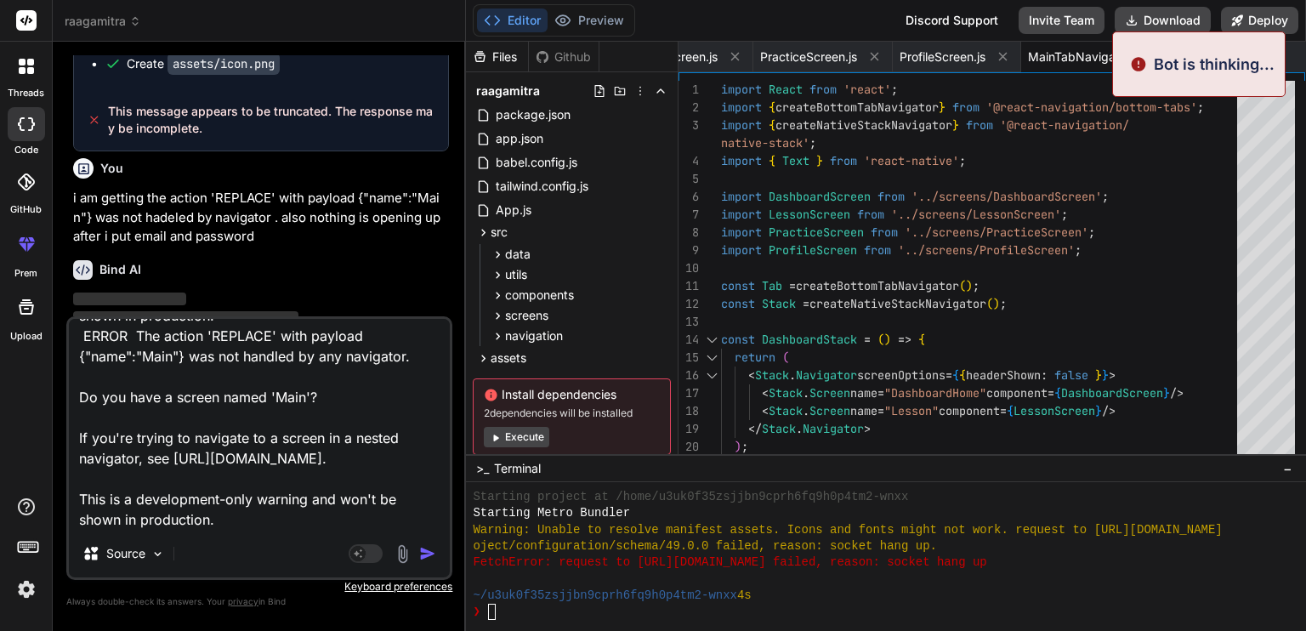
scroll to position [7908, 0]
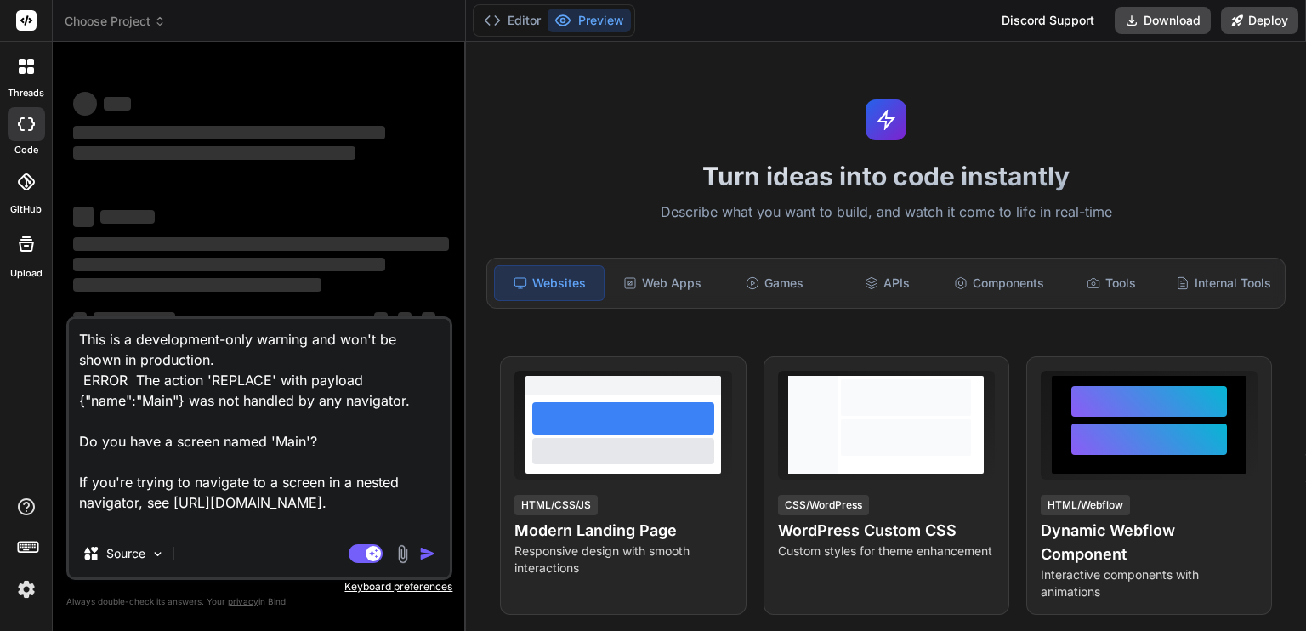
scroll to position [38, 0]
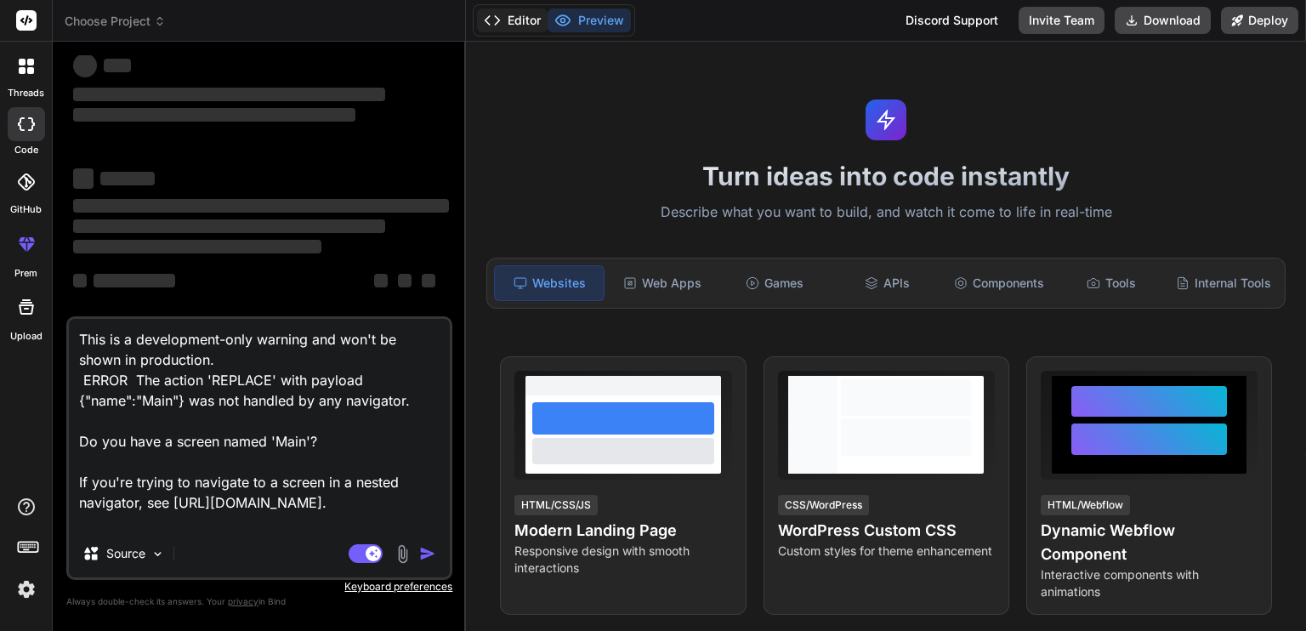
click at [519, 19] on button "Editor" at bounding box center [512, 21] width 71 height 24
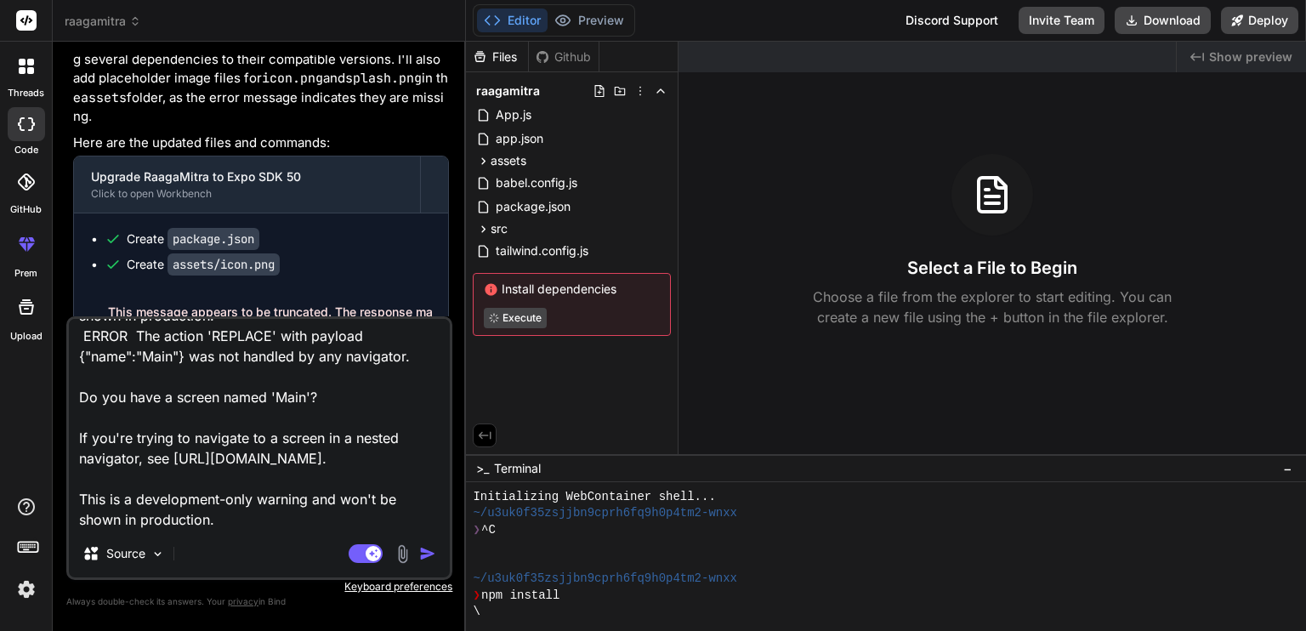
scroll to position [6368, 0]
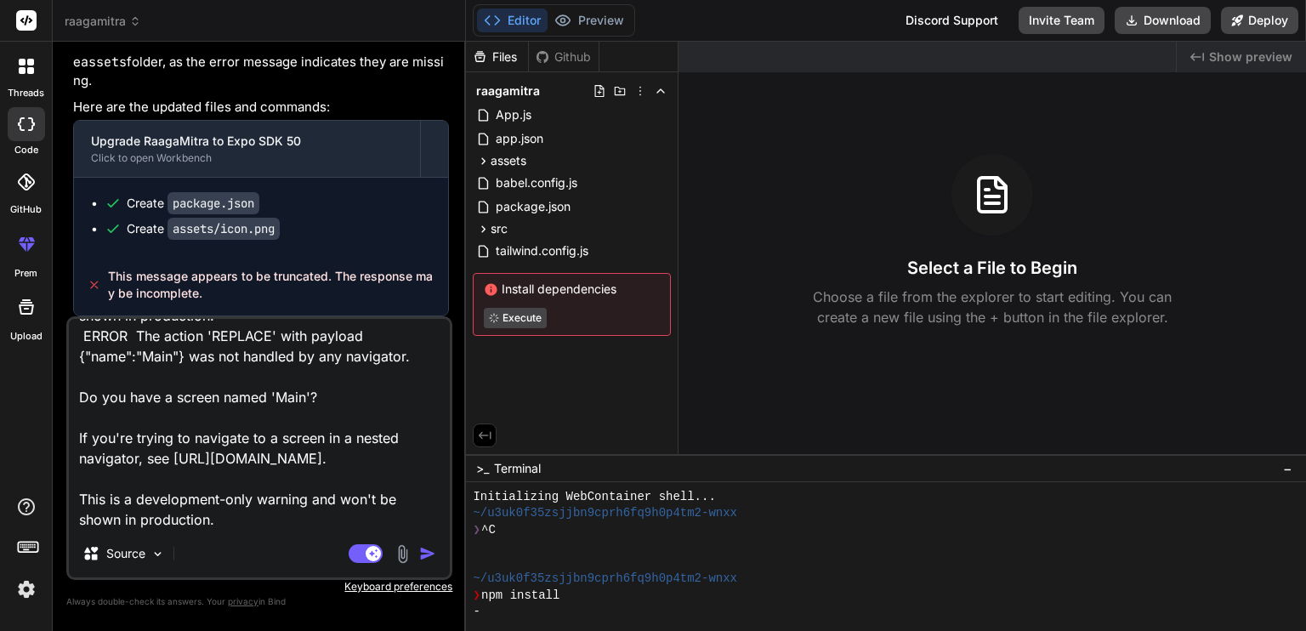
click at [429, 554] on img "button" at bounding box center [427, 553] width 17 height 17
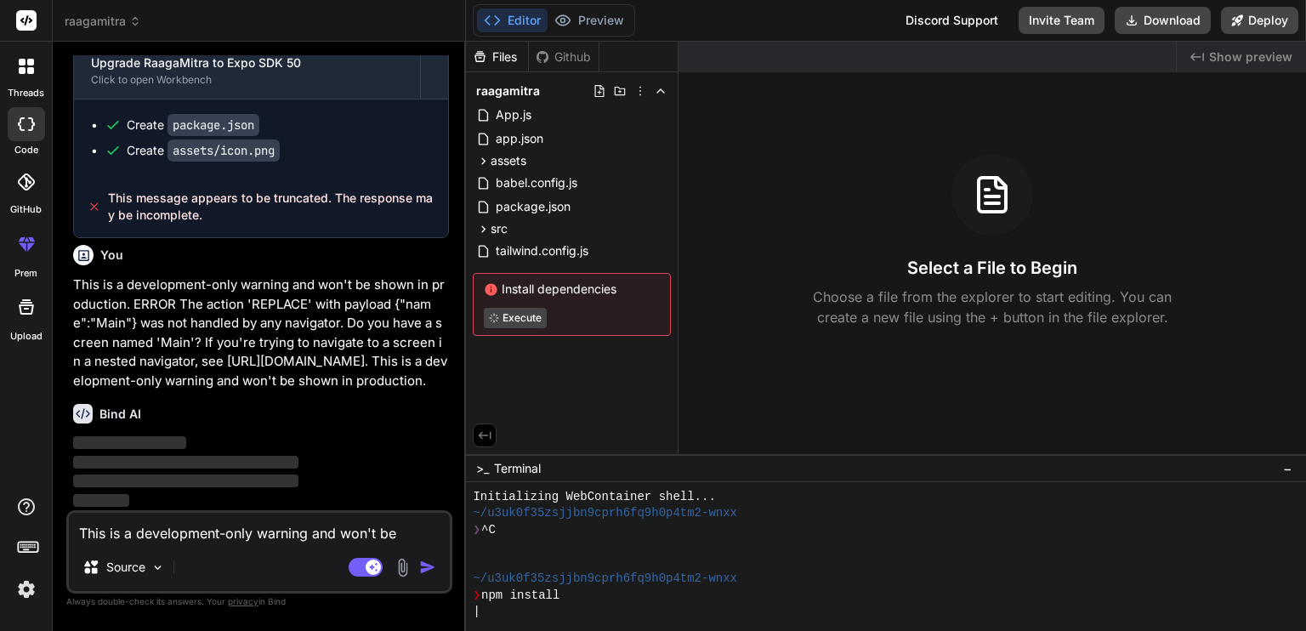
scroll to position [6485, 0]
click at [252, 276] on p "This is a development-only warning and won't be shown in production. ERROR The …" at bounding box center [261, 333] width 376 height 115
click at [129, 276] on p "This is a development-only warning and won't be shown in production. ERROR The …" at bounding box center [261, 333] width 376 height 115
click at [486, 156] on icon at bounding box center [483, 161] width 14 height 14
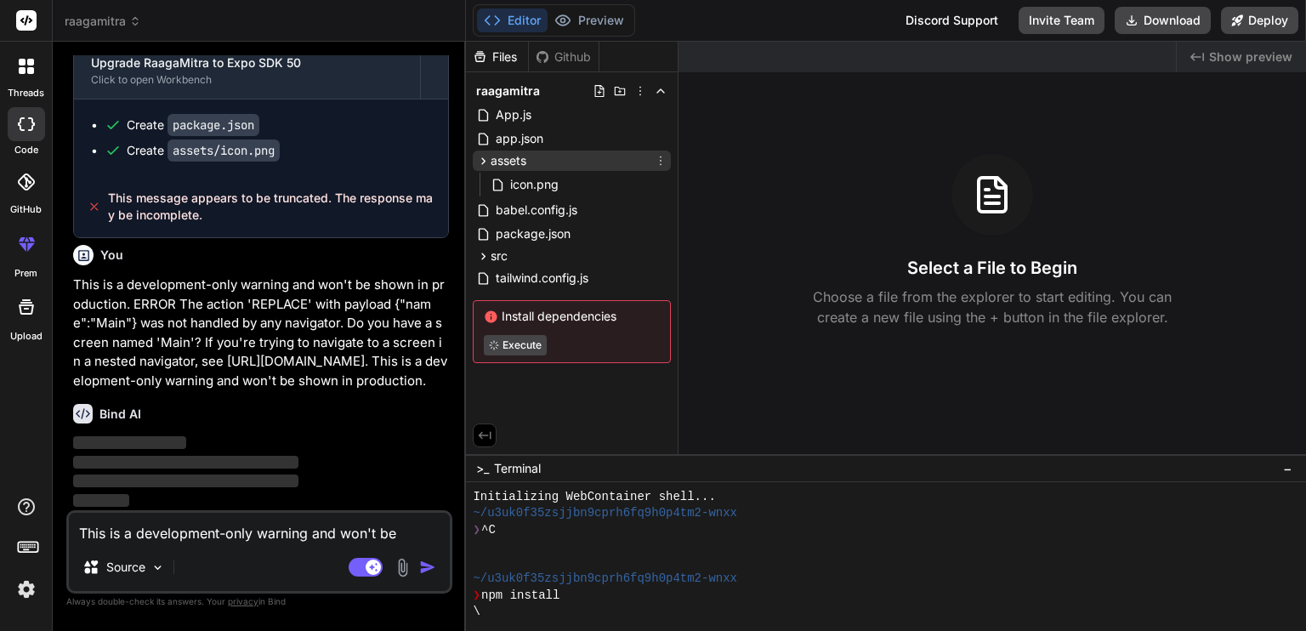
click at [486, 156] on icon at bounding box center [483, 161] width 14 height 14
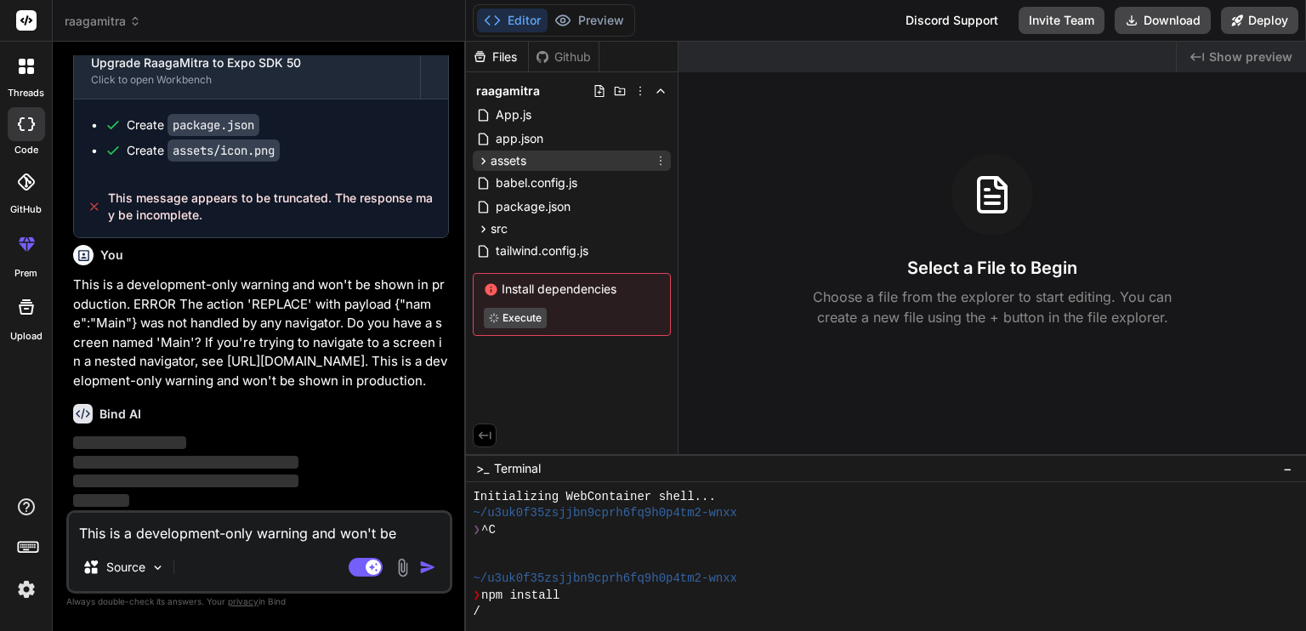
click at [483, 162] on icon at bounding box center [484, 160] width 4 height 7
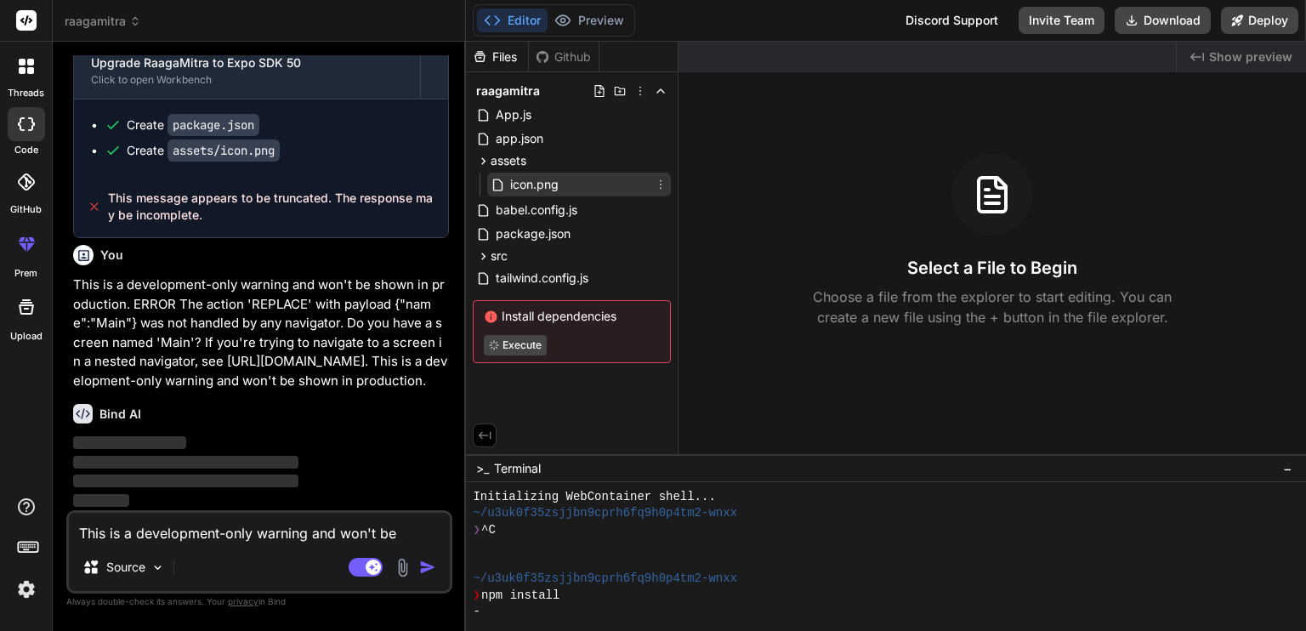
click at [540, 184] on span "icon.png" at bounding box center [535, 184] width 52 height 20
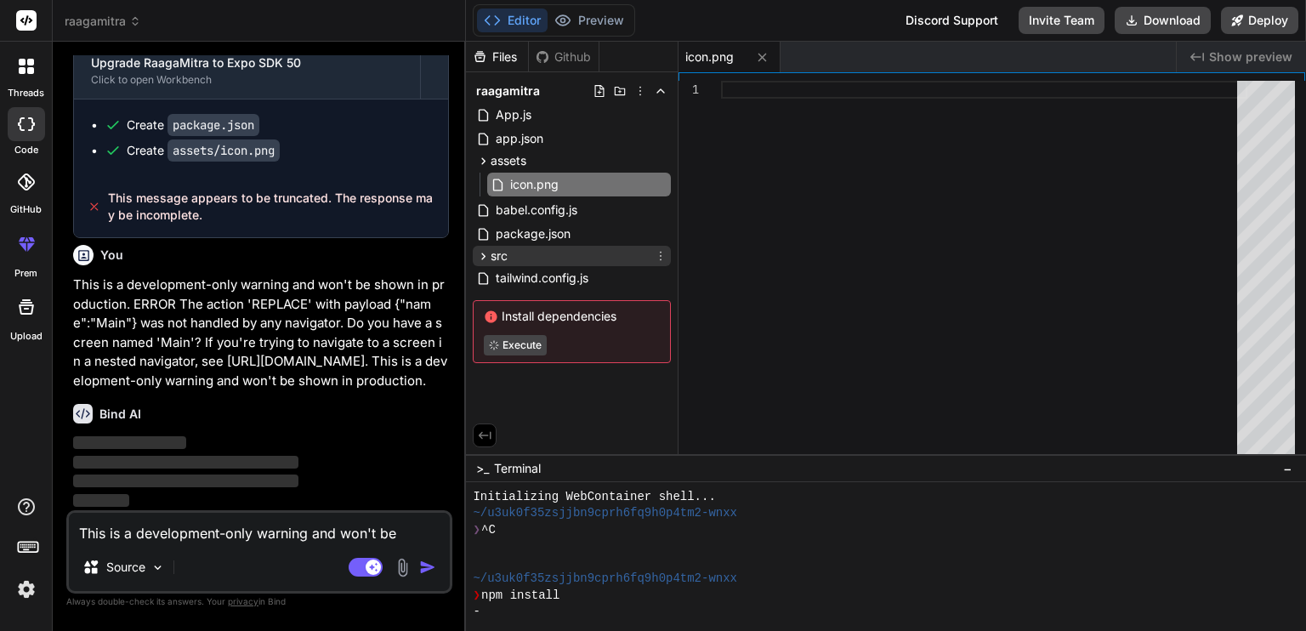
click at [486, 258] on icon at bounding box center [483, 256] width 14 height 14
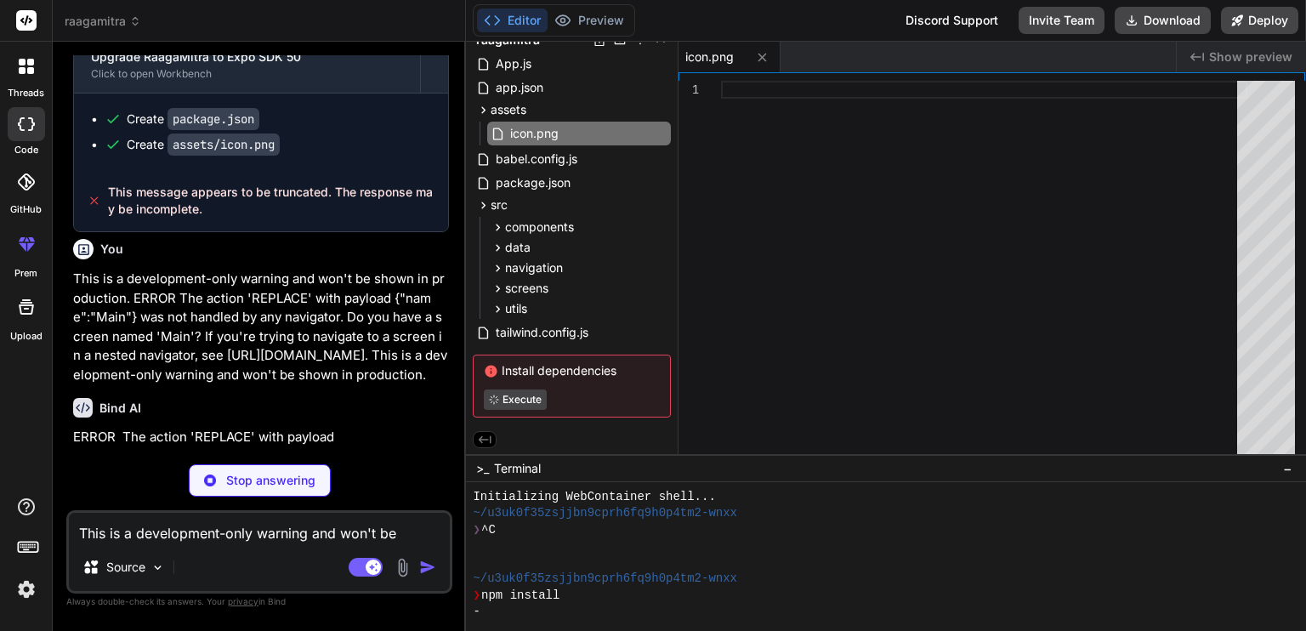
scroll to position [6450, 0]
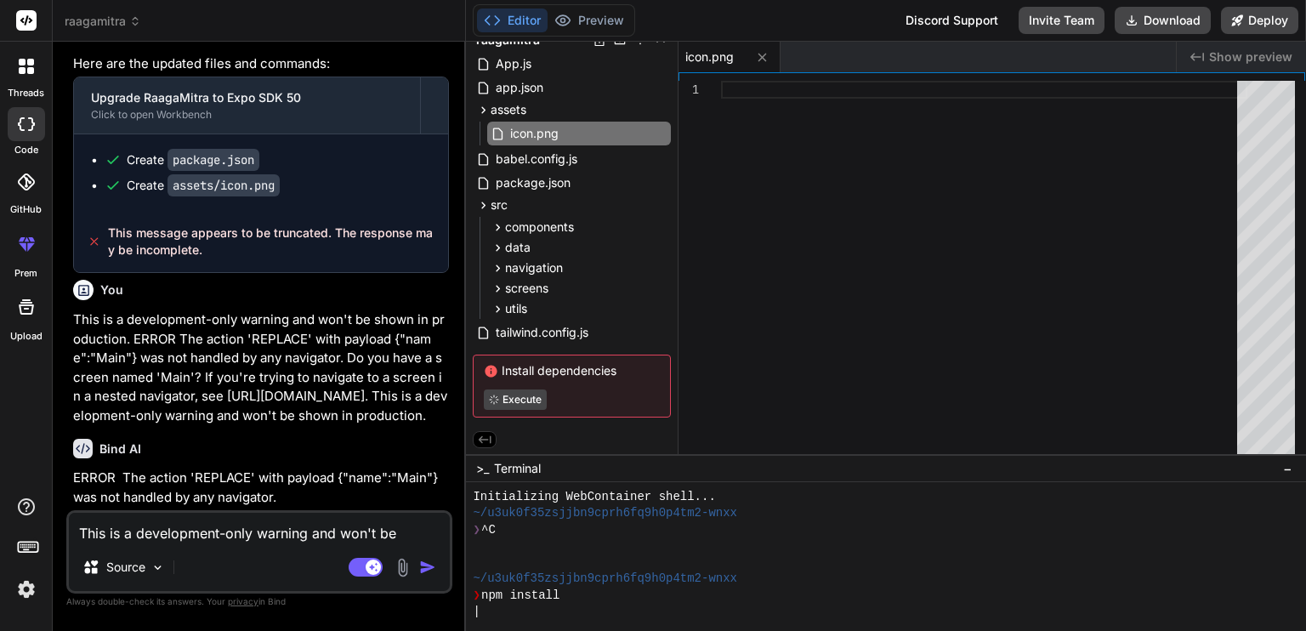
type textarea "x"
click at [270, 534] on textarea "This is a development-only warning and won't be shown in production. ERROR The …" at bounding box center [259, 528] width 381 height 31
type textarea "y"
type textarea "x"
type textarea "ye"
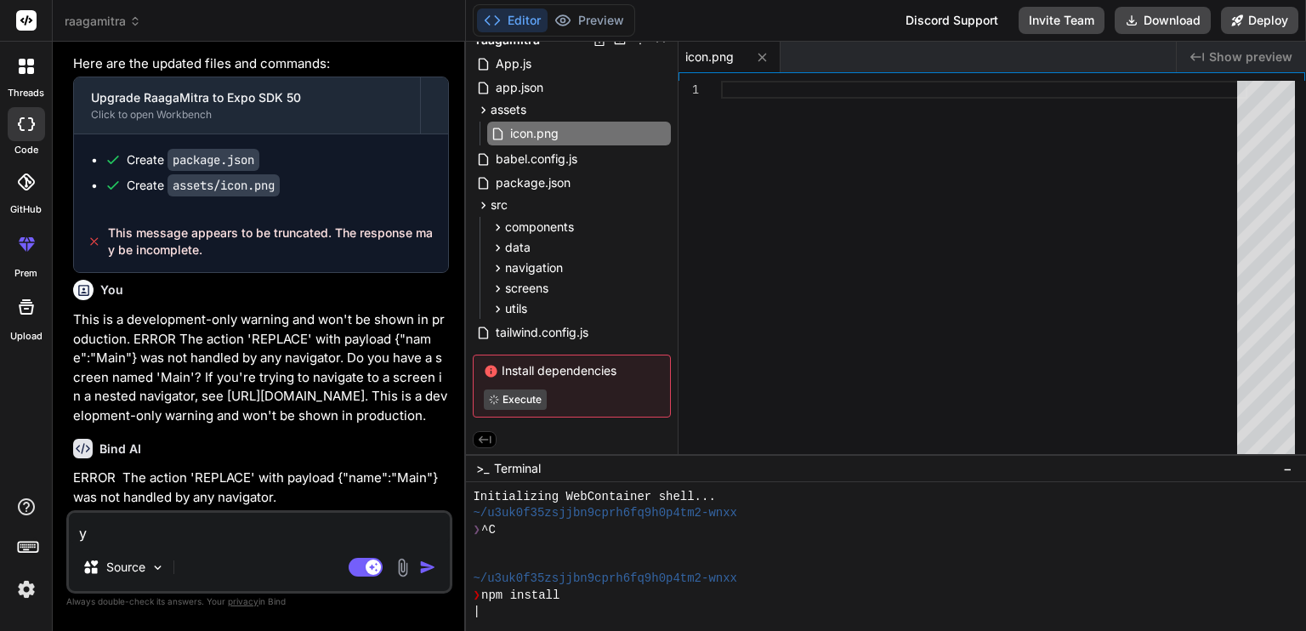
type textarea "x"
type textarea "yes"
type textarea "x"
type textarea "yes."
type textarea "x"
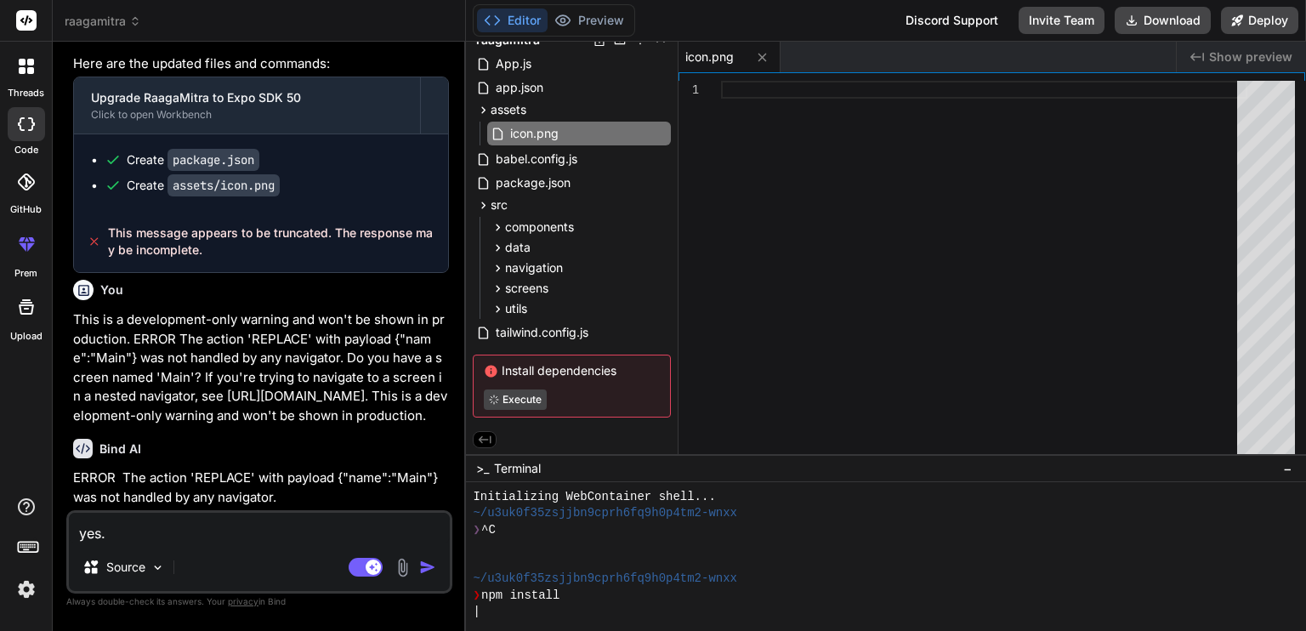
type textarea "yes."
type textarea "x"
type textarea "yes. b"
type textarea "x"
type textarea "yes. bu"
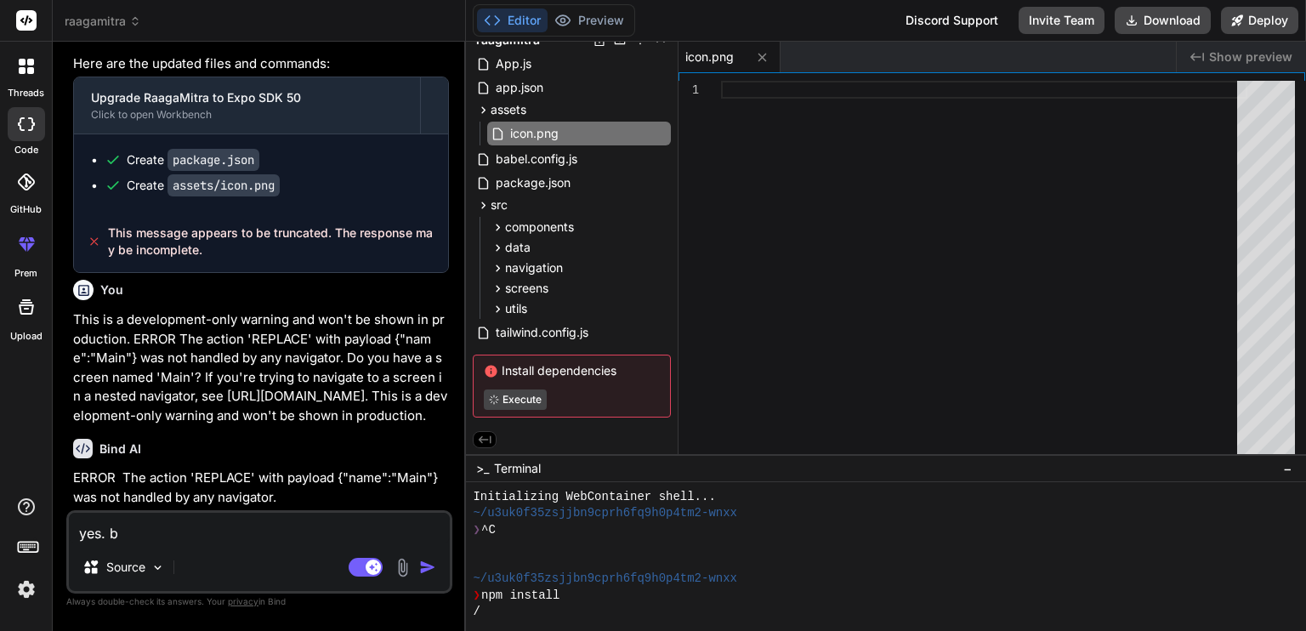
type textarea "x"
type textarea "yes. but"
type textarea "x"
type textarea "yes. but"
type textarea "x"
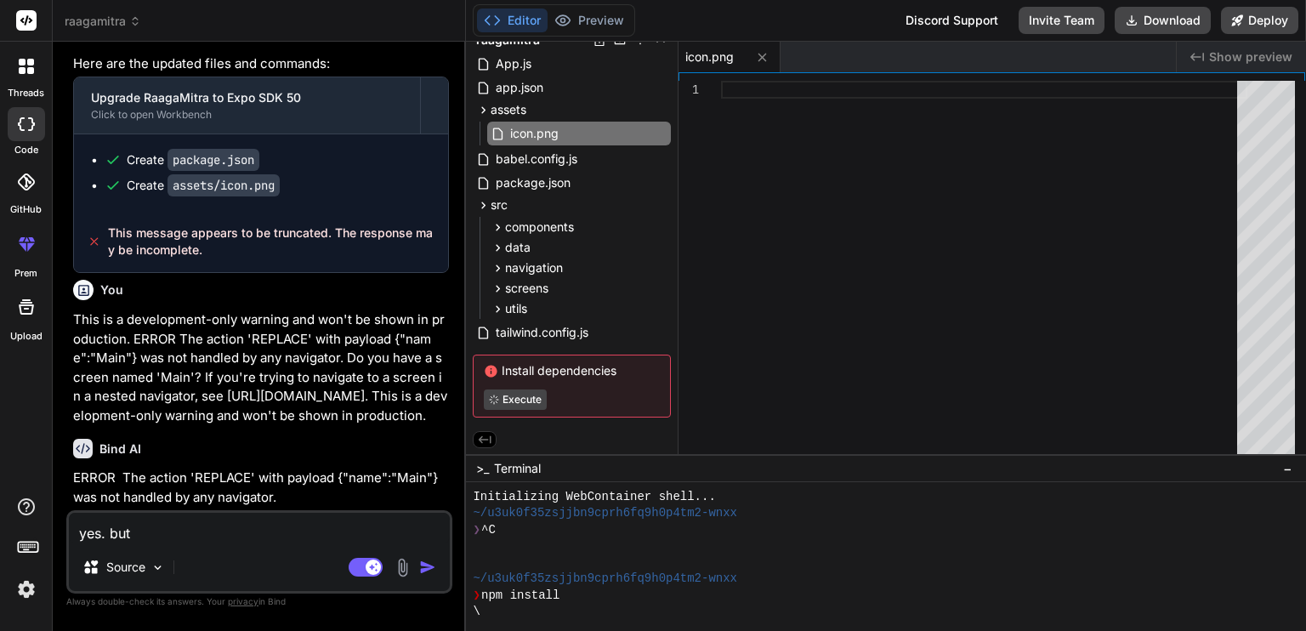
type textarea "yes. but w"
type textarea "x"
type textarea "yes. but wh"
type textarea "x"
type textarea "yes. but wha"
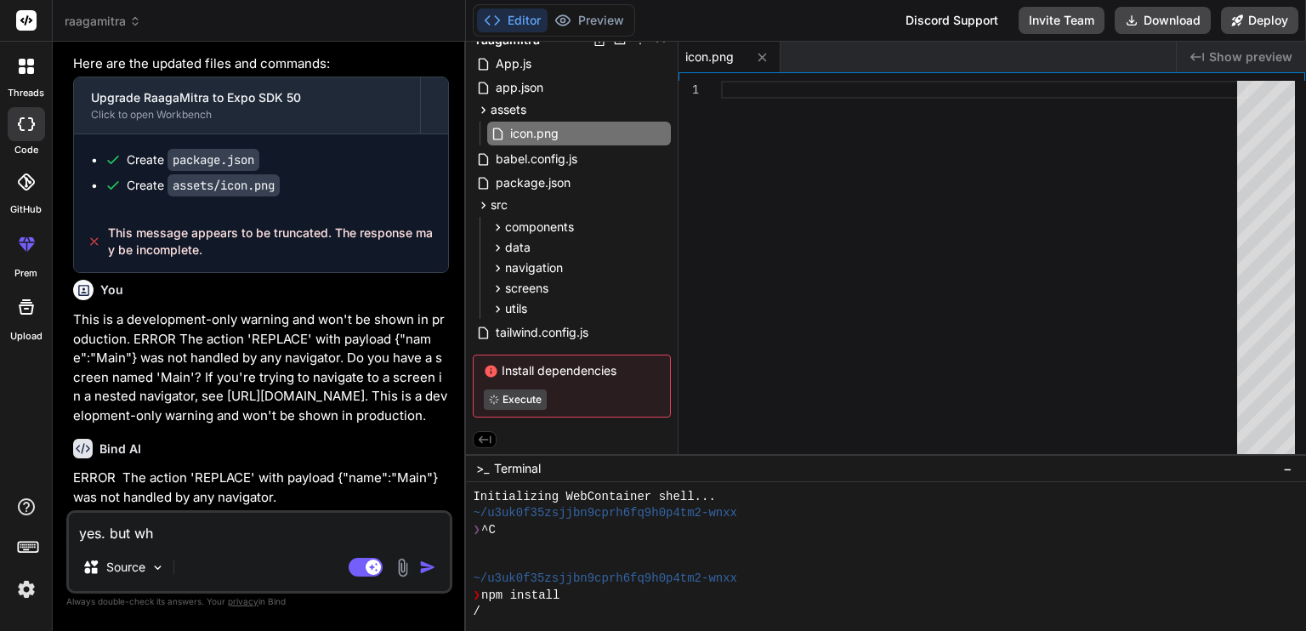
type textarea "x"
type textarea "yes. but what"
type textarea "x"
type textarea "yes. but what"
type textarea "x"
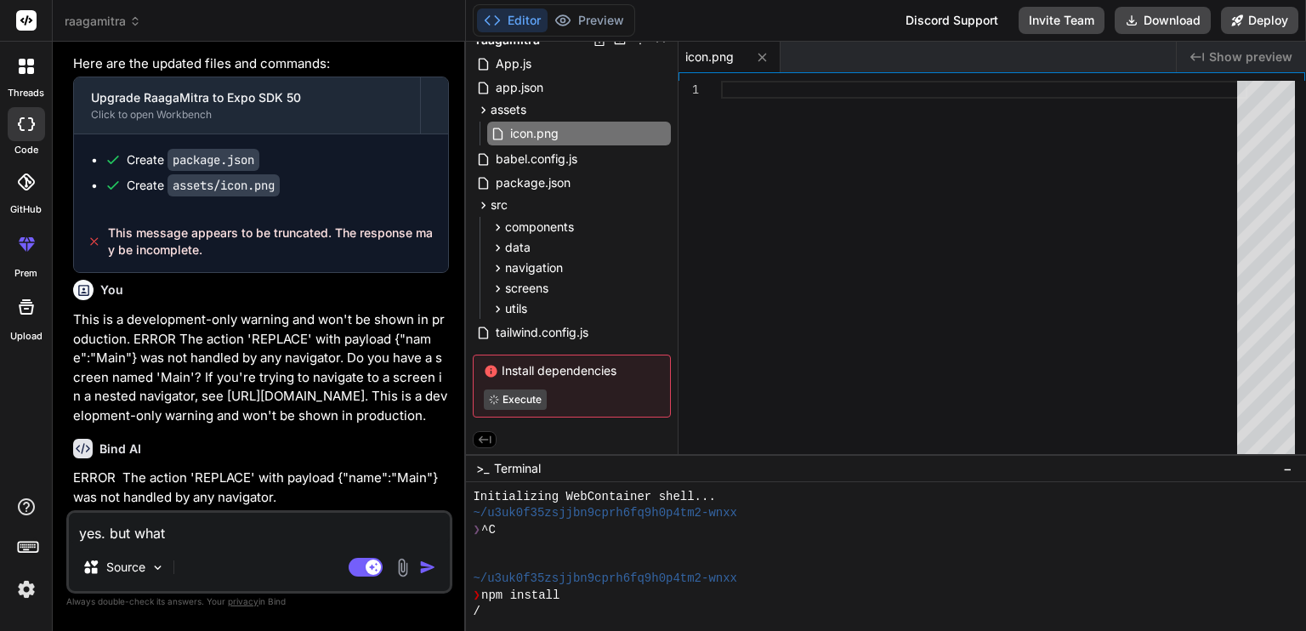
type textarea "yes. but what a"
type textarea "x"
type textarea "yes. but what am"
type textarea "x"
type textarea "yes. but what am"
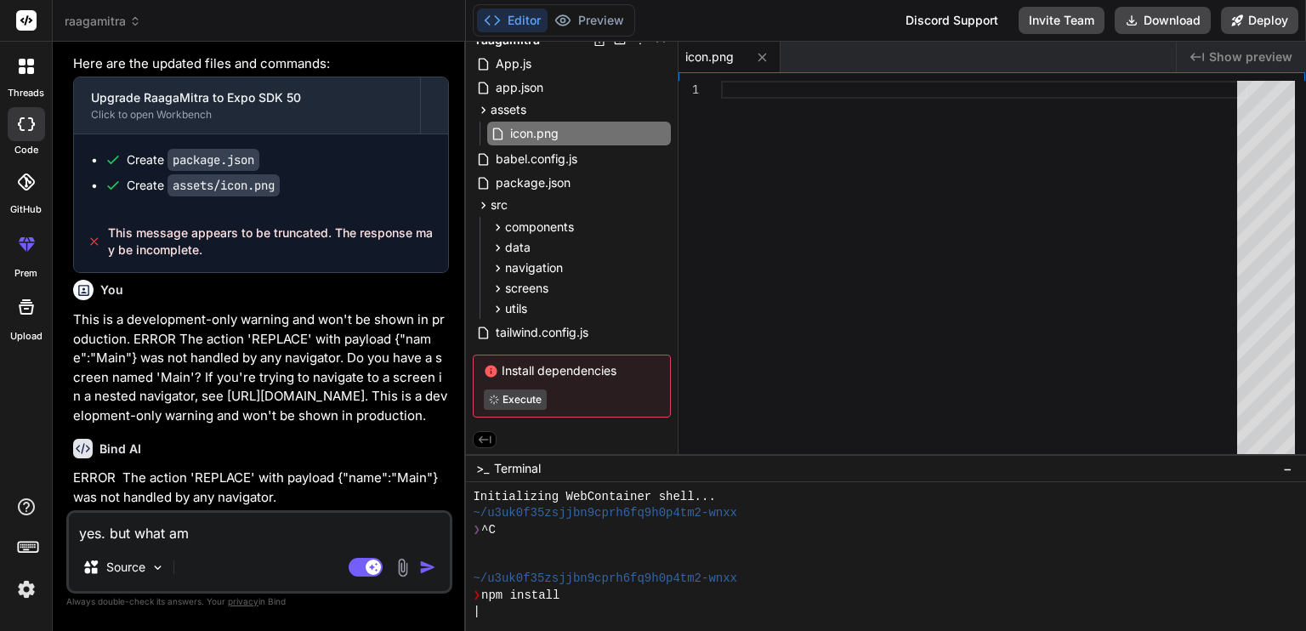
type textarea "x"
type textarea "yes. but what am i"
type textarea "x"
type textarea "yes. but what am i"
type textarea "x"
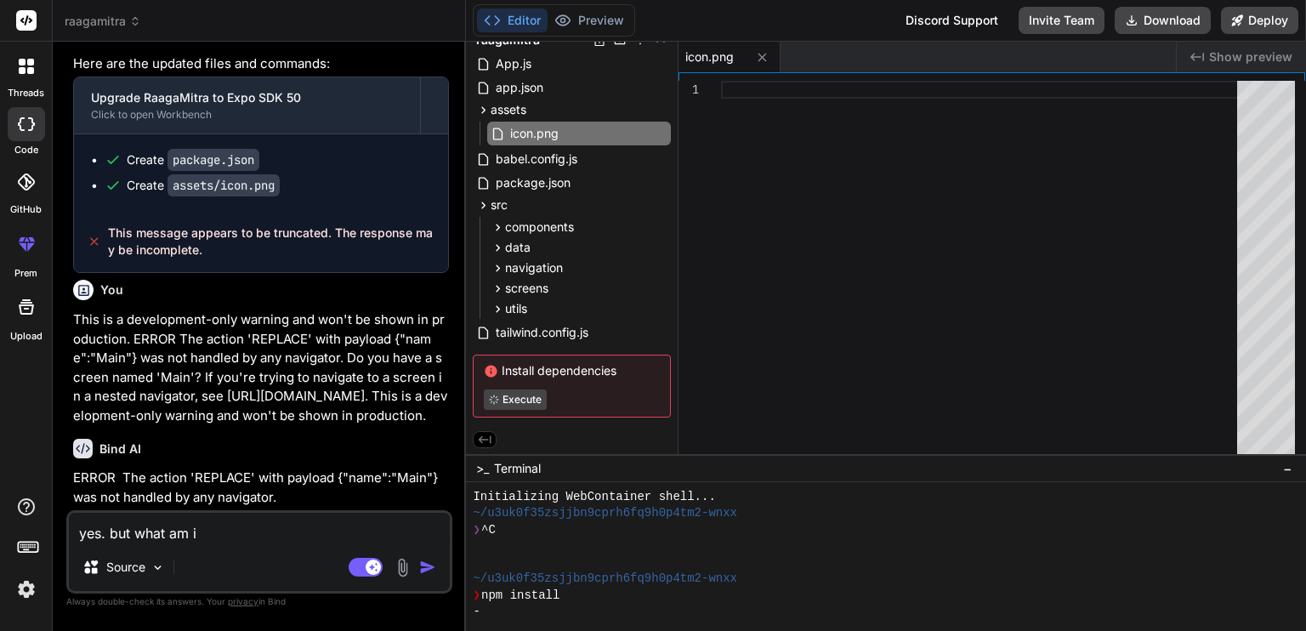
type textarea "yes. but what am i s"
type textarea "x"
type textarea "yes. but what am i su"
type textarea "x"
type textarea "yes. but what am i sup"
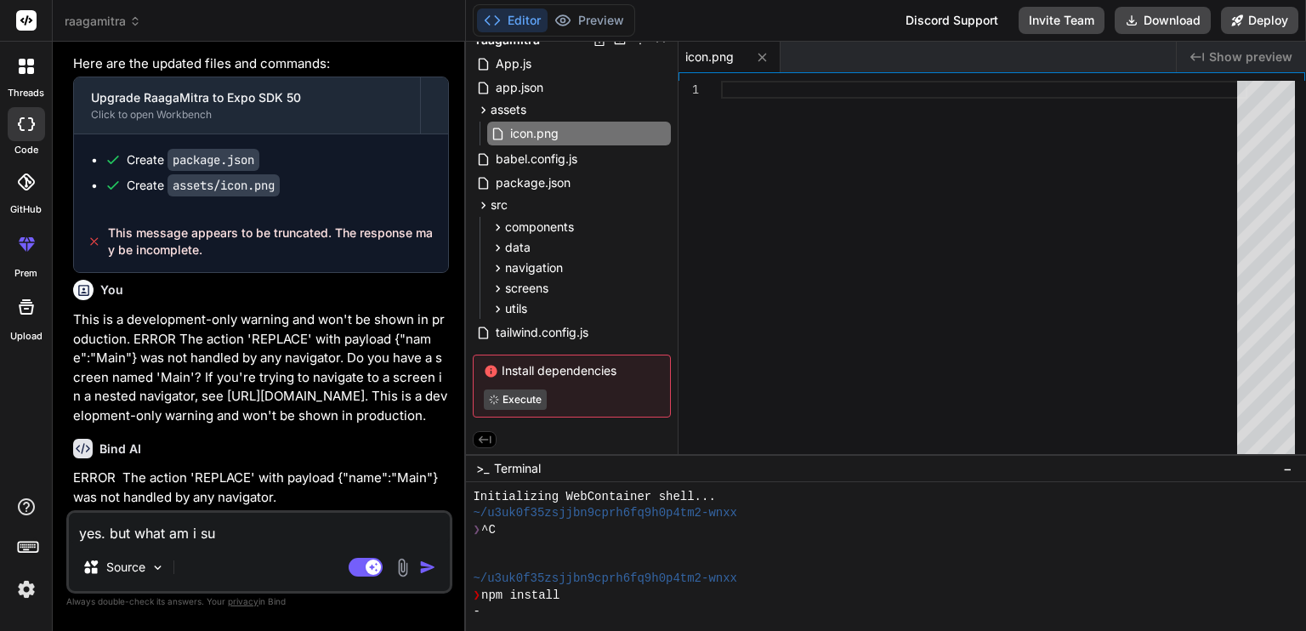
type textarea "x"
type textarea "yes. but what am i supp"
type textarea "x"
type textarea "yes. but what am i suppo"
type textarea "x"
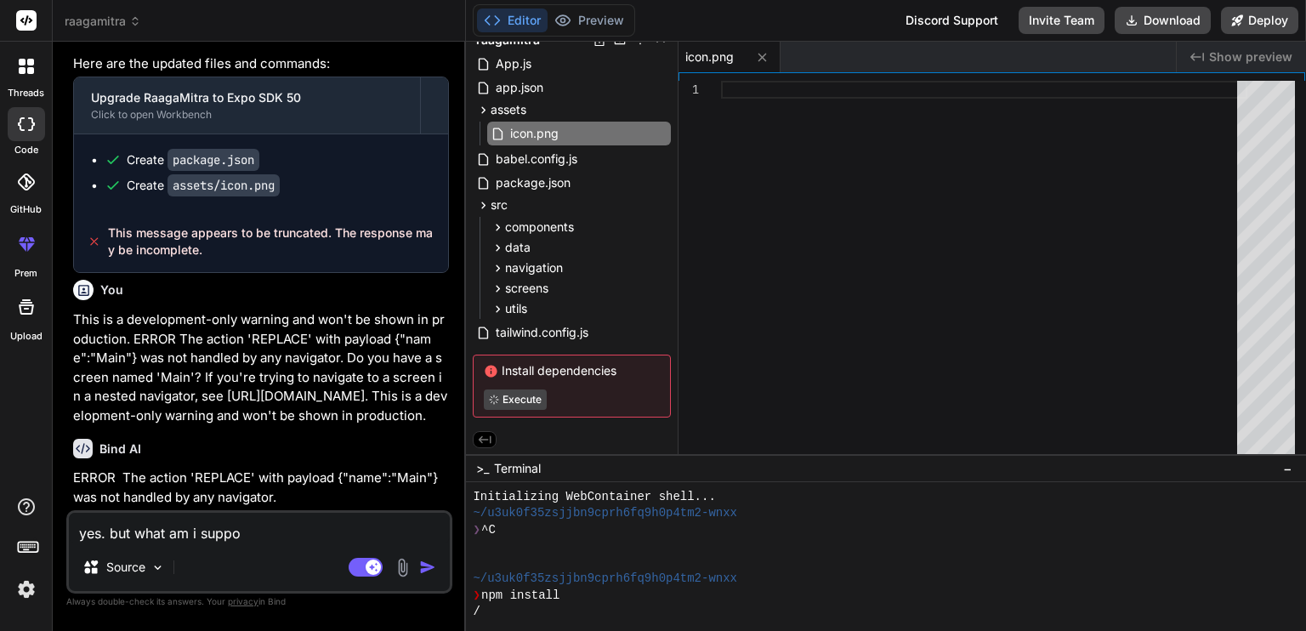
type textarea "yes. but what am i suppos"
type textarea "x"
type textarea "yes. but what am i suppose"
type textarea "x"
type textarea "yes. but what am i supposed"
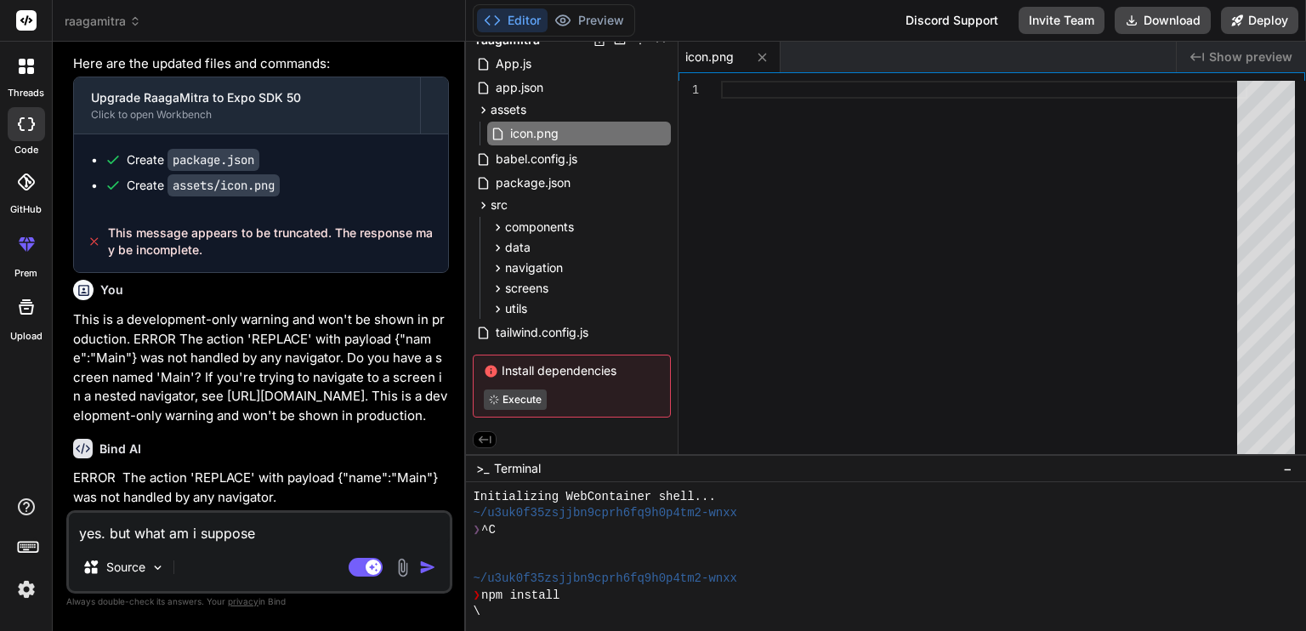
type textarea "x"
type textarea "yes. but what am i supposed"
type textarea "x"
type textarea "yes. but what am i supposed t"
type textarea "x"
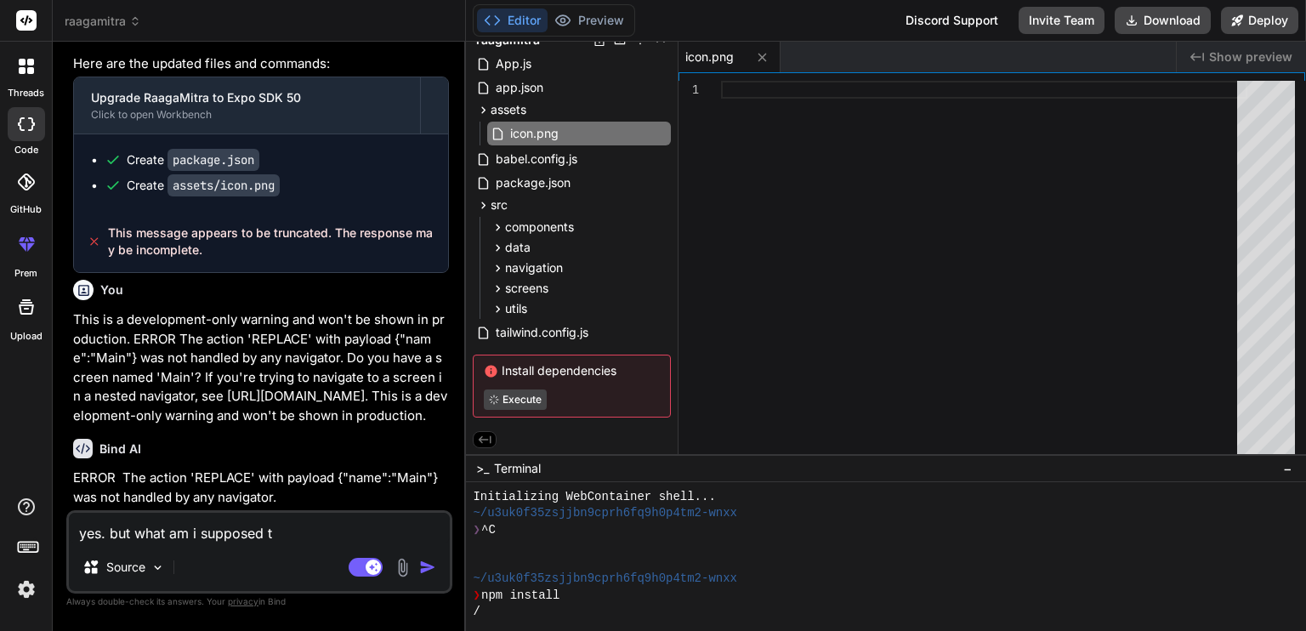
type textarea "yes. but what am i supposed to"
type textarea "x"
type textarea "yes. but what am i supposed to"
type textarea "x"
type textarea "yes. but what am i supposed to d"
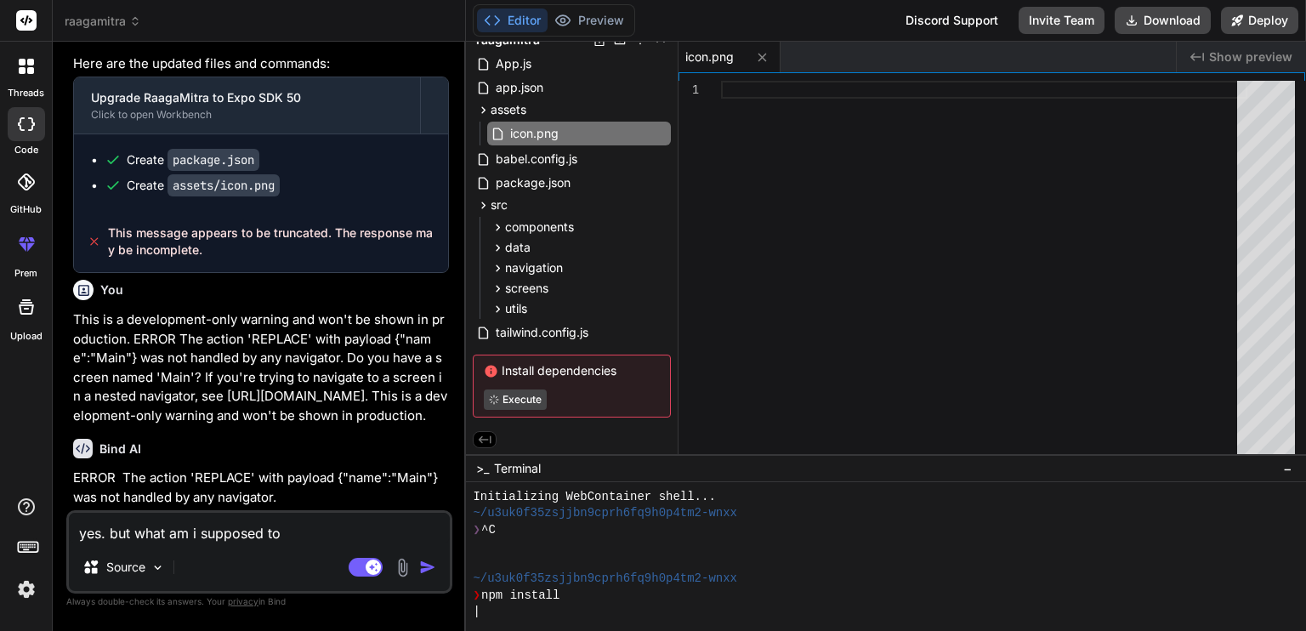
type textarea "x"
type textarea "yes. but what am i supposed to do"
type textarea "x"
type textarea "yes. but what am i supposed to do"
type textarea "x"
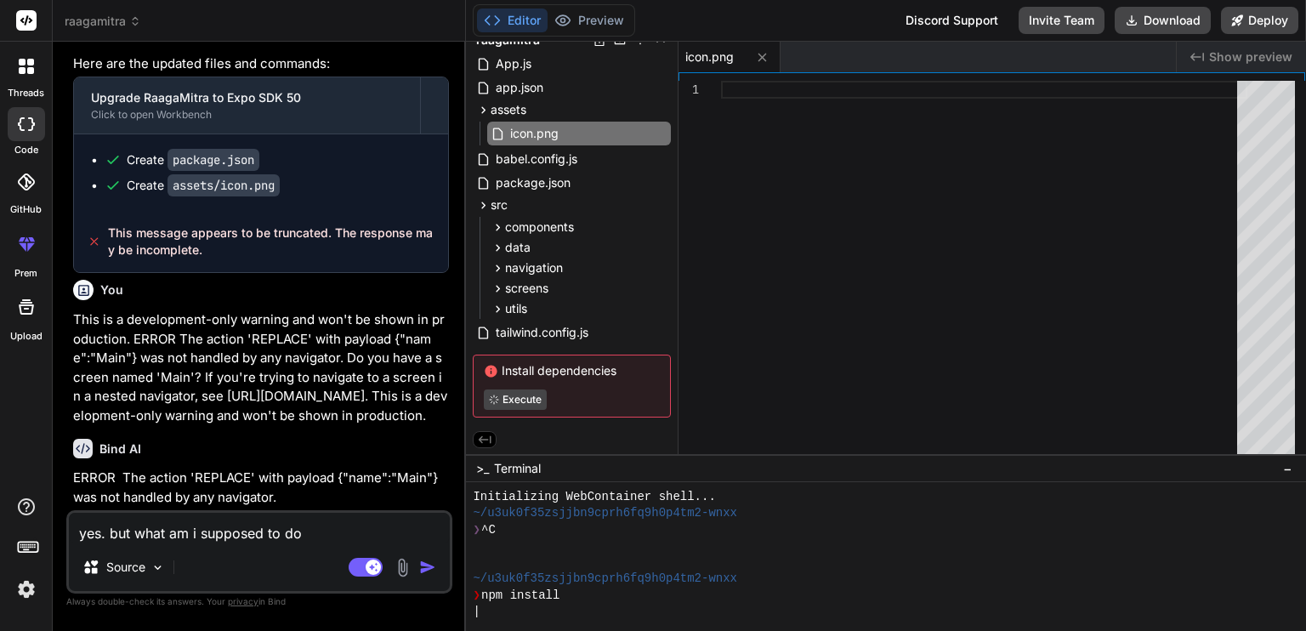
type textarea "yes. but what am i supposed to do t"
type textarea "x"
type textarea "yes. but what am i supposed to do to"
type textarea "x"
type textarea "yes. but what am i supposed to do to"
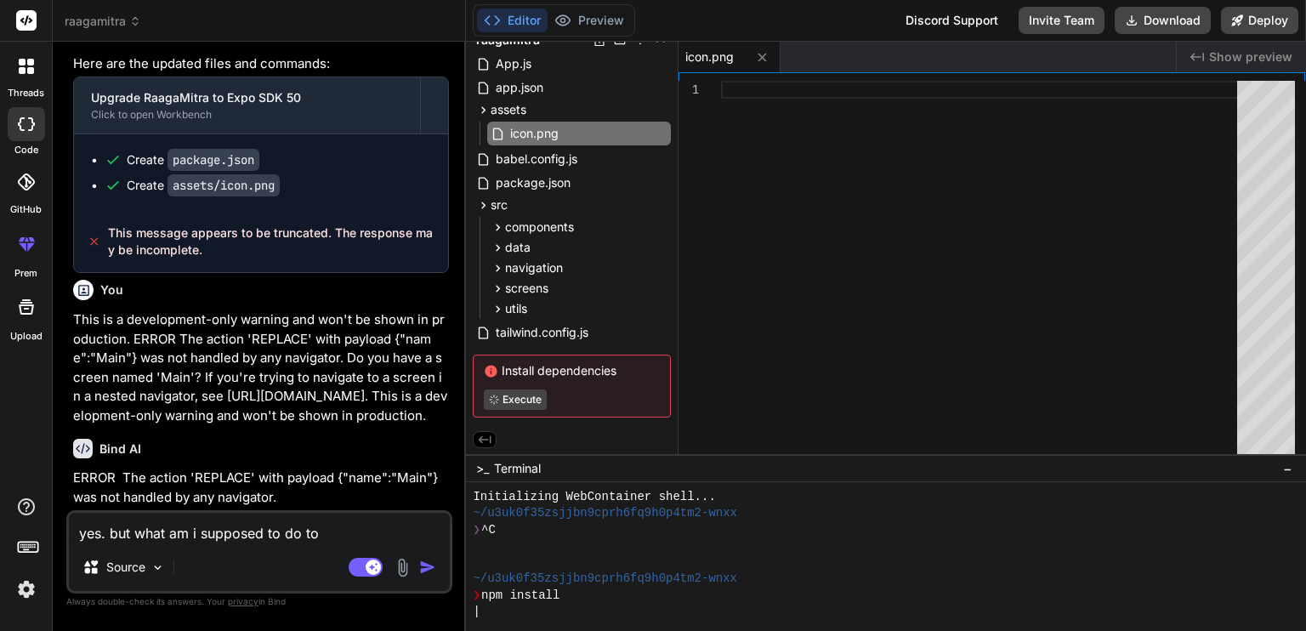
type textarea "x"
type textarea "yes. but what am i supposed to do to c"
type textarea "x"
type textarea "yes. but what am i supposed to do to co"
type textarea "x"
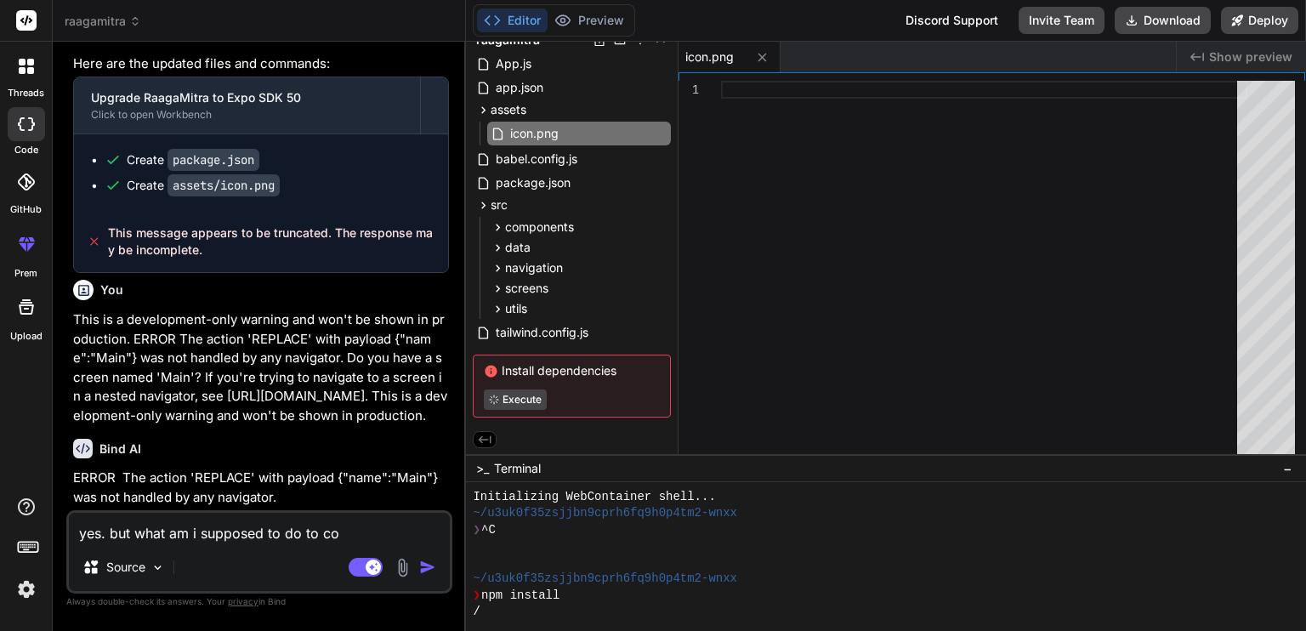
type textarea "yes. but what am i supposed to do to cor"
type textarea "x"
type textarea "yes. but what am i supposed to do to core"
type textarea "x"
type textarea "yes. but what am i supposed to do to corec"
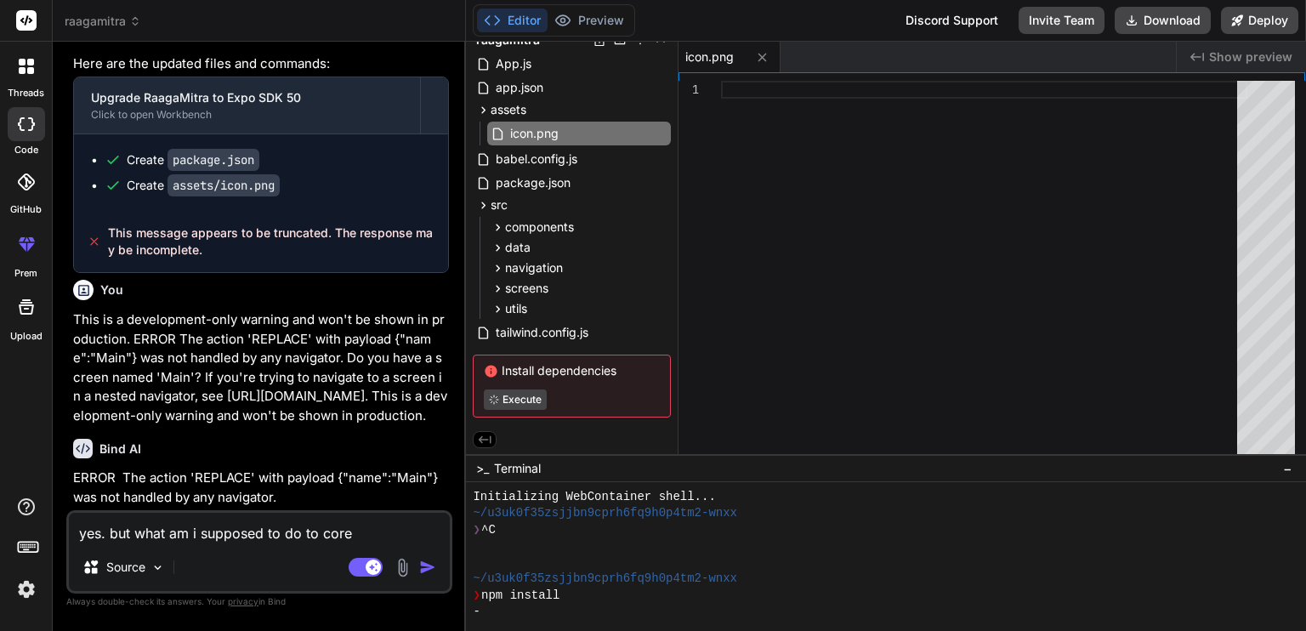
type textarea "x"
type textarea "yes. but what am i supposed to do to corect"
type textarea "x"
type textarea "yes. but what am i supposed to do to corect"
type textarea "x"
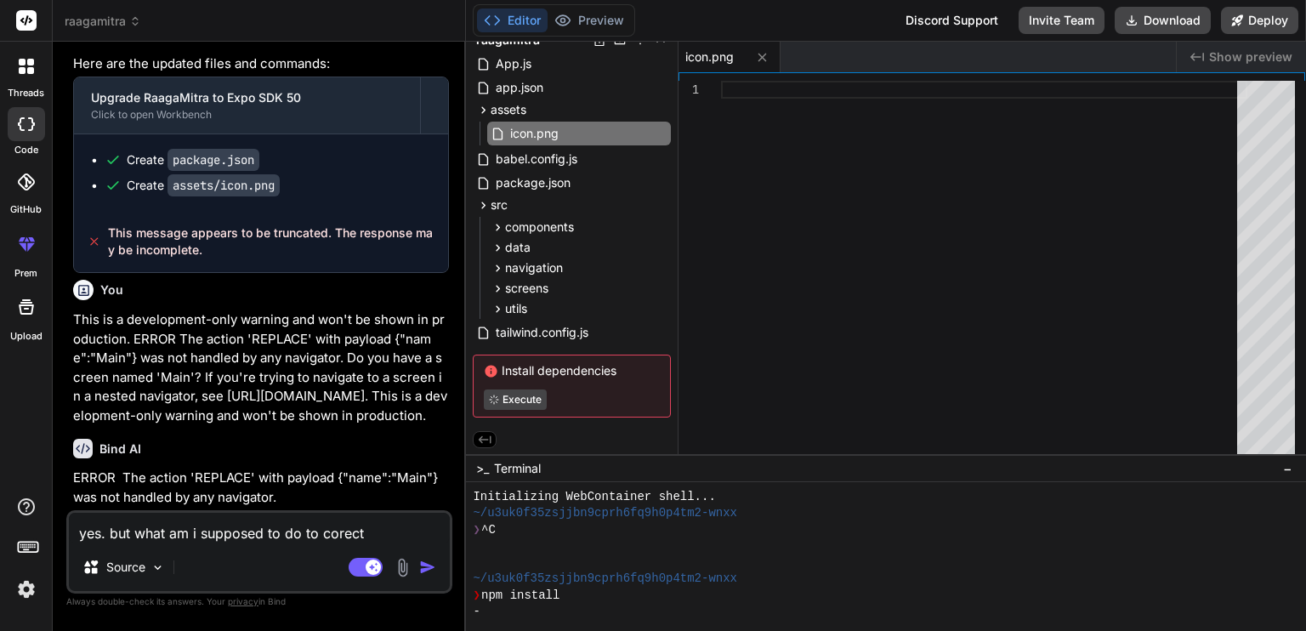
type textarea "yes. but what am i supposed to do to corect t"
type textarea "x"
type textarea "yes. but what am i supposed to do to corect th"
type textarea "x"
type textarea "yes. but what am i supposed to do to corect the"
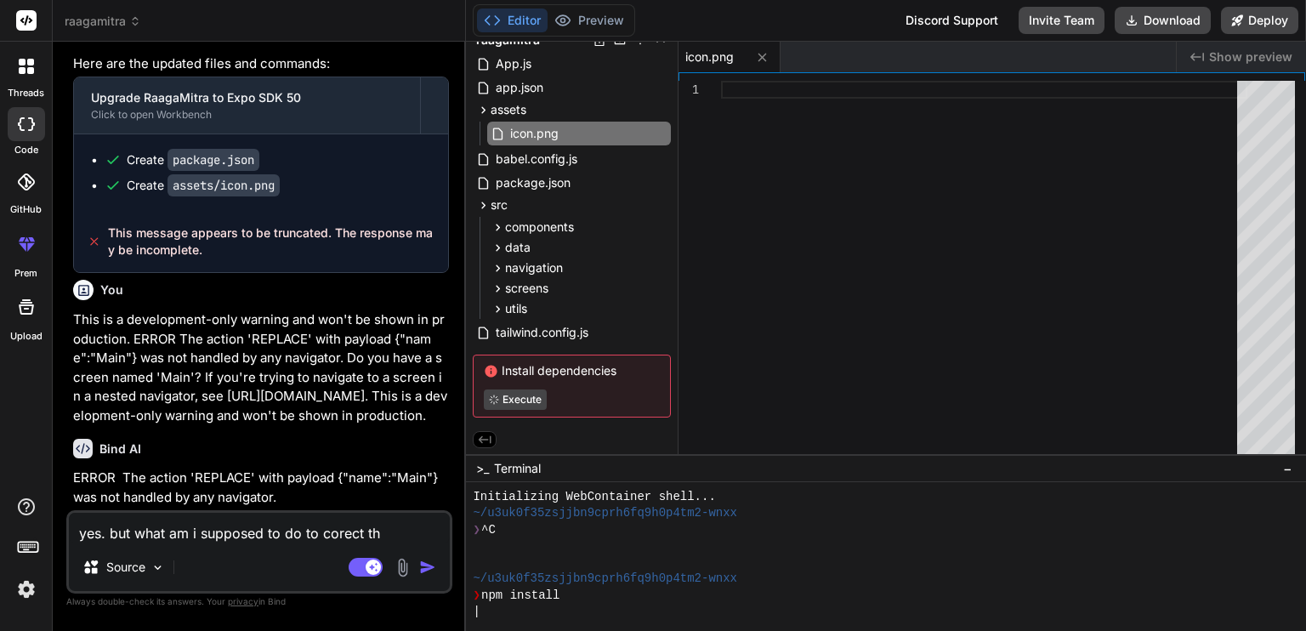
type textarea "x"
type textarea "yes. but what am i supposed to do to corect the"
type textarea "x"
type textarea "yes. but what am i supposed to do to corect the e"
type textarea "x"
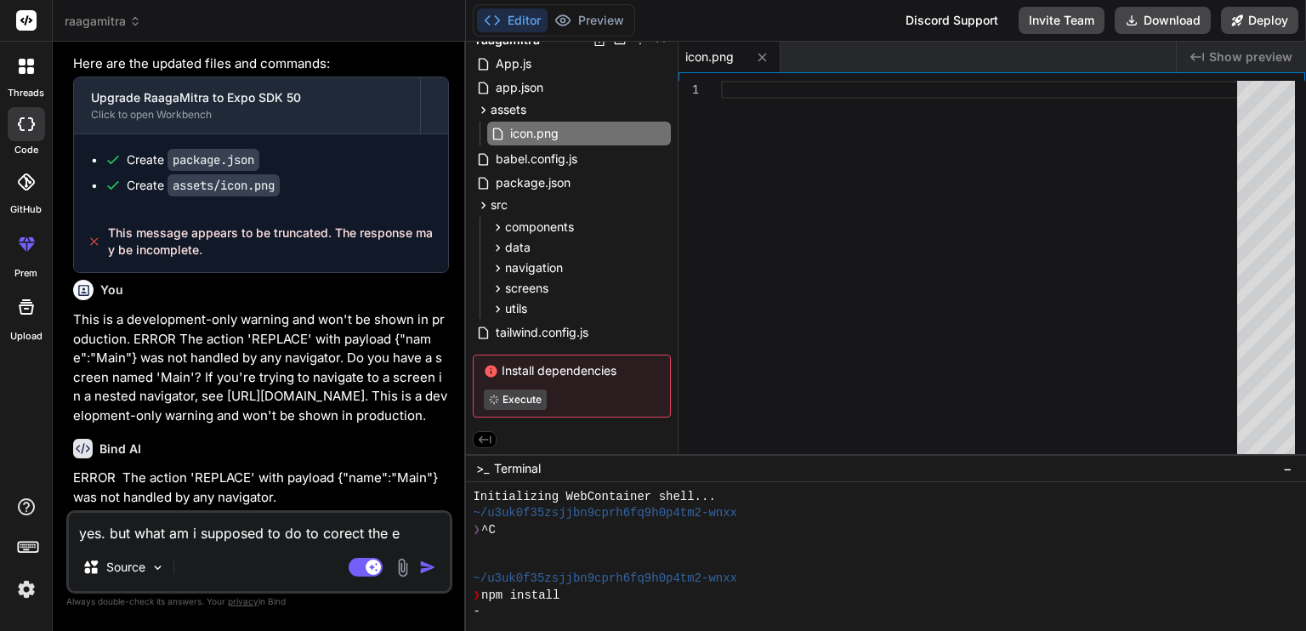
type textarea "yes. but what am i supposed to do to corect the er"
type textarea "x"
type textarea "yes. but what am i supposed to do to corect the err"
type textarea "x"
type textarea "yes. but what am i supposed to do to corect the erro"
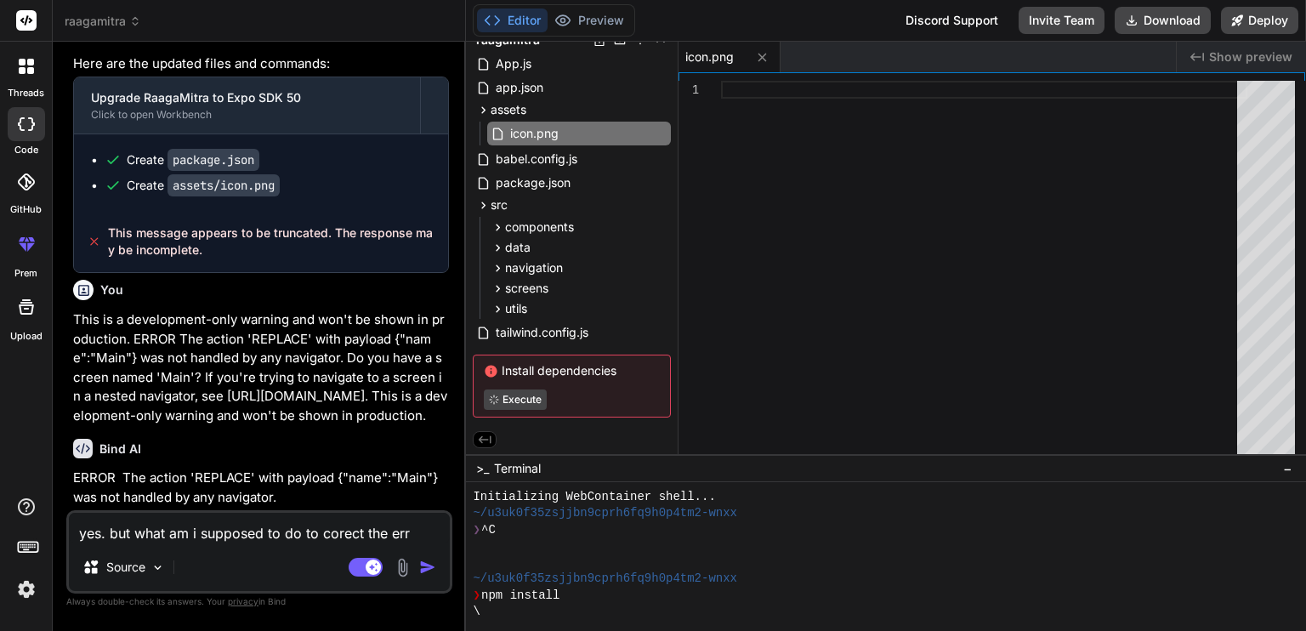
type textarea "x"
type textarea "yes. but what am i supposed to do to corect the error"
type textarea "x"
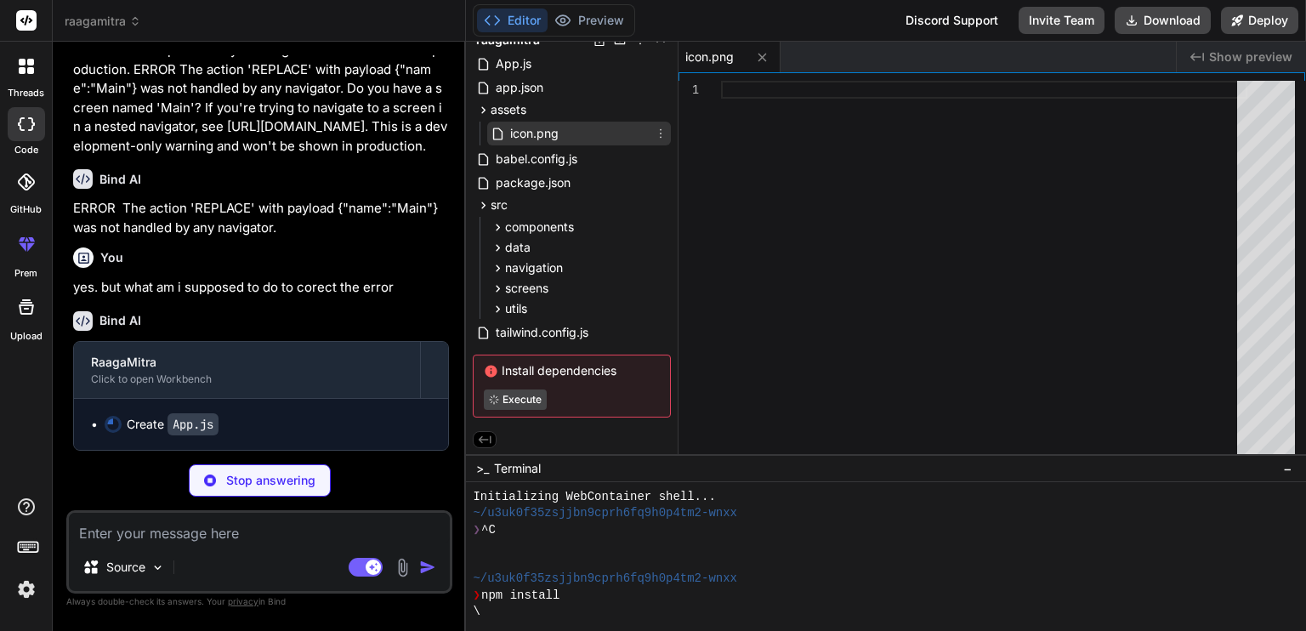
scroll to position [0, 0]
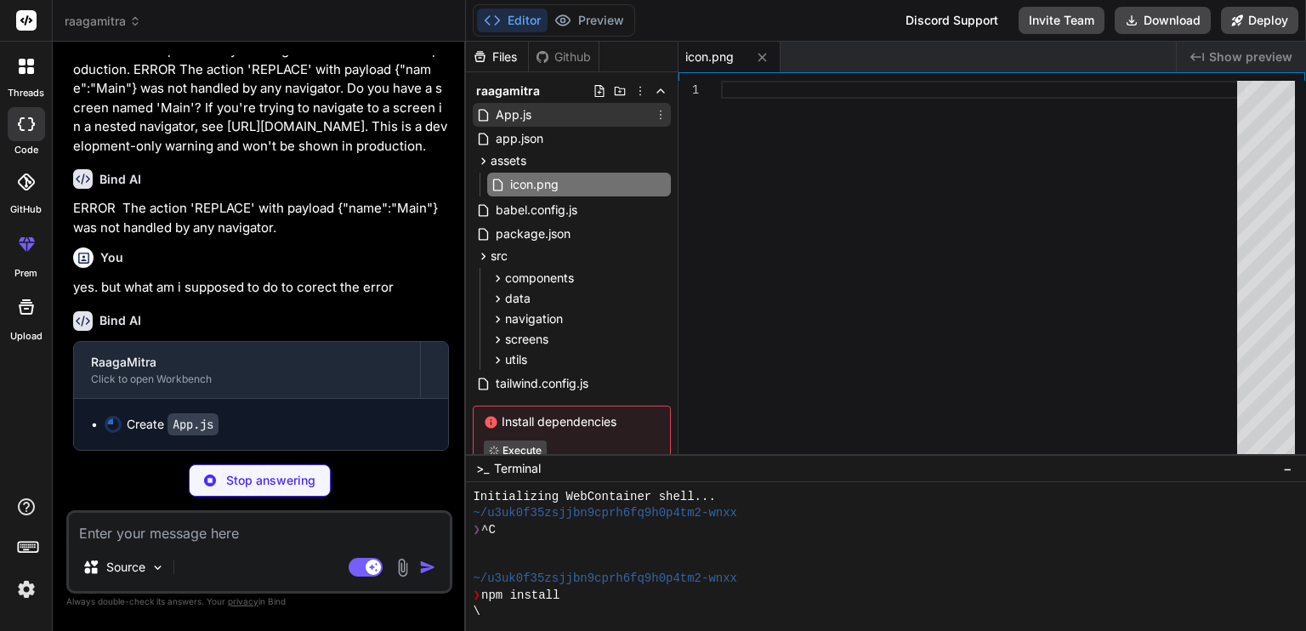
click at [521, 122] on span "App.js" at bounding box center [513, 115] width 39 height 20
type textarea "x"
type textarea "</PaperProvider> ); }"
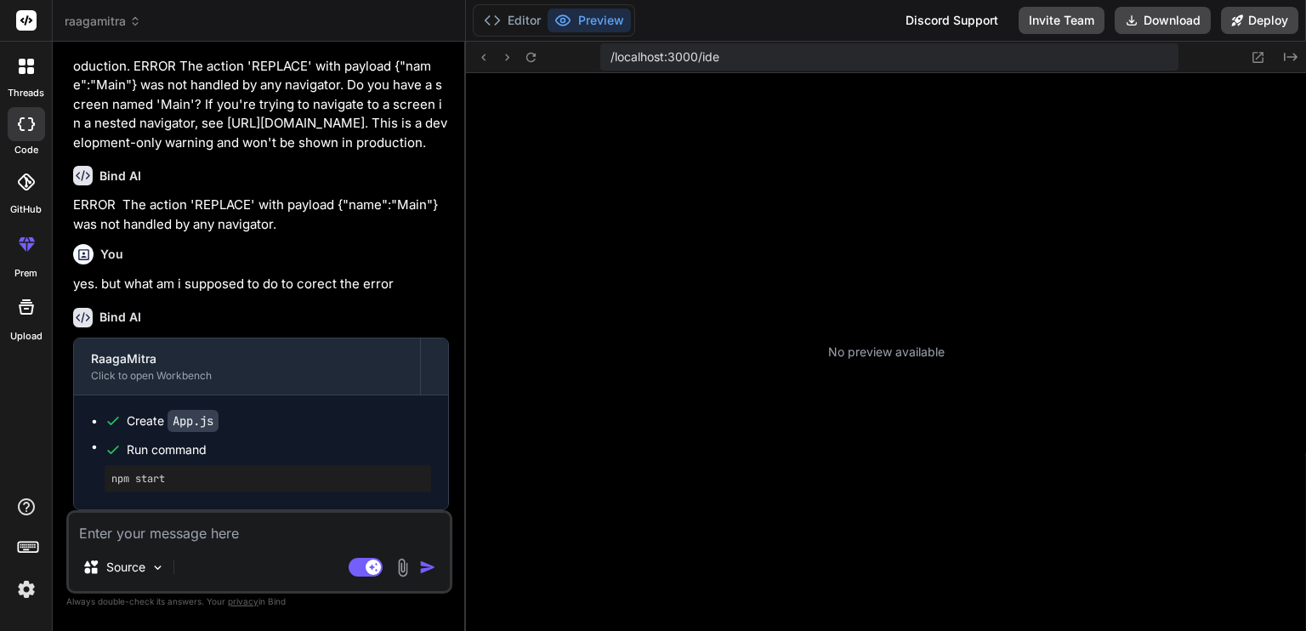
scroll to position [358, 0]
type textarea "x"
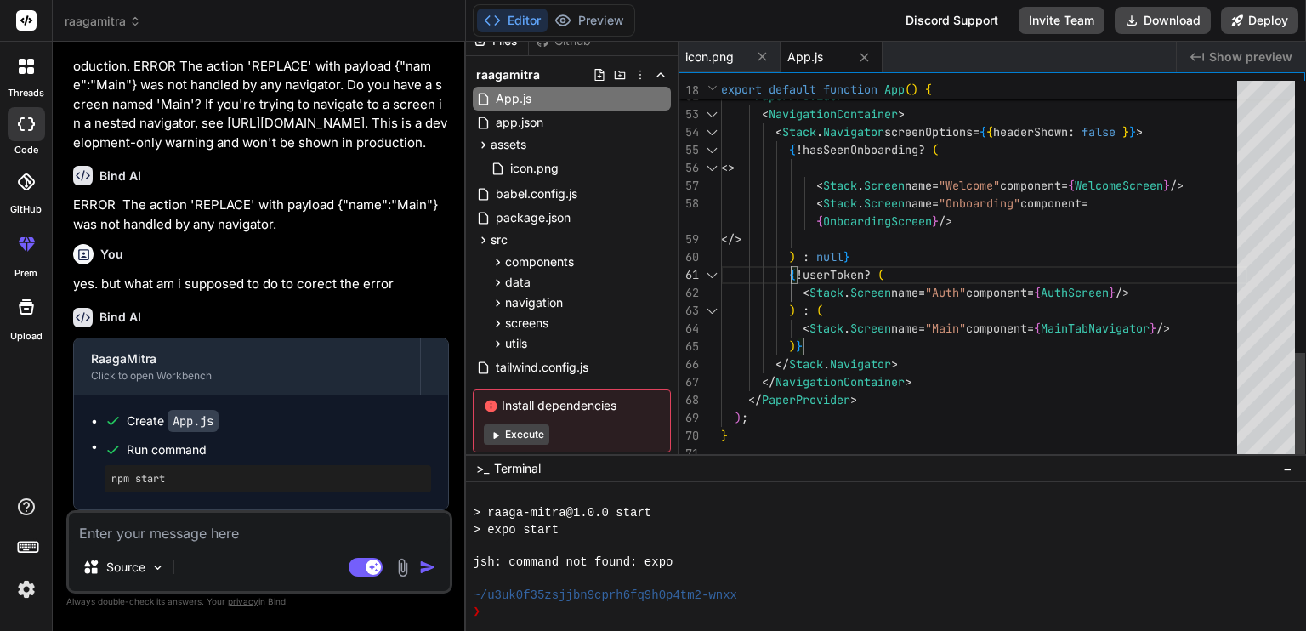
scroll to position [0, 0]
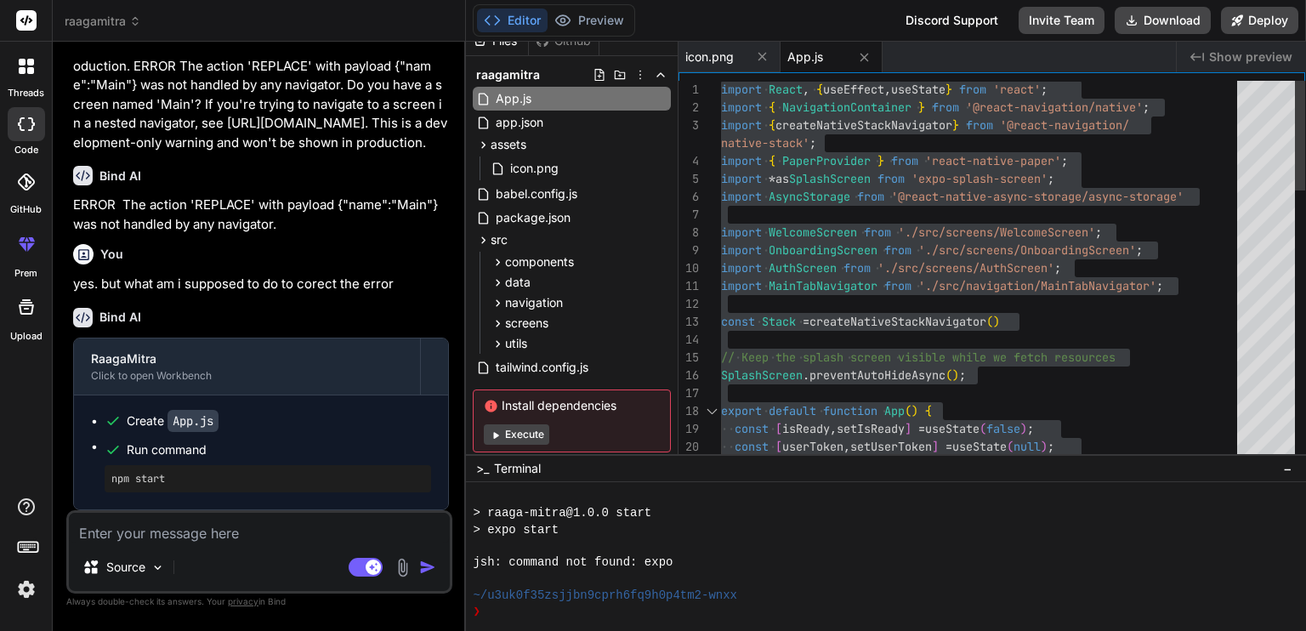
type textarea "import React, { useEffect, useState } from 'react'; import { NavigationContaine…"
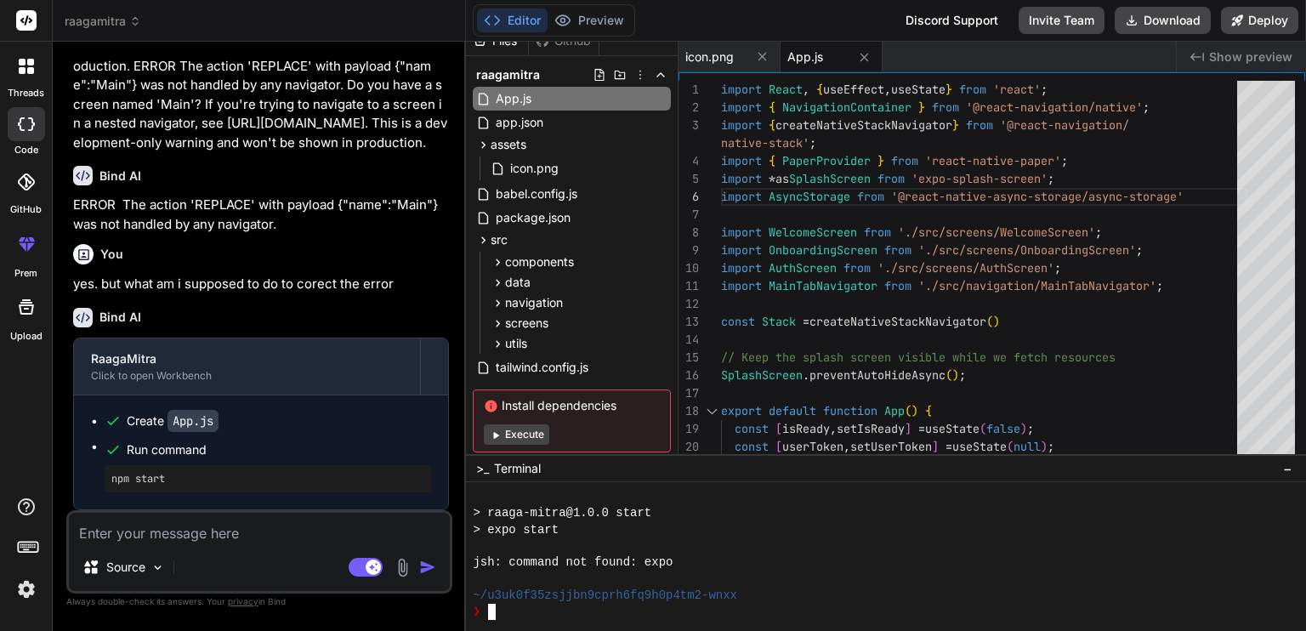
click at [922, 548] on div at bounding box center [876, 546] width 807 height 16
type textarea "import AuthScreen from './src/screens/AuthScreen'; import MainTabNavigator from…"
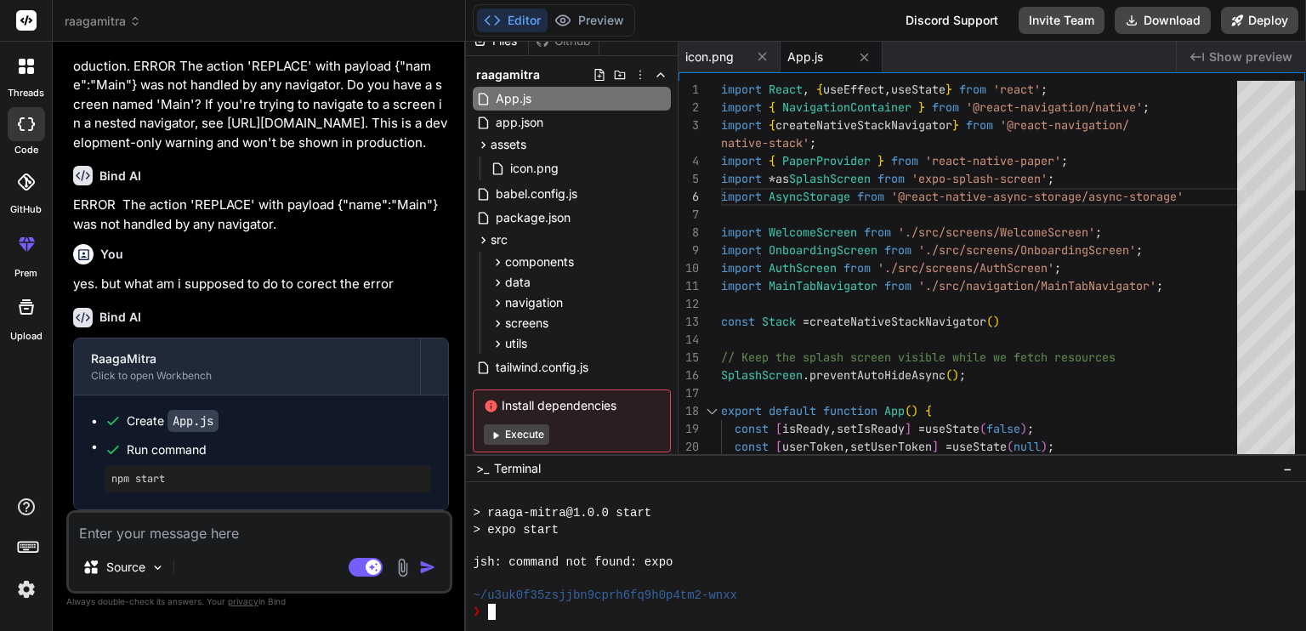
drag, startPoint x: 819, startPoint y: 10, endPoint x: 782, endPoint y: -9, distance: 41.1
click at [782, 0] on html "threads code GitHub prem Upload raagamitra Created with Pixso. Bind AI Web Sear…" at bounding box center [653, 315] width 1306 height 631
click at [857, 560] on div "jsh: command not found: expo" at bounding box center [876, 563] width 807 height 16
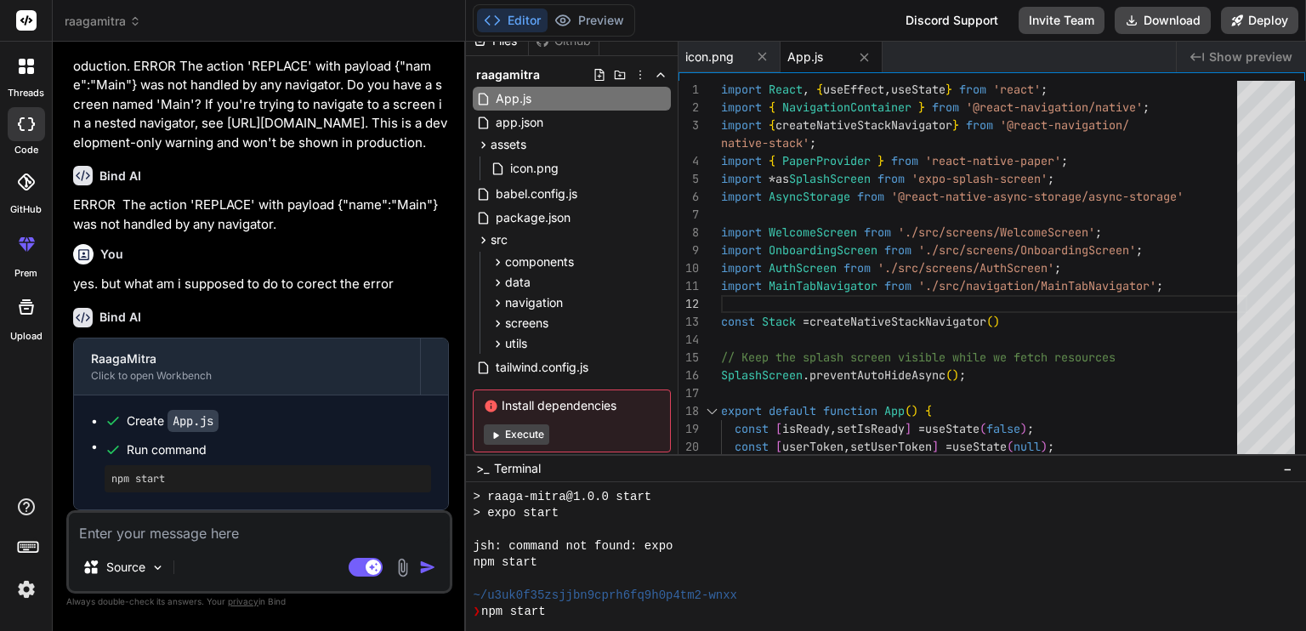
scroll to position [358, 0]
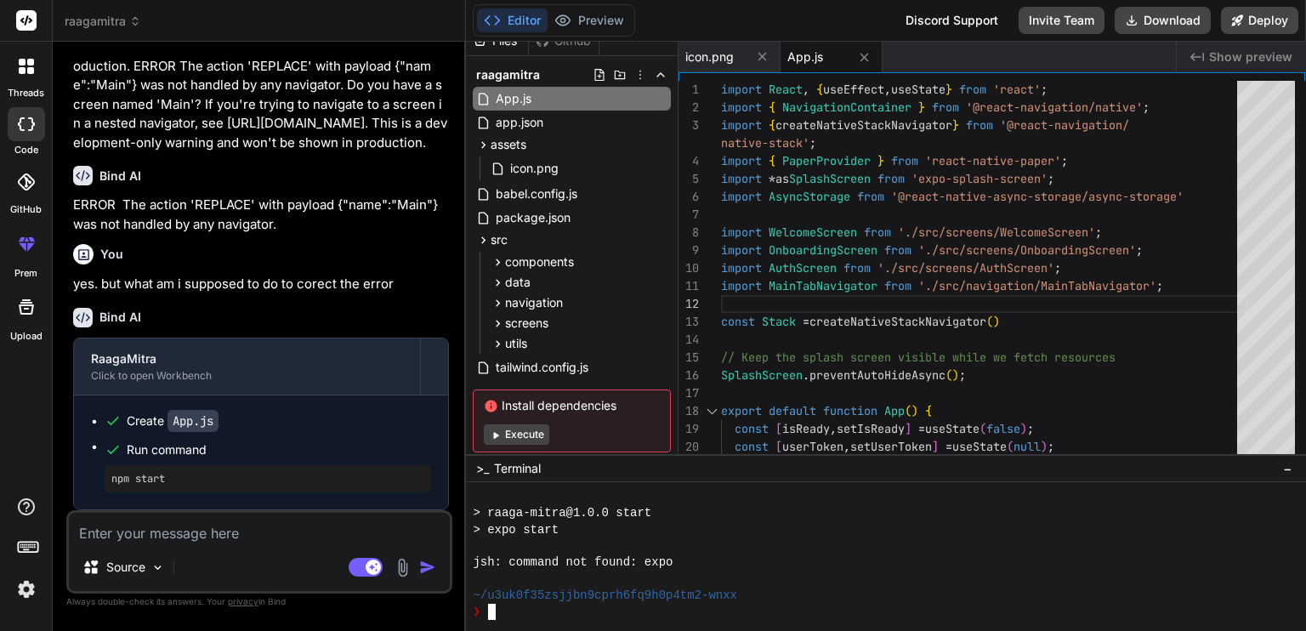
click at [857, 560] on div "jsh: command not found: expo" at bounding box center [876, 563] width 807 height 16
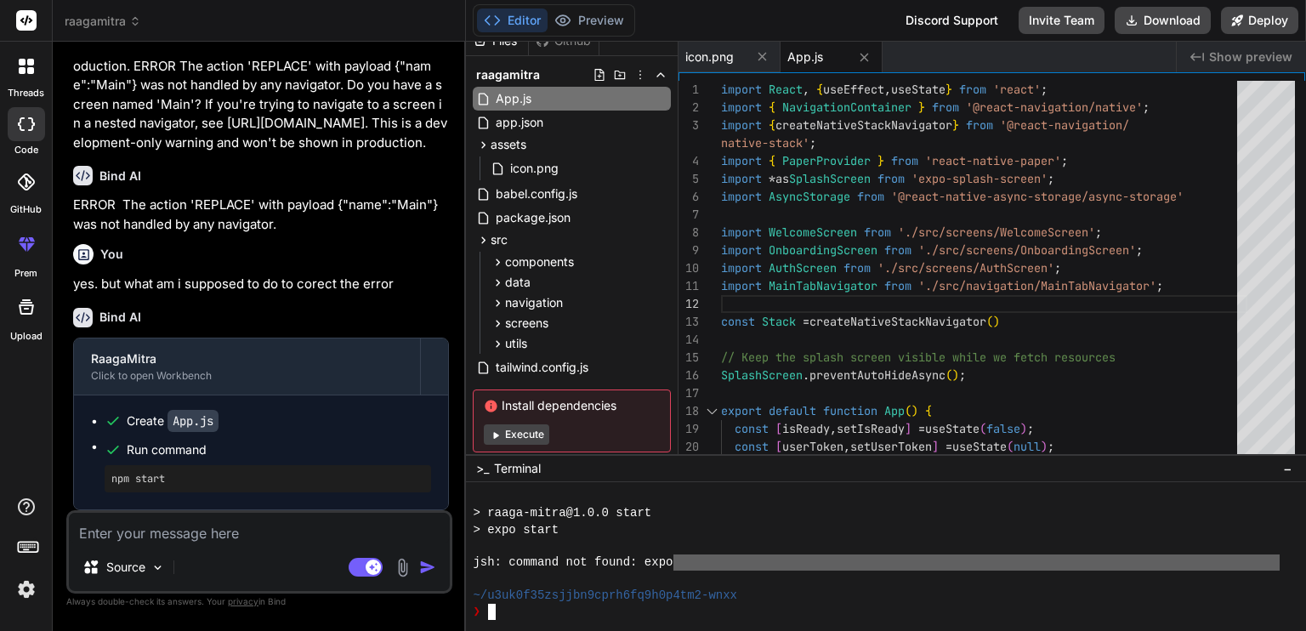
click at [857, 560] on div "jsh: command not found: expo" at bounding box center [876, 563] width 807 height 16
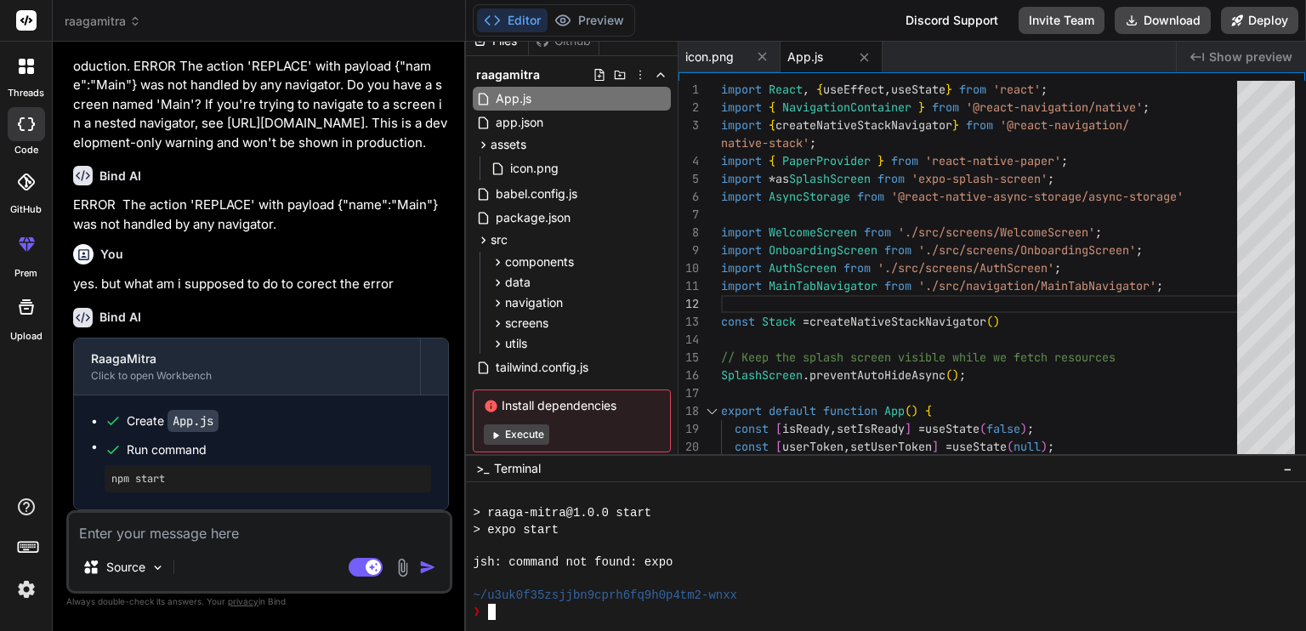
click at [857, 560] on div "jsh: command not found: expo" at bounding box center [876, 563] width 807 height 16
click at [540, 430] on button "Execute" at bounding box center [516, 434] width 65 height 20
type textarea "x"
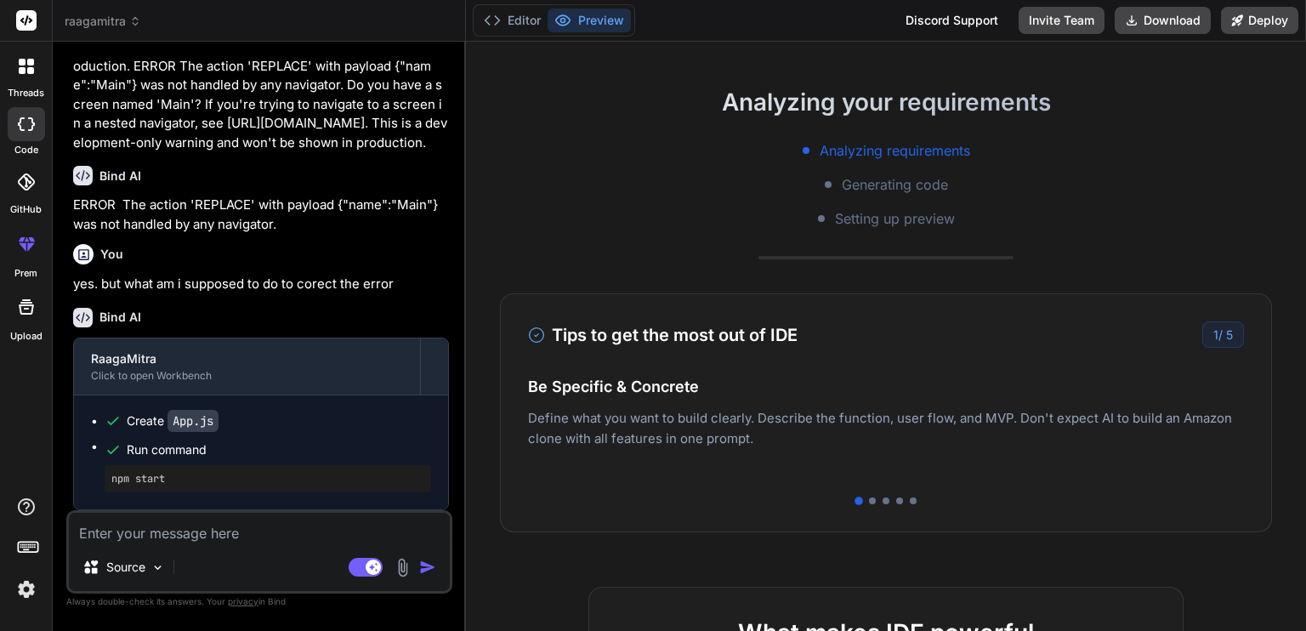
scroll to position [0, 0]
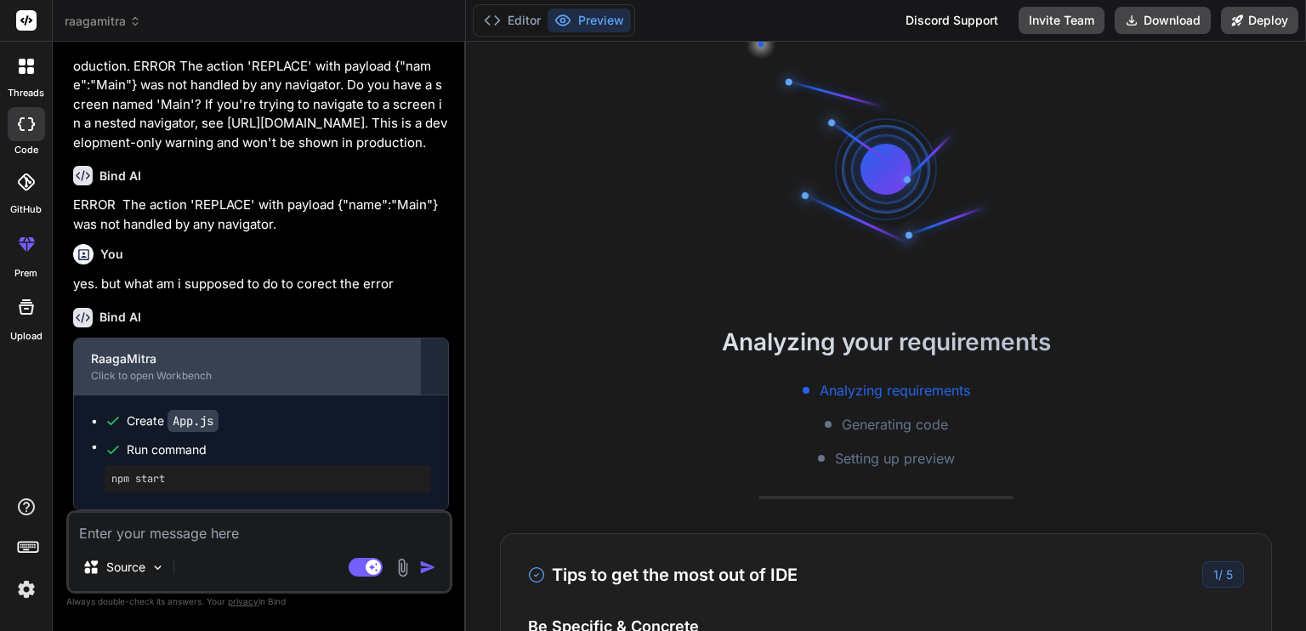
click at [185, 380] on div "Click to open Workbench" at bounding box center [247, 376] width 312 height 14
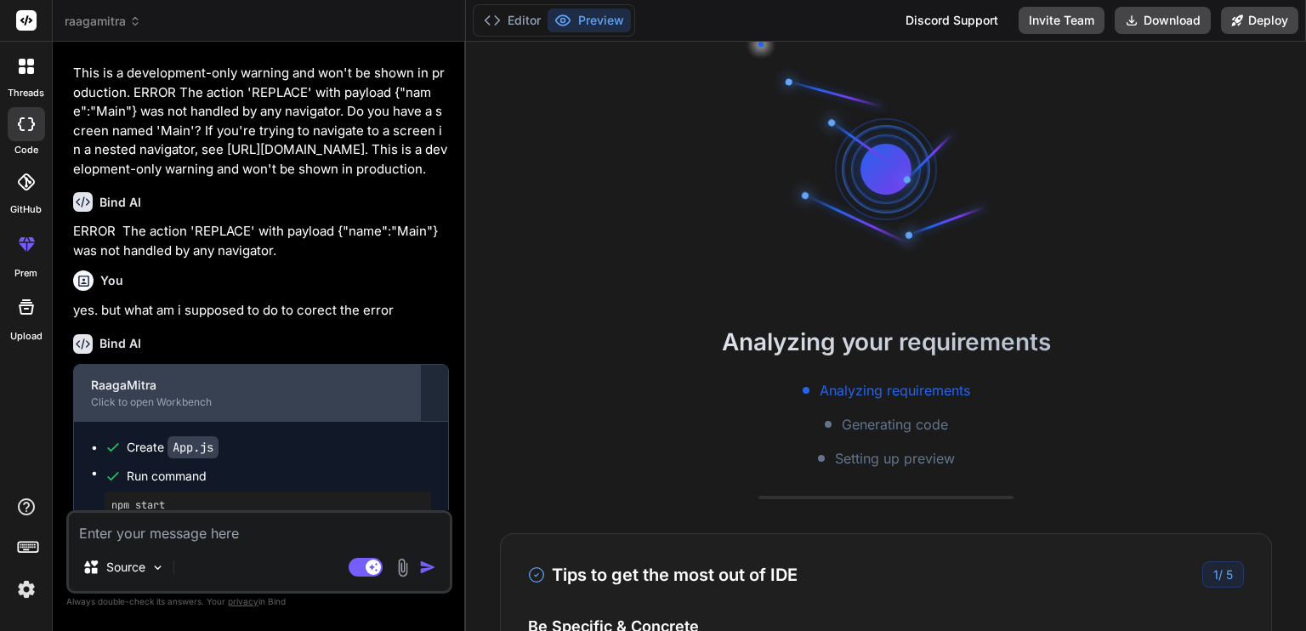
scroll to position [6722, 0]
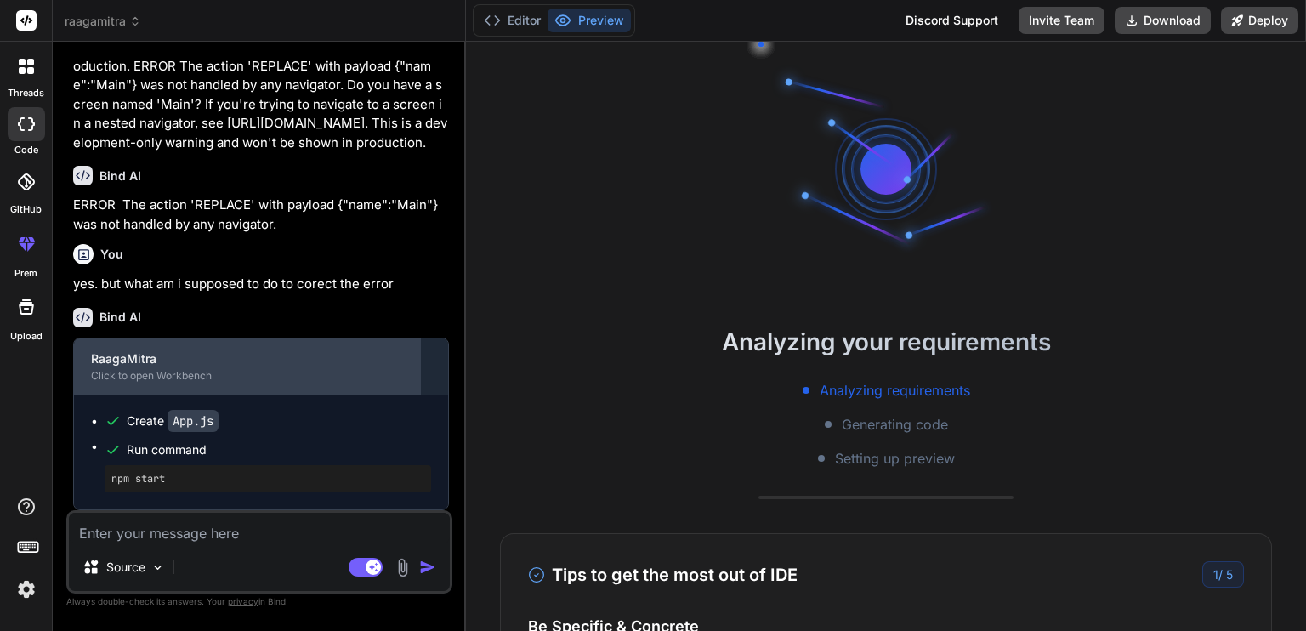
click at [213, 347] on div "RaagaMitra Click to open Workbench" at bounding box center [247, 366] width 346 height 56
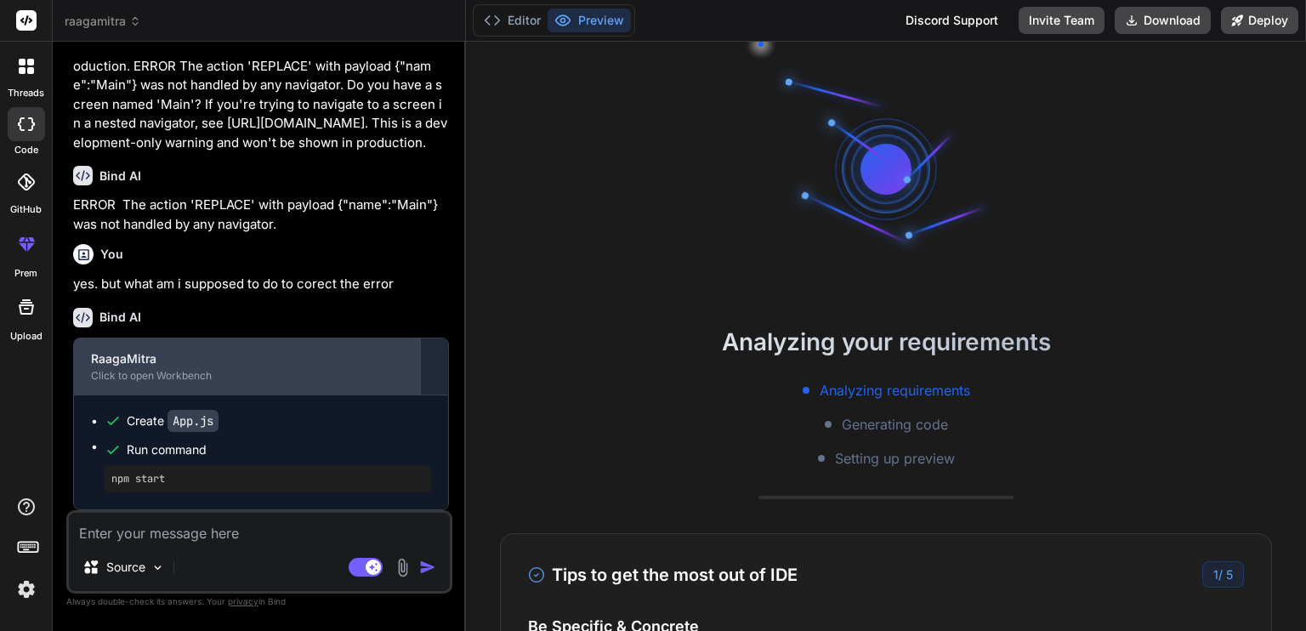
click at [213, 347] on div "RaagaMitra Click to open Workbench" at bounding box center [247, 366] width 346 height 56
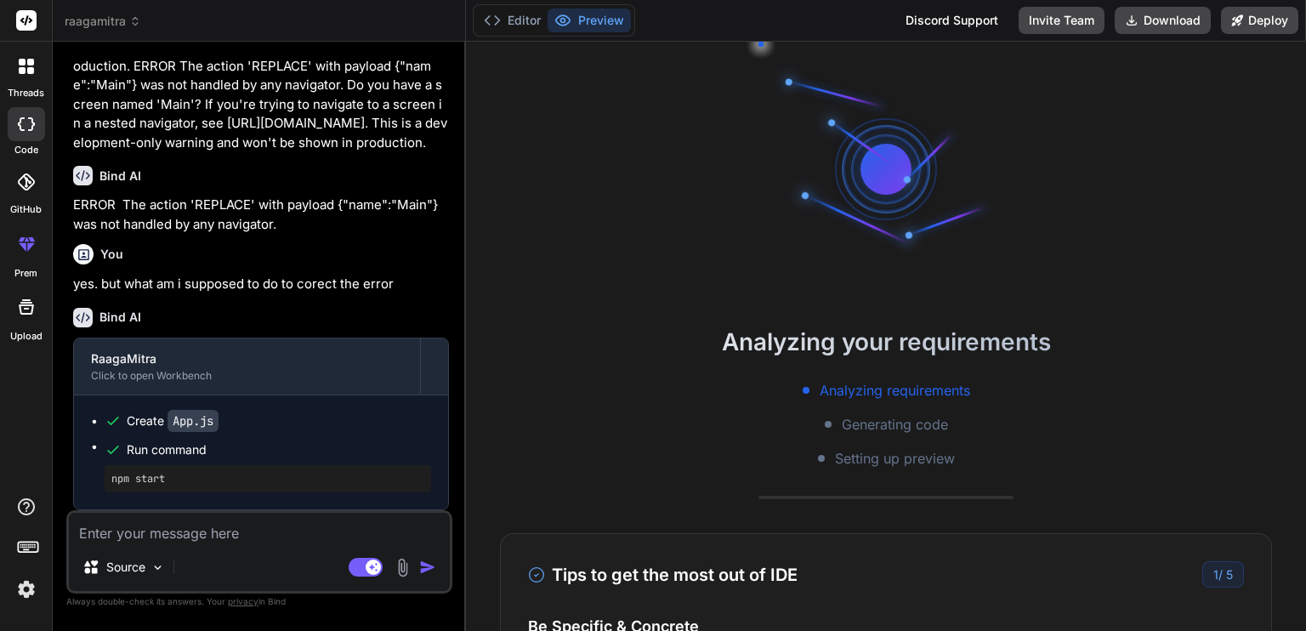
click at [242, 230] on p "ERROR The action 'REPLACE' with payload {"name":"Main"} was not handled by any …" at bounding box center [261, 215] width 376 height 38
click at [149, 201] on p "ERROR The action 'REPLACE' with payload {"name":"Main"} was not handled by any …" at bounding box center [261, 215] width 376 height 38
click at [276, 528] on textarea at bounding box center [259, 528] width 381 height 31
type textarea "s"
type textarea "x"
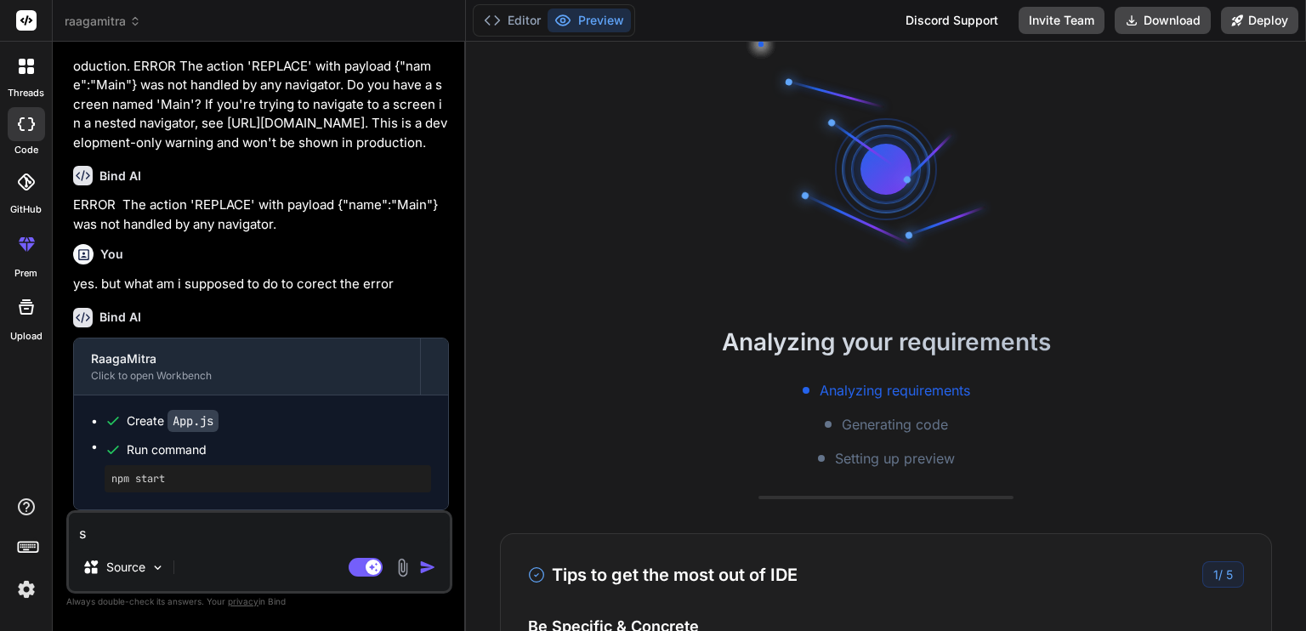
type textarea "st"
type textarea "x"
type textarea "sti"
type textarea "x"
type textarea "stil"
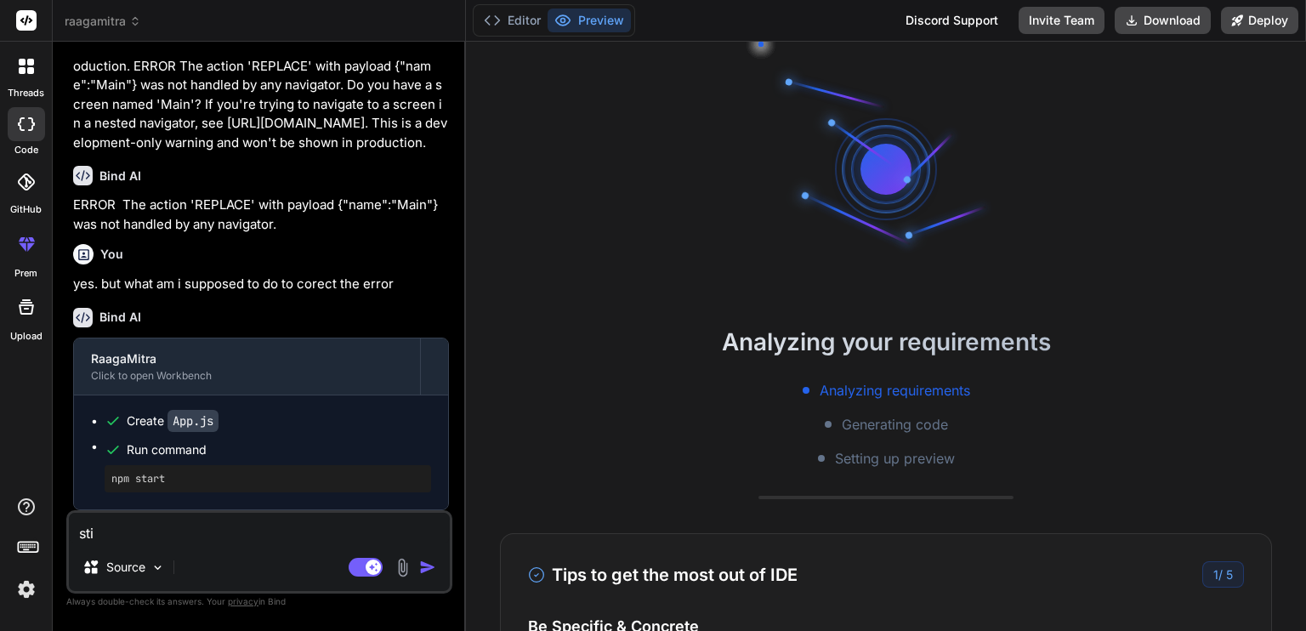
type textarea "x"
type textarea "still"
type textarea "x"
type textarea "still"
type textarea "x"
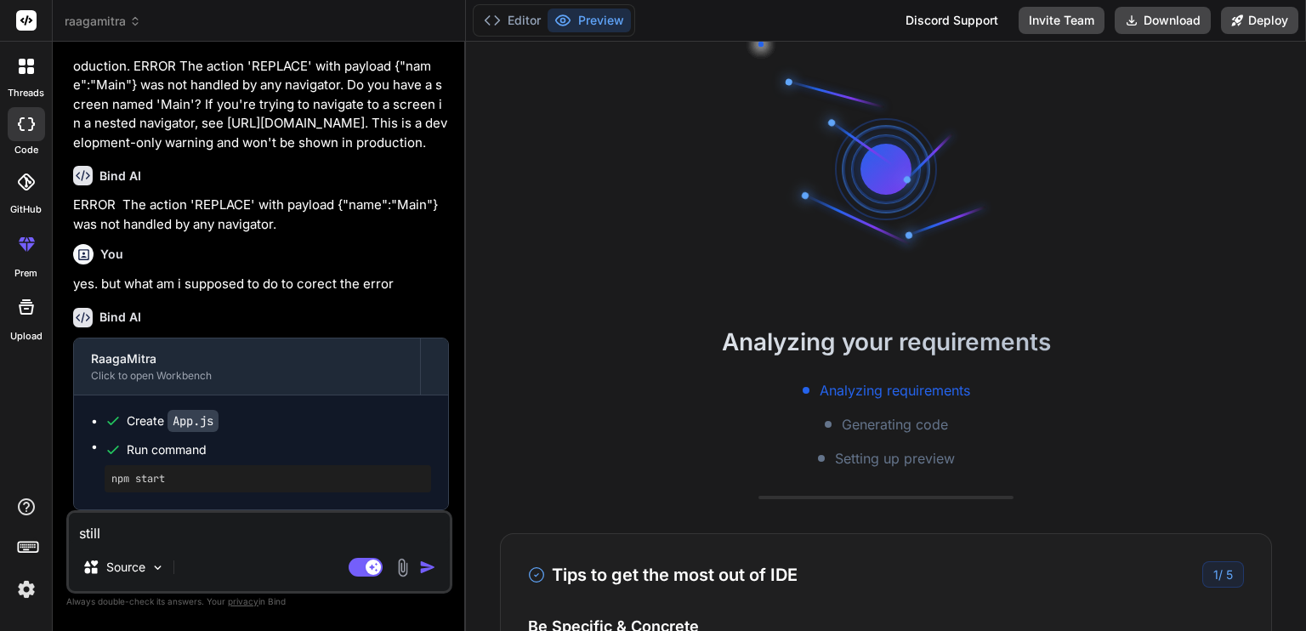
type textarea "still g"
type textarea "x"
type textarea "still ge"
type textarea "x"
type textarea "still get"
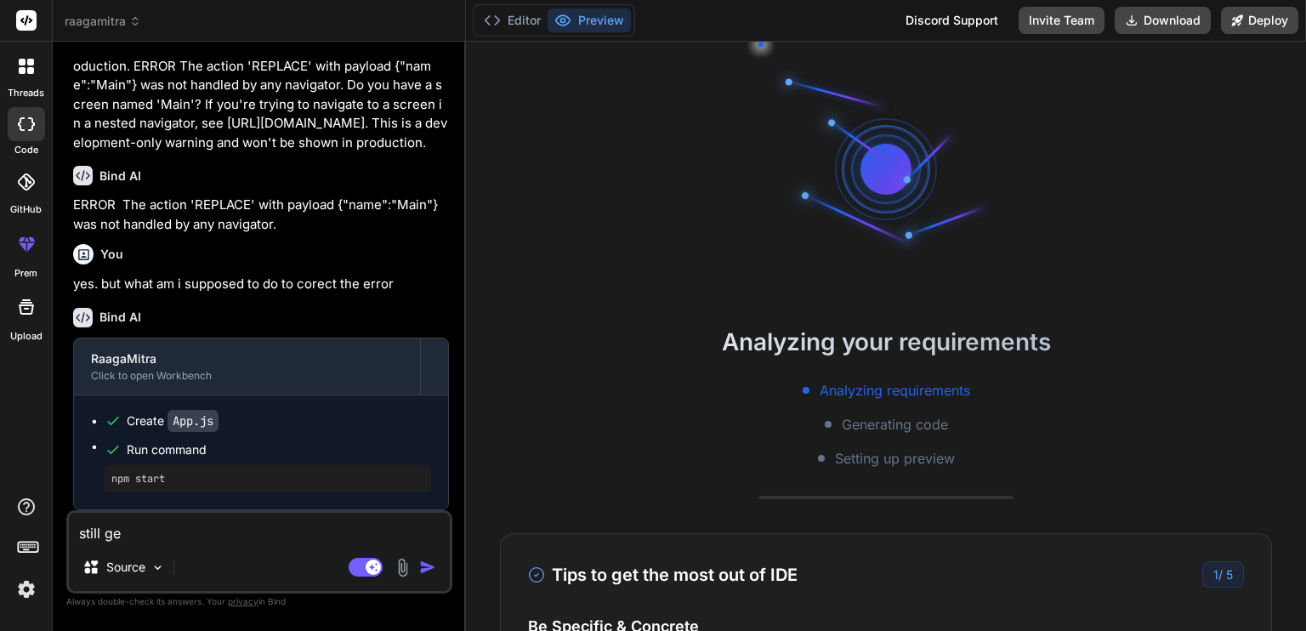
type textarea "x"
type textarea "still gett"
type textarea "x"
type textarea "still getti"
type textarea "x"
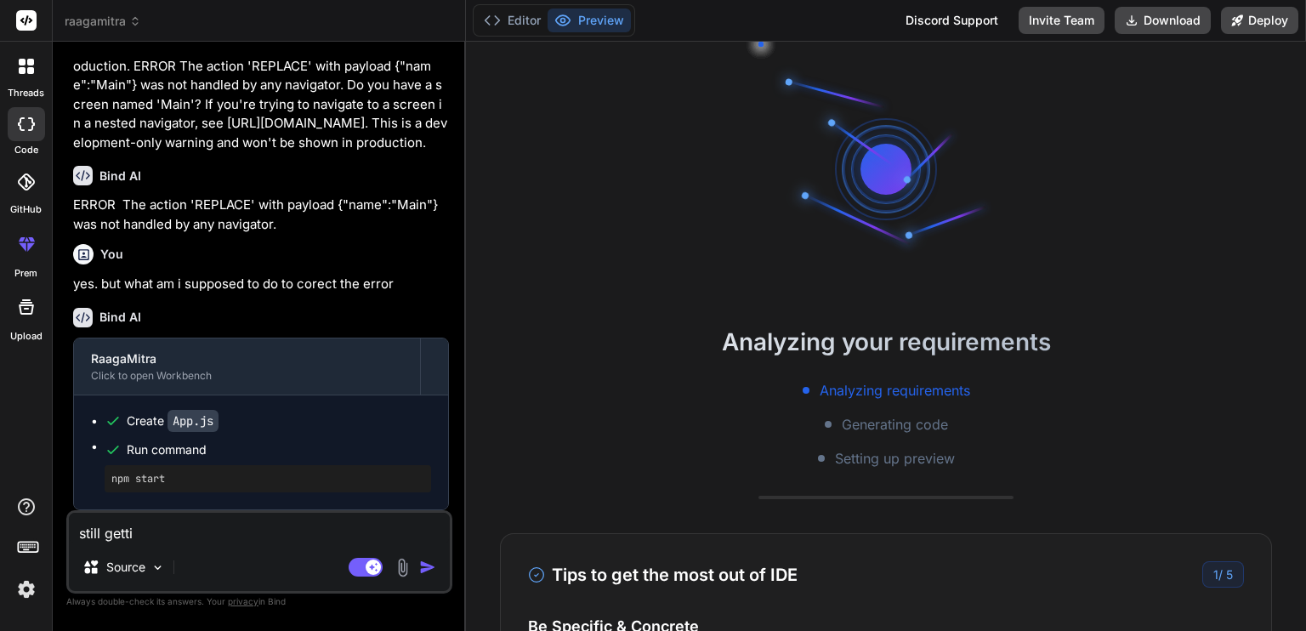
type textarea "still gettin"
type textarea "x"
type textarea "still getting"
type textarea "x"
type textarea "still getting"
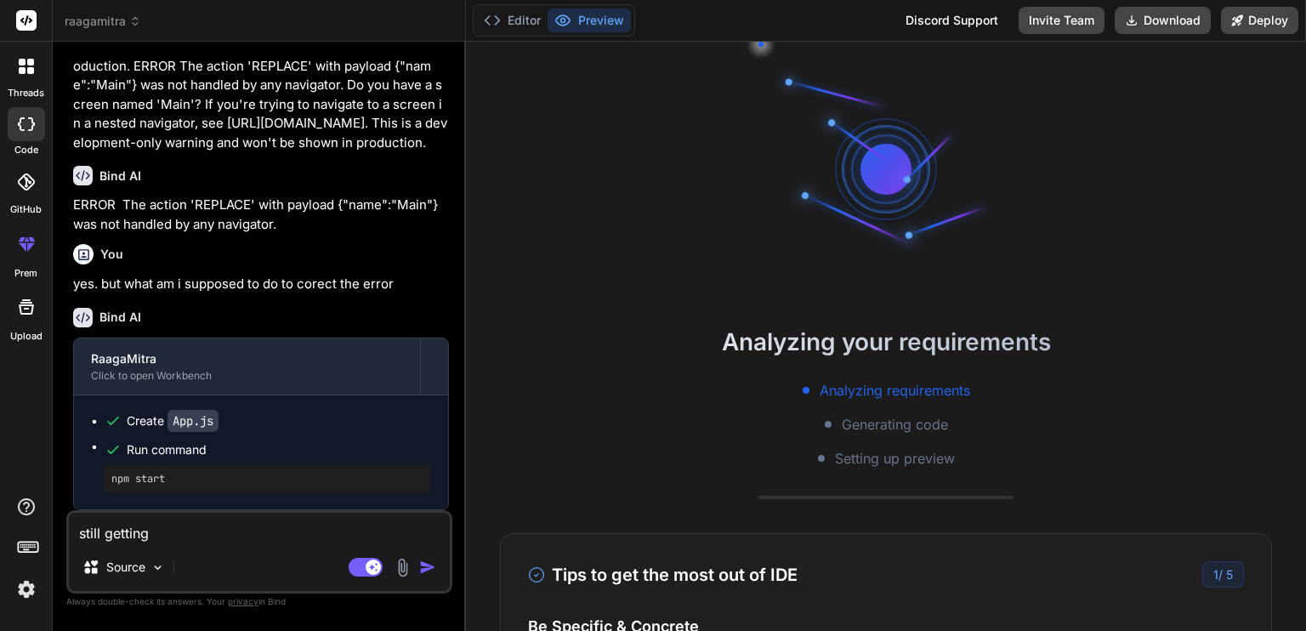
type textarea "x"
type textarea "still getting t"
type textarea "x"
type textarea "still getting th"
type textarea "x"
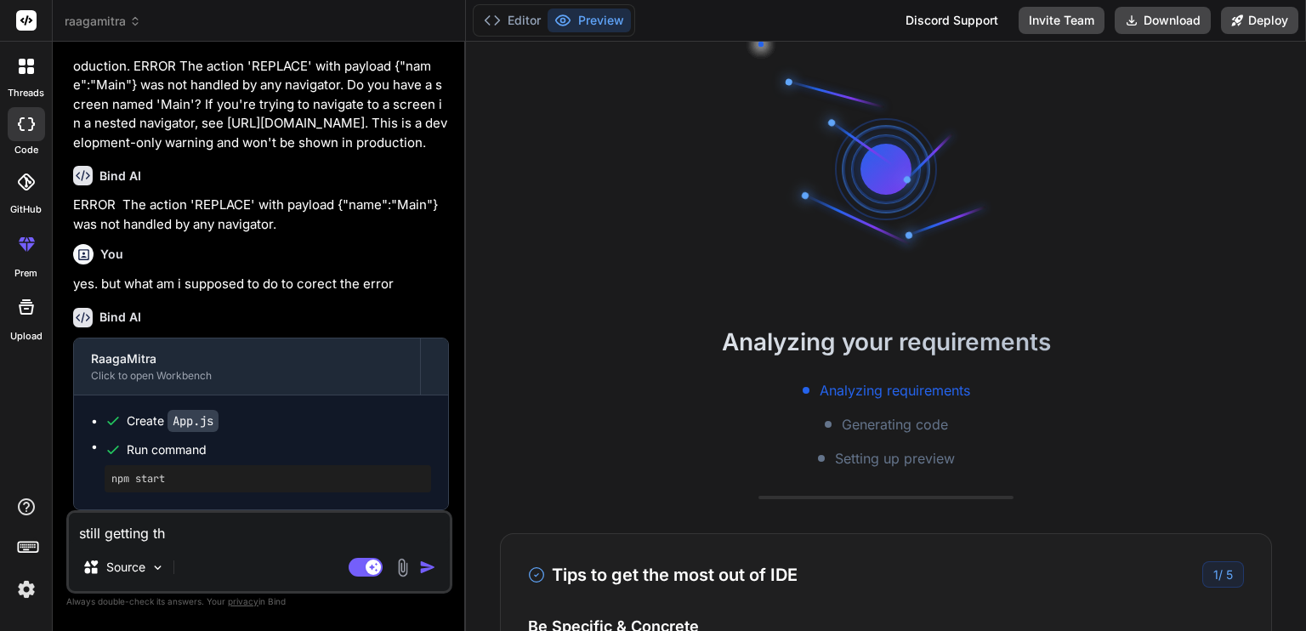
type textarea "still getting the"
type textarea "x"
type textarea "still getting the"
type textarea "x"
type textarea "still getting the s"
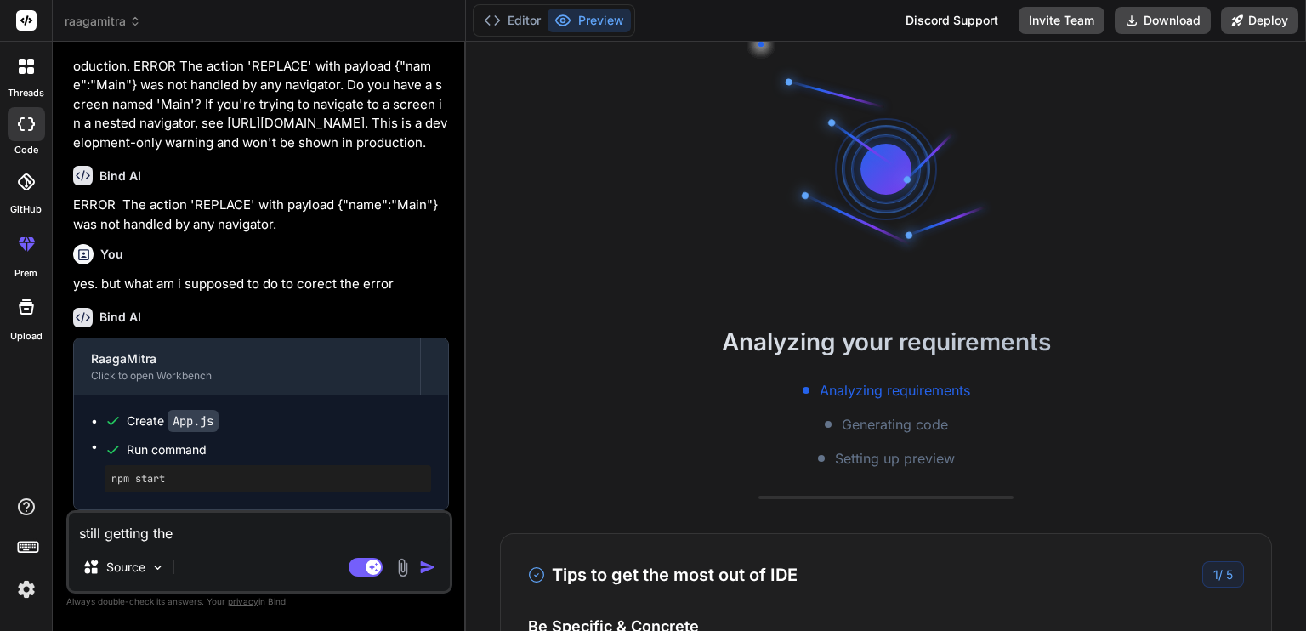
type textarea "x"
type textarea "still getting the sa"
type textarea "x"
type textarea "still getting the sam"
type textarea "x"
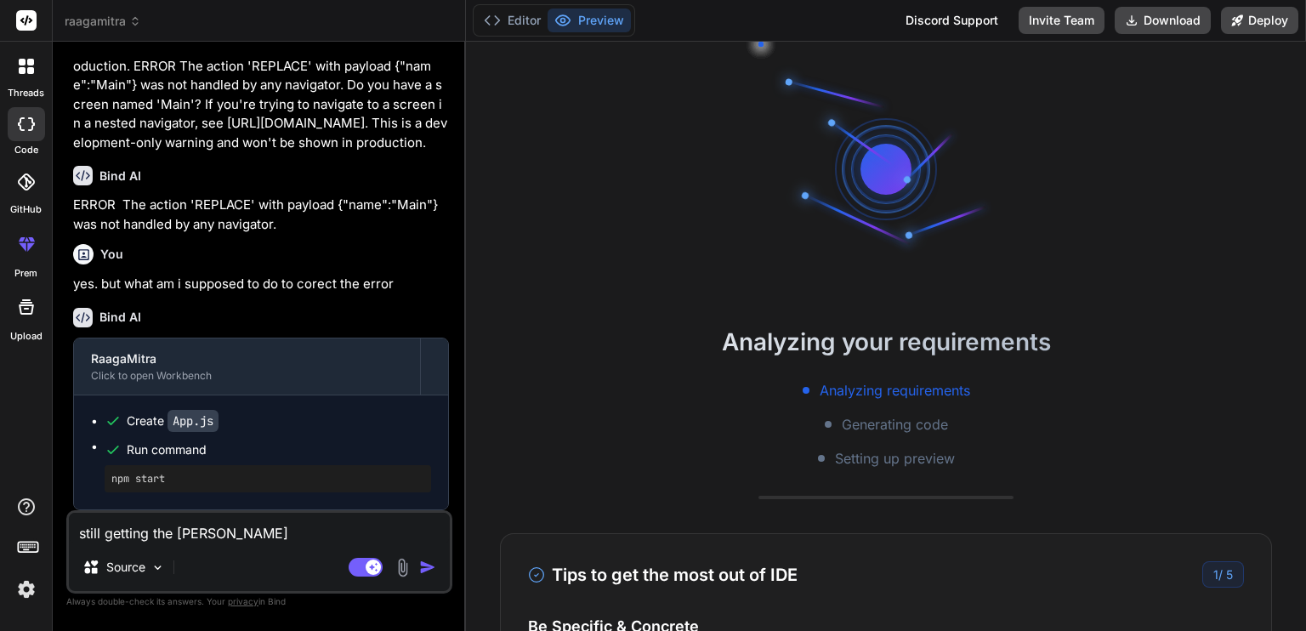
type textarea "still getting the same"
type textarea "x"
type textarea "still getting the same"
type textarea "x"
type textarea "still getting the same e"
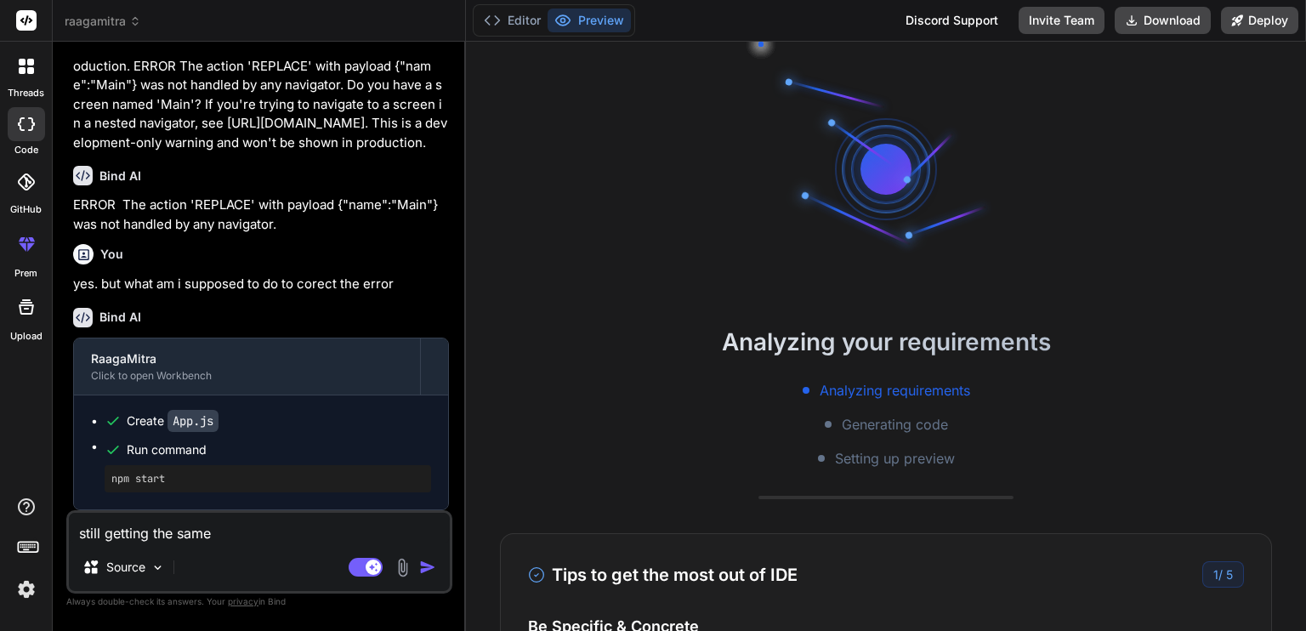
type textarea "x"
type textarea "still getting the same er"
type textarea "x"
type textarea "still getting the same err"
type textarea "x"
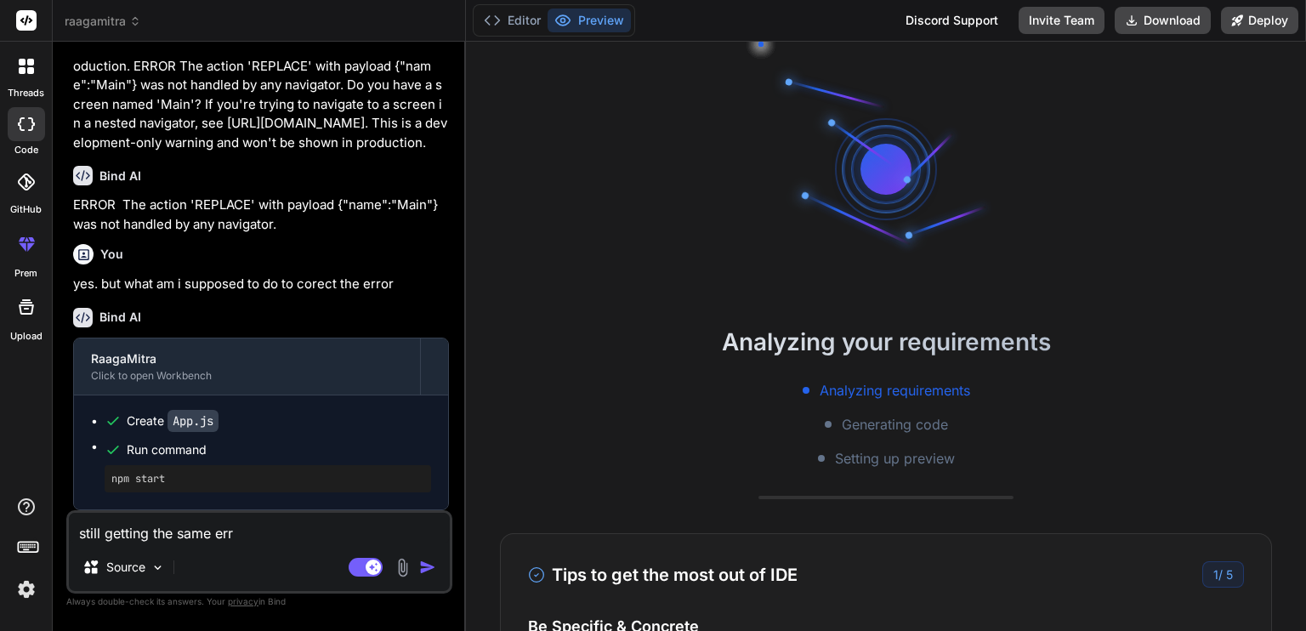
type textarea "still getting the same erro"
type textarea "x"
type textarea "still getting the same error"
type textarea "x"
type textarea "still getting the same error."
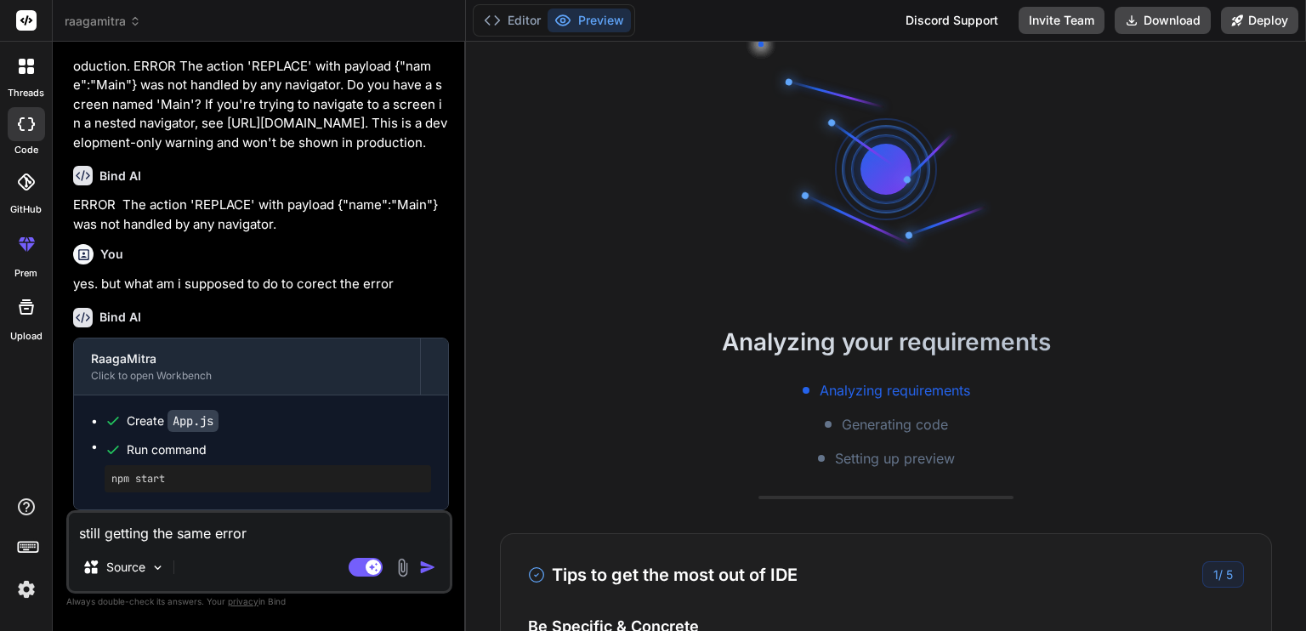
type textarea "x"
type textarea "still getting the same error."
type textarea "x"
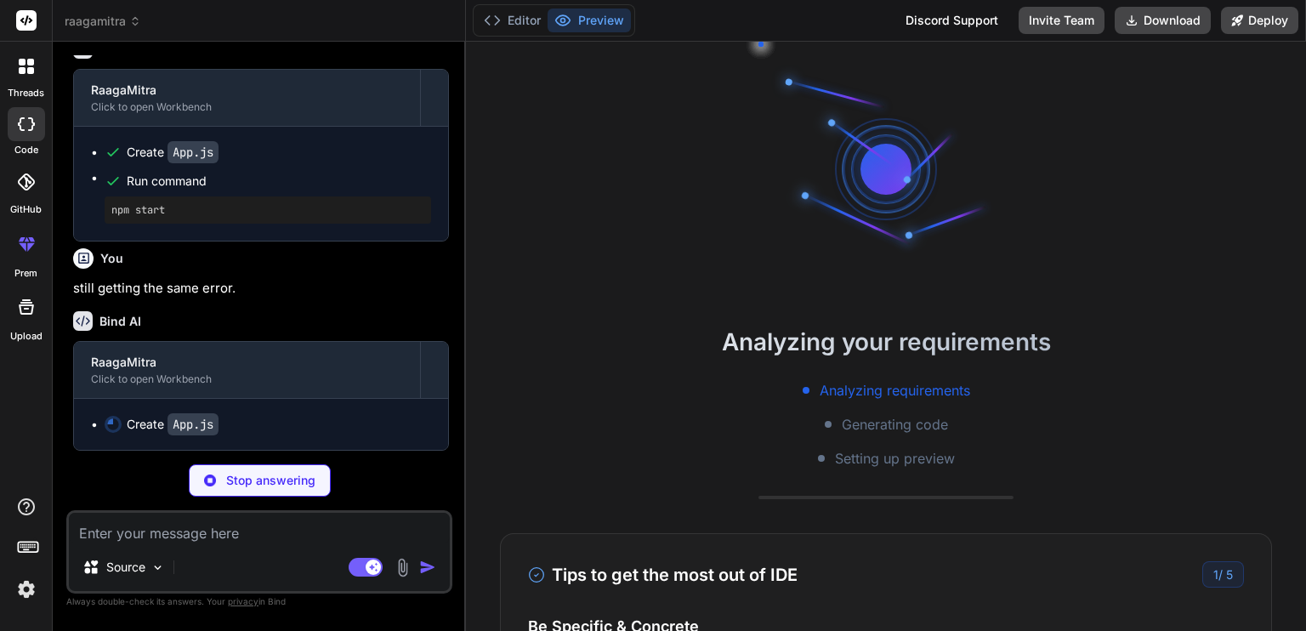
scroll to position [6991, 0]
click at [510, 18] on button "Editor" at bounding box center [512, 21] width 71 height 24
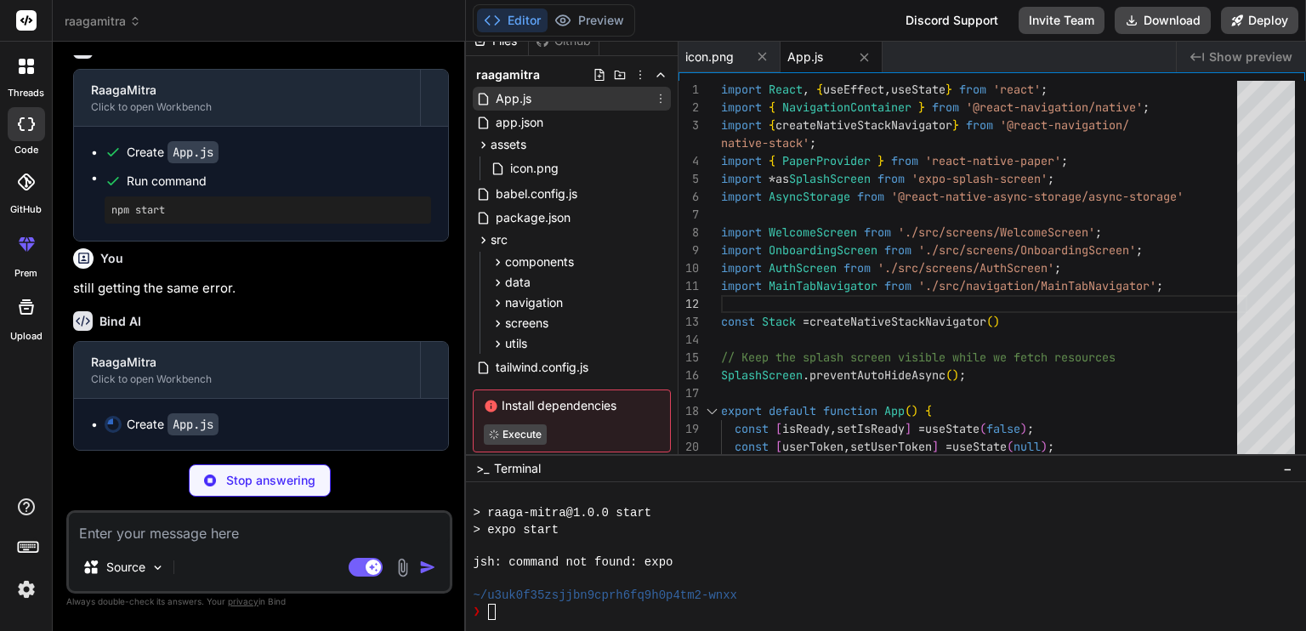
click at [580, 98] on div "App.js" at bounding box center [572, 99] width 198 height 24
type textarea "x"
type textarea "import React, { useEffect, useState } from 'react'; import { NavigationContaine…"
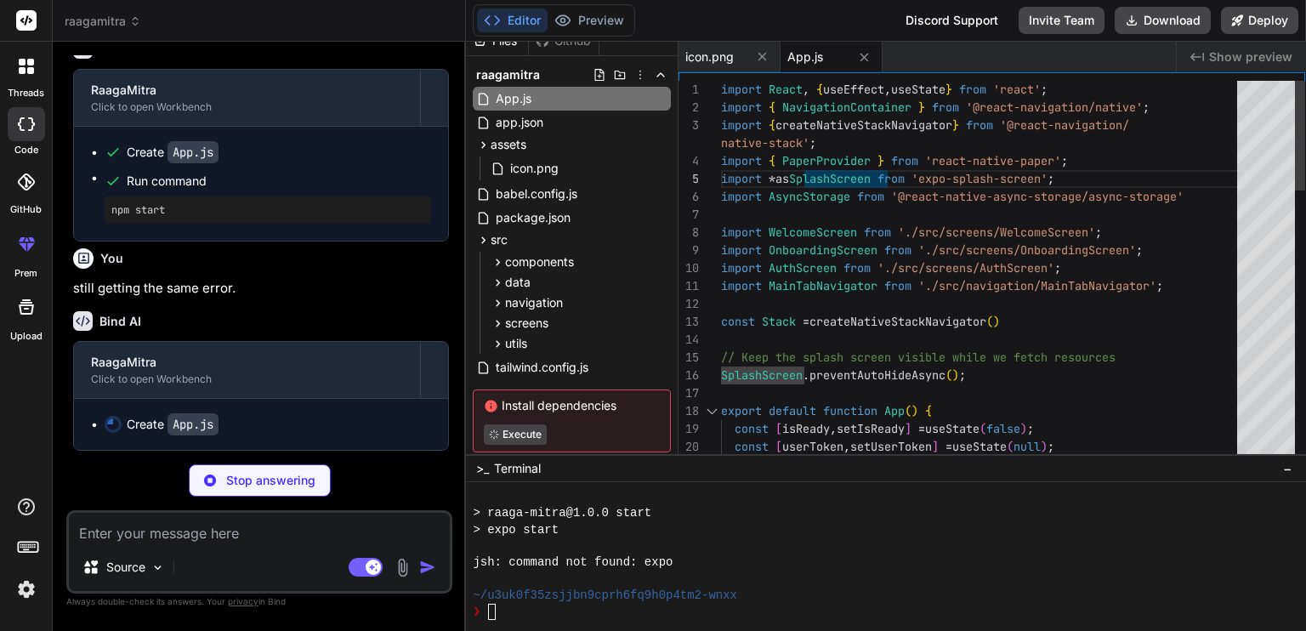
scroll to position [6991, 0]
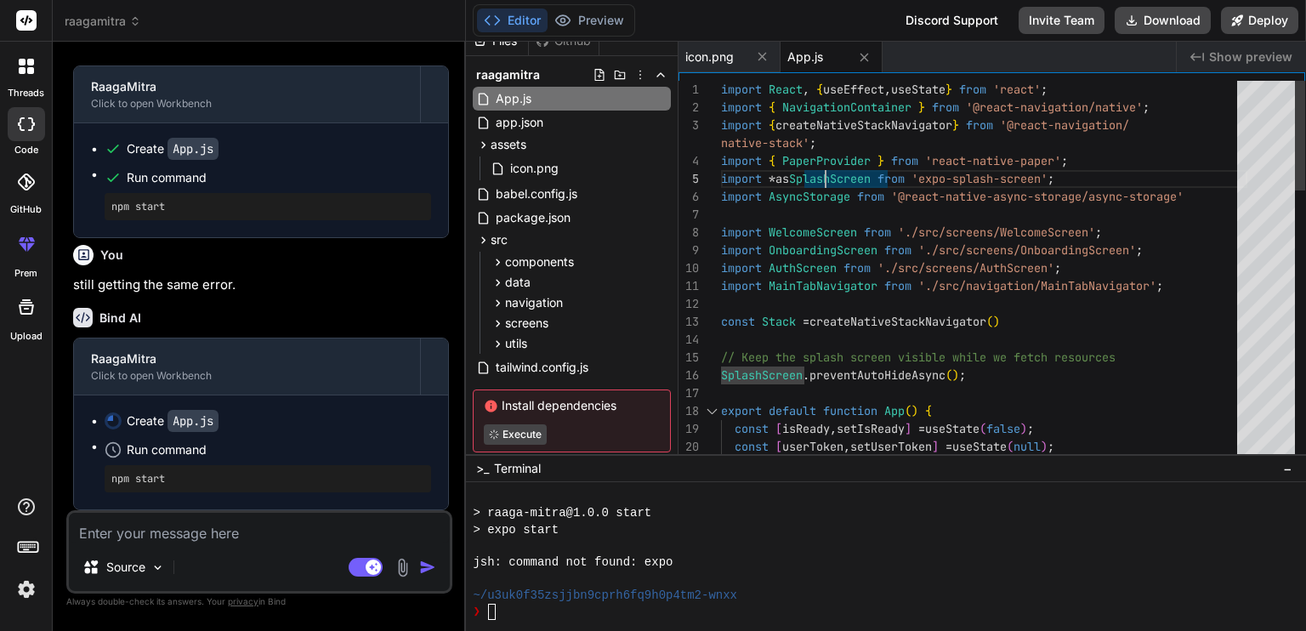
type textarea "x"
type textarea "import AuthScreen from './src/screens/AuthScreen'; import MainTabNavigator from…"
